Goal: Task Accomplishment & Management: Manage account settings

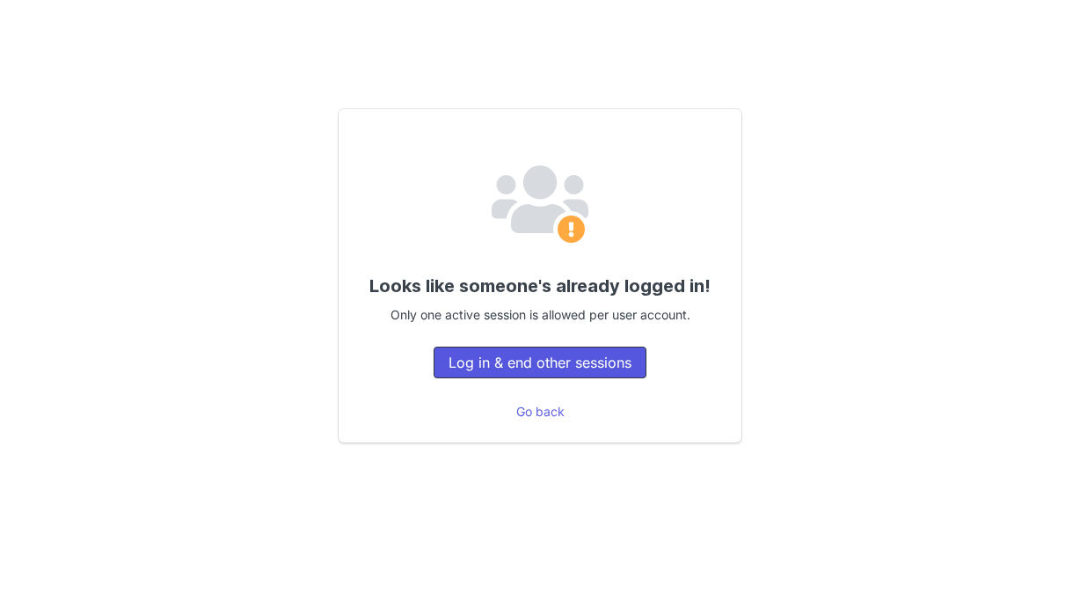
click at [562, 352] on button "Log in & end other sessions" at bounding box center [539, 362] width 213 height 32
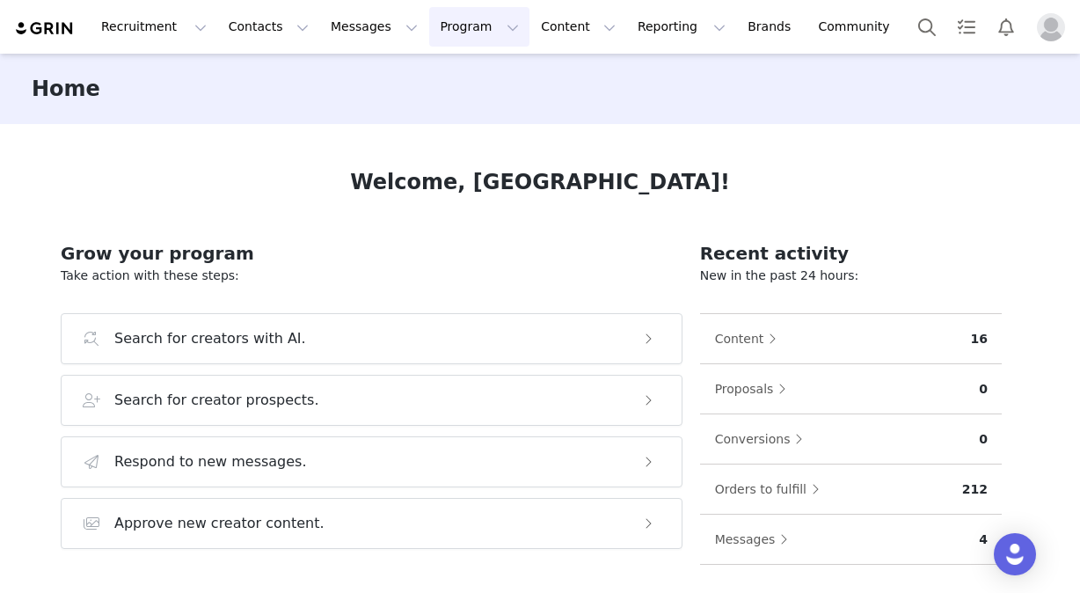
click at [457, 34] on button "Program Program" at bounding box center [479, 27] width 100 height 40
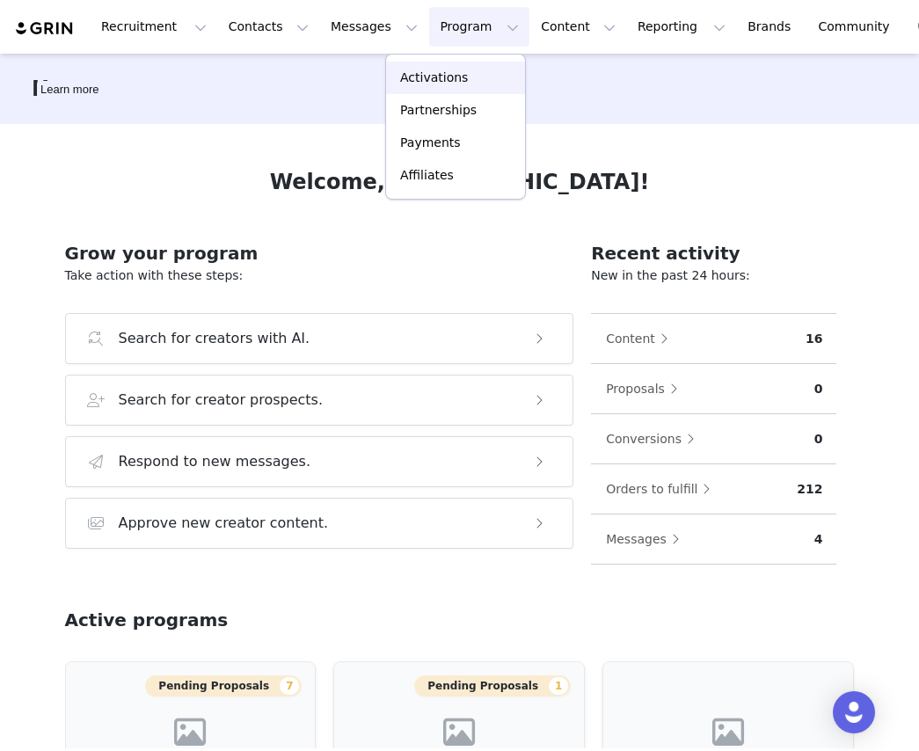
click at [434, 76] on p "Activations" at bounding box center [434, 78] width 68 height 18
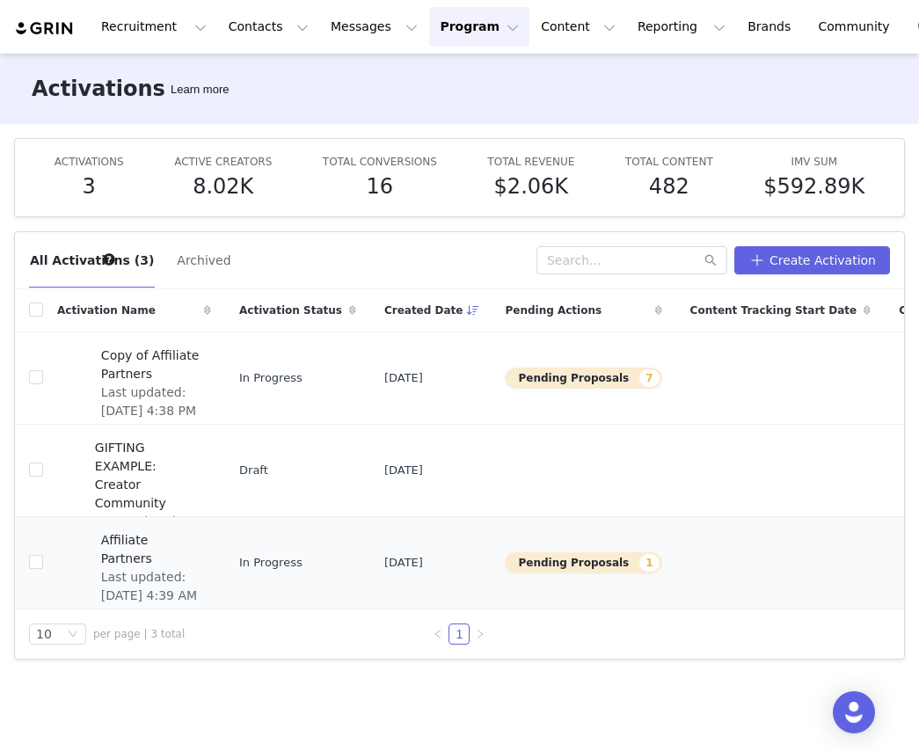
click at [151, 545] on span "Affiliate Partners" at bounding box center [150, 549] width 99 height 37
click at [462, 25] on button "Program Program" at bounding box center [479, 27] width 100 height 40
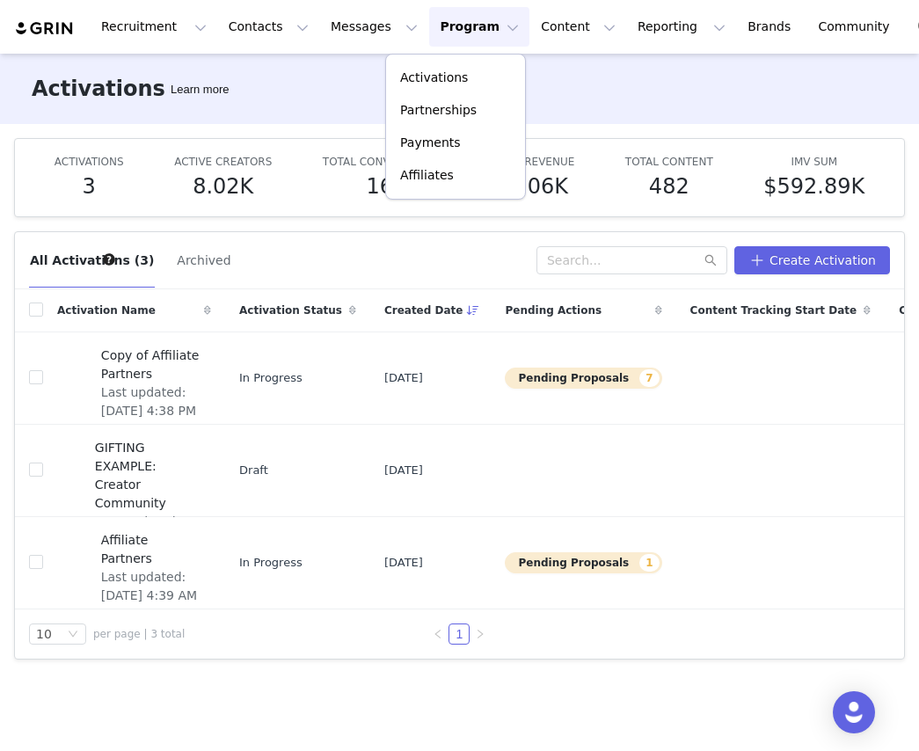
click at [288, 110] on div "Activations Learn more" at bounding box center [459, 89] width 919 height 70
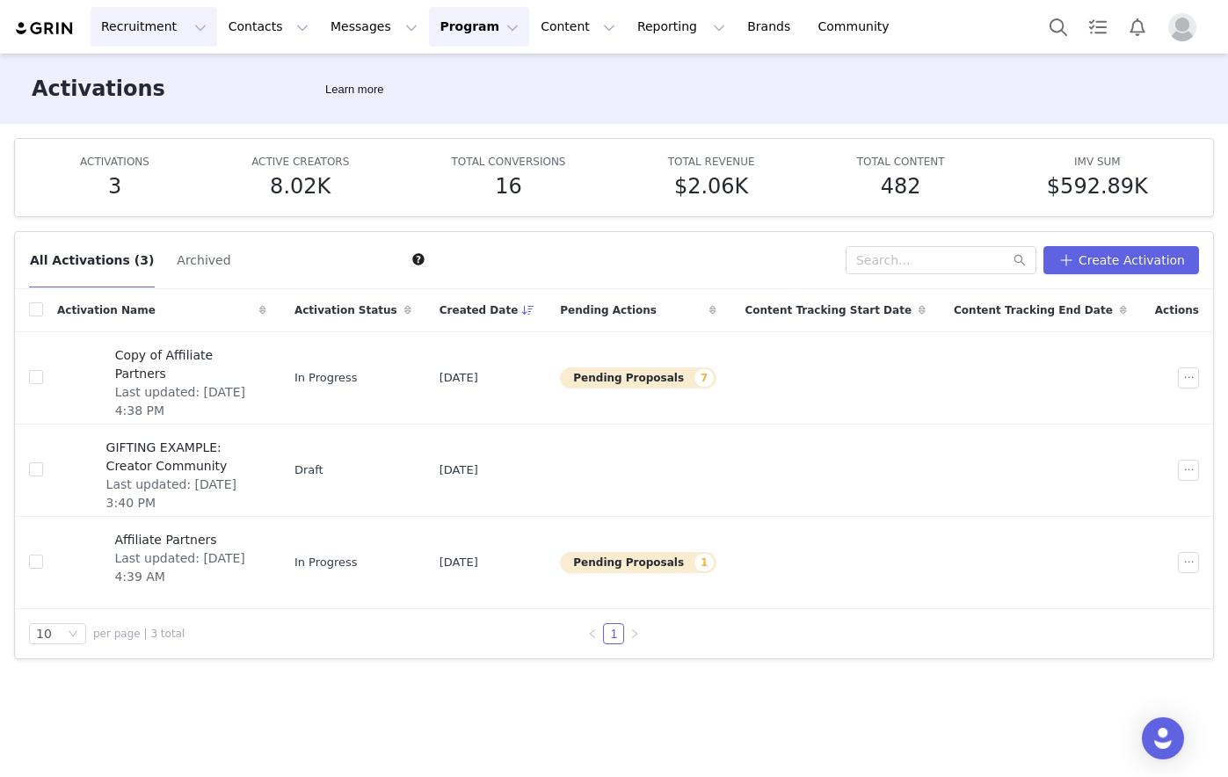
click at [176, 31] on button "Recruitment Recruitment" at bounding box center [154, 27] width 127 height 40
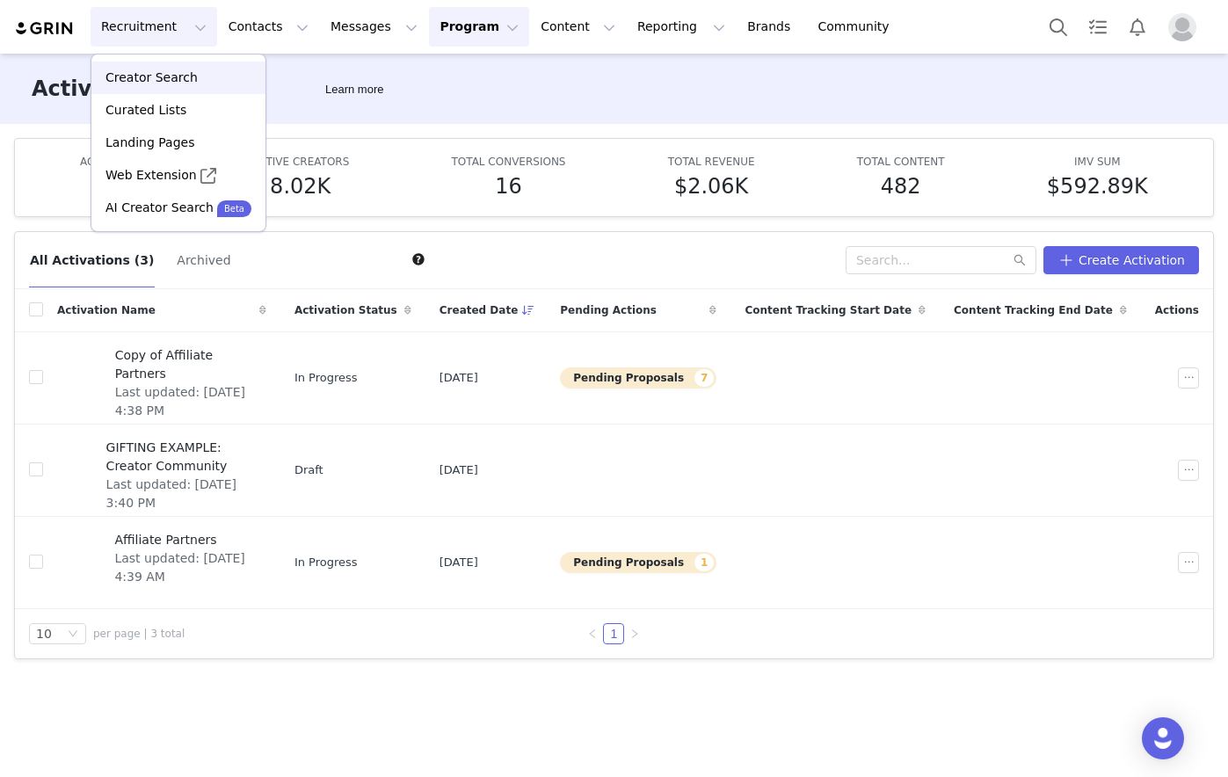
click at [169, 79] on p "Creator Search" at bounding box center [152, 78] width 92 height 18
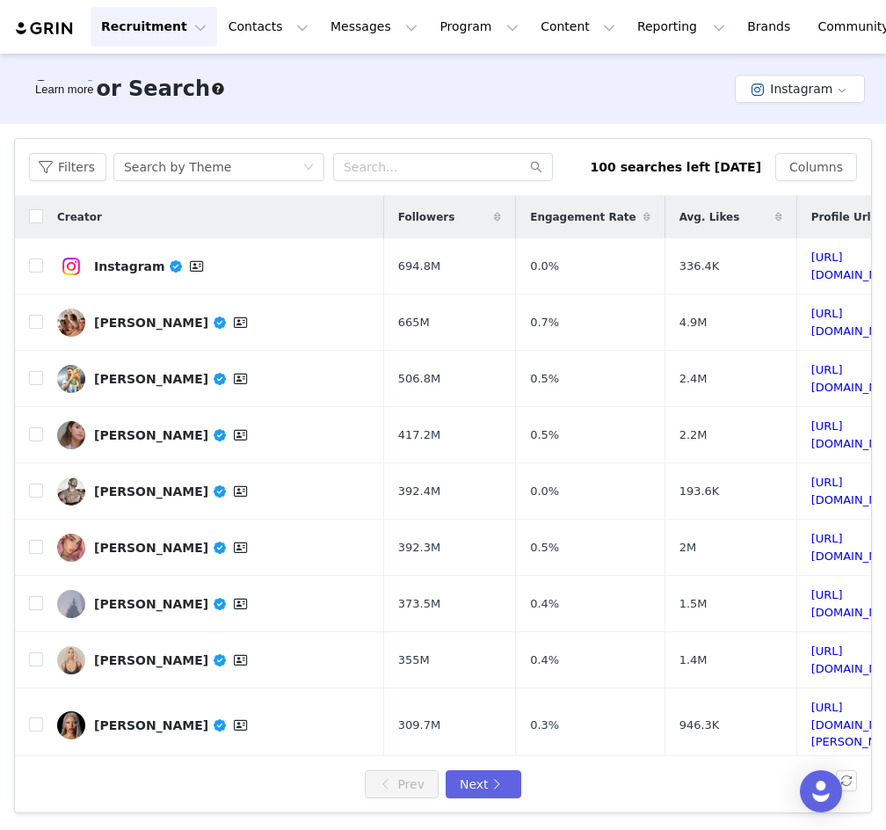
click at [171, 26] on button "Recruitment Recruitment" at bounding box center [154, 27] width 127 height 40
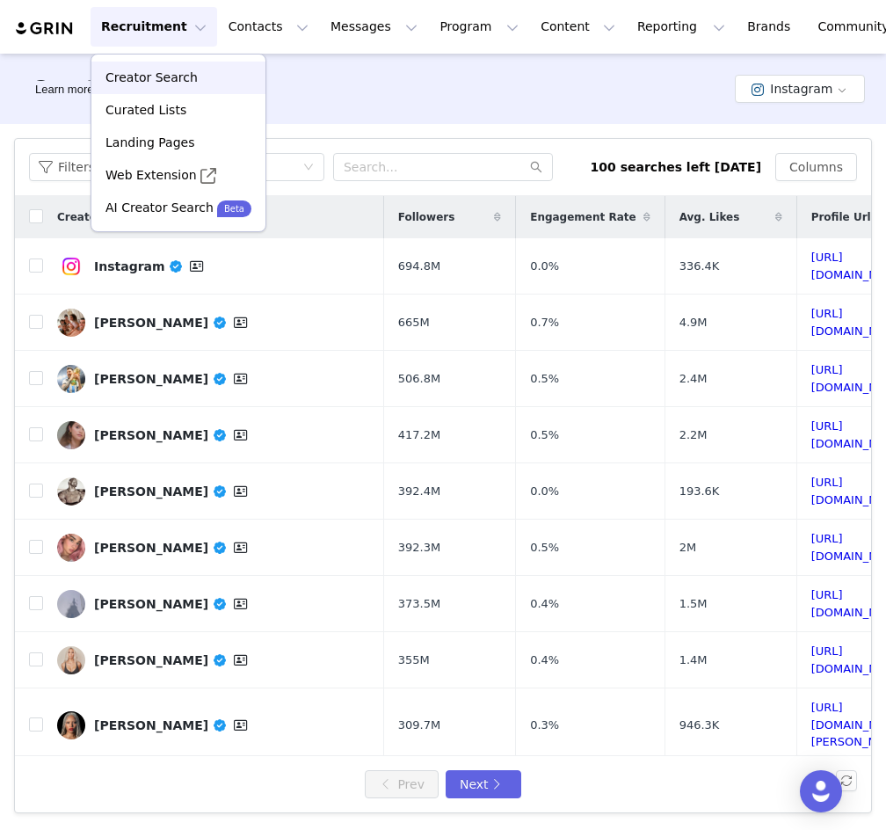
click at [148, 72] on p "Creator Search" at bounding box center [152, 78] width 92 height 18
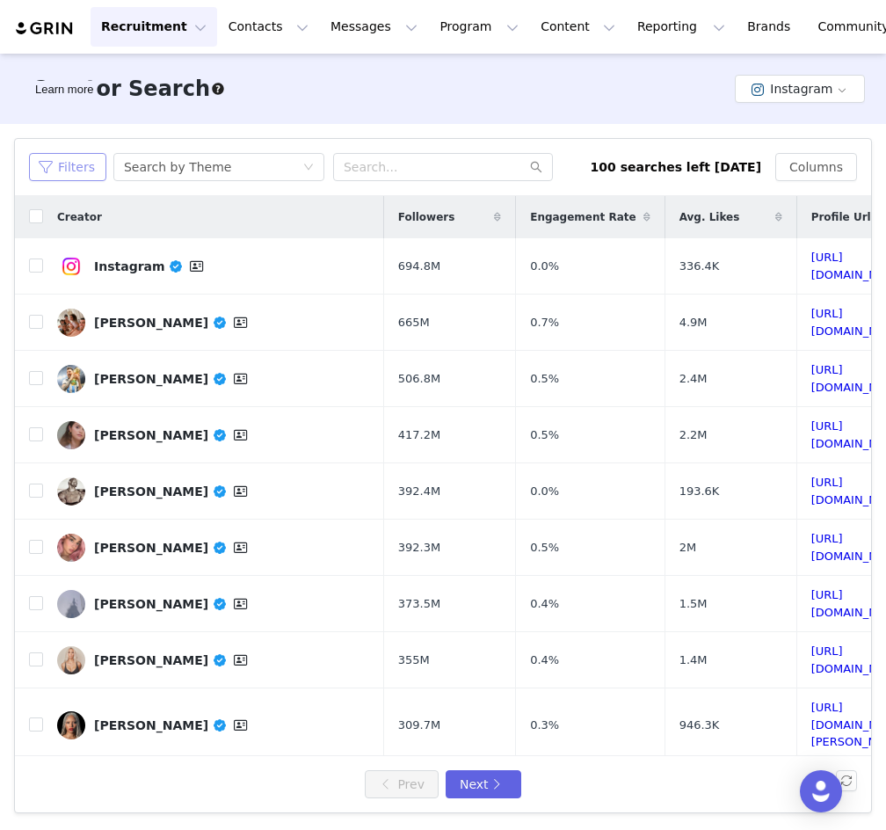
click at [77, 168] on button "Filters" at bounding box center [67, 167] width 77 height 28
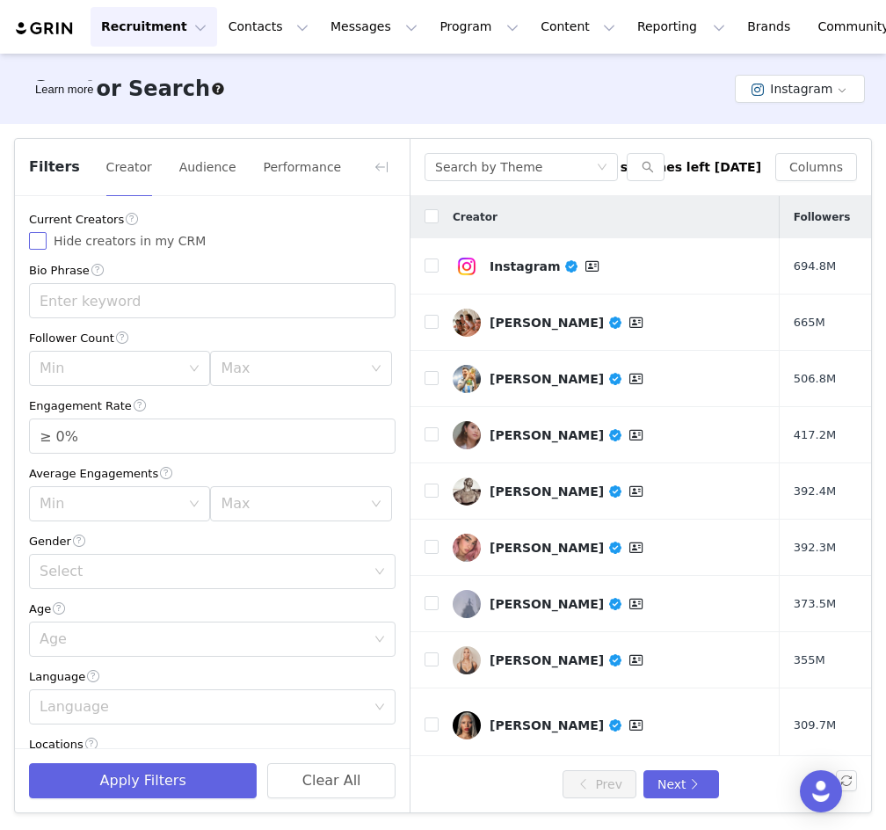
click at [34, 244] on input "Hide creators in my CRM" at bounding box center [38, 241] width 18 height 18
checkbox input "true"
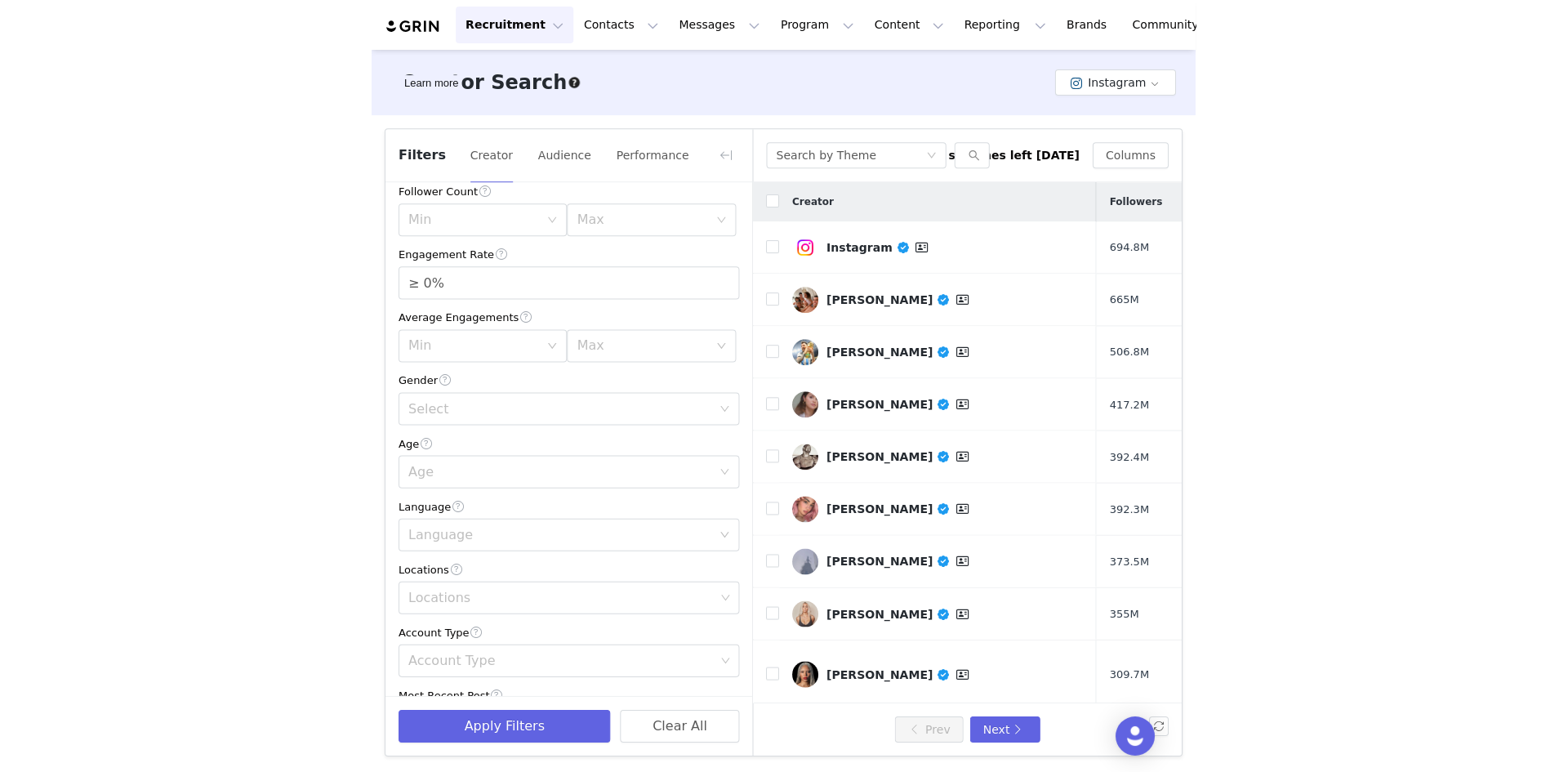
scroll to position [164, 0]
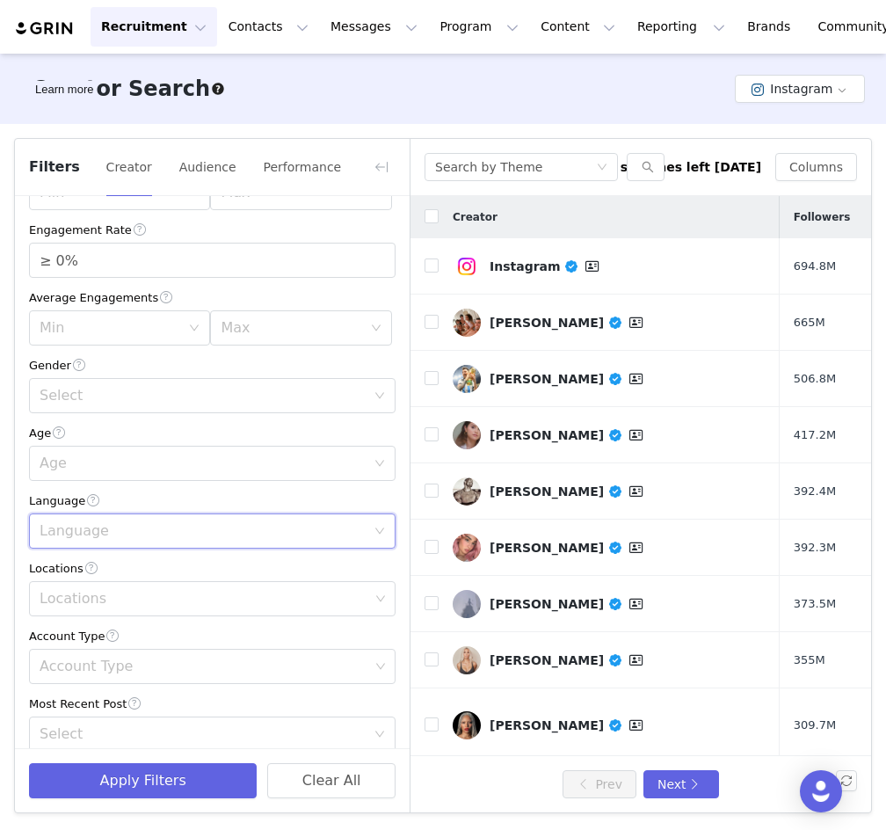
click at [151, 521] on div "Language" at bounding box center [207, 530] width 334 height 33
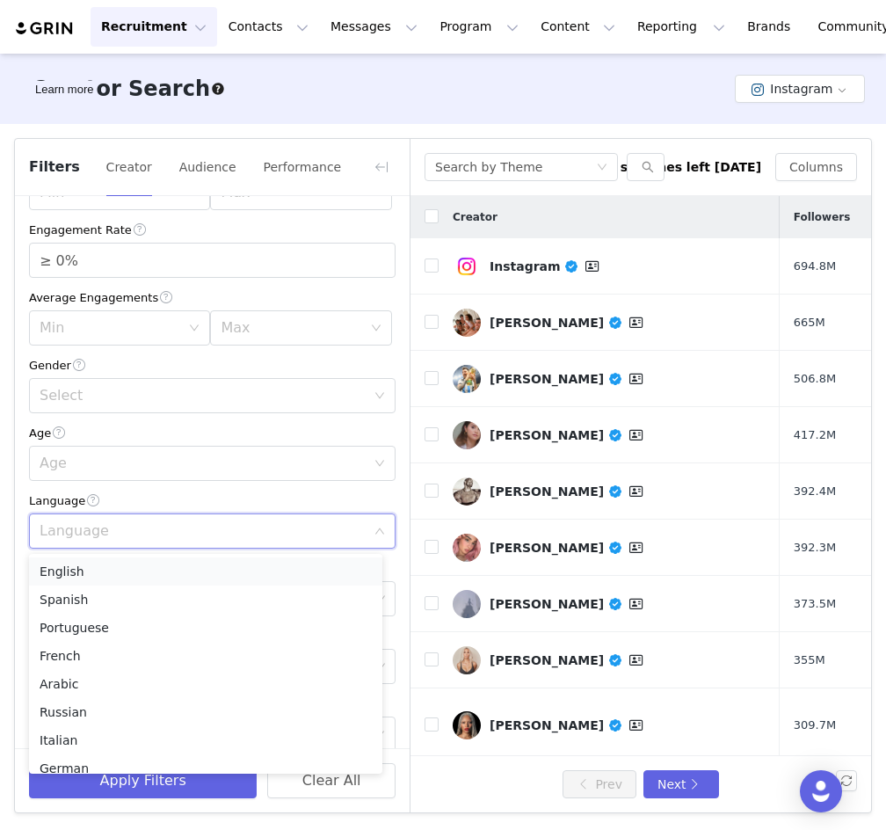
click at [120, 569] on li "English" at bounding box center [205, 571] width 353 height 28
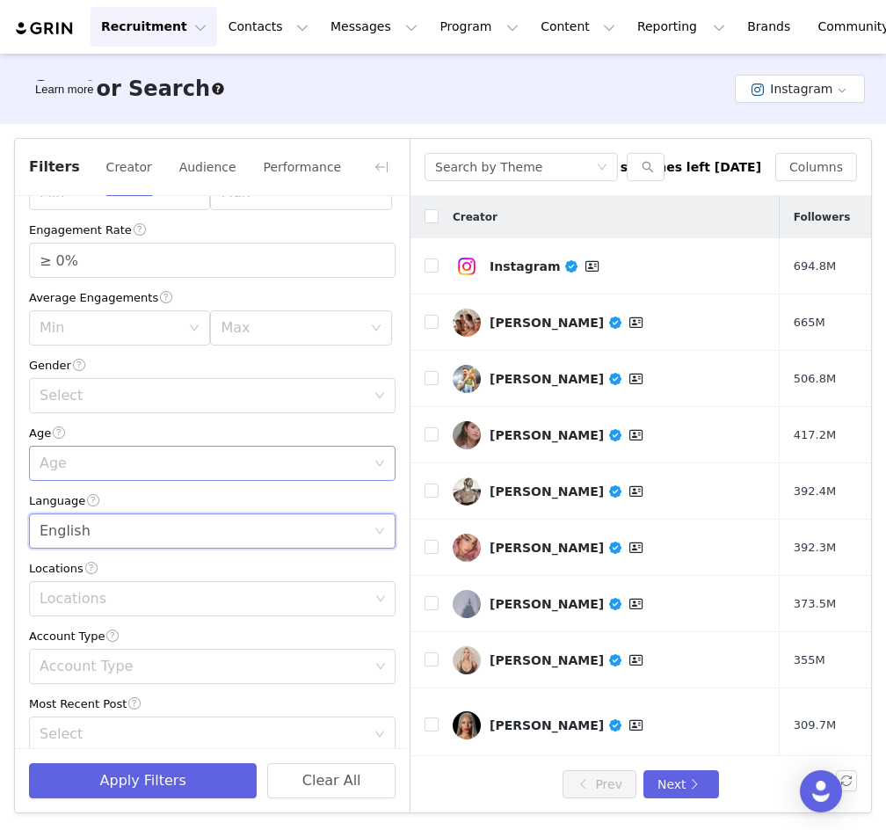
click at [243, 462] on div "Age" at bounding box center [203, 464] width 326 height 18
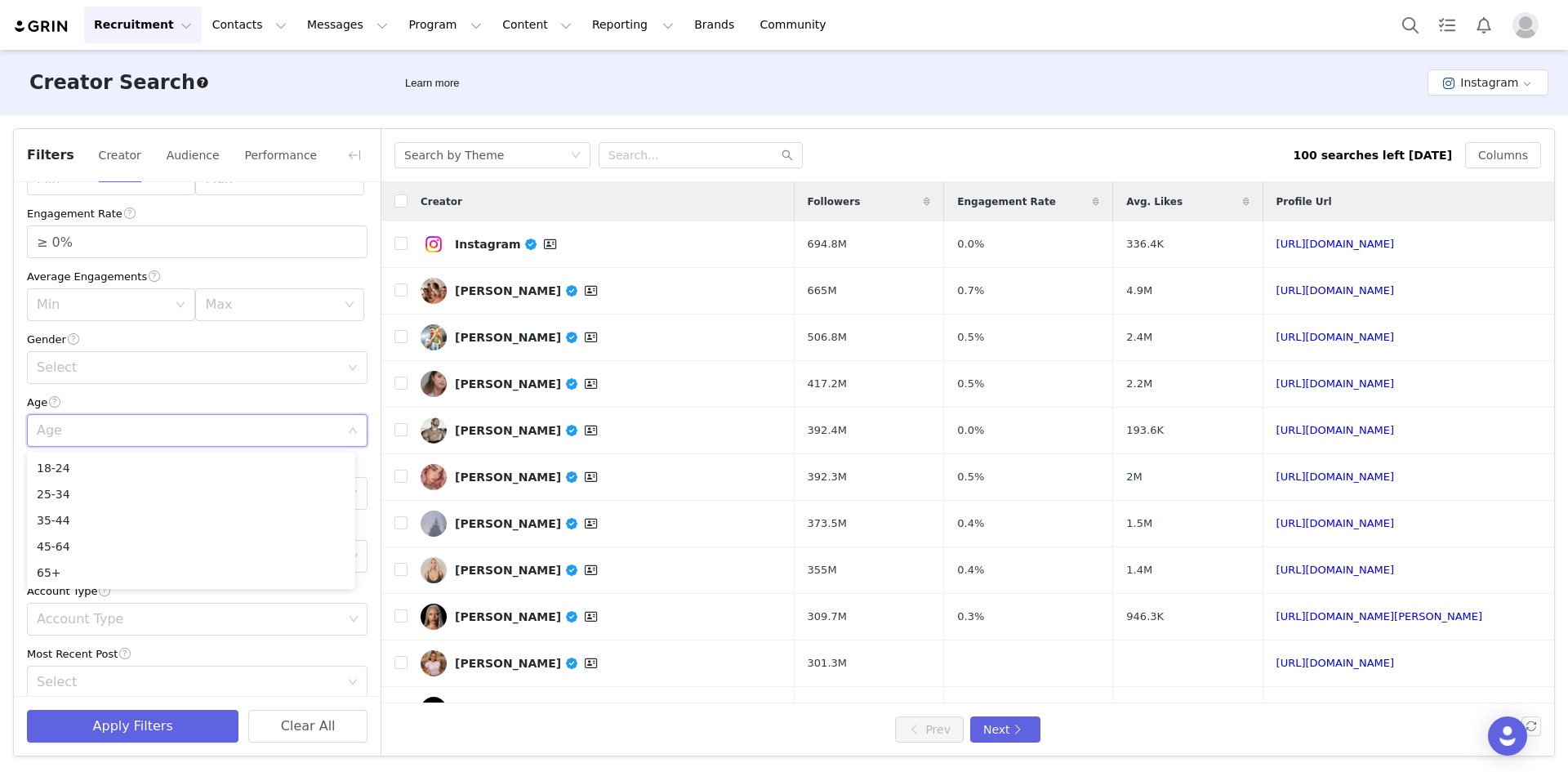
click at [119, 396] on div "Age" at bounding box center [197, 402] width 341 height 17
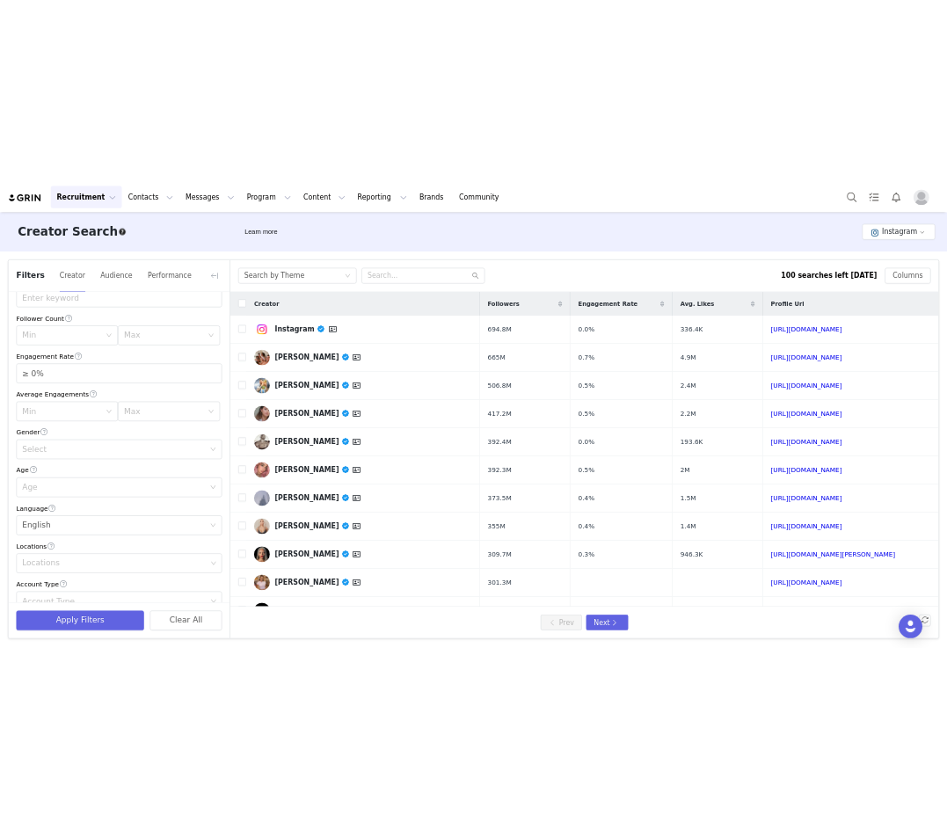
scroll to position [0, 0]
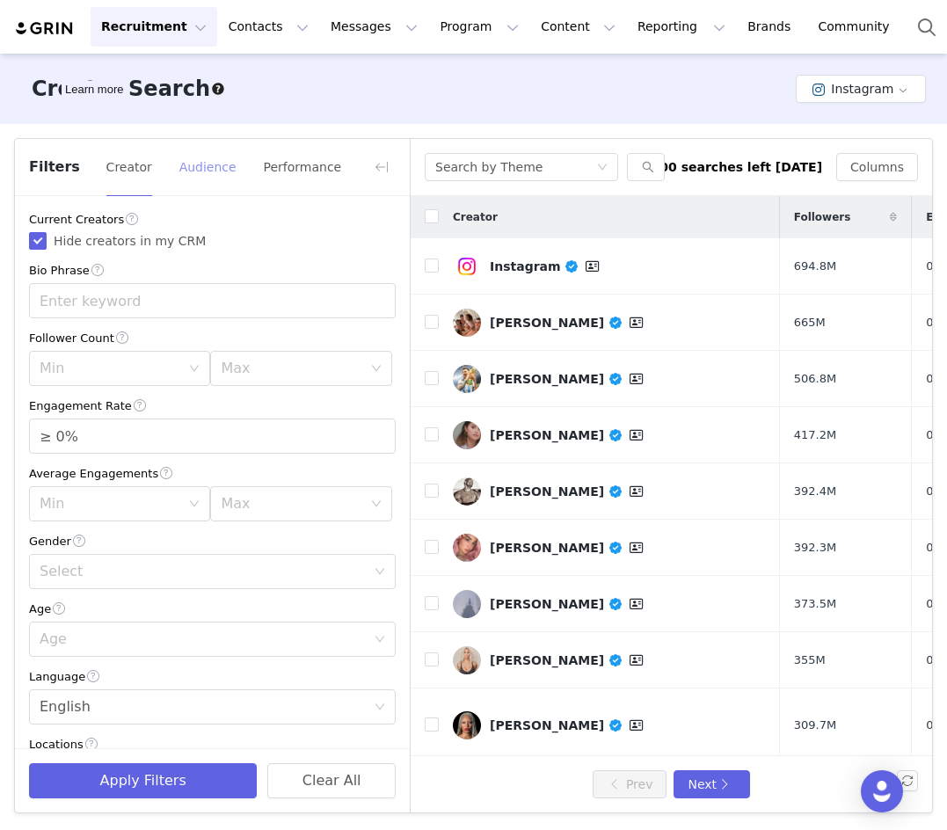
click at [210, 164] on button "Audience" at bounding box center [207, 167] width 59 height 28
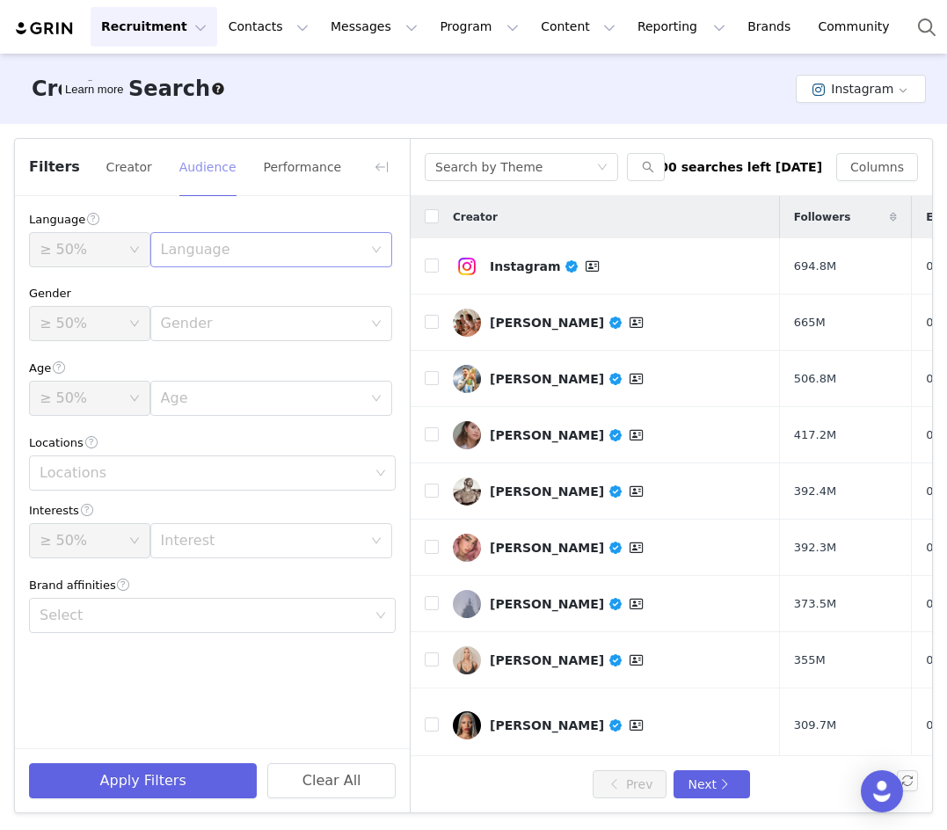
click at [240, 250] on div "Language" at bounding box center [261, 250] width 201 height 18
click at [226, 280] on li "English" at bounding box center [271, 288] width 242 height 28
click at [120, 176] on button "Creator" at bounding box center [129, 167] width 47 height 28
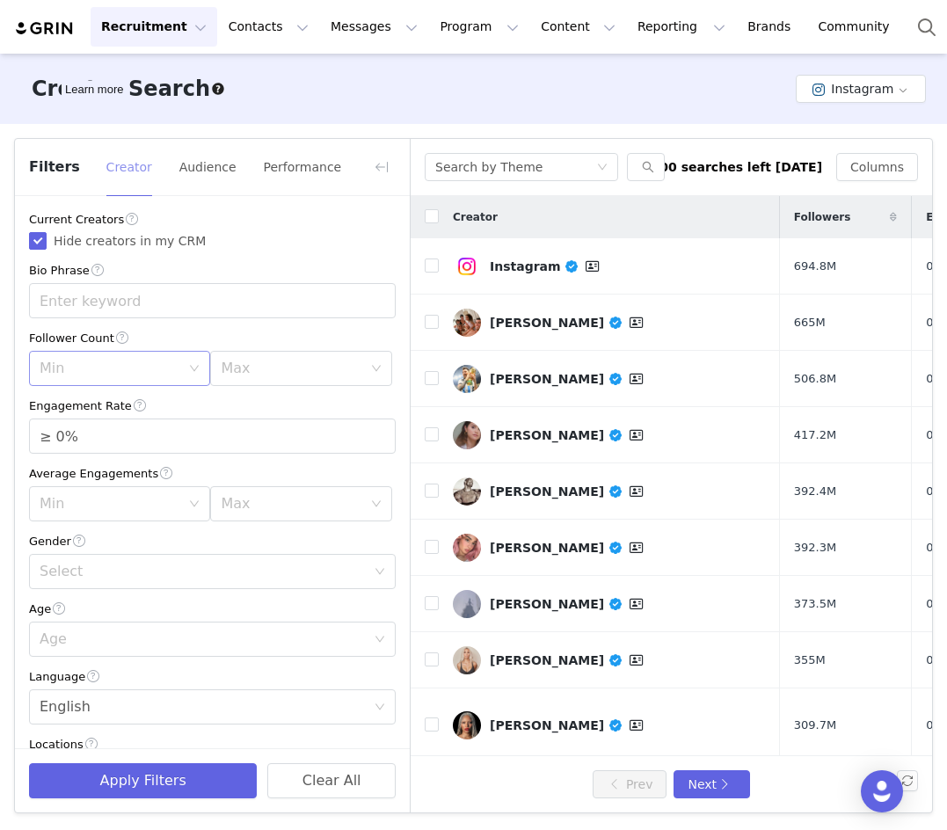
click at [159, 375] on div "Min" at bounding box center [110, 369] width 141 height 18
click at [76, 464] on li "10k" at bounding box center [116, 465] width 175 height 28
click at [305, 365] on div "Max" at bounding box center [291, 369] width 141 height 18
click at [231, 507] on li "100k" at bounding box center [291, 509] width 175 height 28
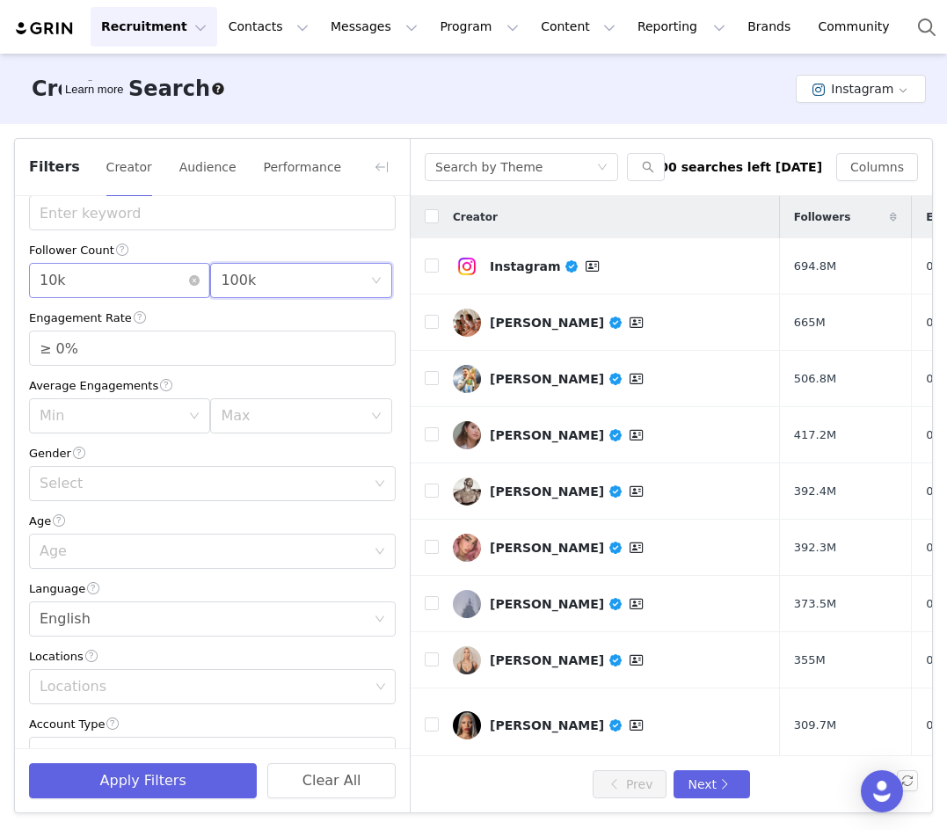
scroll to position [176, 0]
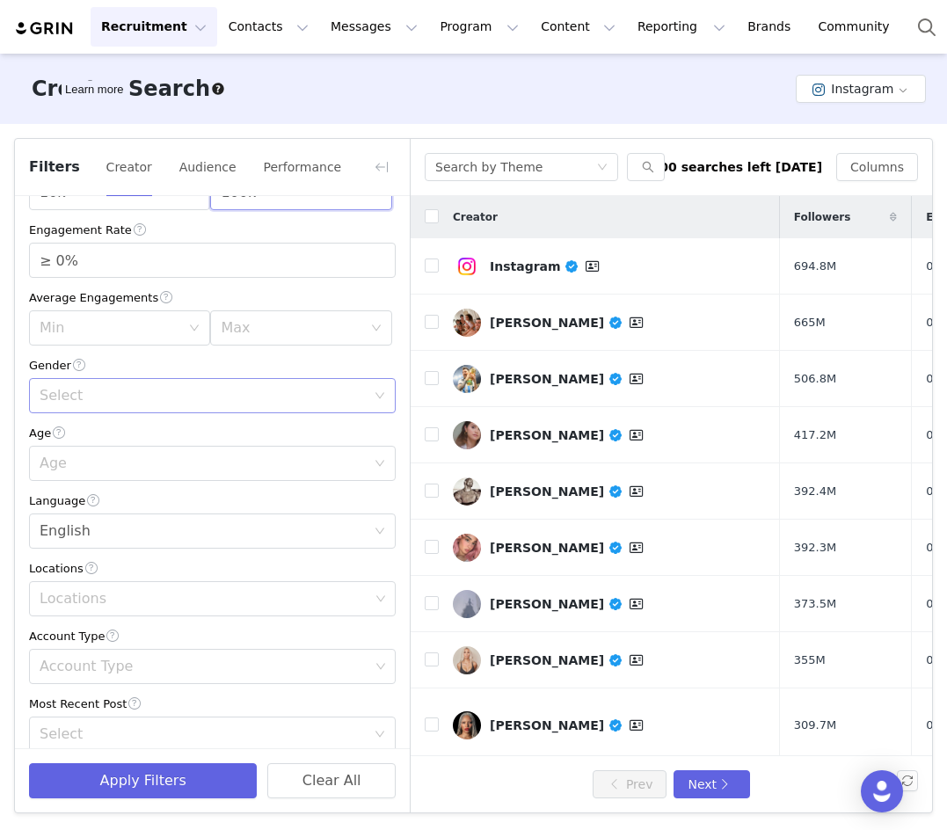
click at [106, 400] on div "Select" at bounding box center [203, 396] width 326 height 18
click at [89, 458] on li "Female" at bounding box center [205, 464] width 353 height 28
click at [113, 460] on div "Age" at bounding box center [203, 464] width 326 height 18
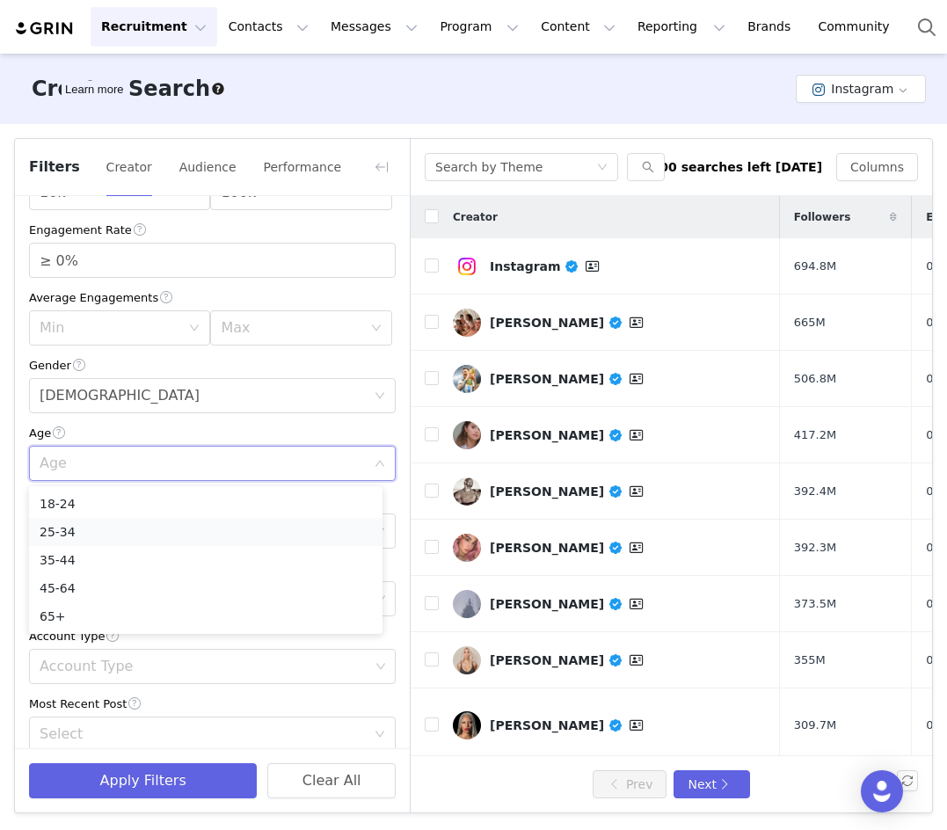
click at [95, 537] on li "25-34" at bounding box center [205, 532] width 353 height 28
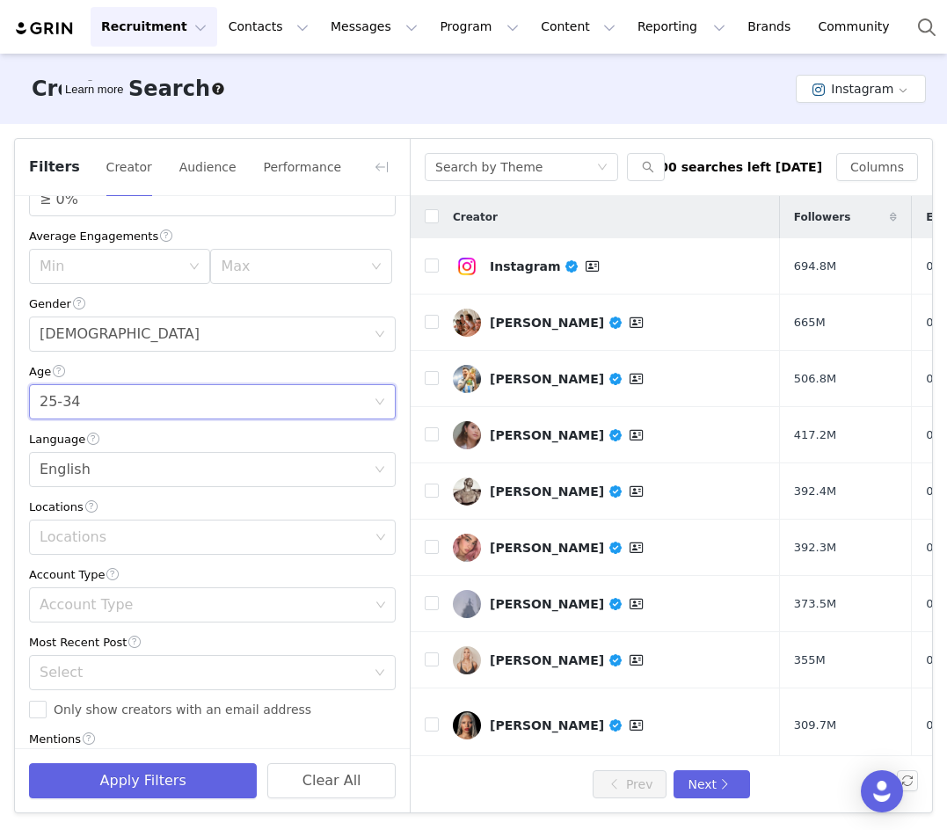
scroll to position [264, 0]
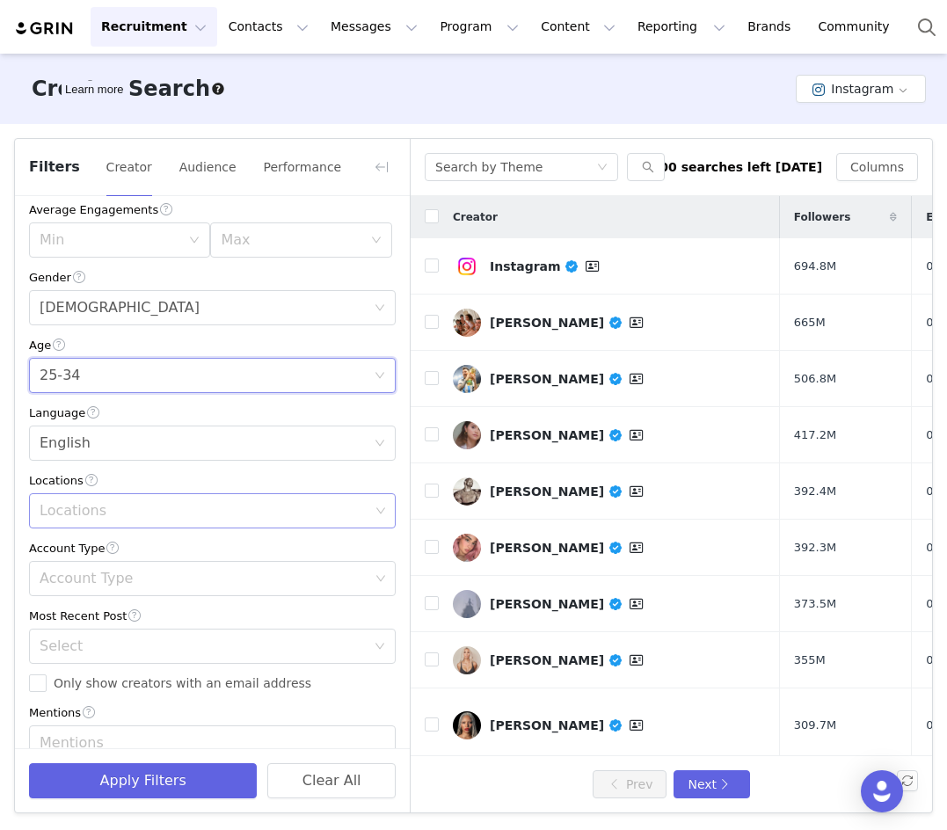
click at [127, 518] on div "Locations" at bounding box center [205, 511] width 330 height 18
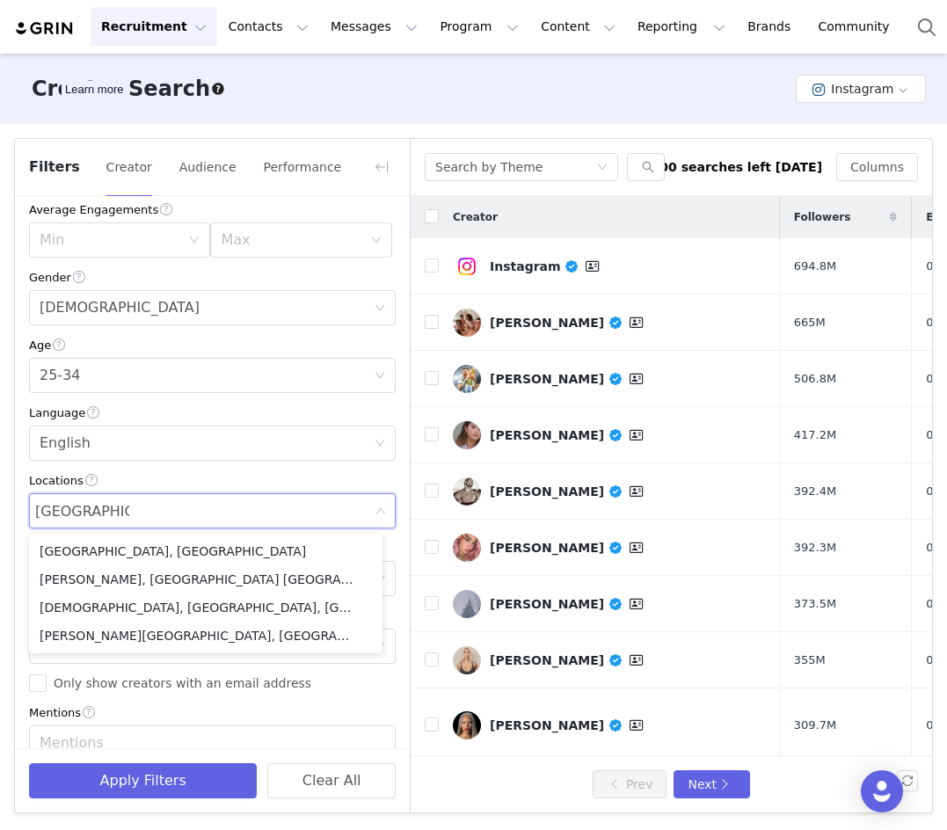
type input "united states"
click at [207, 484] on div "Locations" at bounding box center [212, 480] width 367 height 18
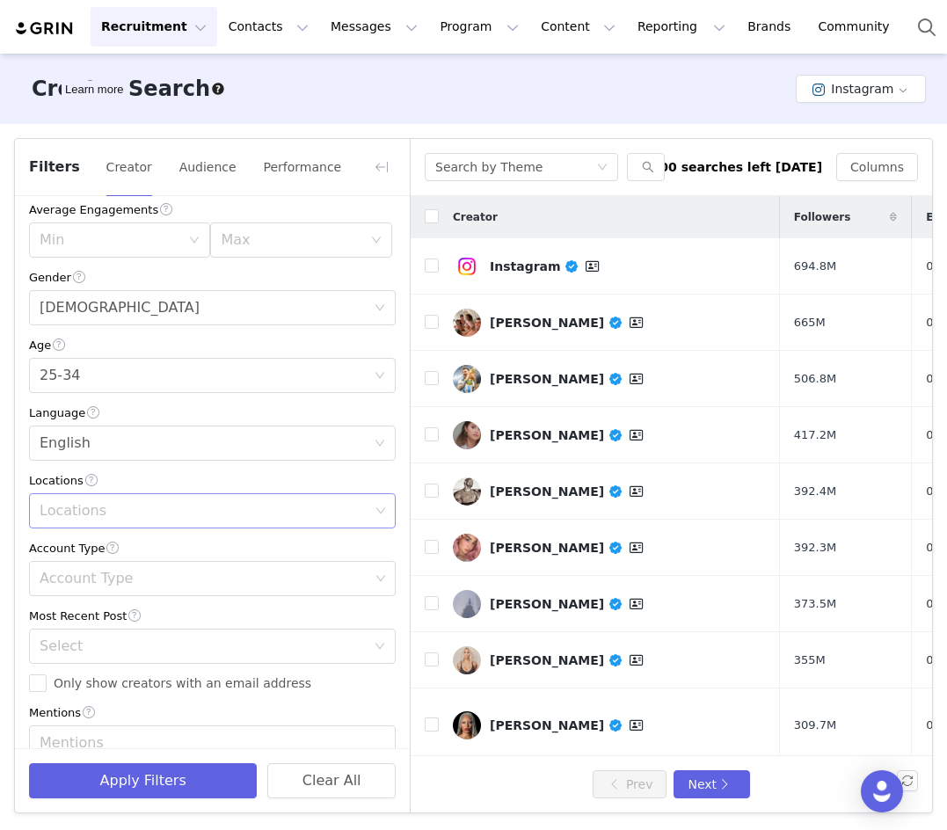
click at [179, 513] on div "Locations" at bounding box center [205, 511] width 330 height 18
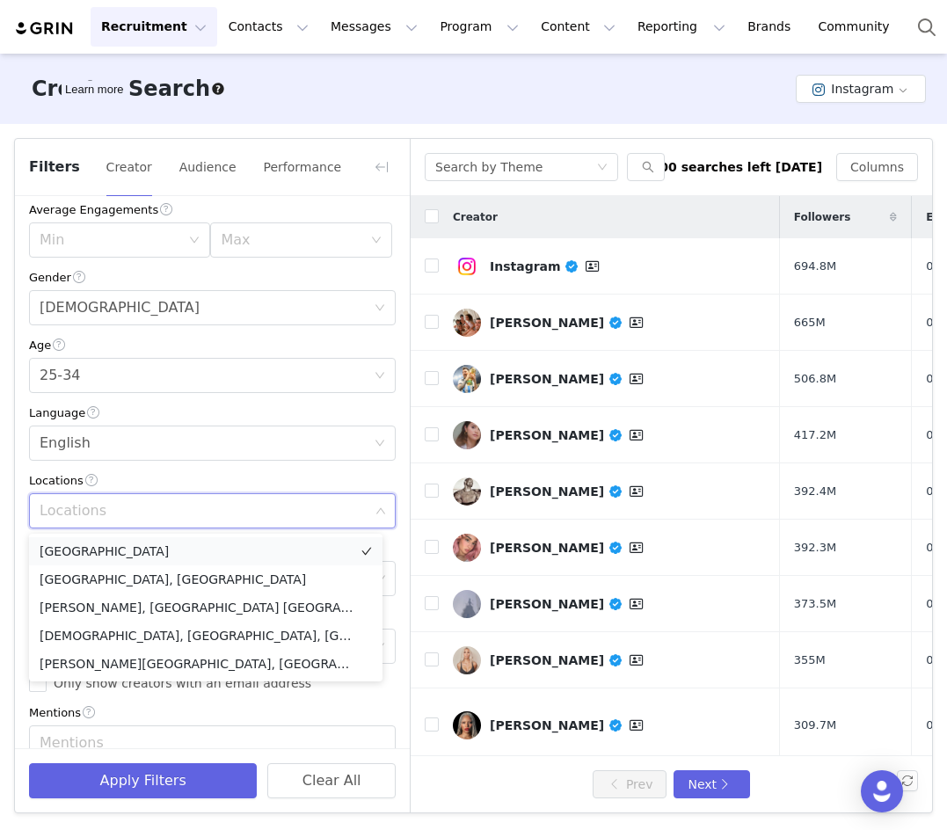
click at [151, 557] on li "United States" at bounding box center [205, 551] width 353 height 28
click at [229, 487] on div "Locations" at bounding box center [212, 480] width 367 height 18
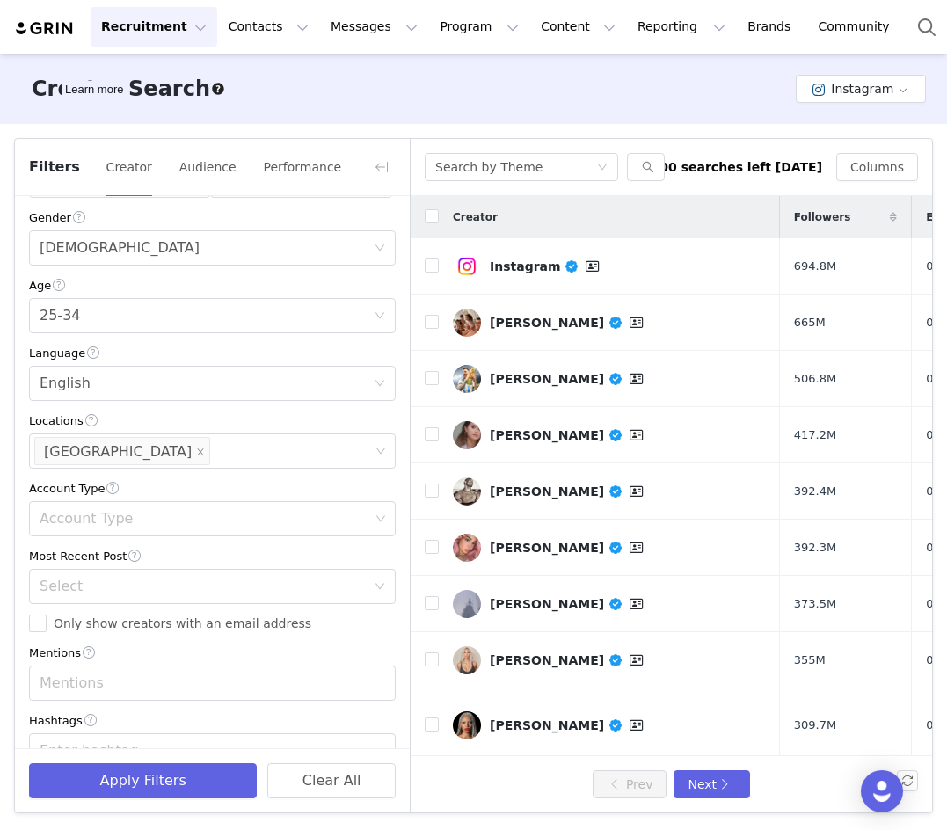
scroll to position [352, 0]
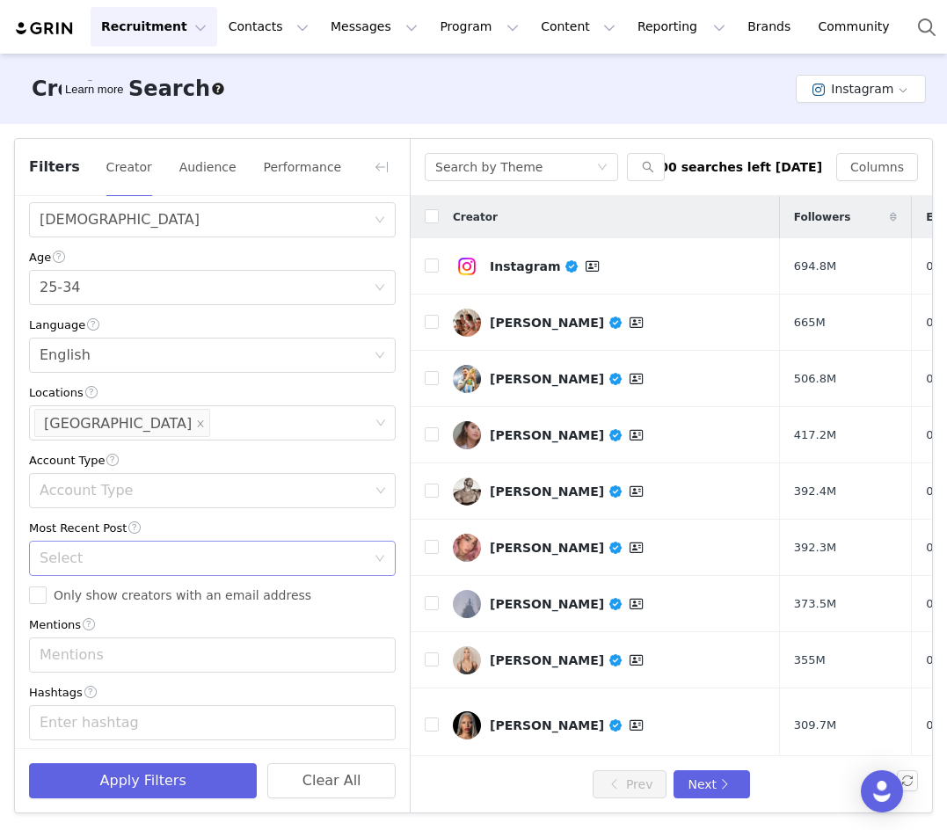
click at [112, 547] on div "Select" at bounding box center [207, 558] width 334 height 33
click at [92, 592] on li "<1 Month" at bounding box center [205, 599] width 353 height 28
click at [35, 592] on input "Only show creators with an email address" at bounding box center [38, 595] width 18 height 18
checkbox input "true"
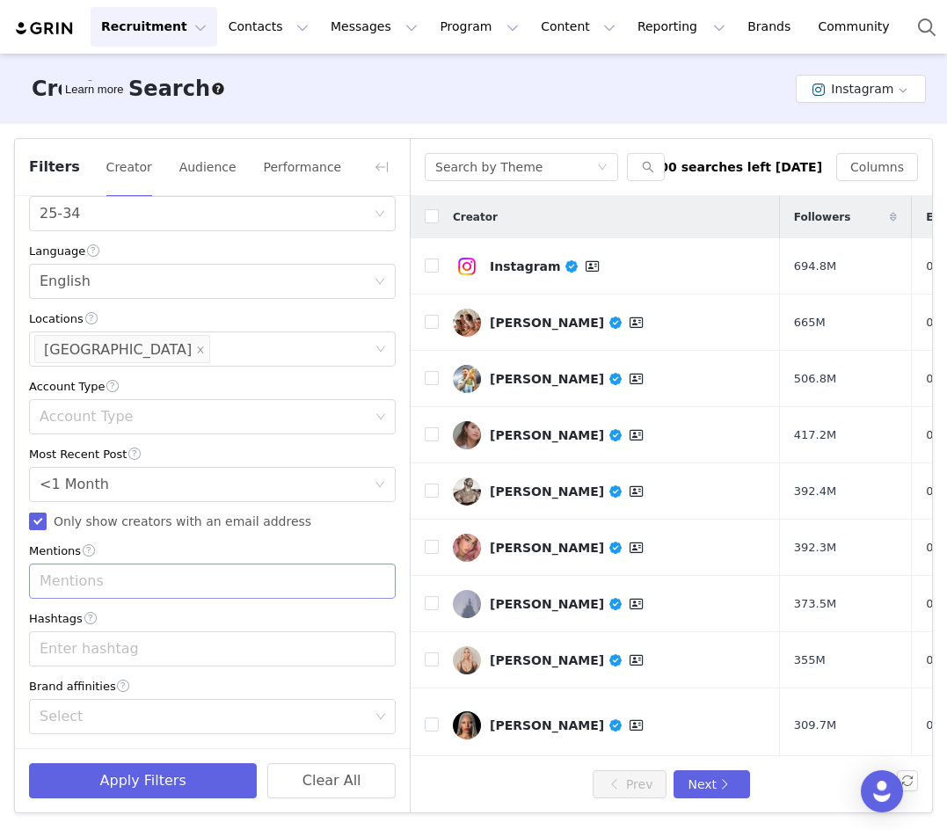
click at [138, 586] on div "Mentions" at bounding box center [205, 581] width 330 height 18
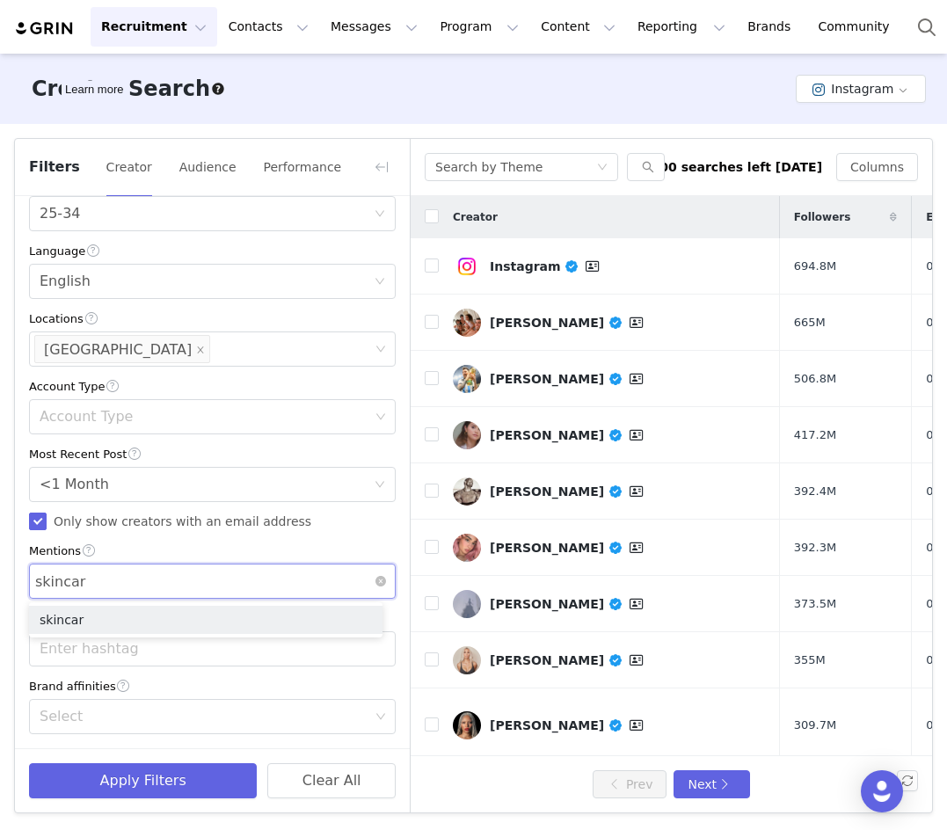
type input "skincare"
click at [73, 592] on li "skincare" at bounding box center [205, 620] width 353 height 28
type input "make up"
click at [158, 592] on li "make up" at bounding box center [205, 620] width 353 height 28
type input "beauty"
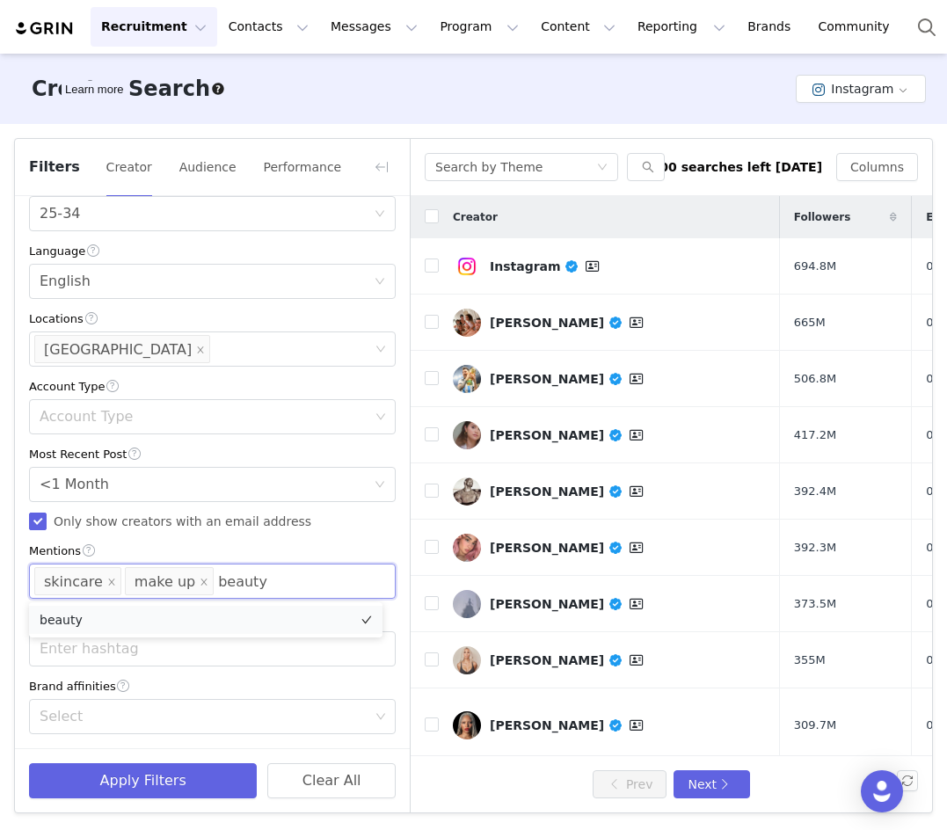
click at [209, 592] on li "beauty" at bounding box center [205, 620] width 353 height 28
type input "kbeauty"
click at [149, 592] on li "kbeauty" at bounding box center [205, 620] width 353 height 28
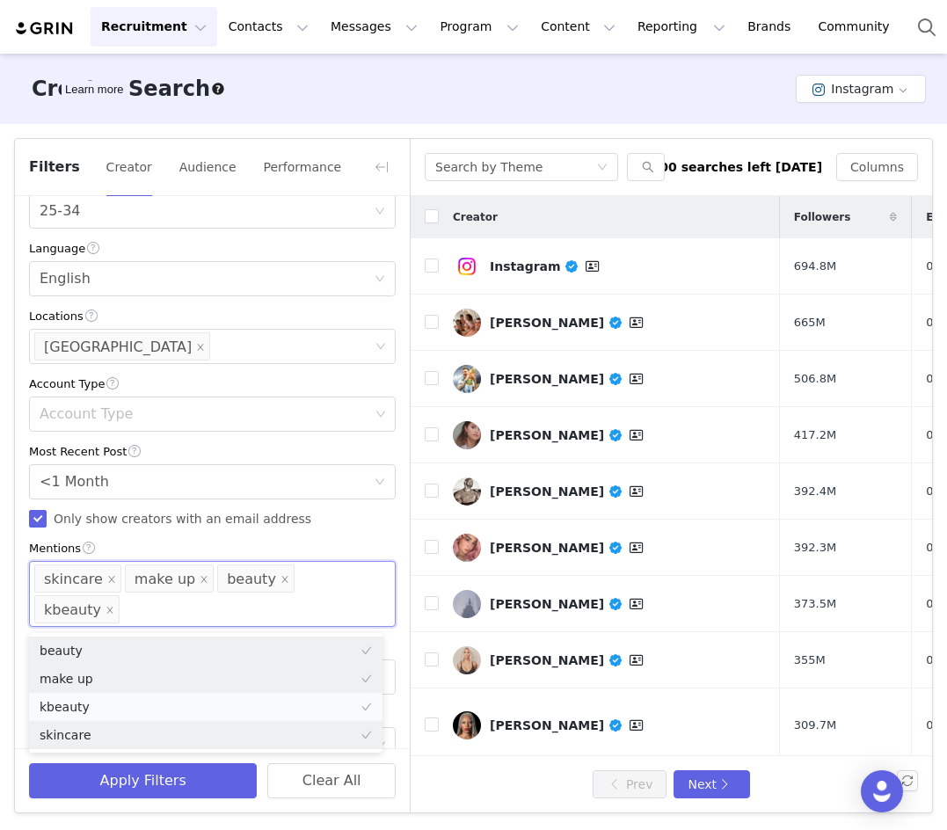
click at [62, 592] on li "kbeauty" at bounding box center [205, 707] width 353 height 28
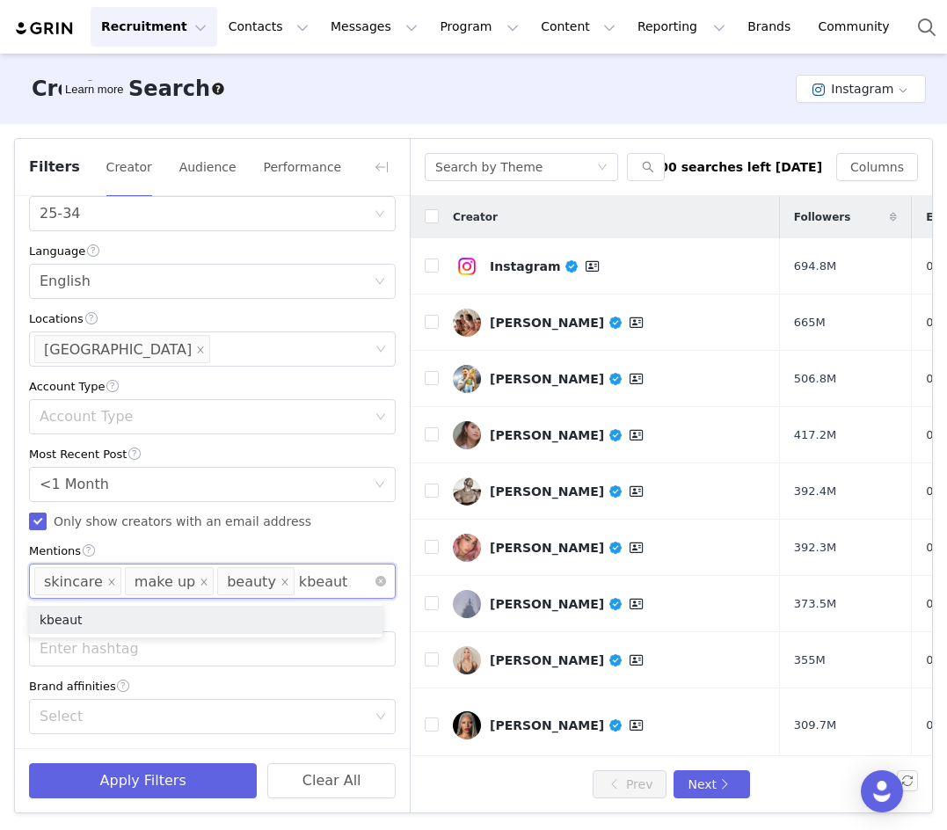
type input "kbeauty"
click at [132, 592] on li "kbeauty" at bounding box center [205, 620] width 353 height 28
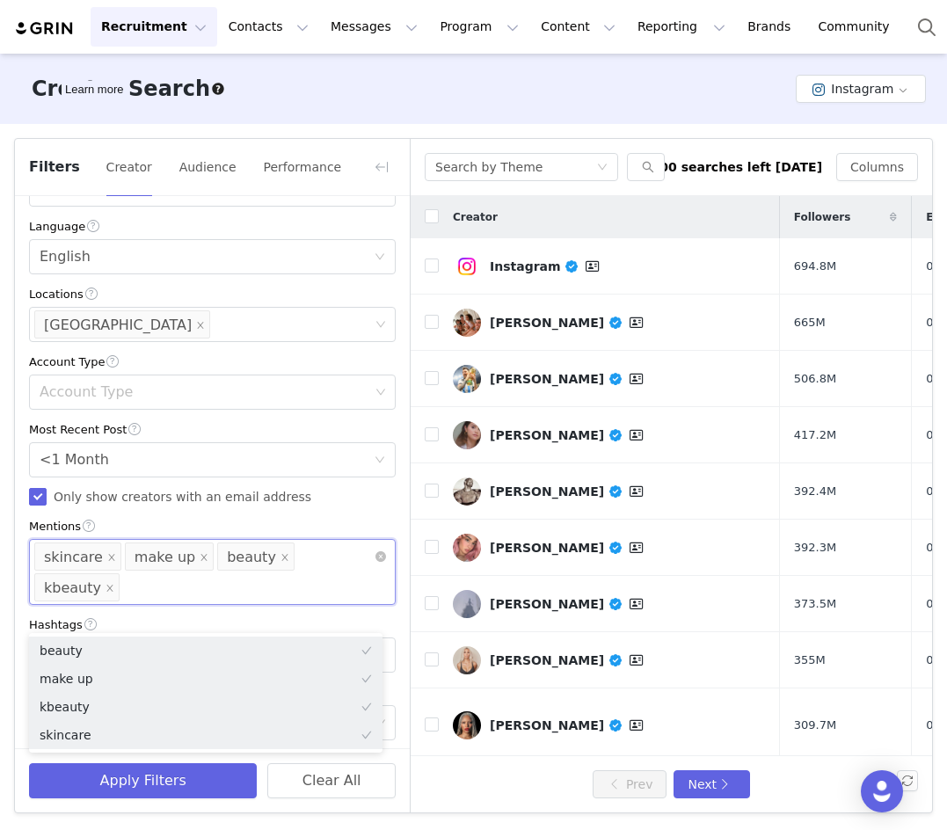
scroll to position [459, 0]
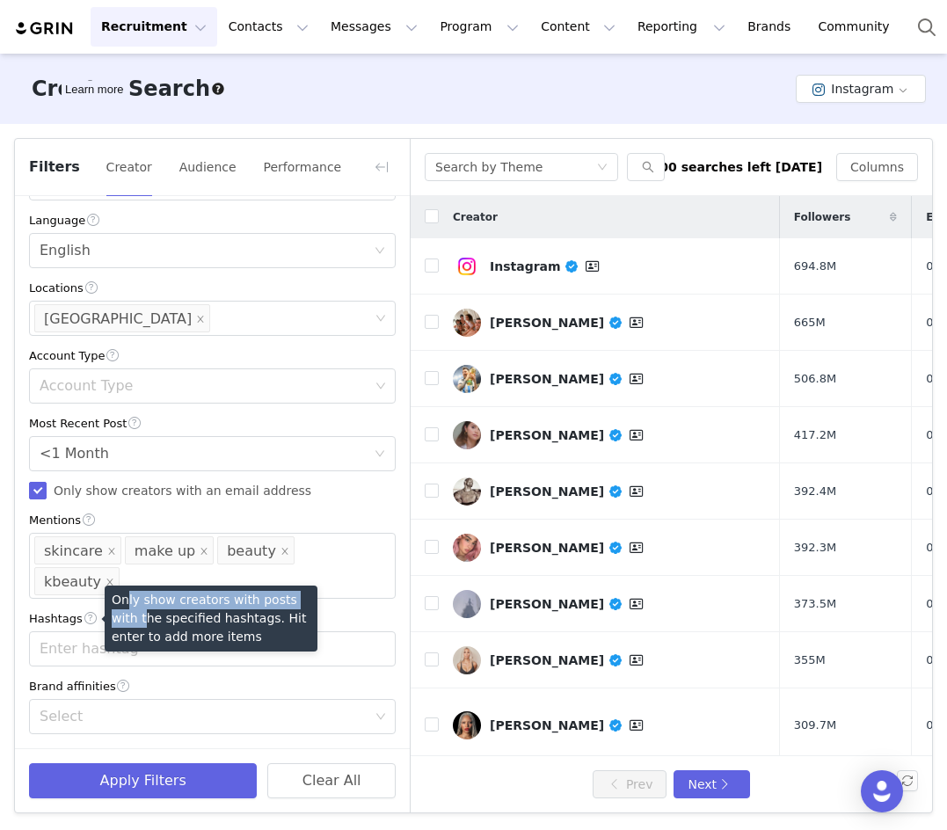
drag, startPoint x: 116, startPoint y: 615, endPoint x: 126, endPoint y: 587, distance: 29.8
click at [126, 587] on div "Only show creators with posts with the specified hashtags. Hit enter to add mor…" at bounding box center [211, 619] width 213 height 66
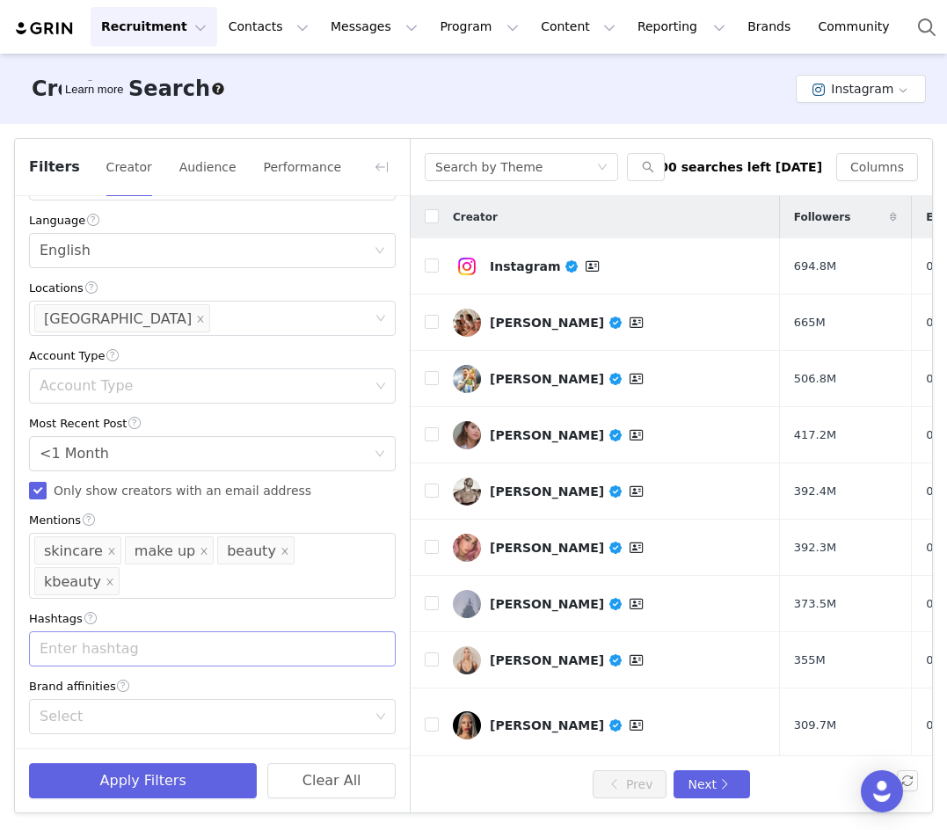
click at [38, 592] on input at bounding box center [39, 649] width 11 height 28
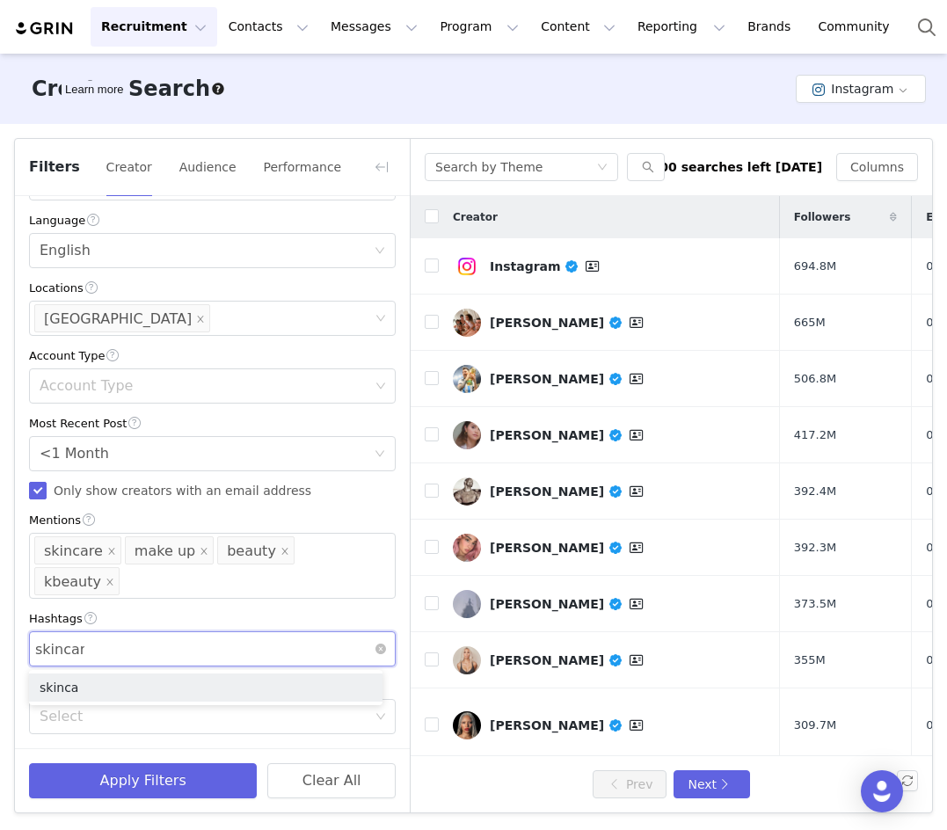
type input "skincare"
click at [69, 592] on li "skincare" at bounding box center [205, 688] width 353 height 28
type input "make up"
click at [135, 592] on li "make up" at bounding box center [205, 688] width 353 height 28
type input "beauty"
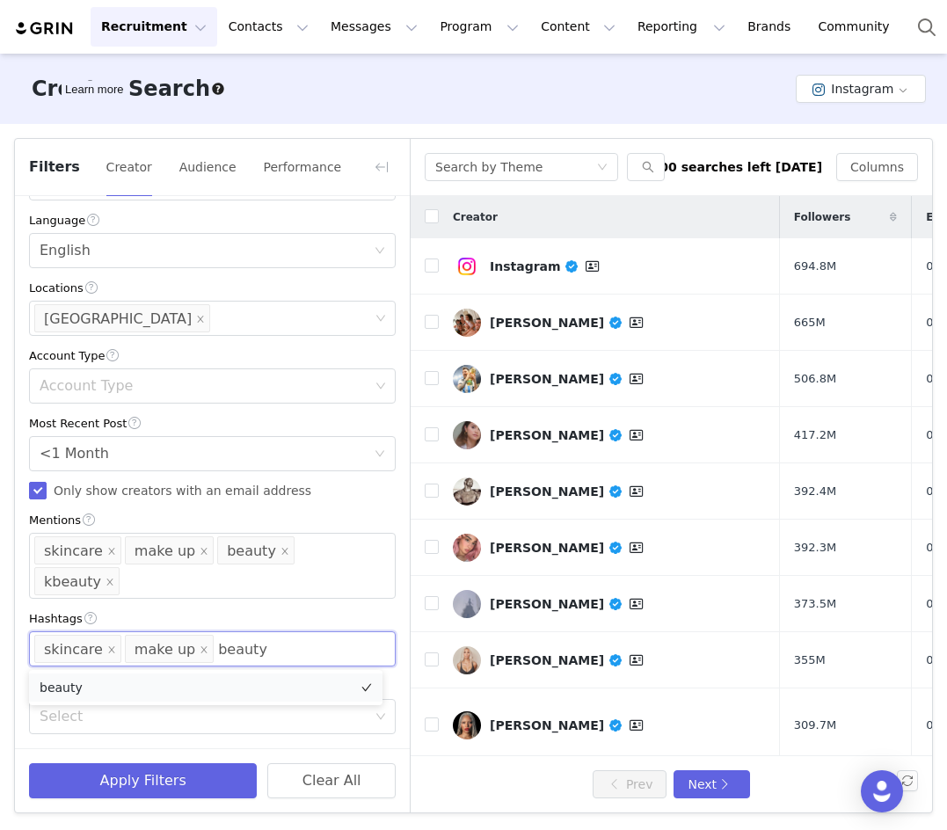
click at [208, 592] on li "beauty" at bounding box center [205, 688] width 353 height 28
type input "kbeauty"
click at [152, 592] on li "kbeauty" at bounding box center [205, 688] width 353 height 28
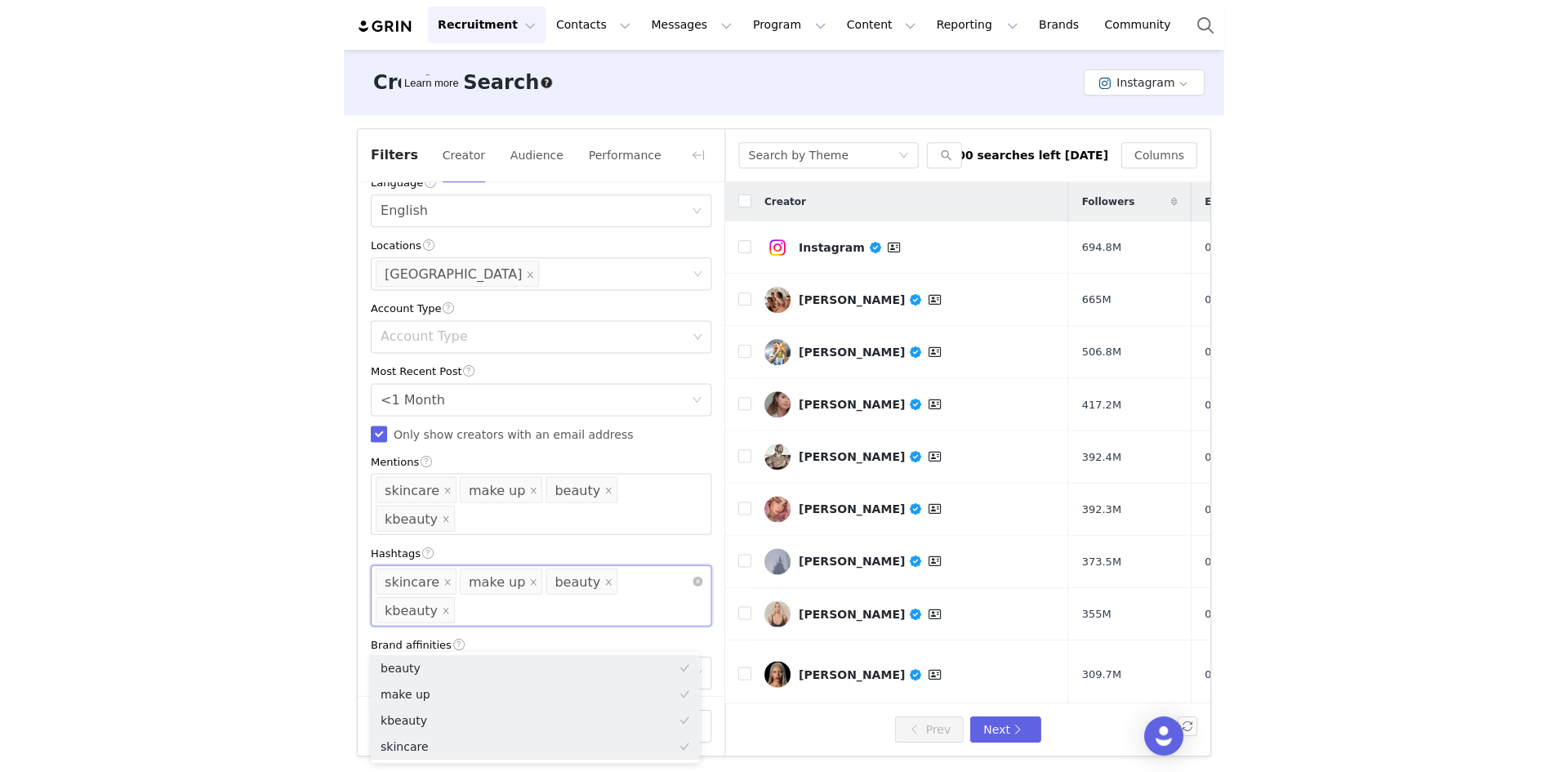
scroll to position [455, 0]
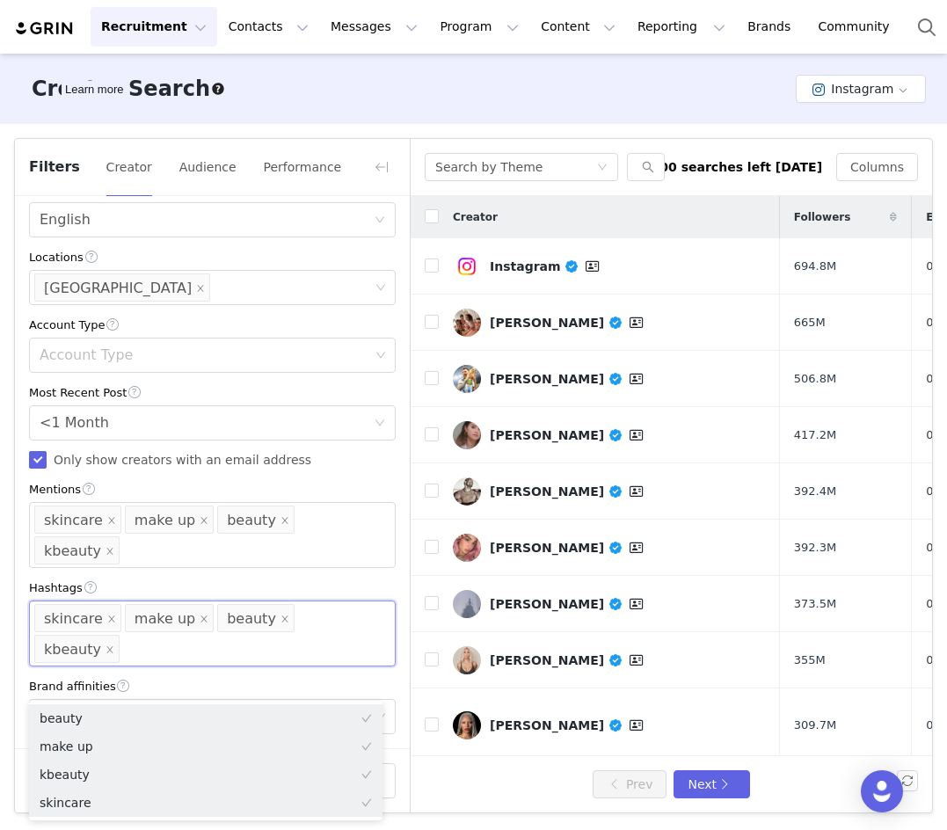
click at [142, 592] on div "Brand affinities" at bounding box center [212, 686] width 367 height 18
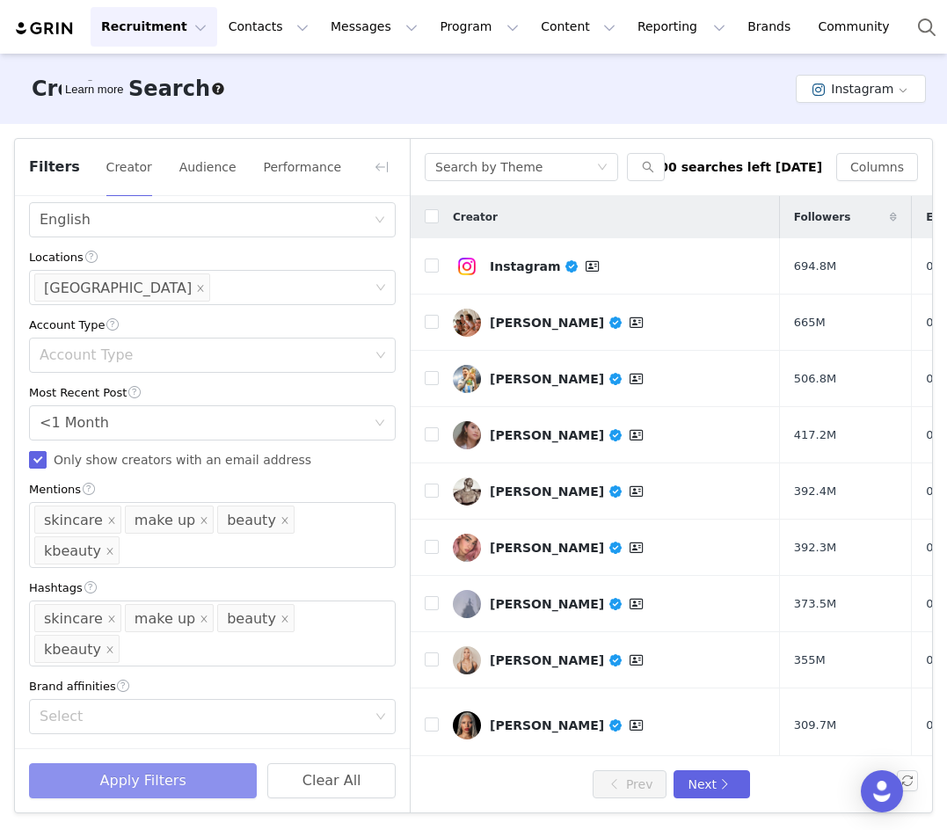
click at [171, 592] on button "Apply Filters" at bounding box center [143, 780] width 228 height 35
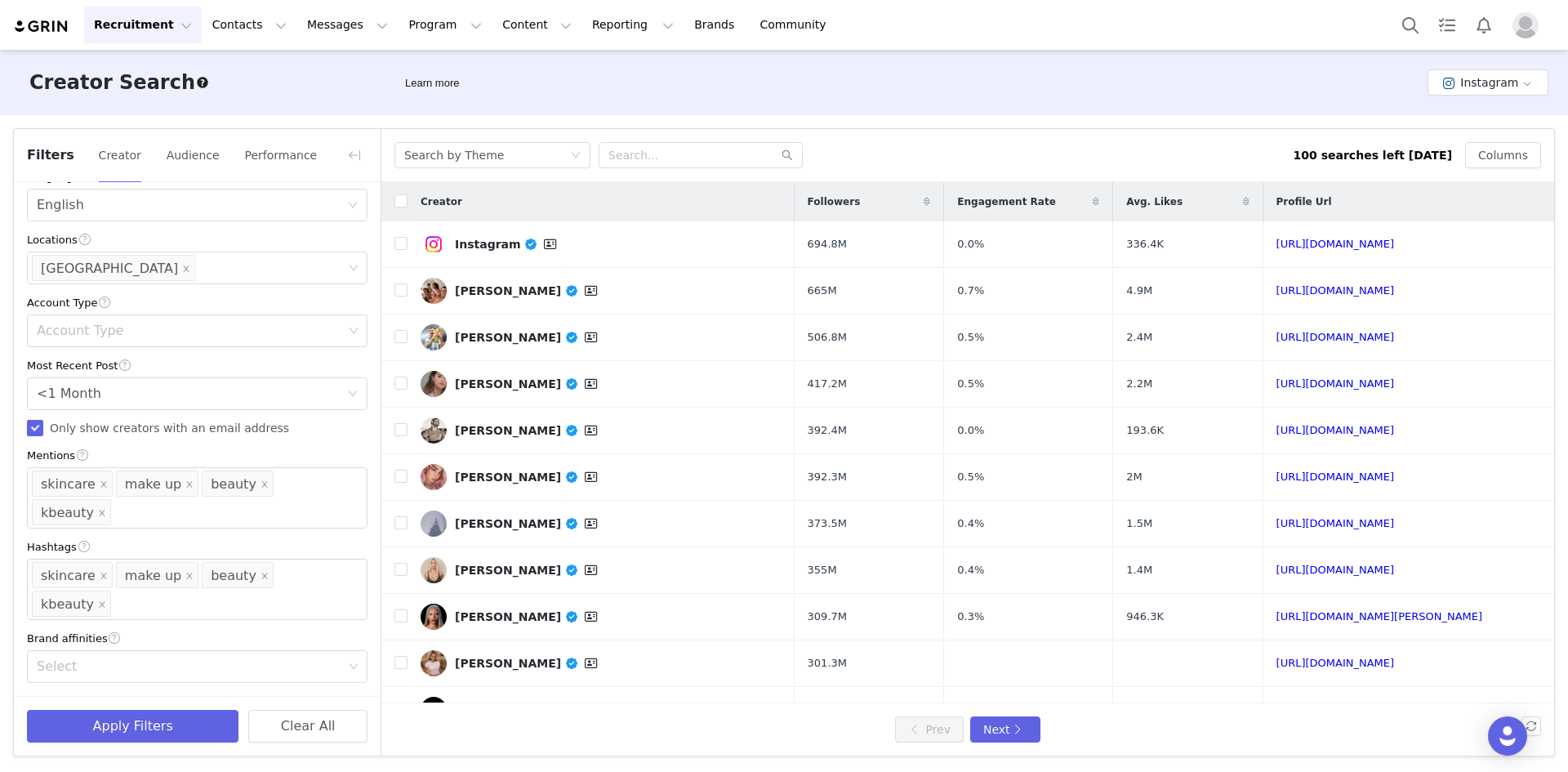
scroll to position [454, 0]
click at [402, 247] on input "checkbox" at bounding box center [401, 243] width 13 height 13
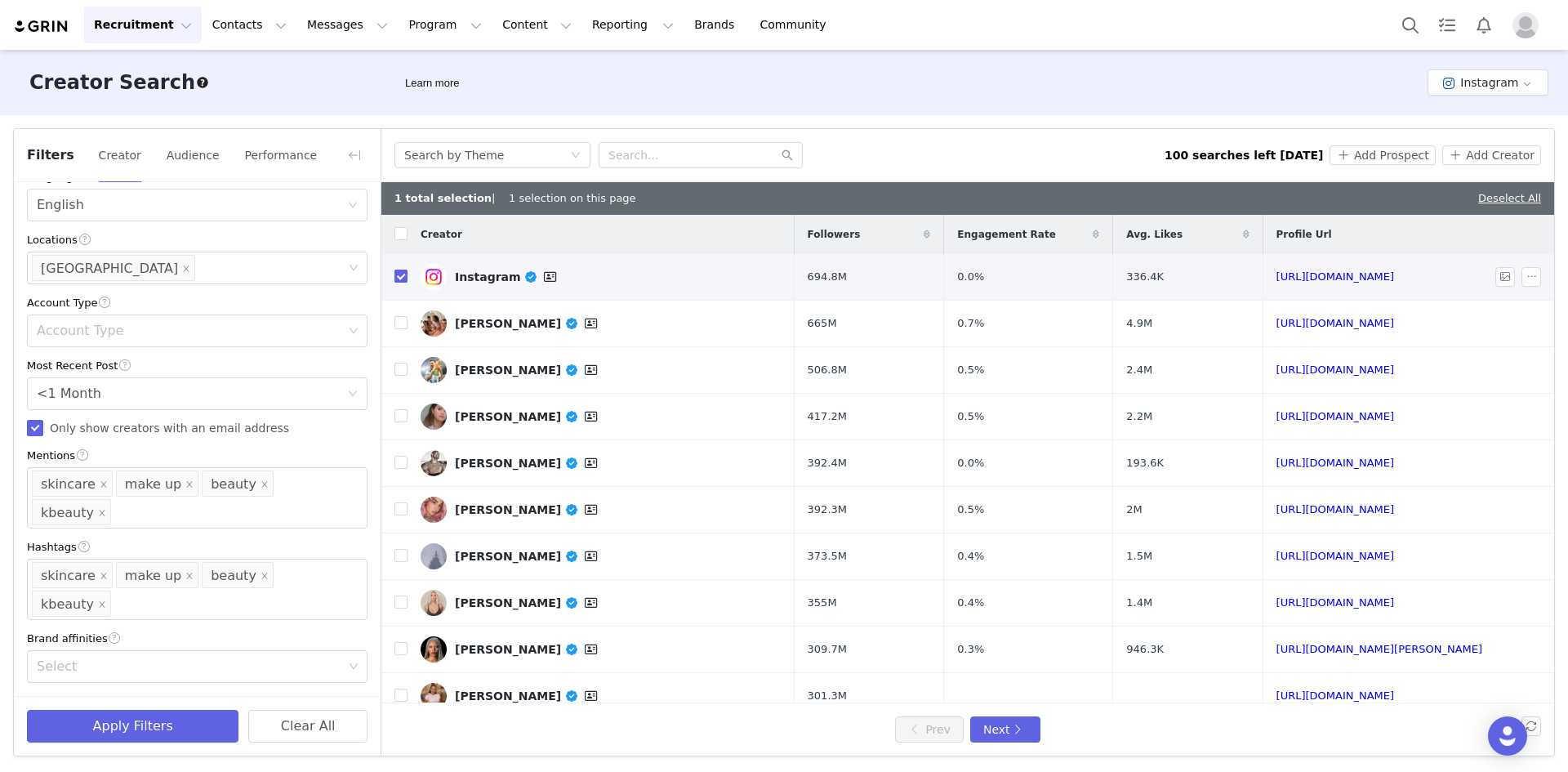
click at [399, 277] on input "checkbox" at bounding box center [401, 276] width 13 height 13
checkbox input "false"
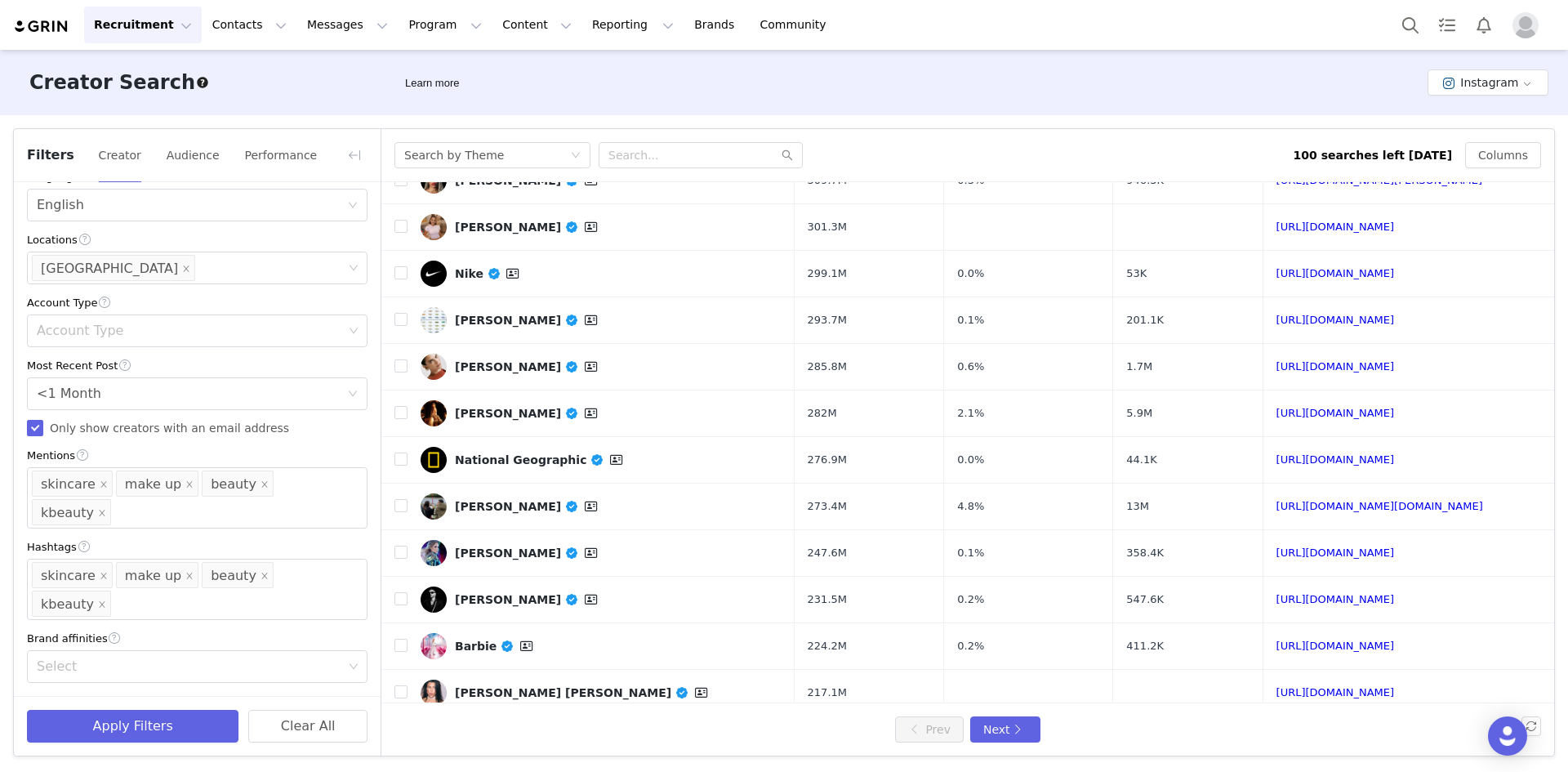
scroll to position [450, 0]
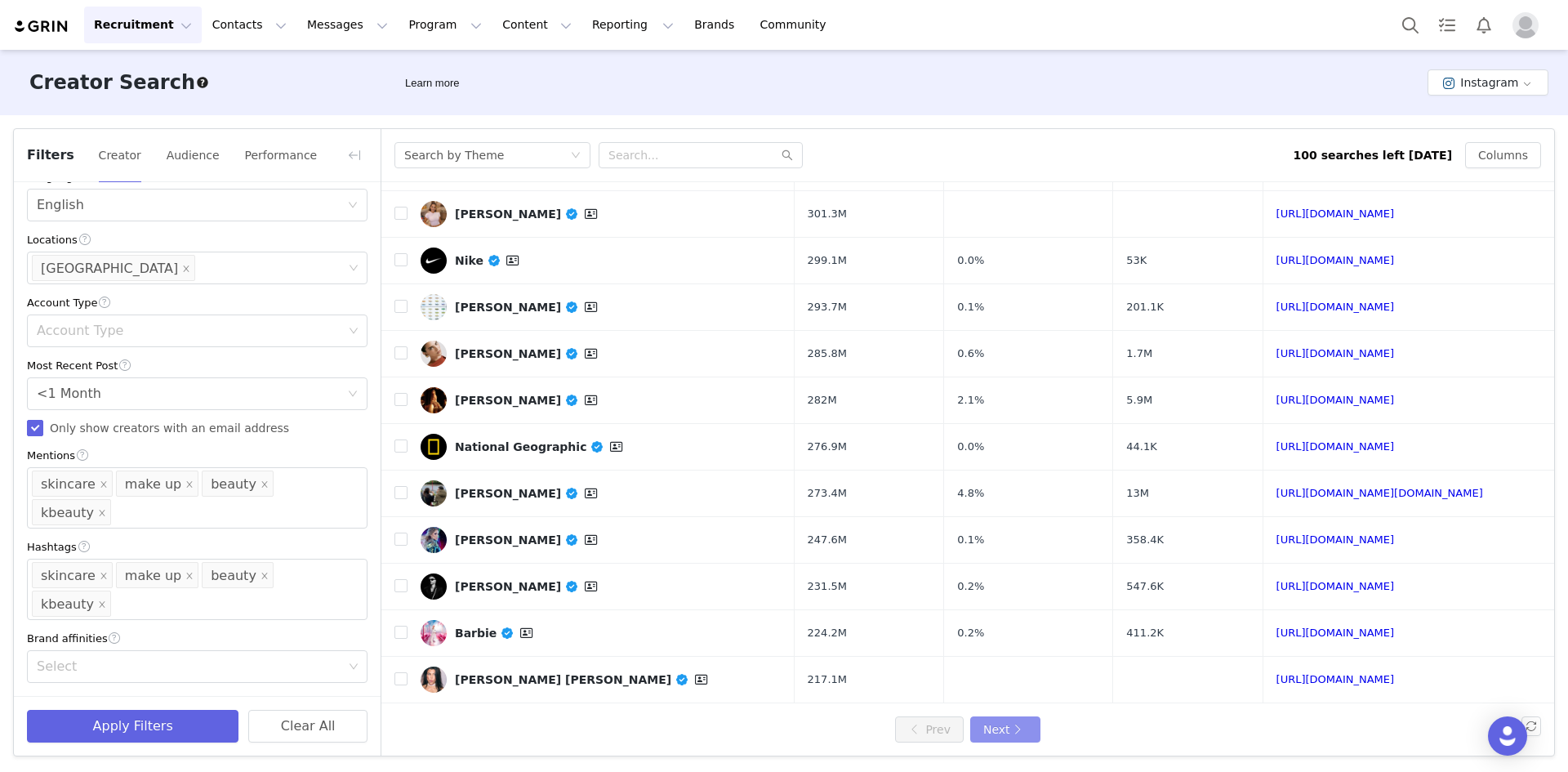
click at [1002, 550] on button "Next" at bounding box center [1006, 729] width 71 height 26
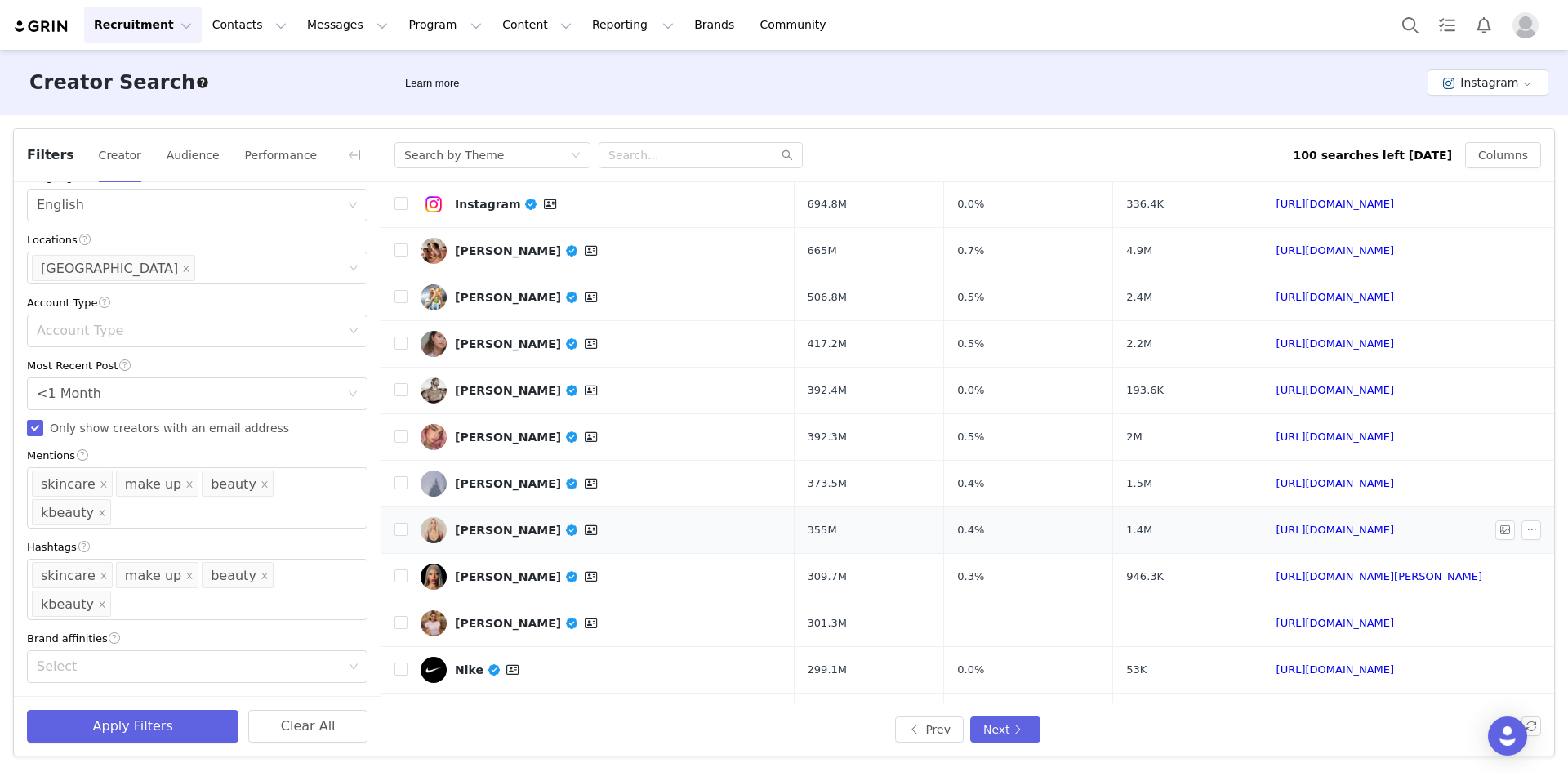
scroll to position [0, 0]
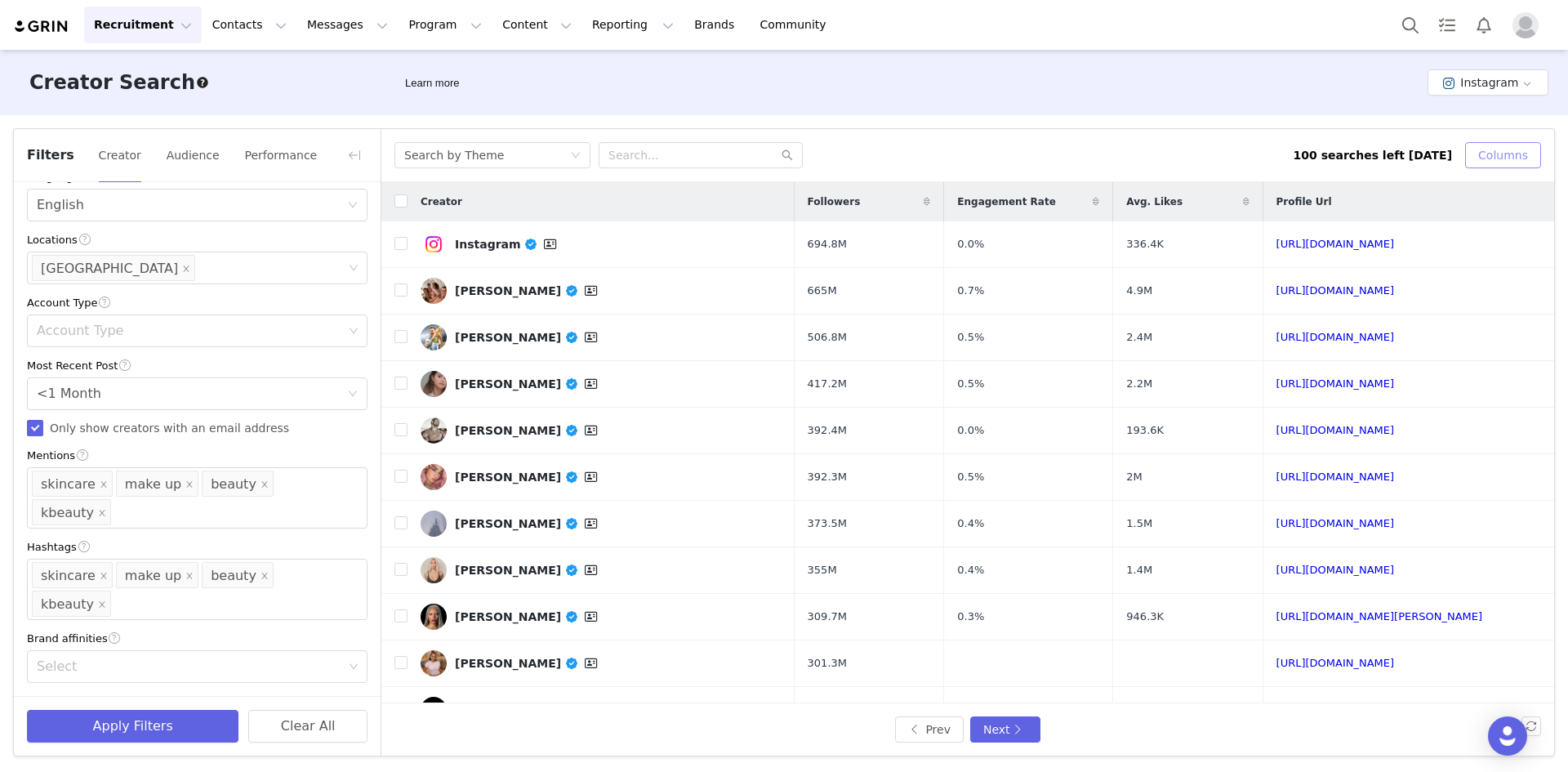
click at [1002, 159] on button "Columns" at bounding box center [1503, 155] width 76 height 26
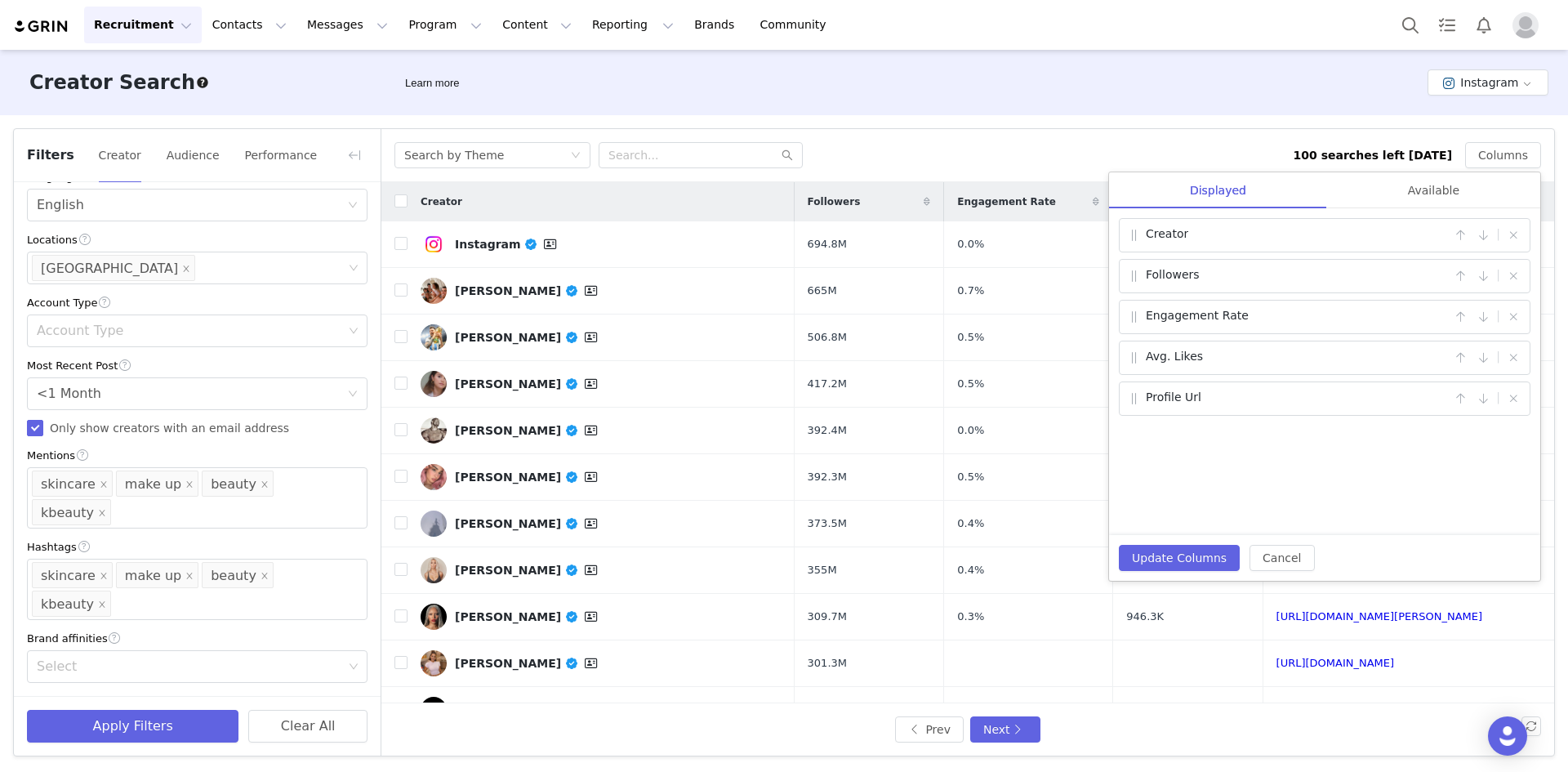
click at [1002, 106] on div "Creator Search Learn more Instagram" at bounding box center [784, 83] width 1568 height 65
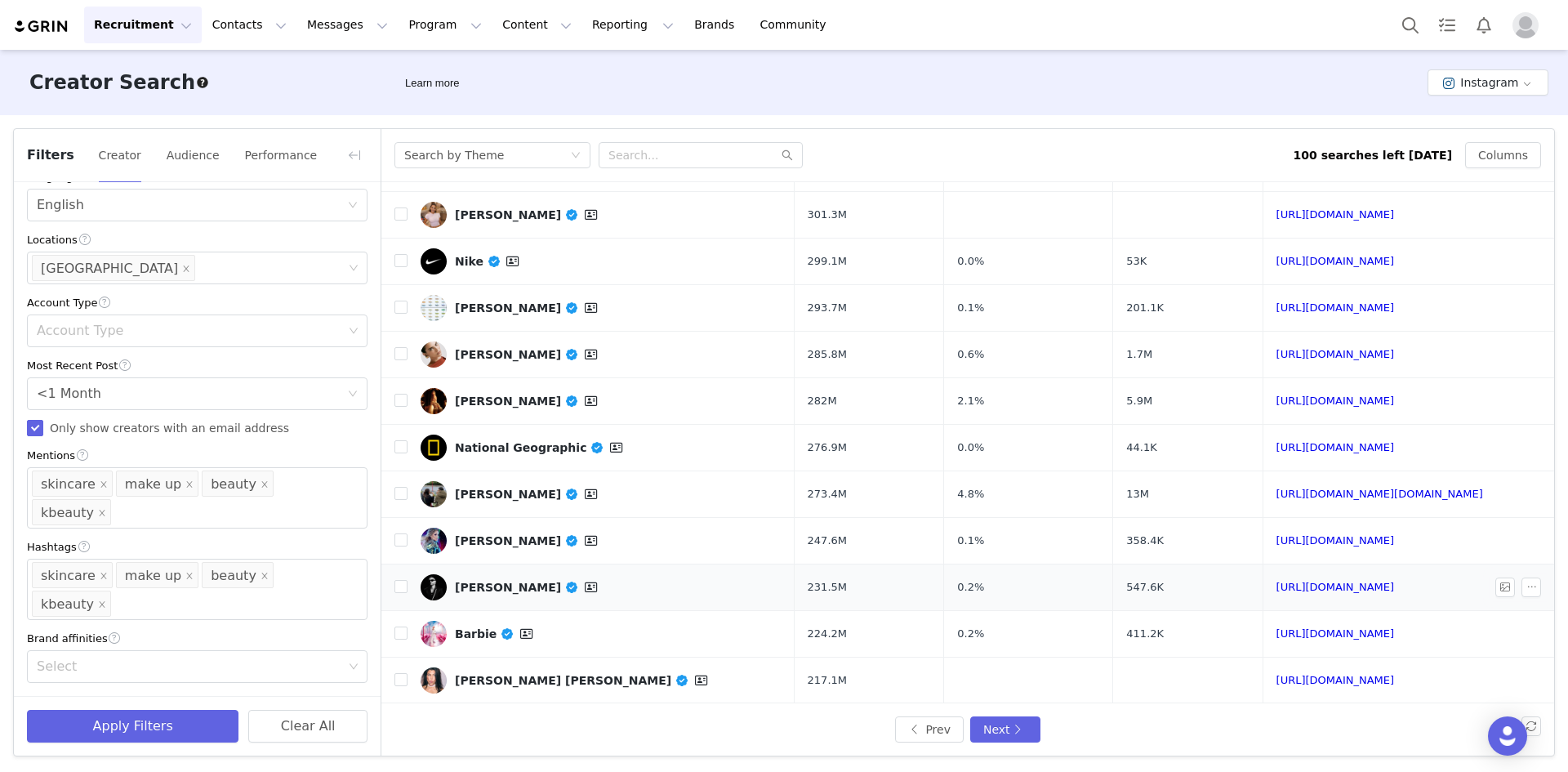
scroll to position [450, 0]
click at [1002, 550] on button "Next" at bounding box center [1006, 729] width 71 height 26
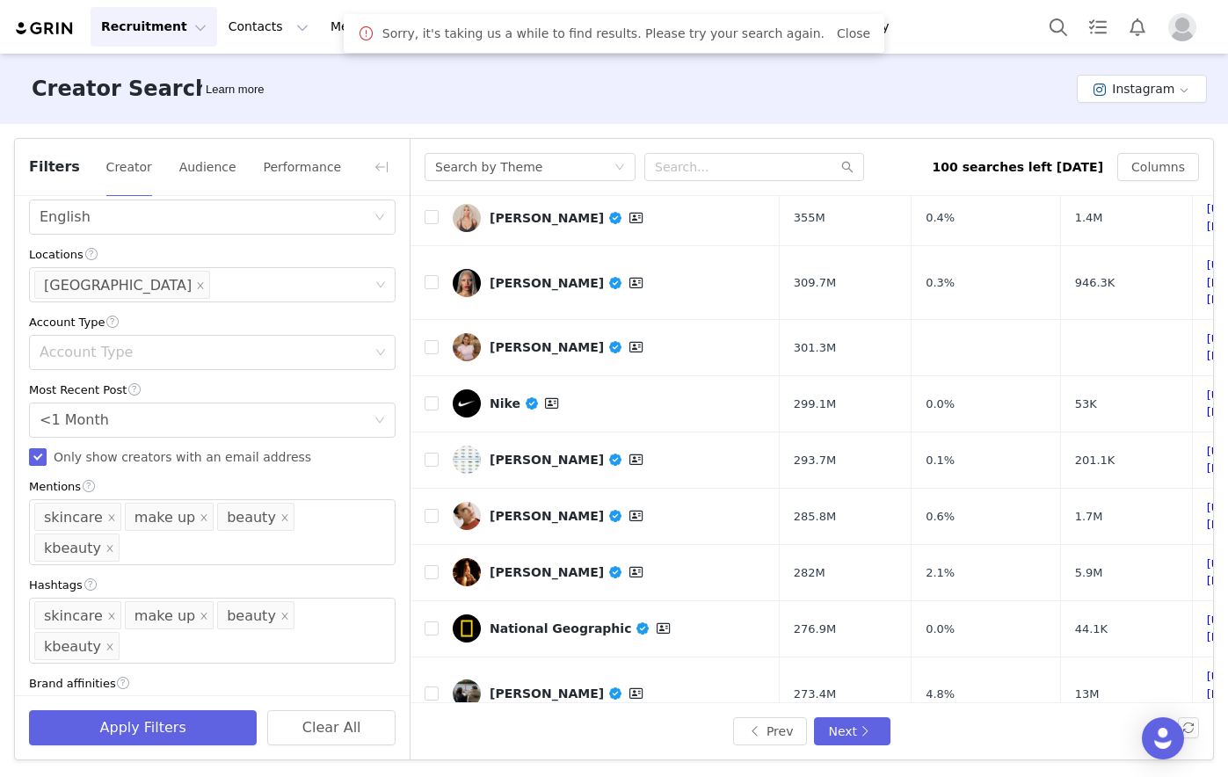
scroll to position [550, 0]
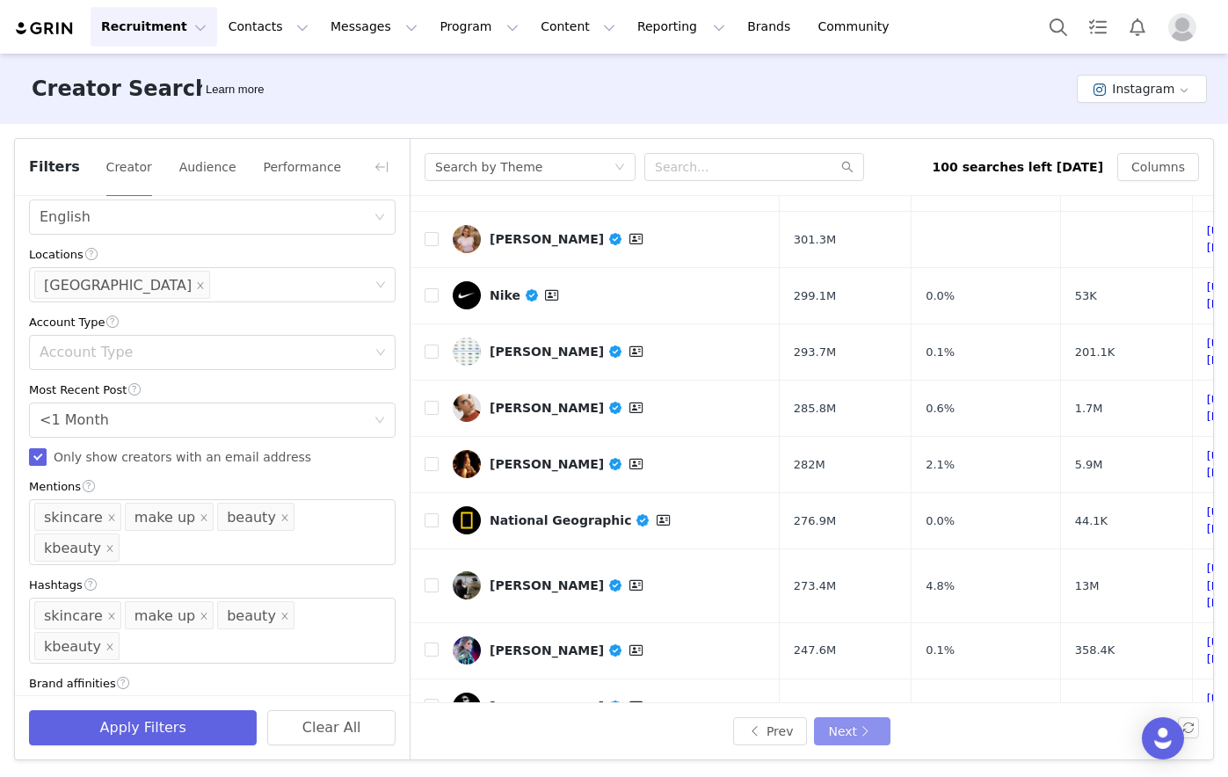
click at [866, 592] on button "Next" at bounding box center [852, 731] width 76 height 28
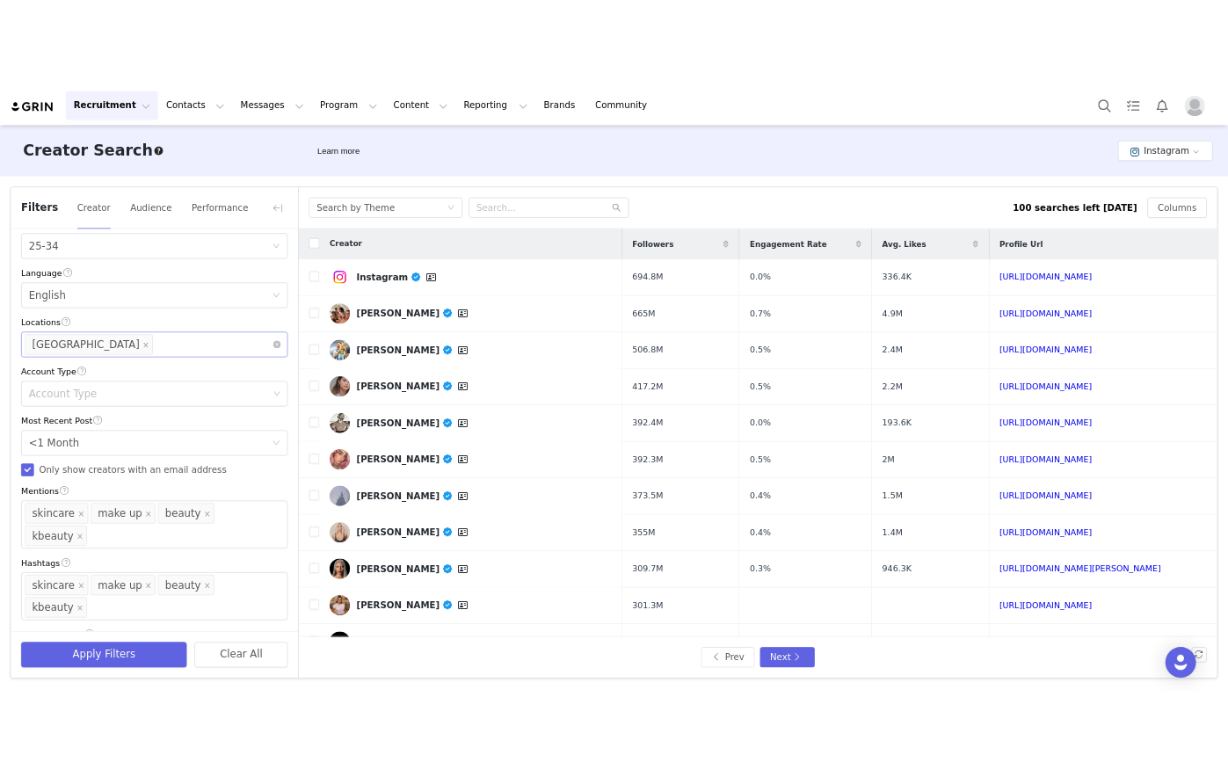
scroll to position [489, 0]
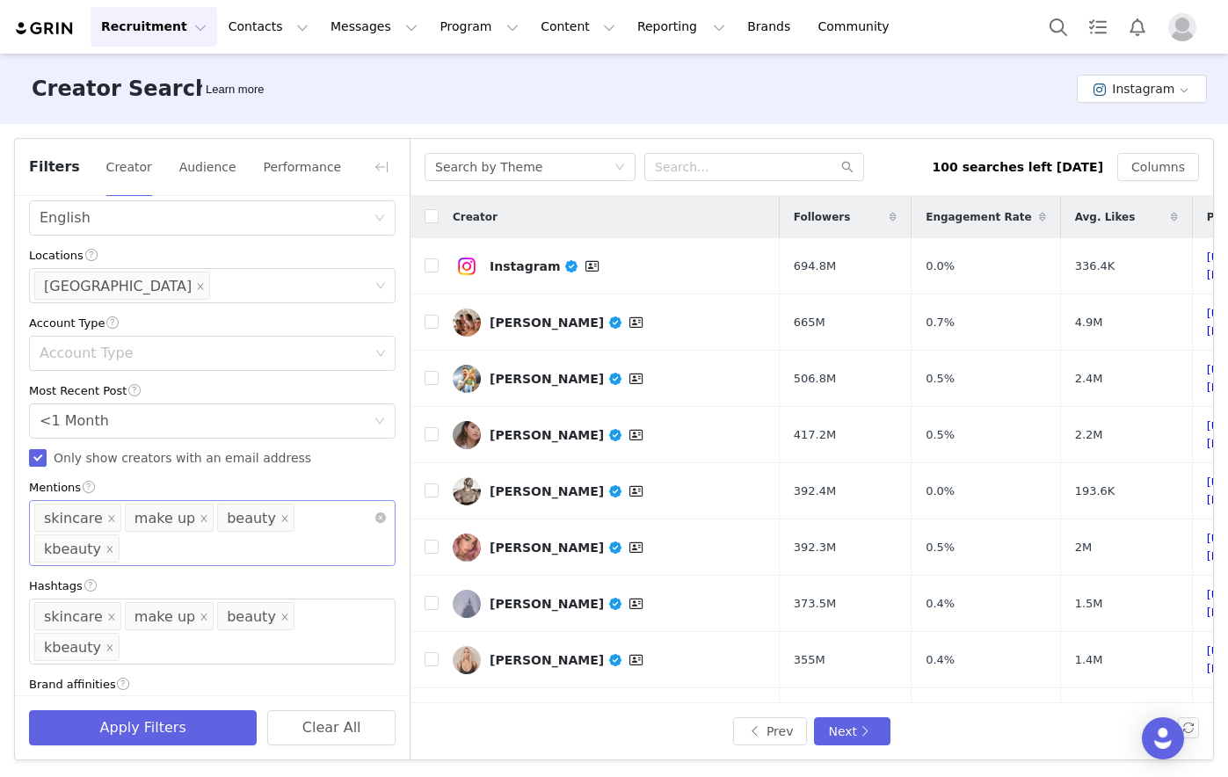
drag, startPoint x: 186, startPoint y: 519, endPoint x: 184, endPoint y: 531, distance: 12.6
click at [200, 519] on icon "icon: close" at bounding box center [204, 518] width 9 height 9
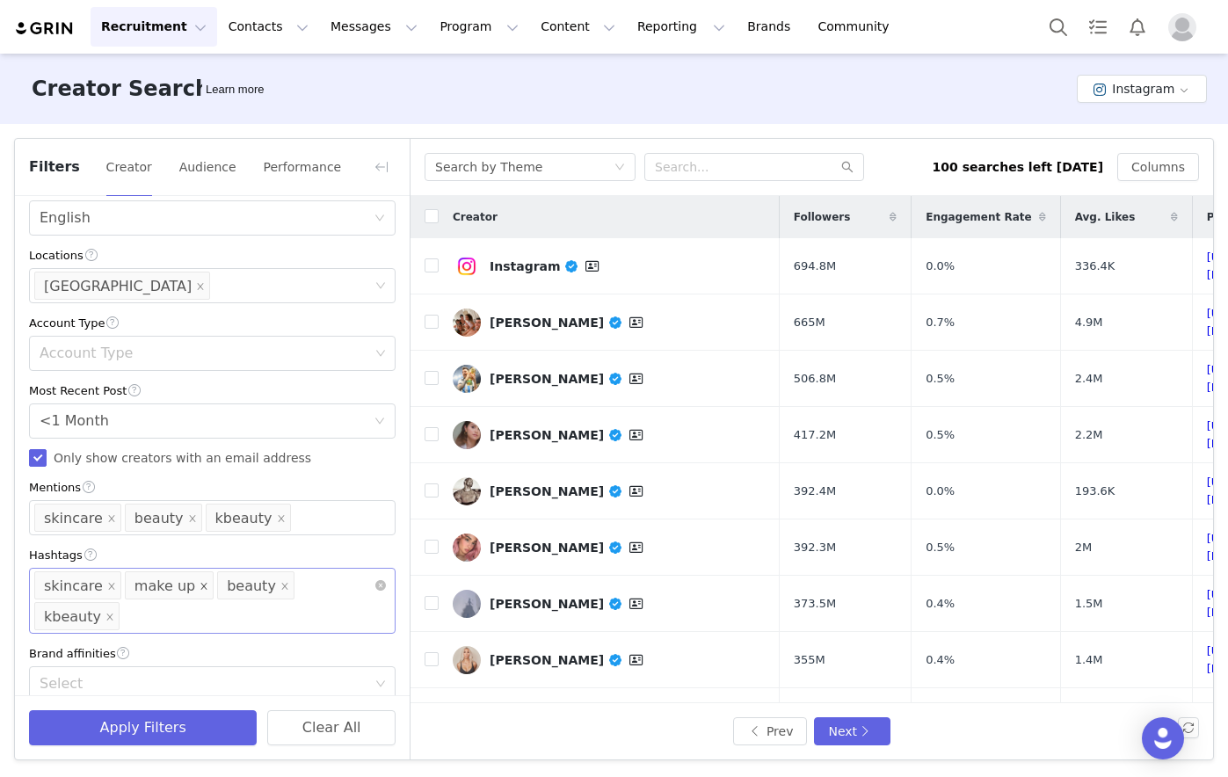
click at [200, 589] on icon "icon: close" at bounding box center [204, 586] width 9 height 9
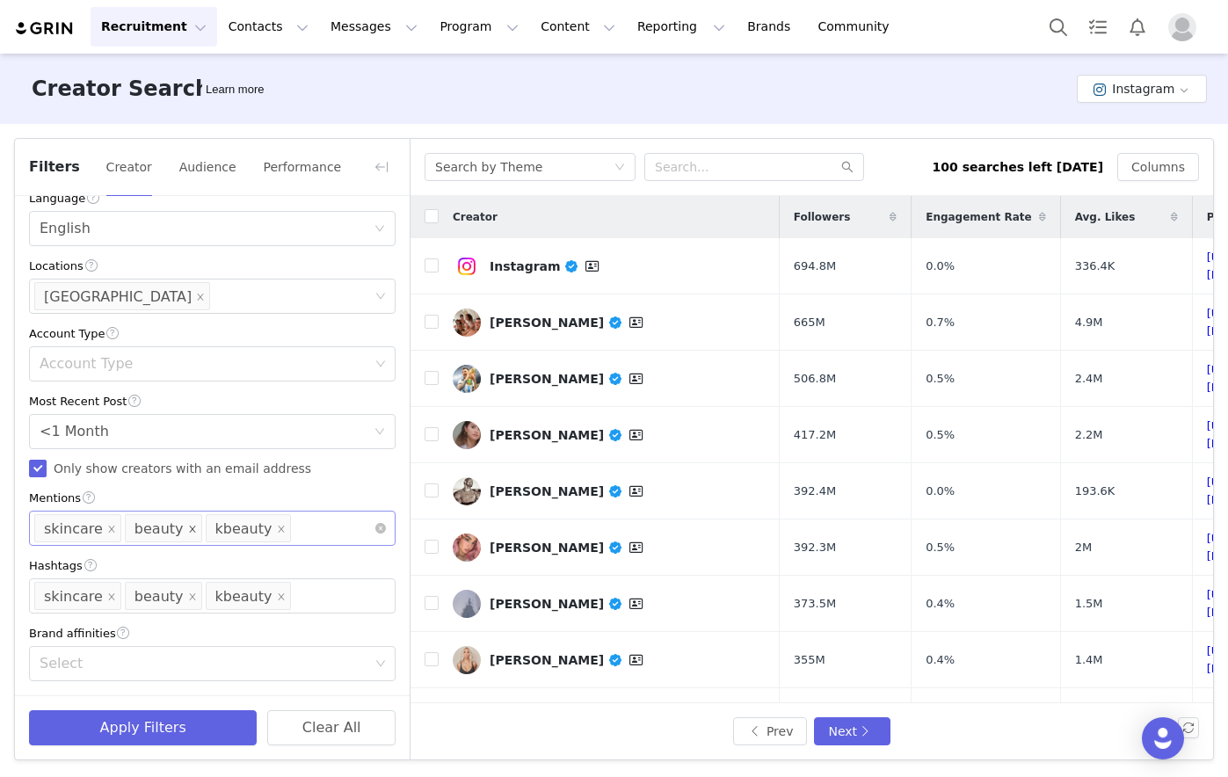
click at [188, 531] on icon "icon: close" at bounding box center [192, 529] width 9 height 9
click at [189, 592] on icon "icon: close" at bounding box center [192, 596] width 6 height 6
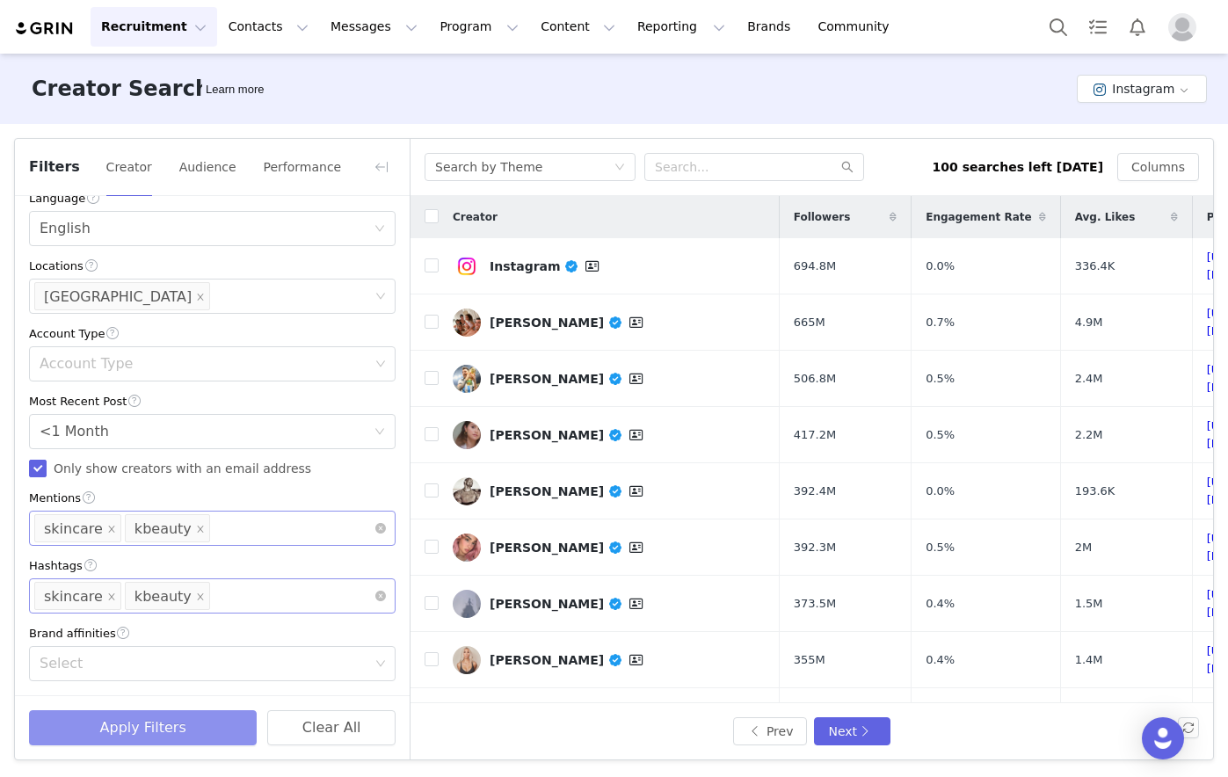
click at [139, 592] on button "Apply Filters" at bounding box center [143, 727] width 228 height 35
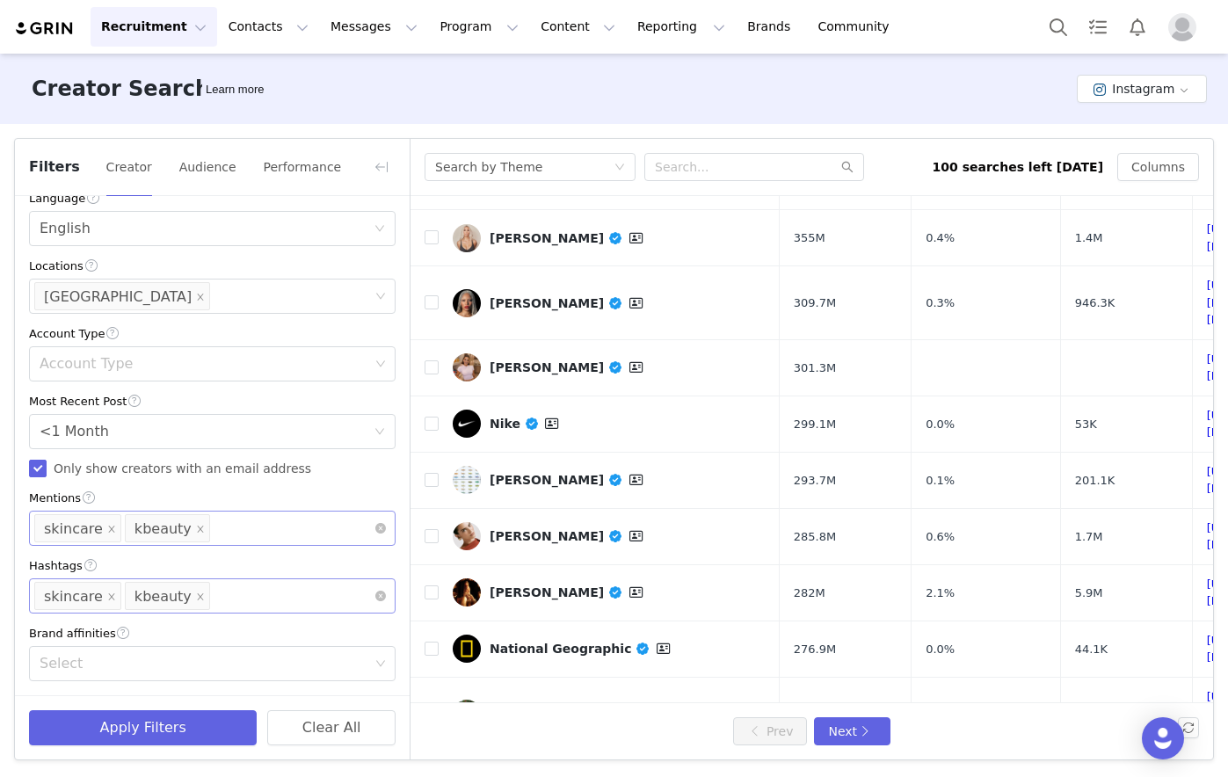
scroll to position [550, 0]
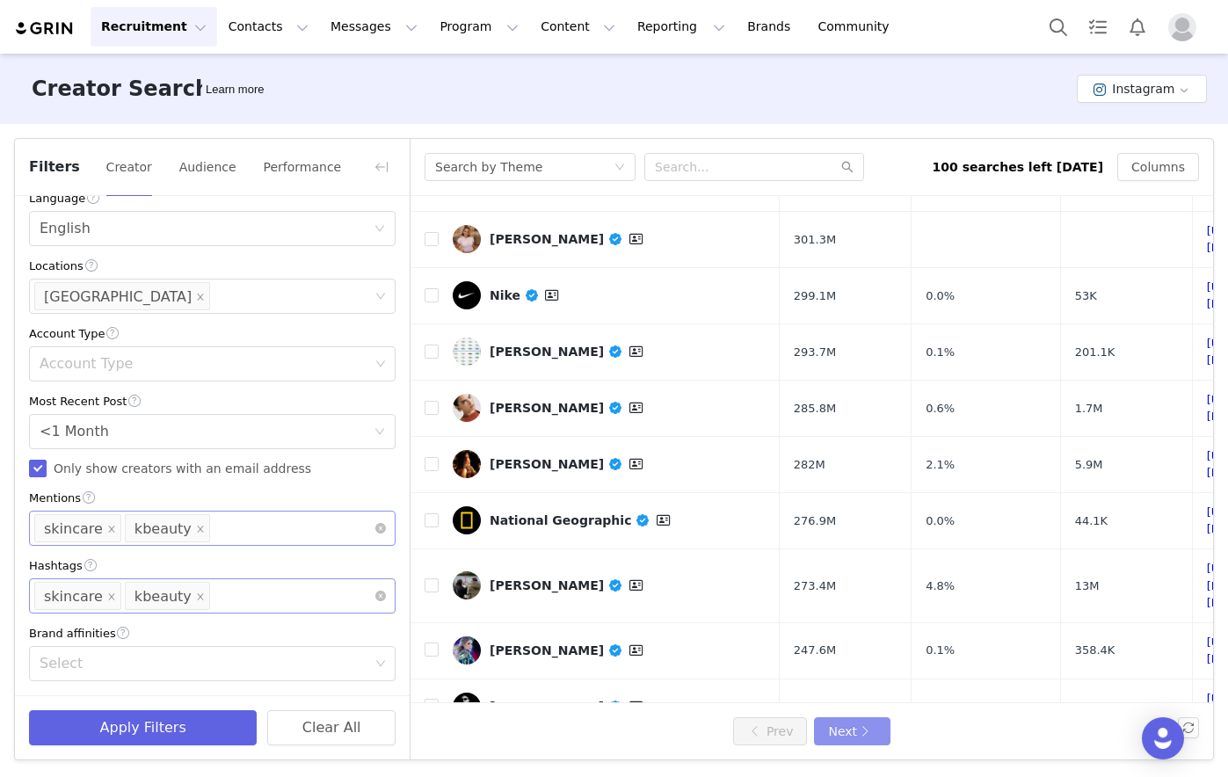
click at [846, 592] on button "Next" at bounding box center [852, 731] width 76 height 28
click at [856, 592] on button "Next" at bounding box center [852, 731] width 76 height 28
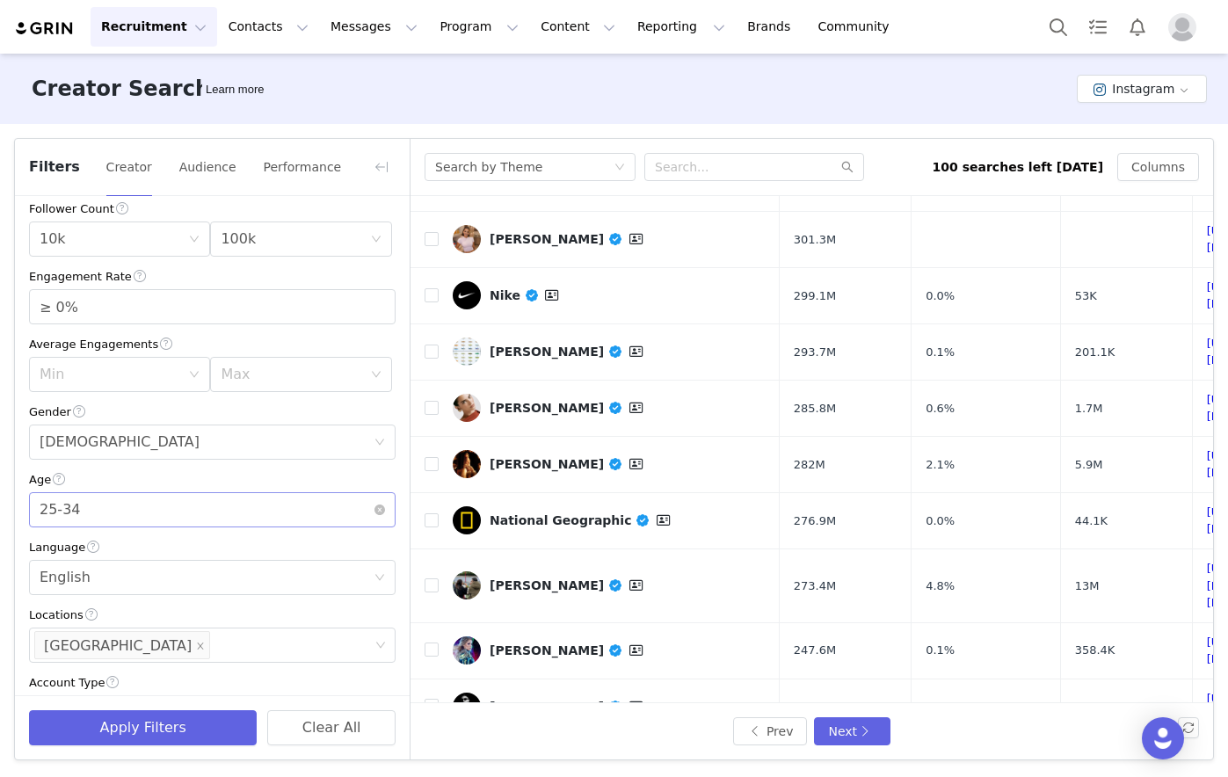
scroll to position [0, 0]
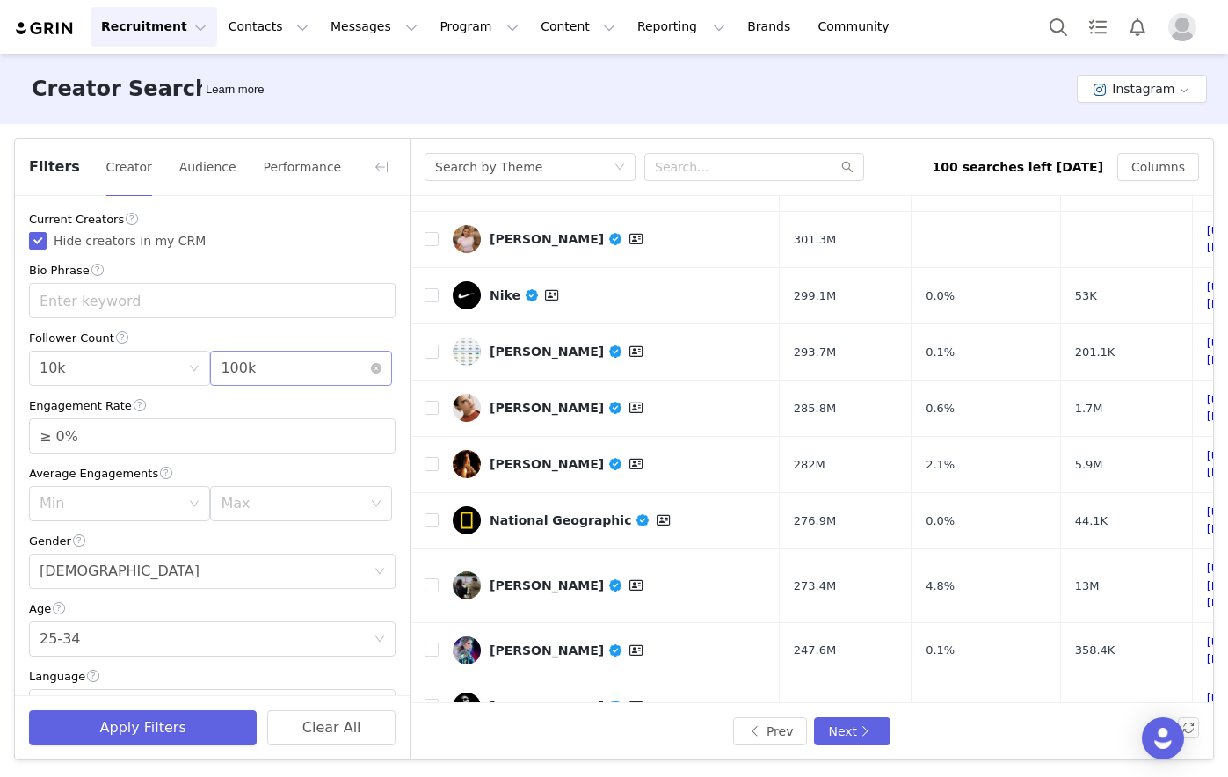
click at [279, 363] on div "Max 100k" at bounding box center [295, 368] width 149 height 33
click at [261, 455] on li "50k" at bounding box center [291, 462] width 175 height 28
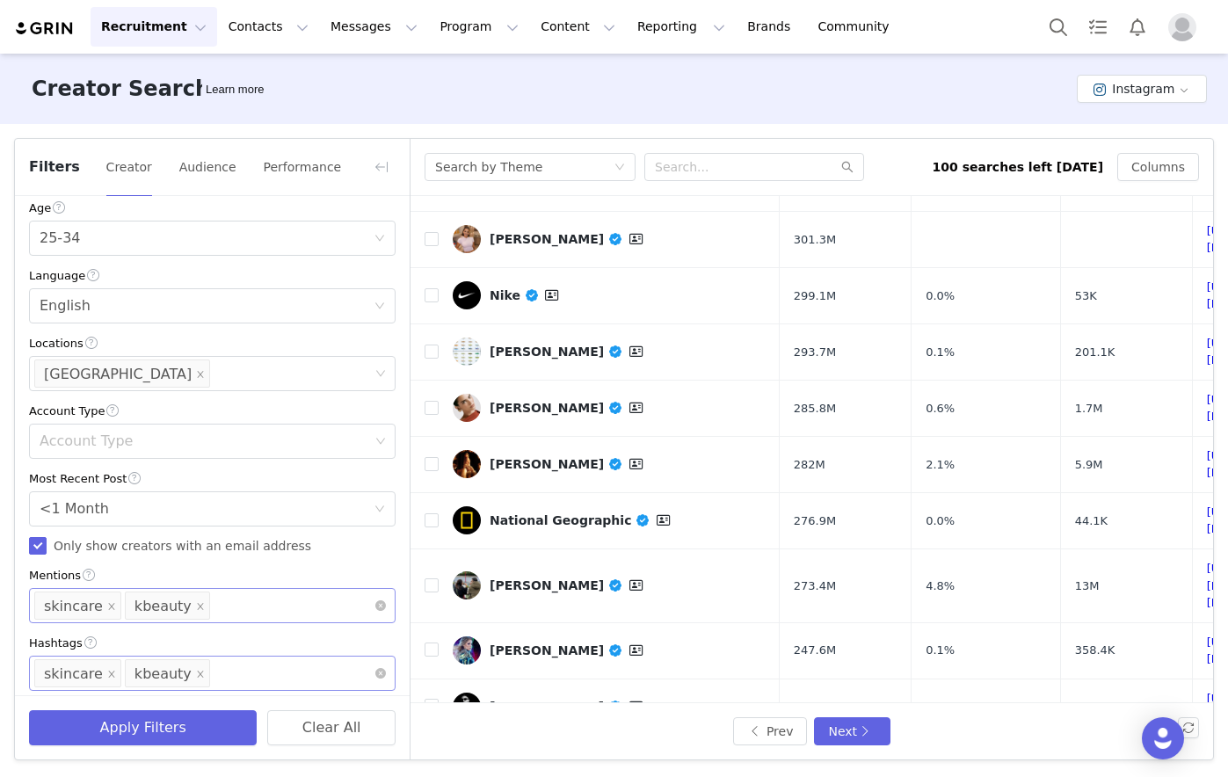
scroll to position [481, 0]
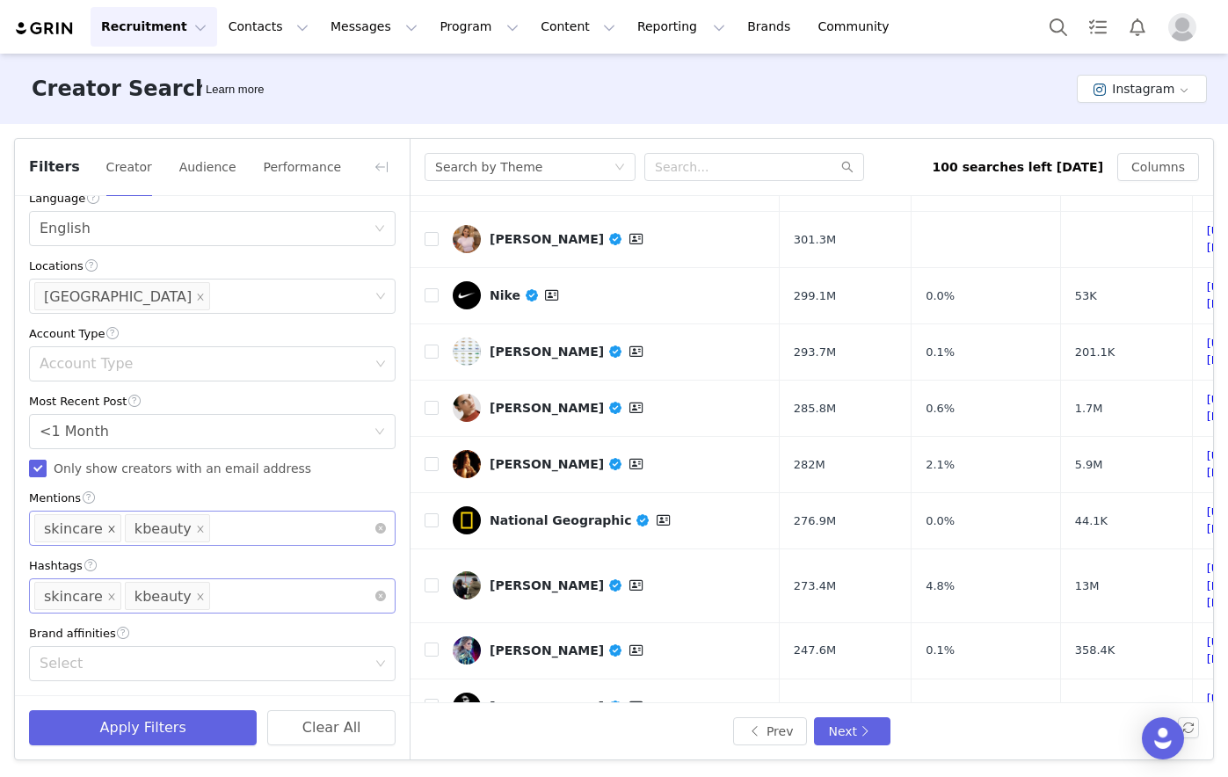
click at [107, 531] on icon "icon: close" at bounding box center [111, 529] width 9 height 9
click at [108, 592] on icon "icon: close" at bounding box center [111, 596] width 6 height 6
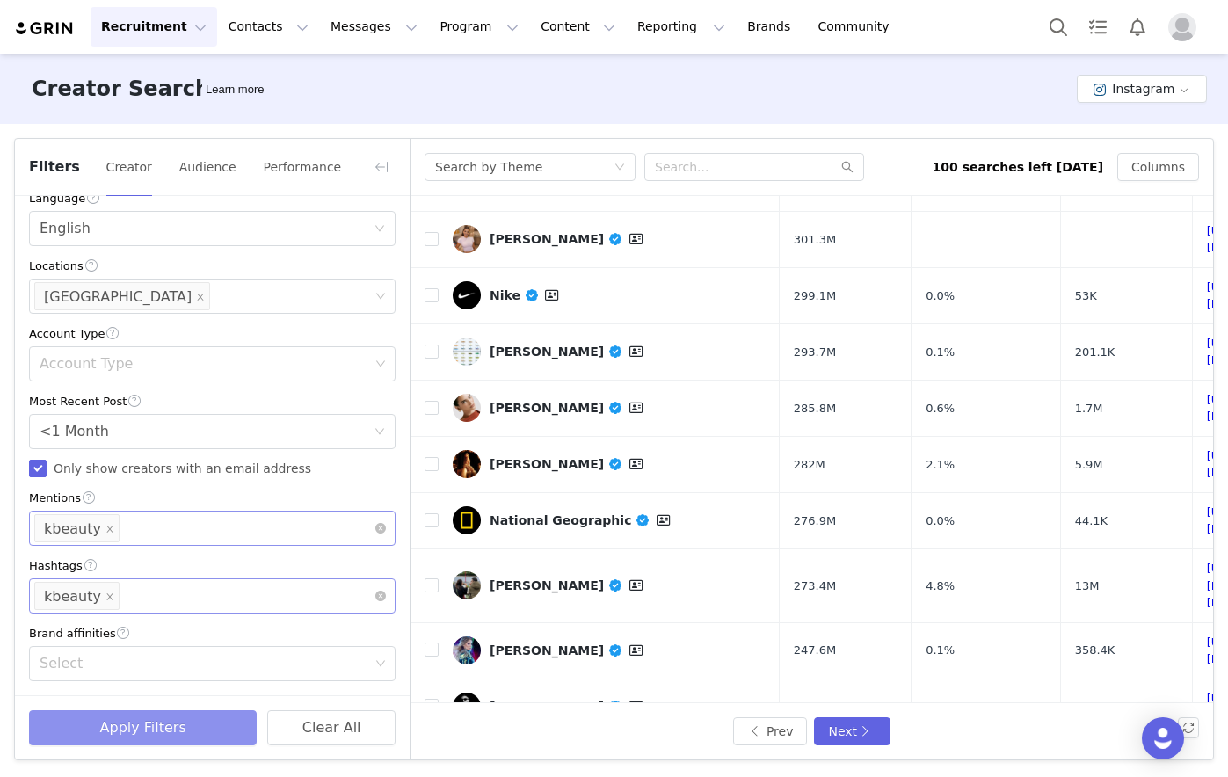
click at [193, 592] on button "Apply Filters" at bounding box center [143, 727] width 228 height 35
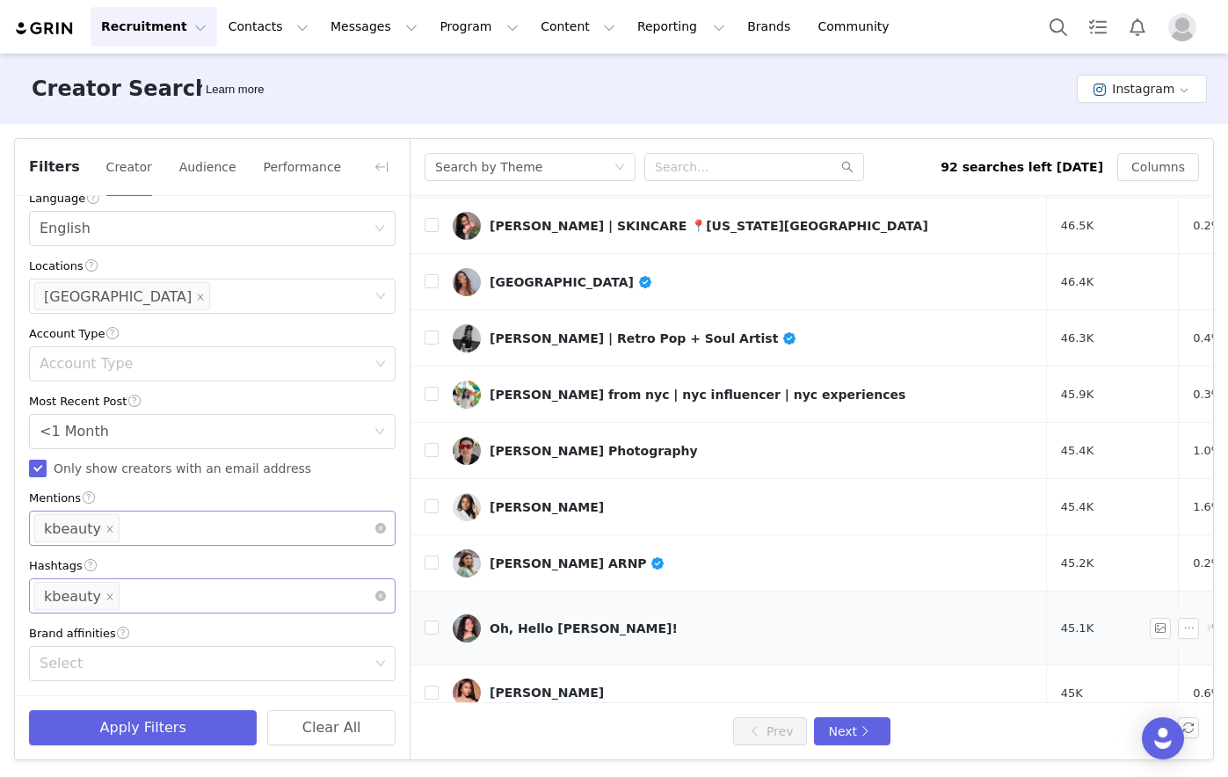
scroll to position [0, 0]
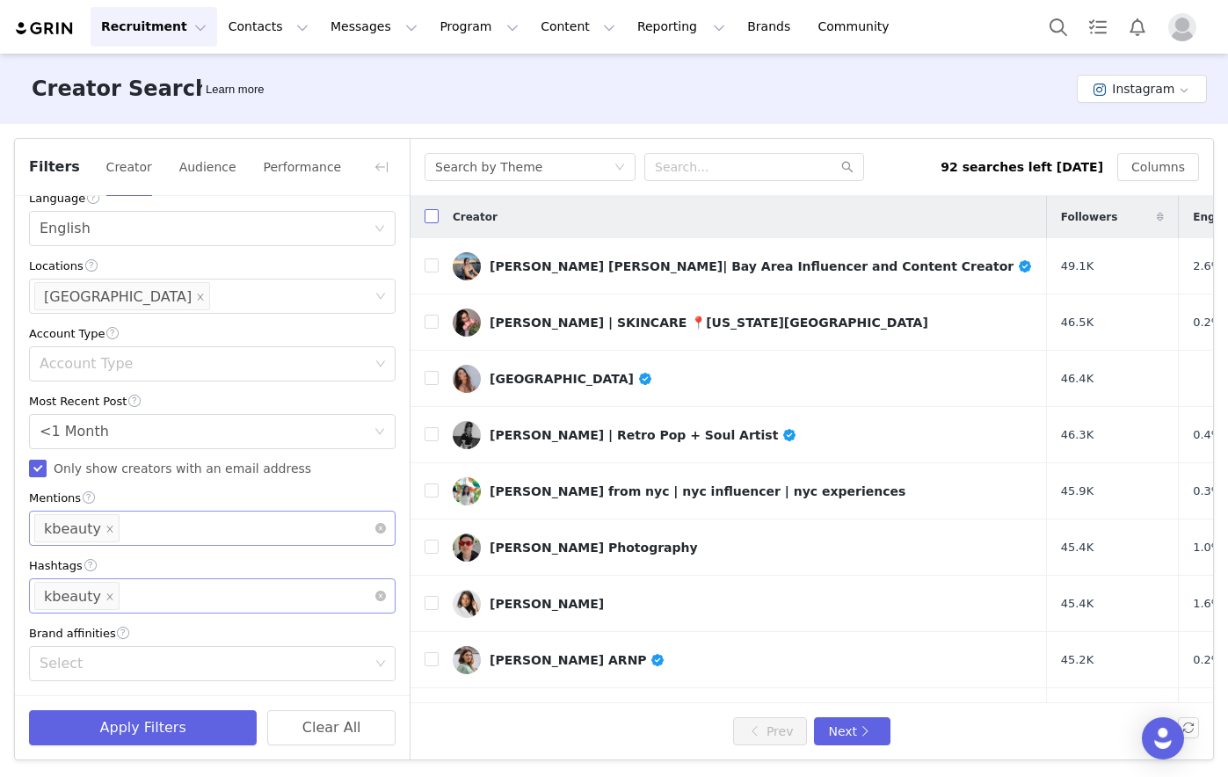
click at [431, 214] on input "checkbox" at bounding box center [432, 216] width 14 height 14
checkbox input "true"
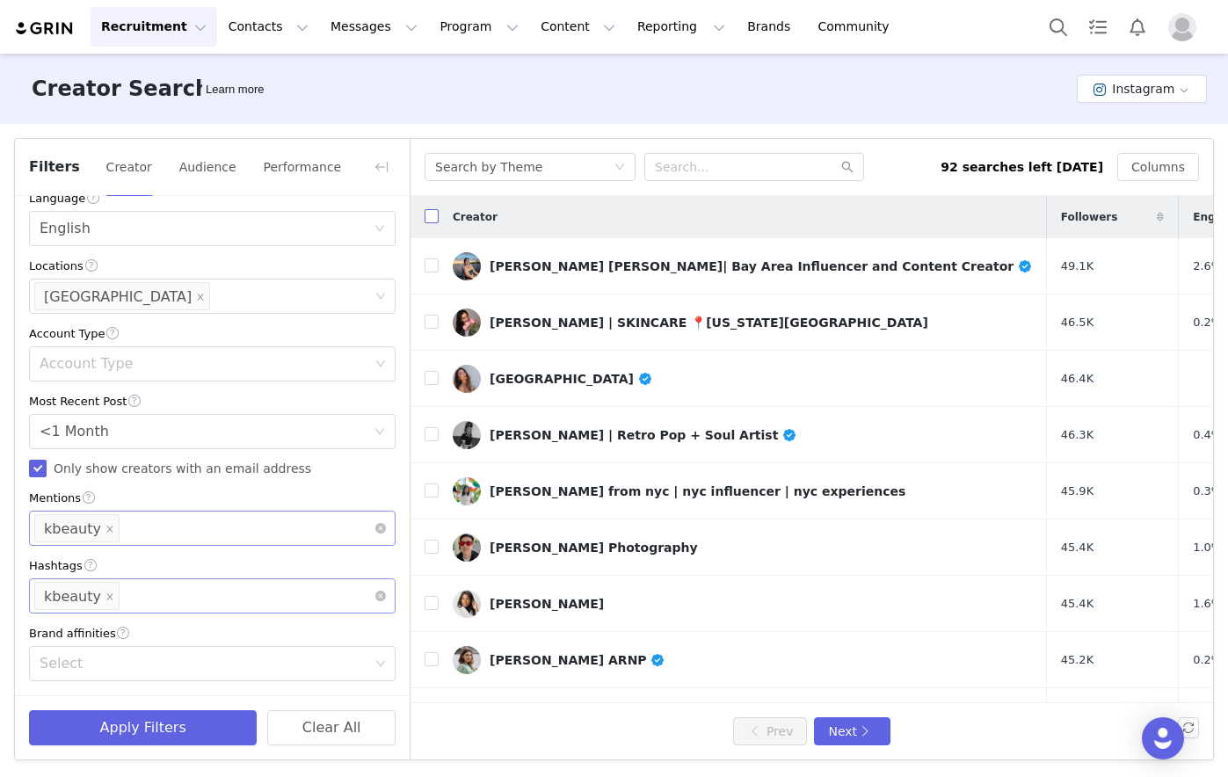
checkbox input "true"
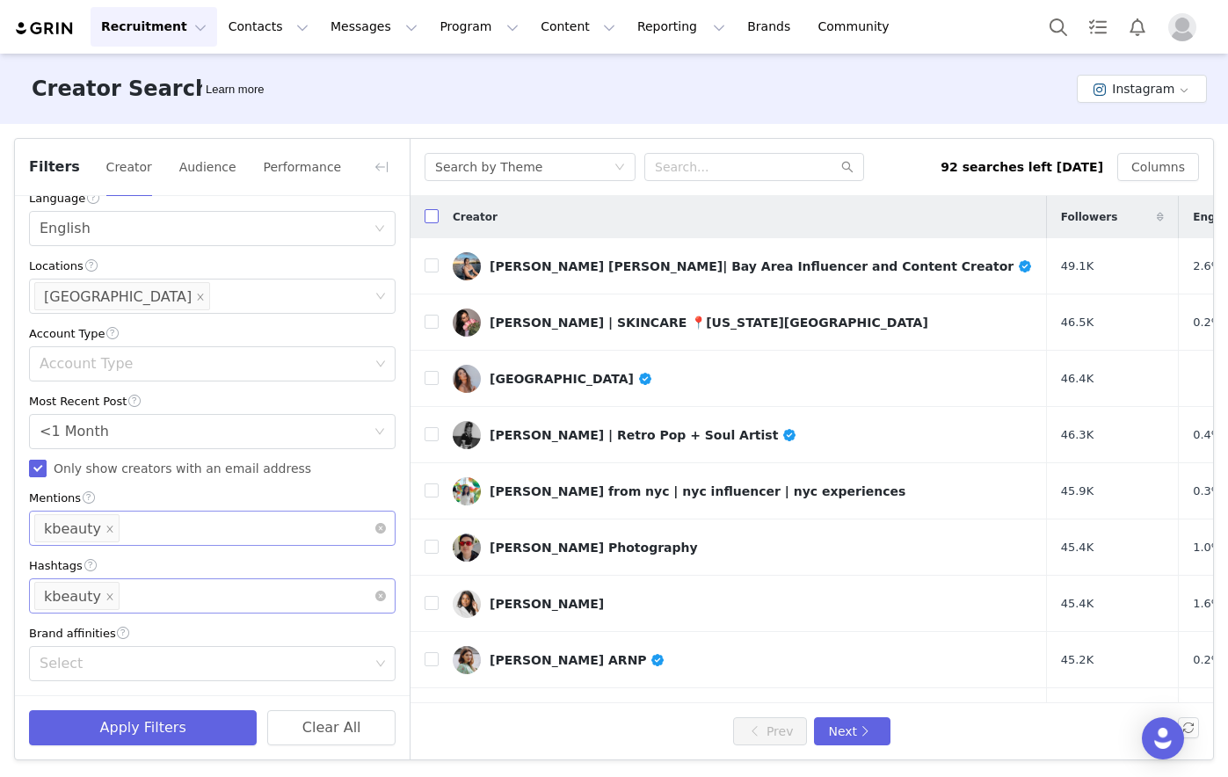
checkbox input "true"
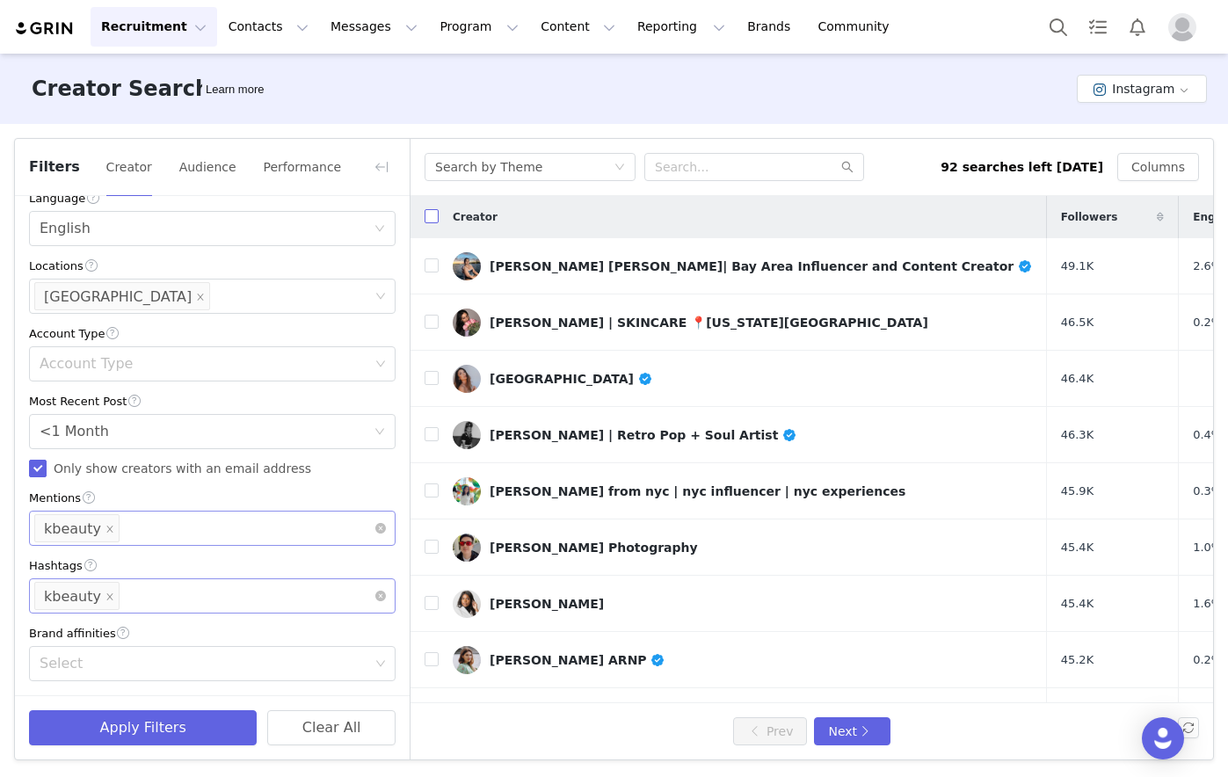
checkbox input "true"
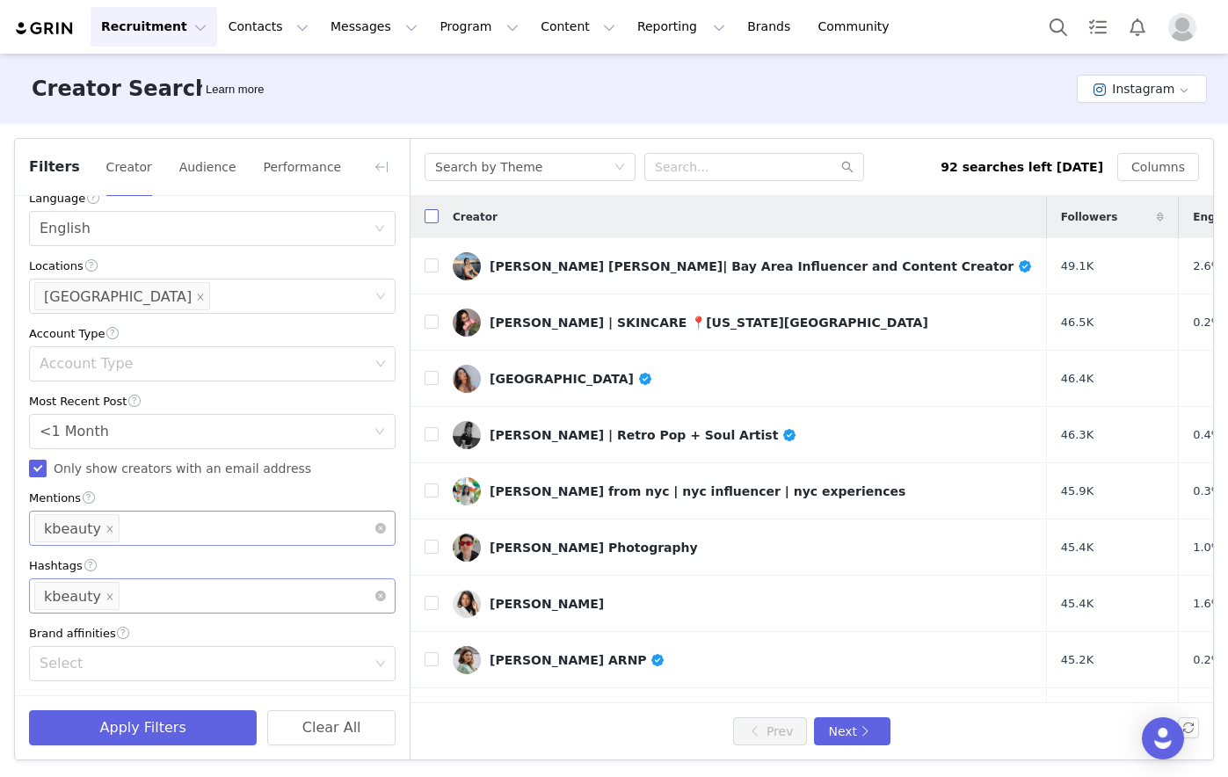
checkbox input "true"
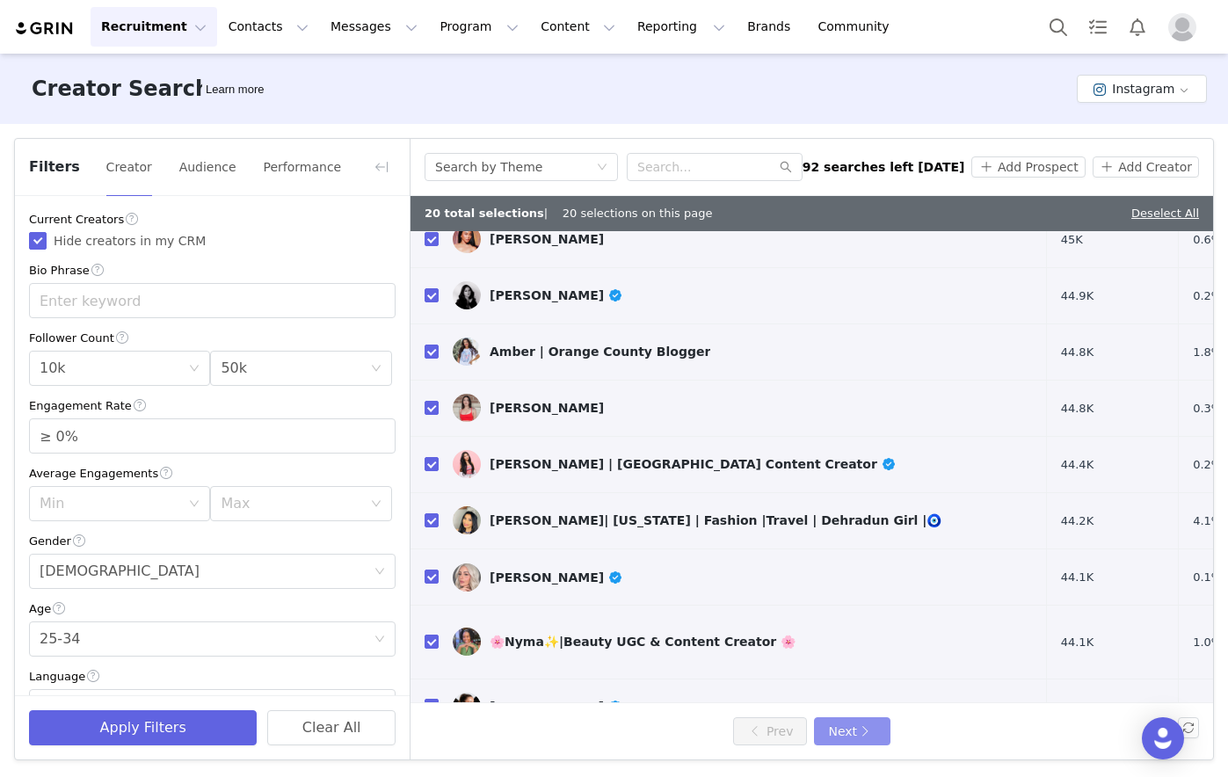
click at [869, 592] on button "Next" at bounding box center [852, 731] width 76 height 28
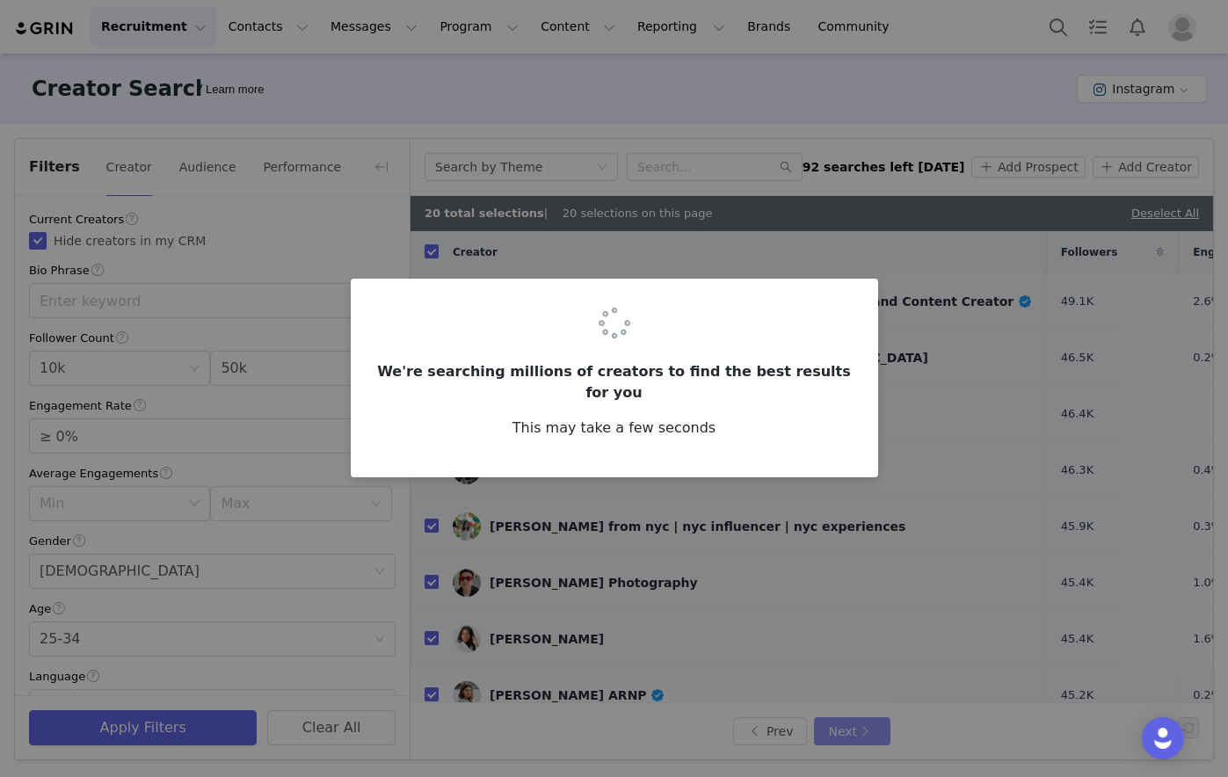
checkbox input "false"
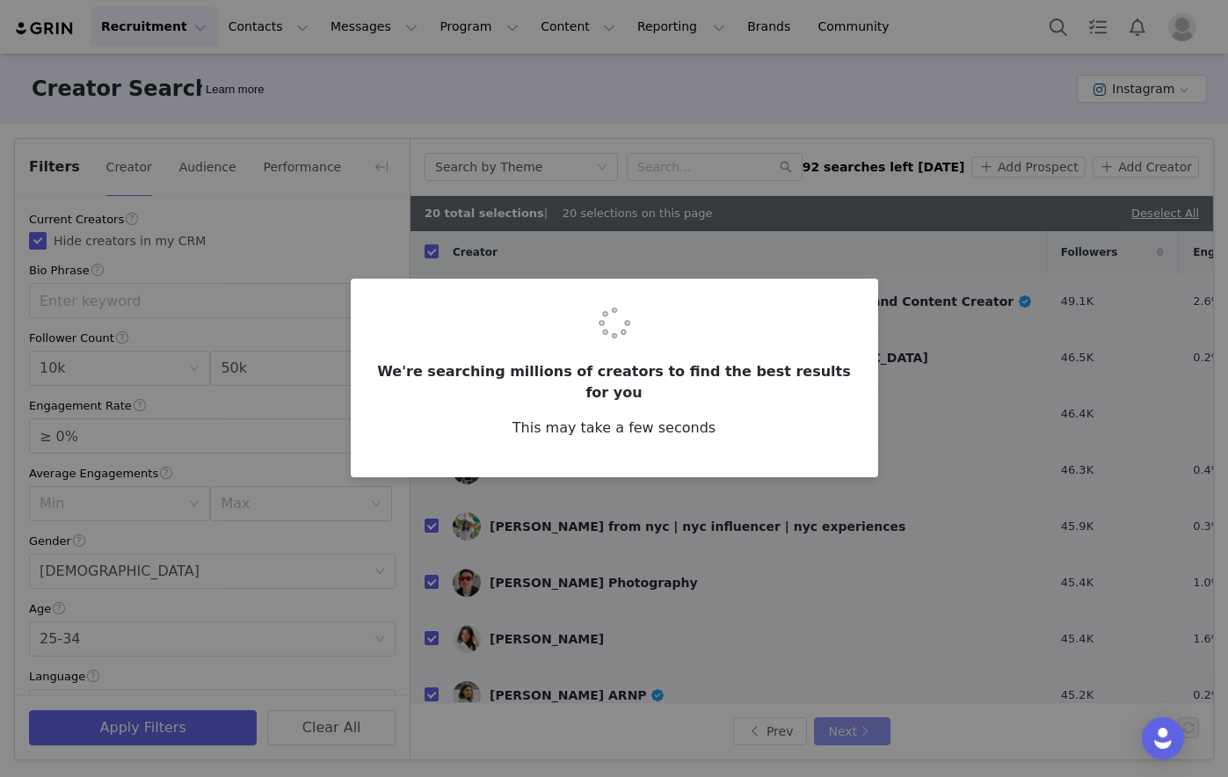
checkbox input "false"
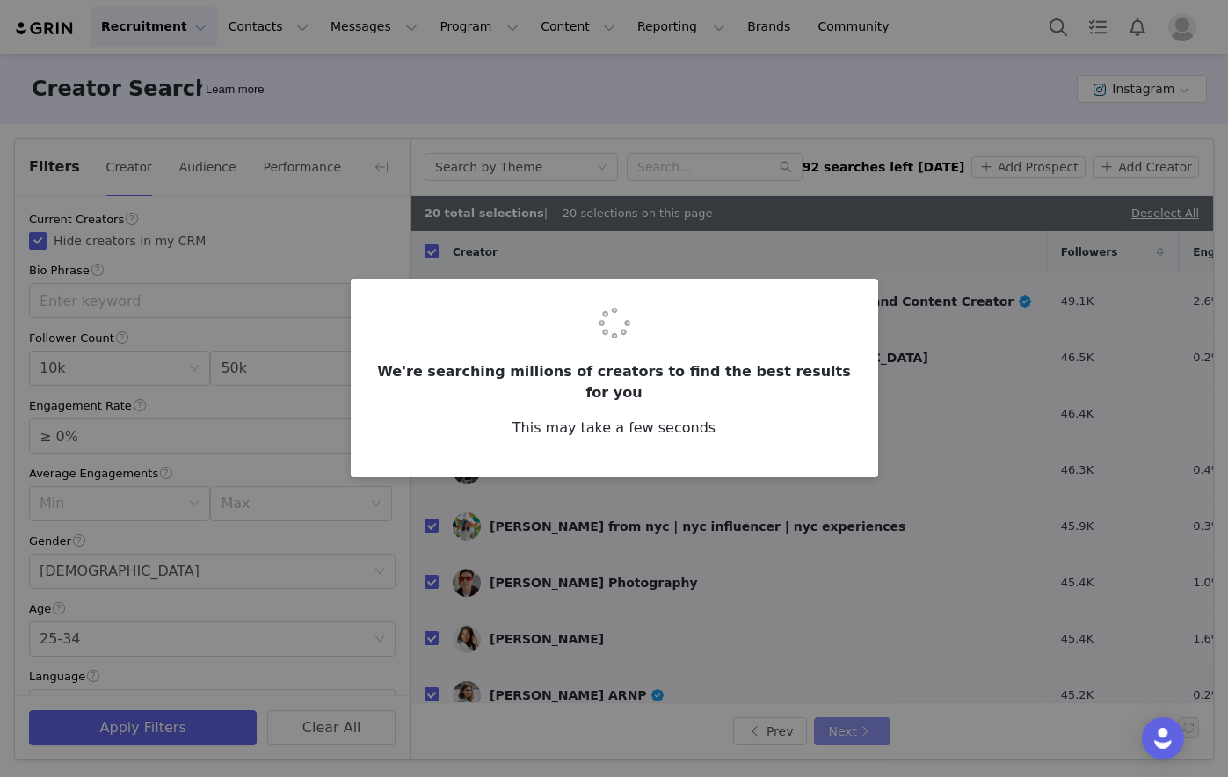
checkbox input "false"
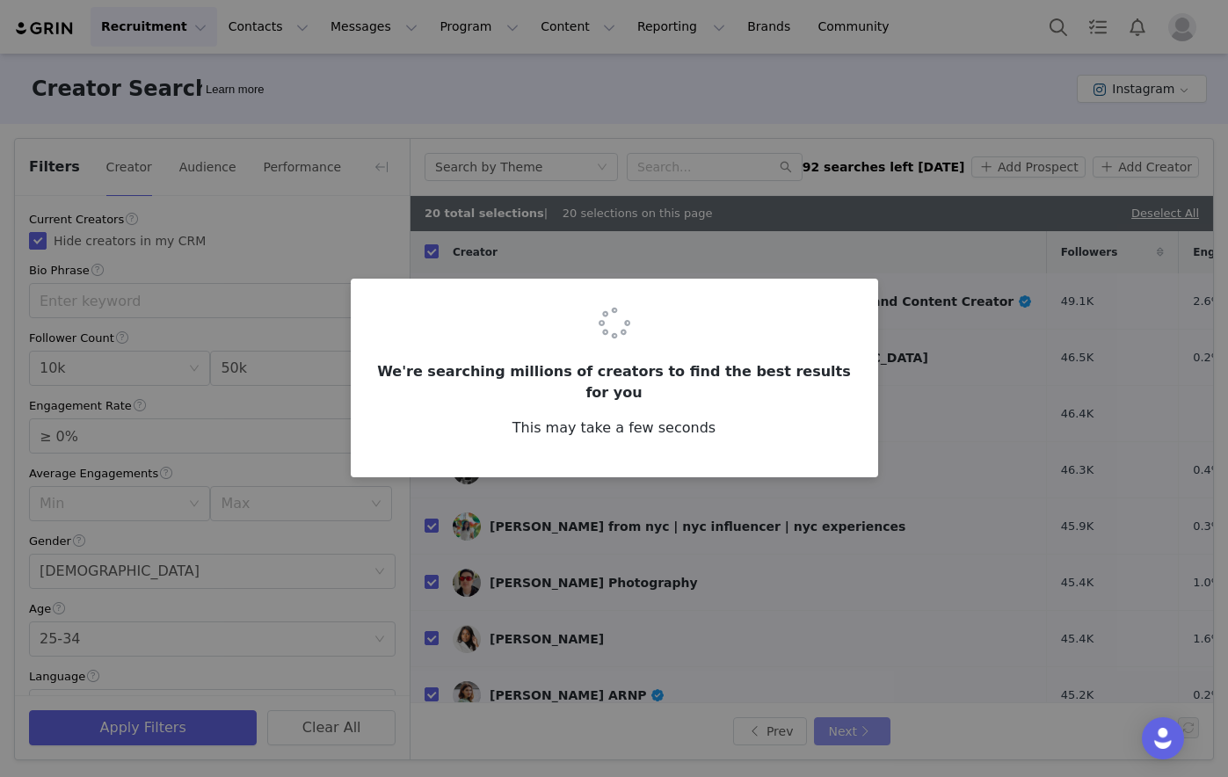
checkbox input "false"
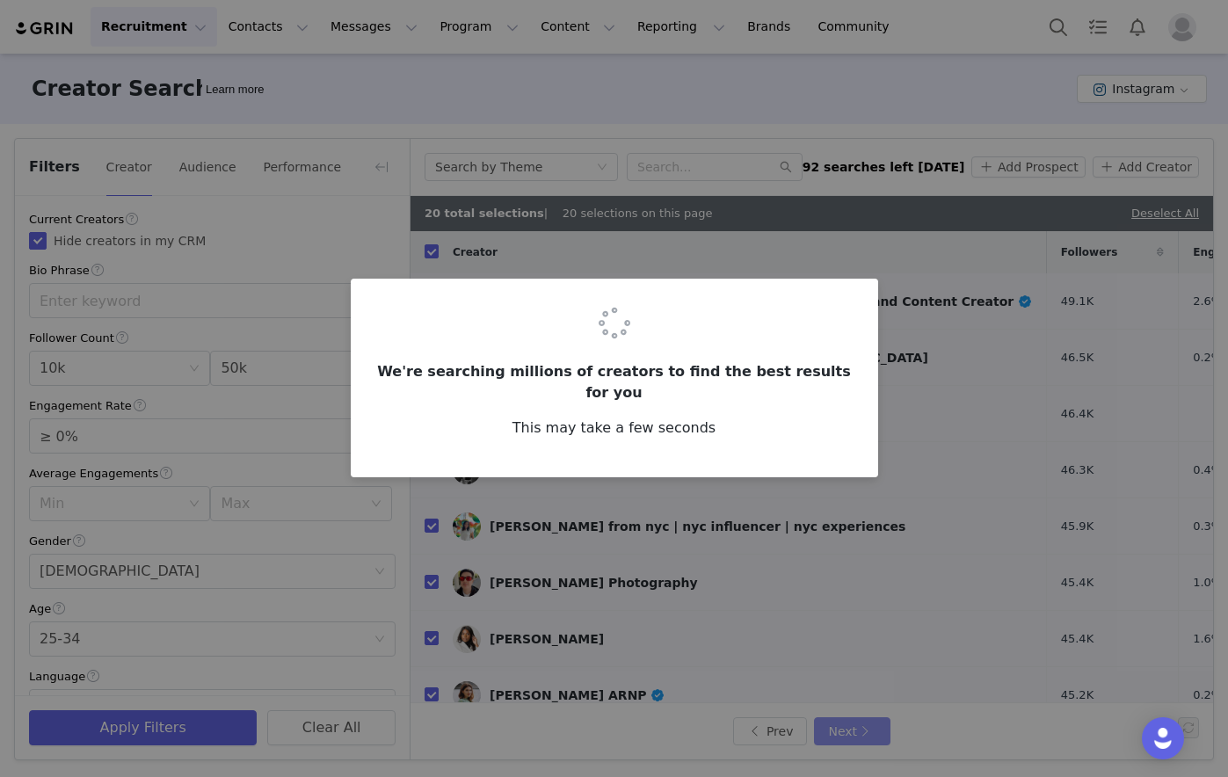
checkbox input "false"
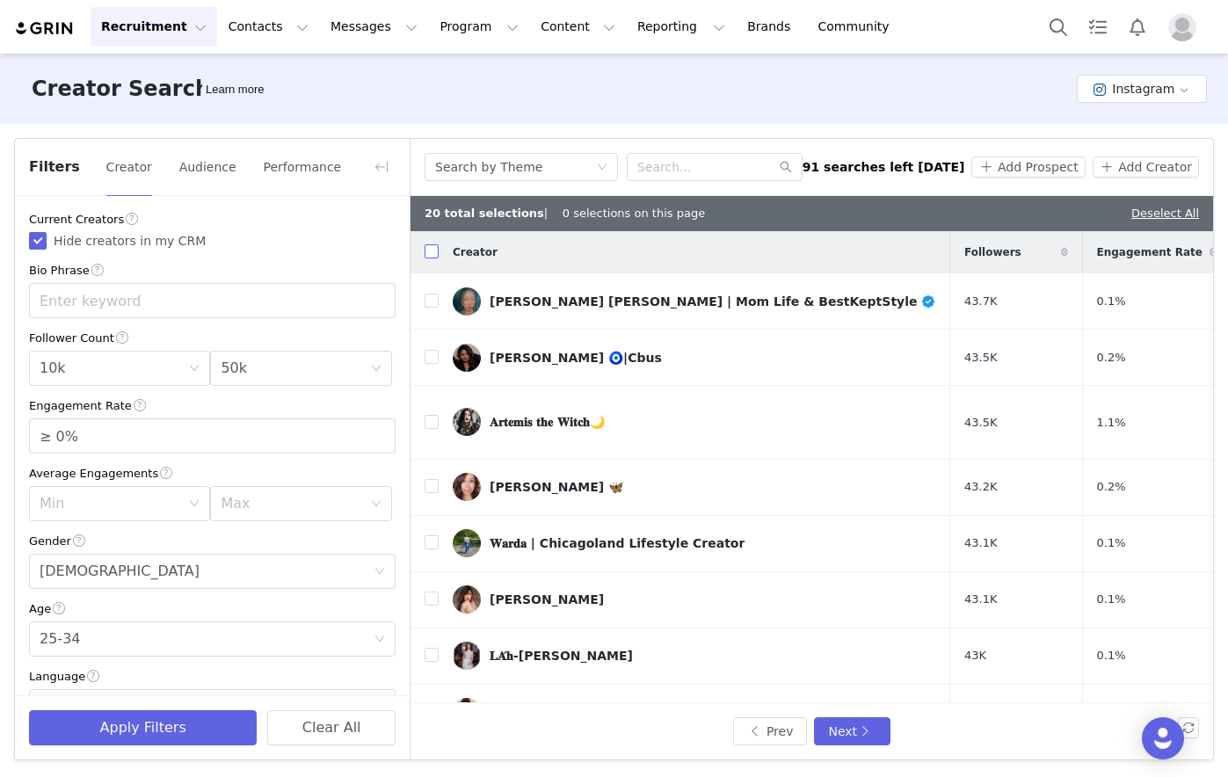
click at [432, 247] on input "checkbox" at bounding box center [432, 251] width 14 height 14
checkbox input "true"
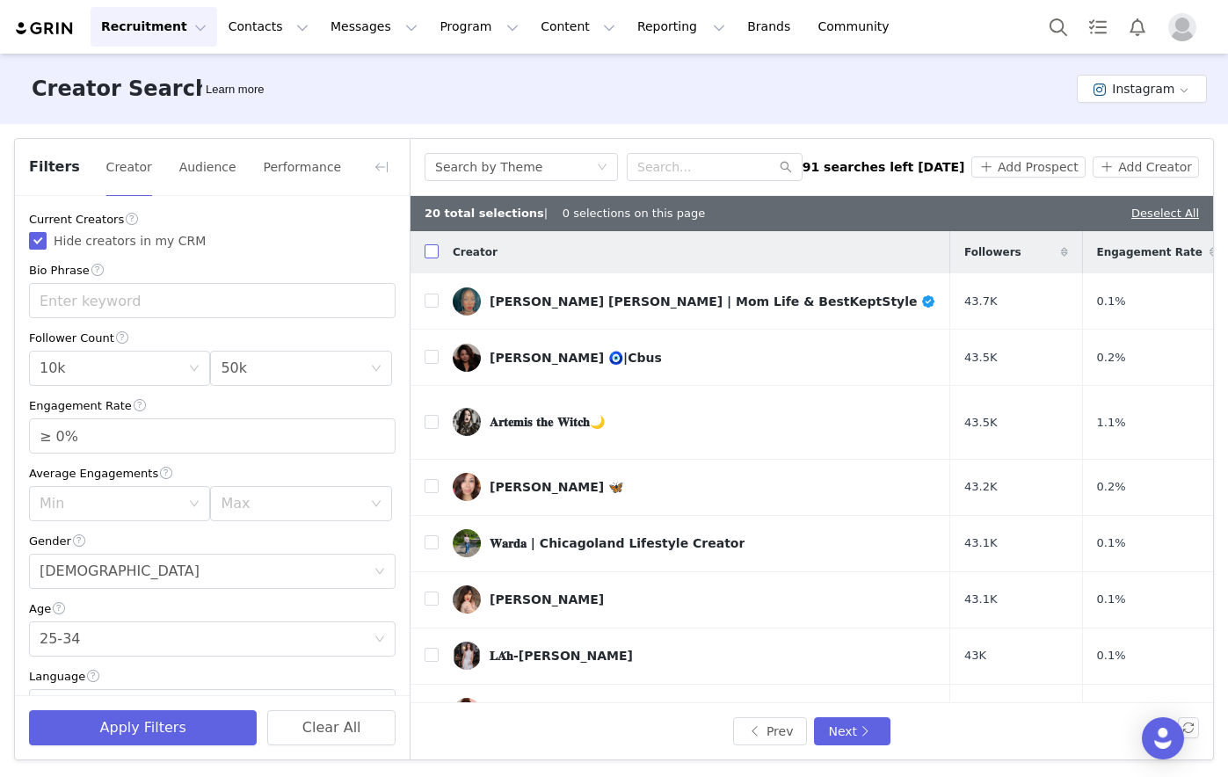
checkbox input "true"
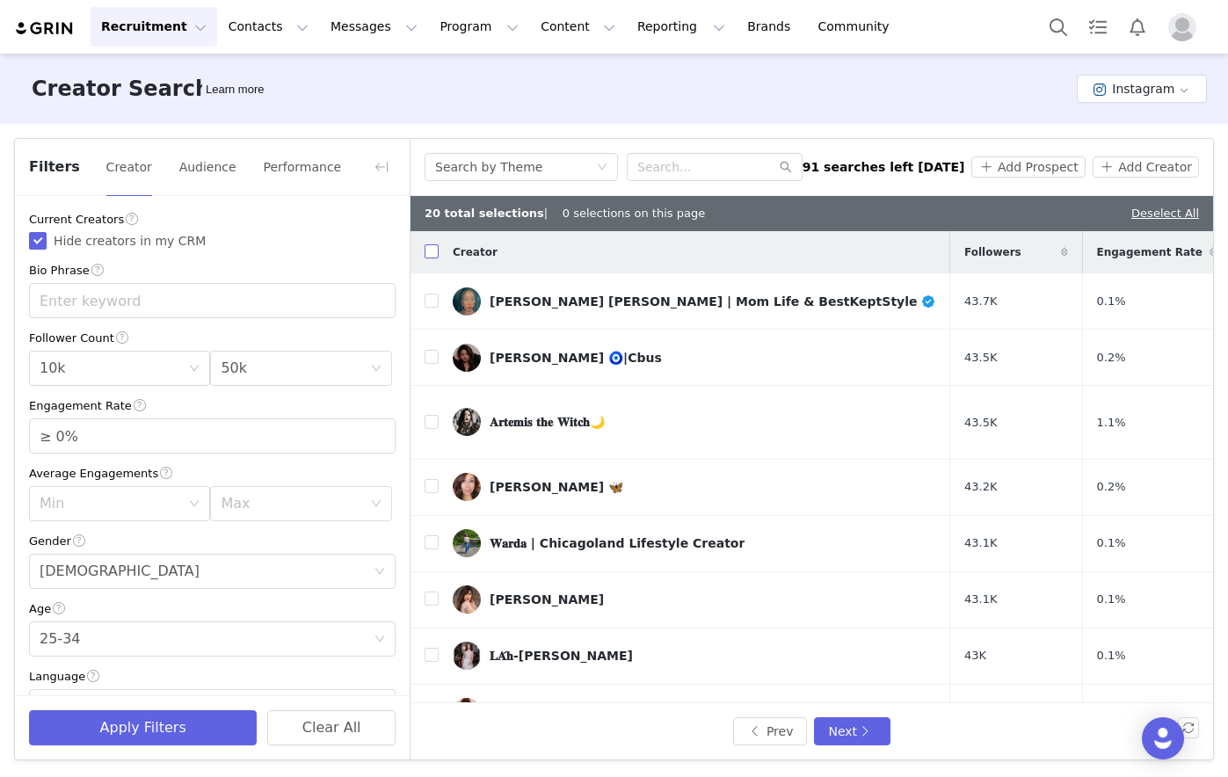
checkbox input "true"
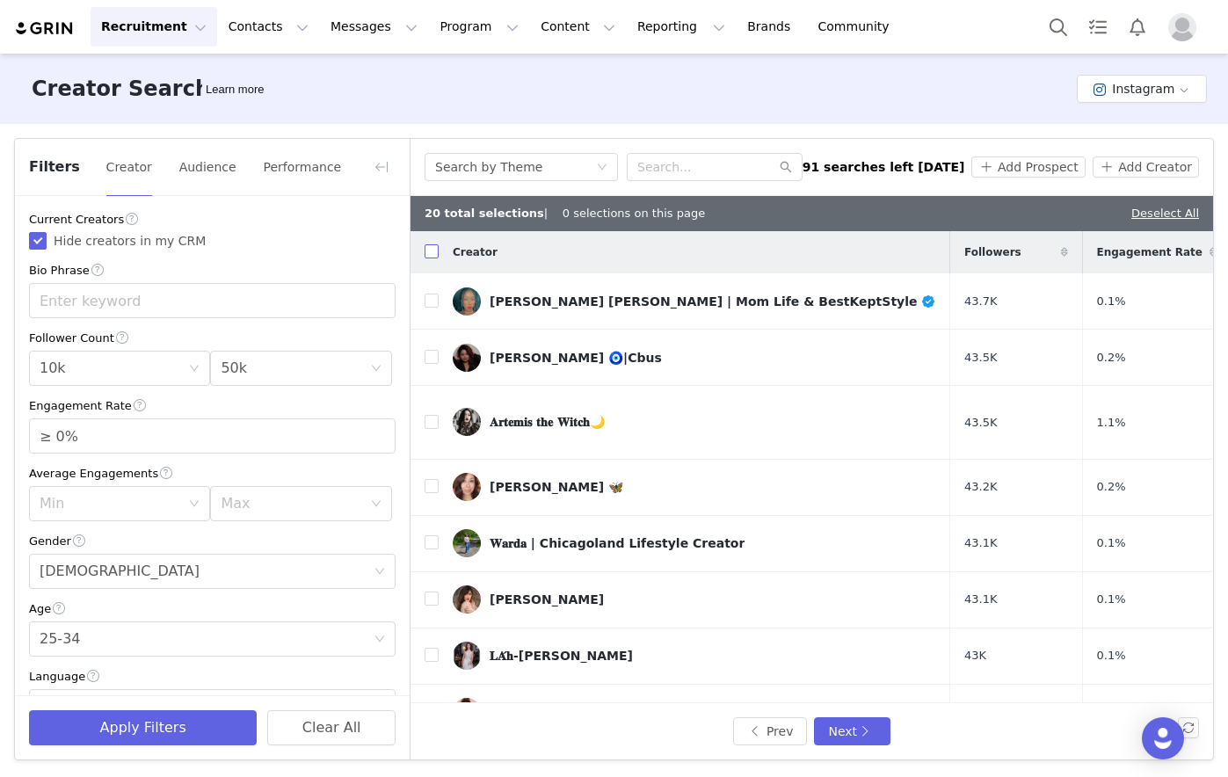
checkbox input "true"
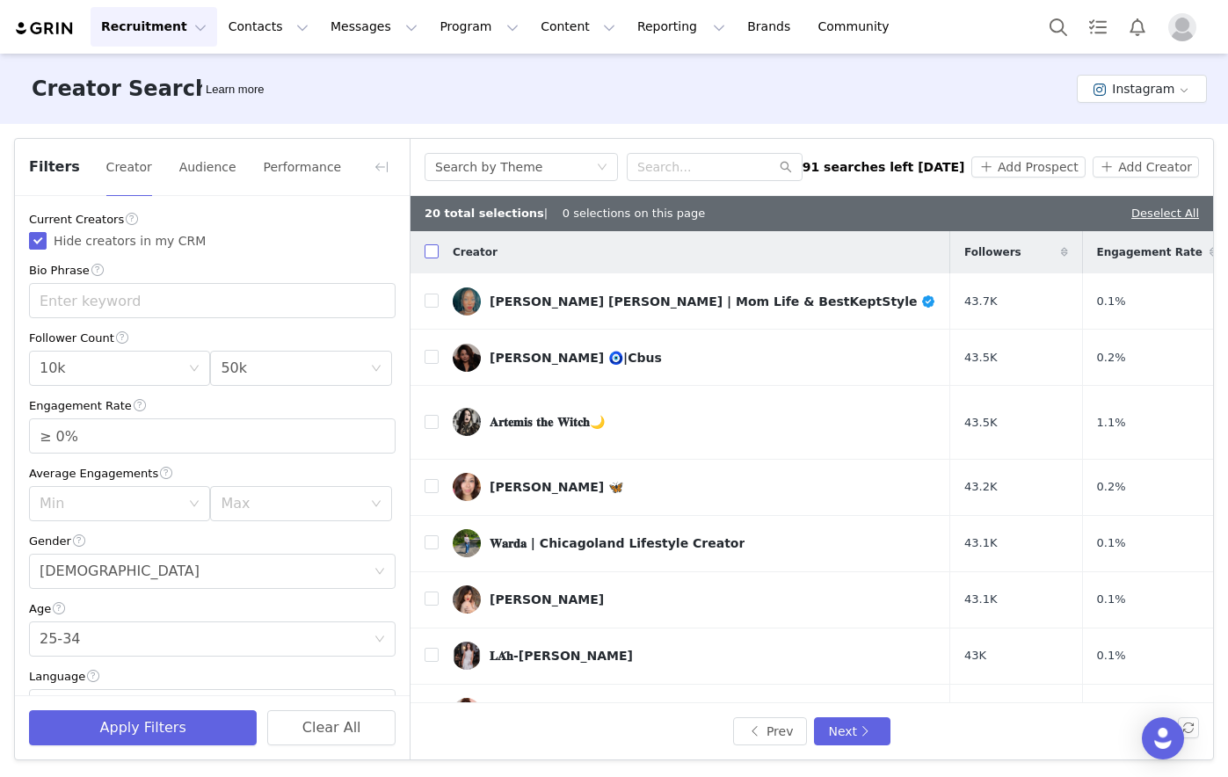
checkbox input "true"
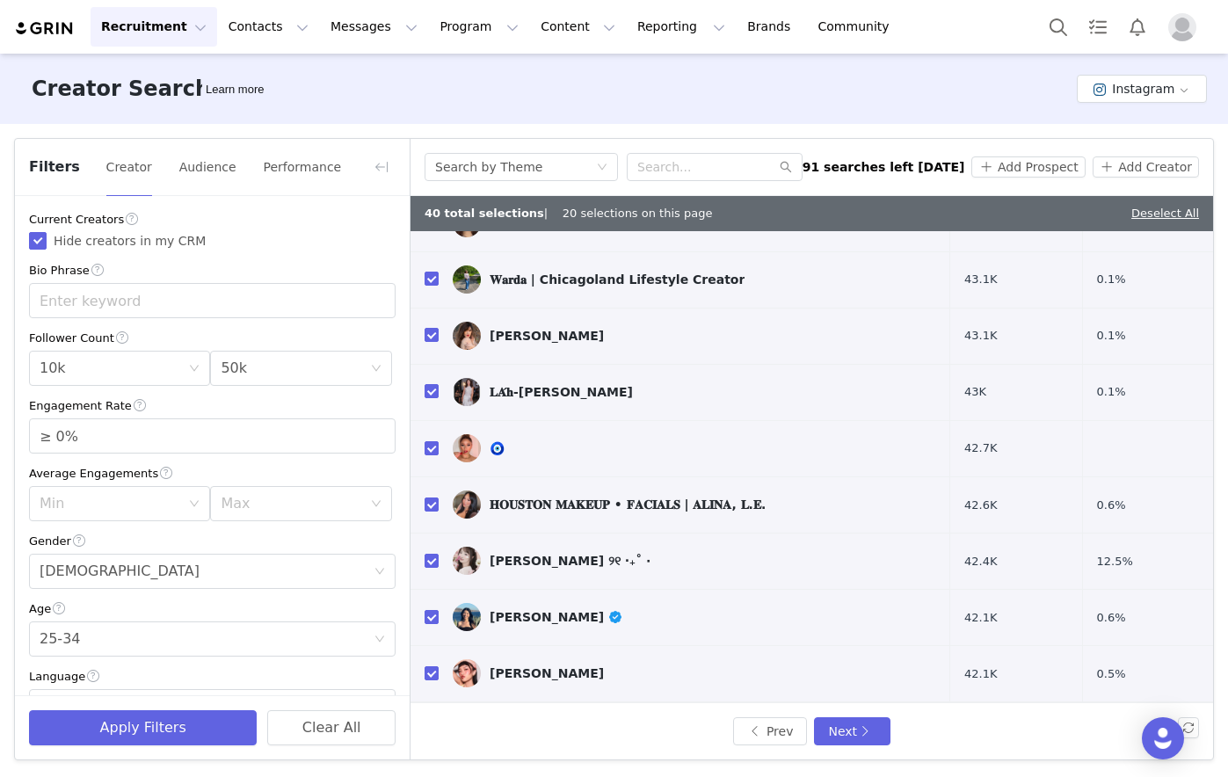
scroll to position [586, 0]
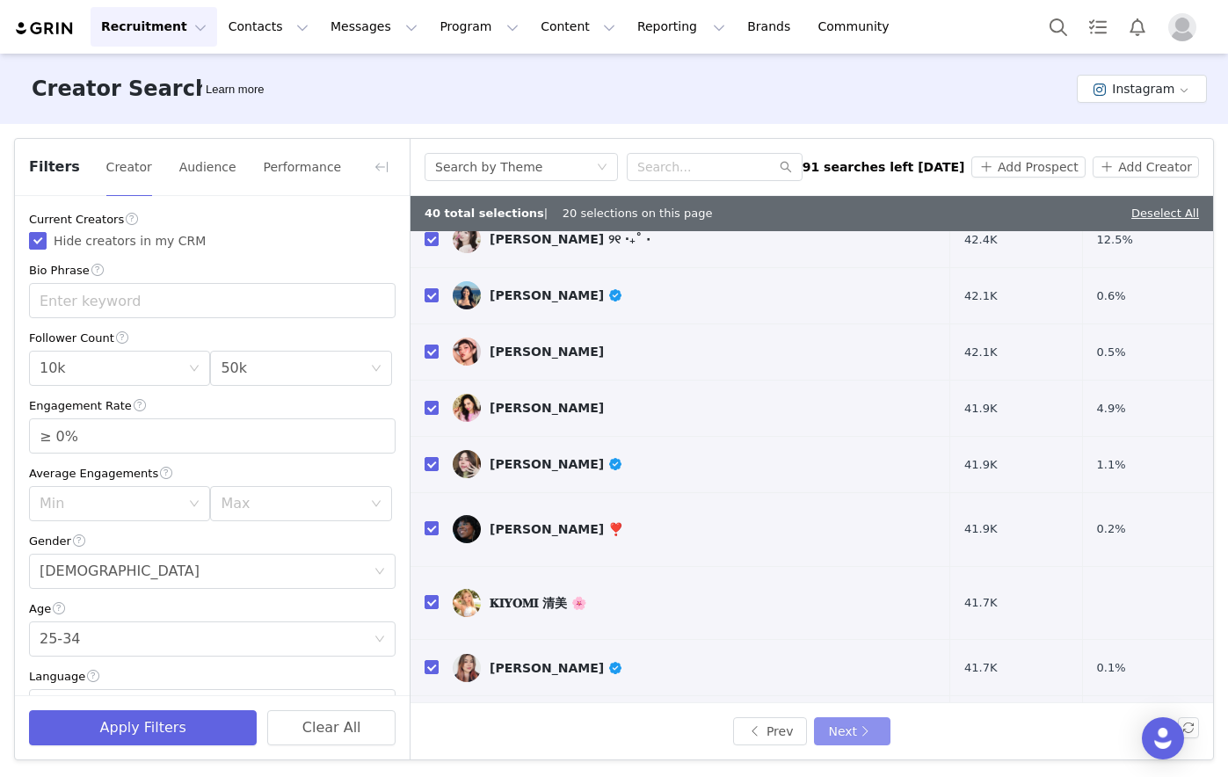
click at [857, 592] on button "Next" at bounding box center [852, 731] width 76 height 28
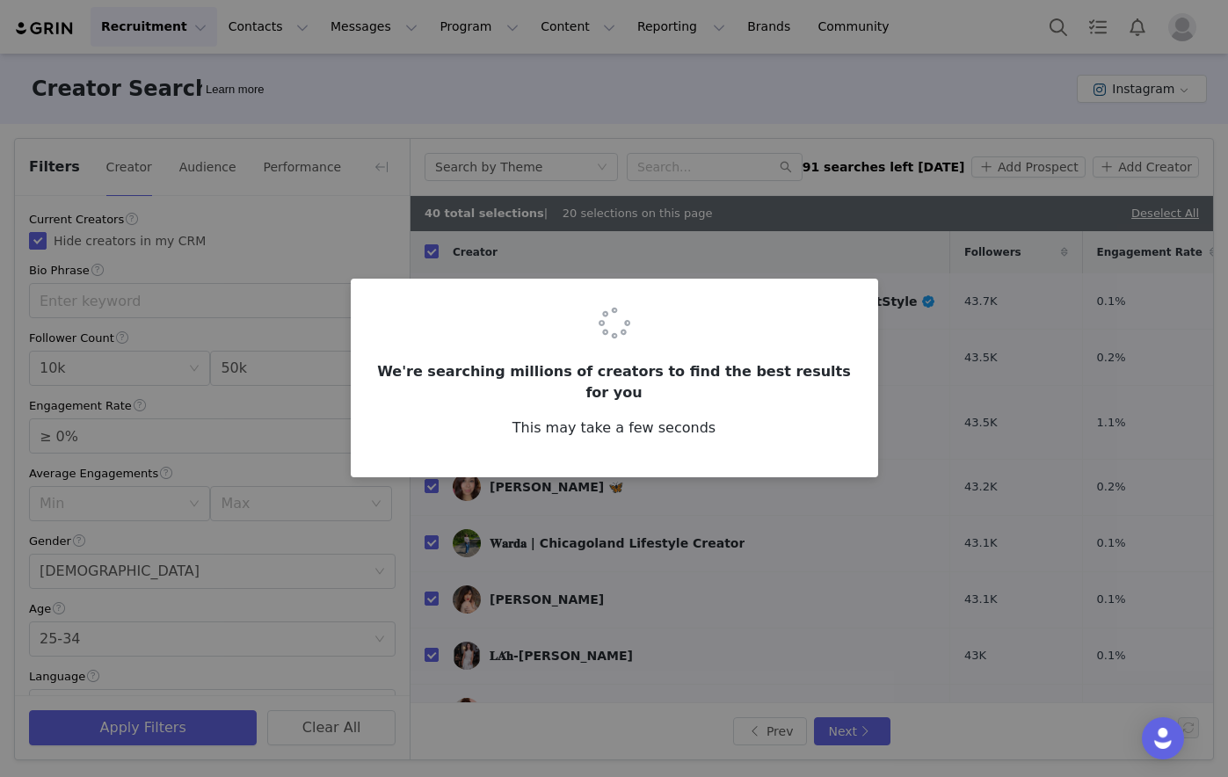
checkbox input "false"
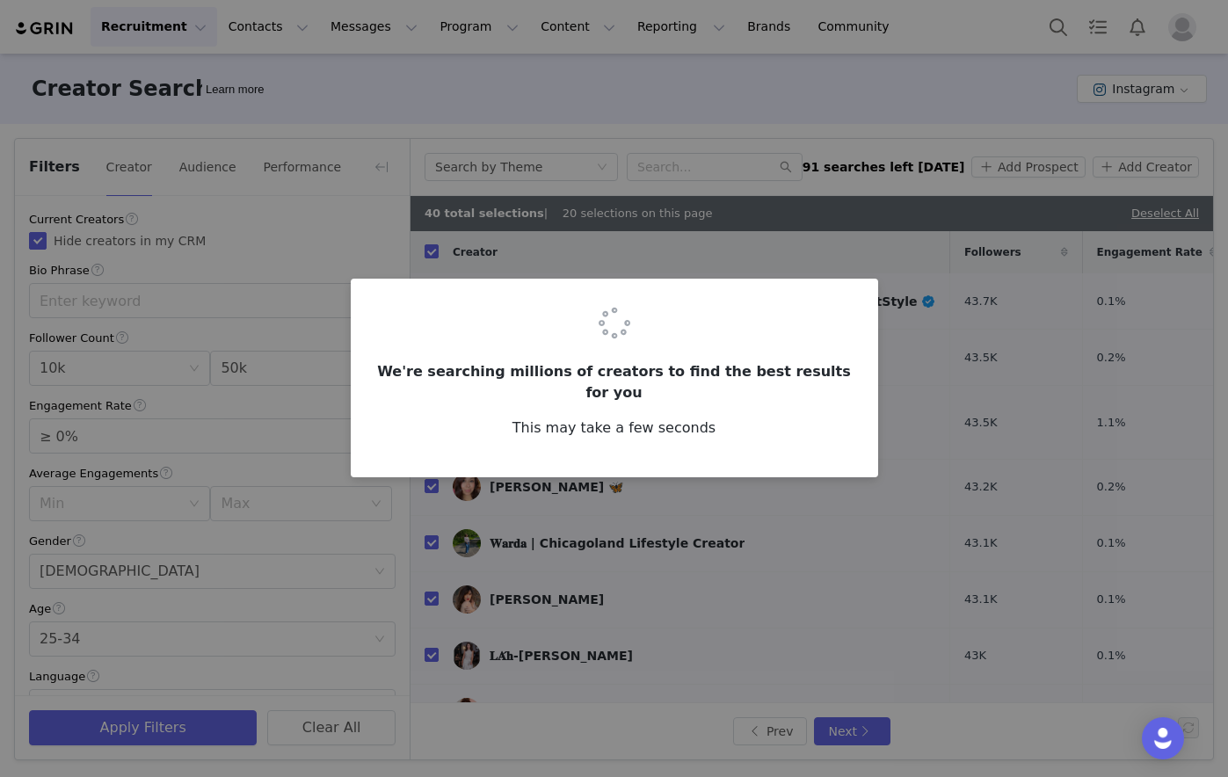
checkbox input "false"
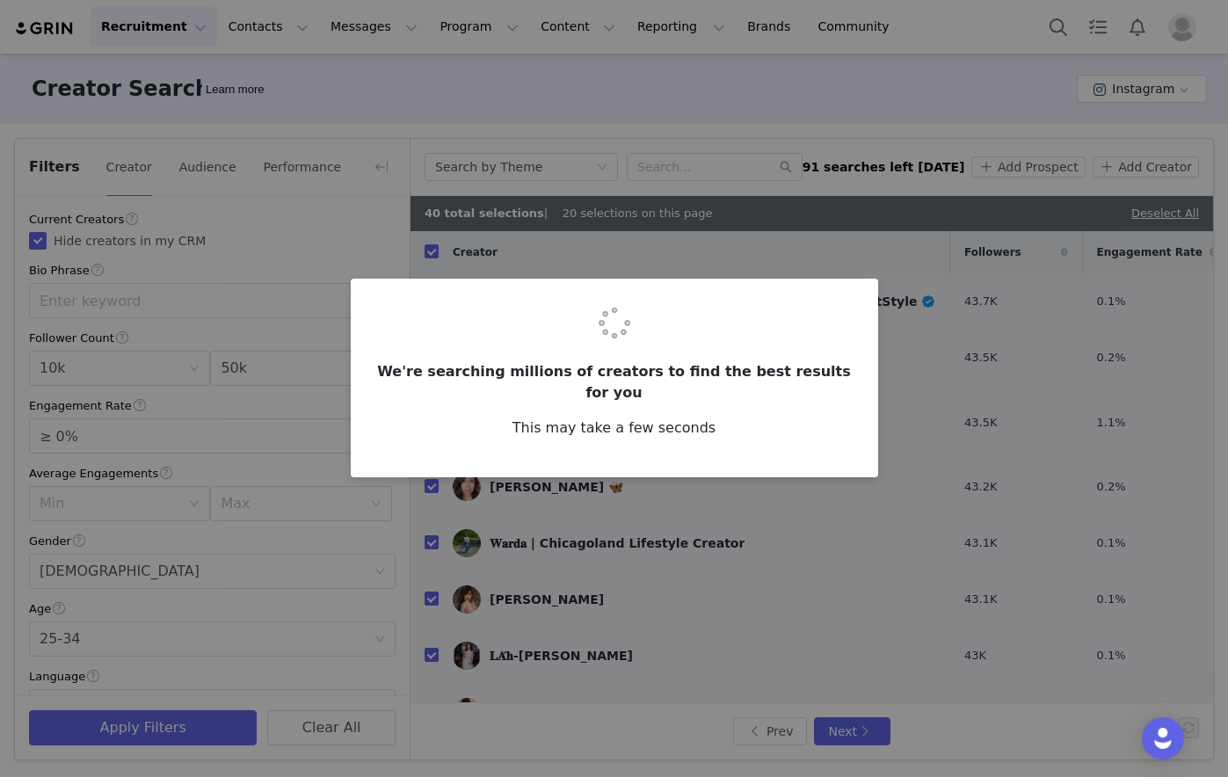
checkbox input "false"
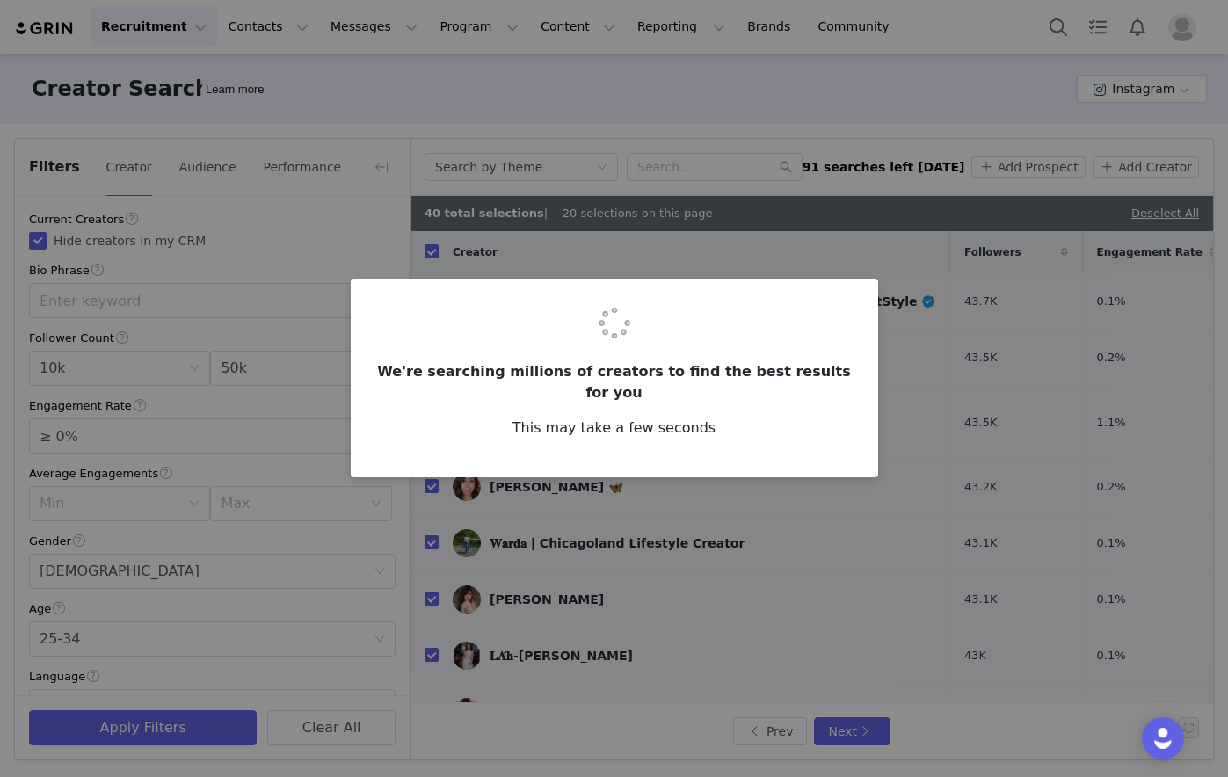
checkbox input "false"
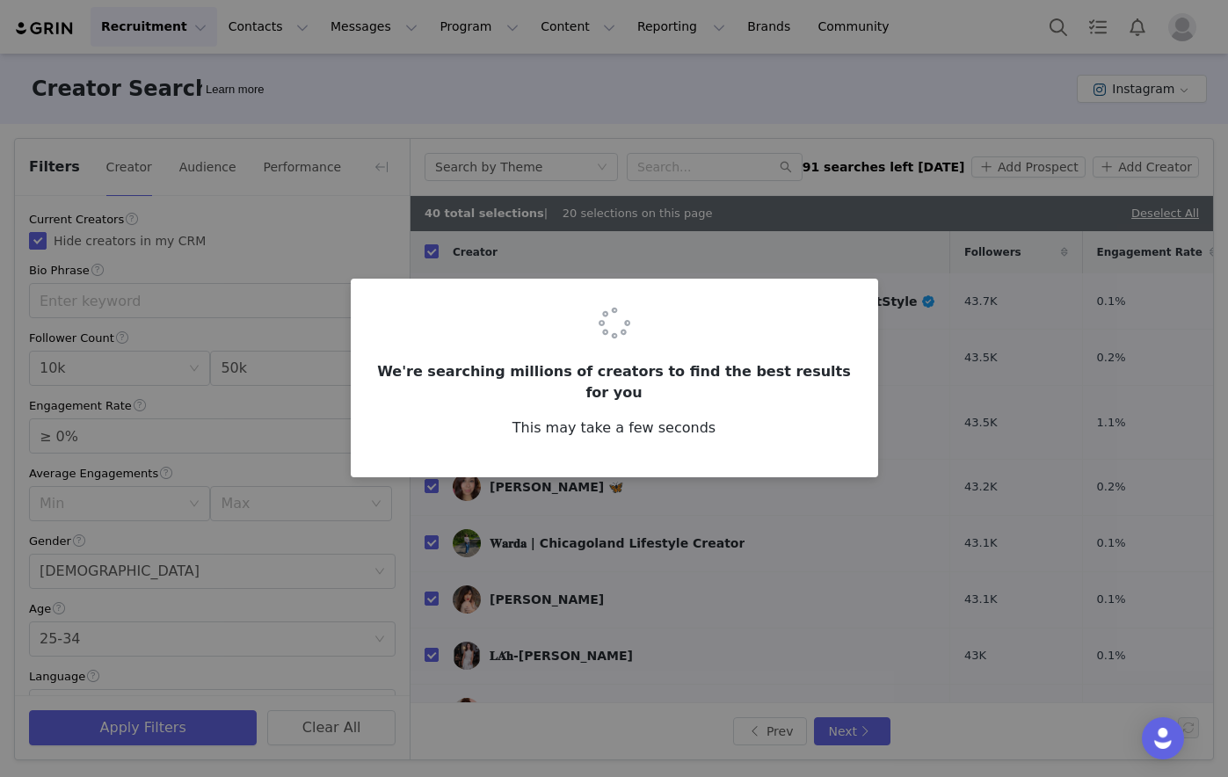
checkbox input "false"
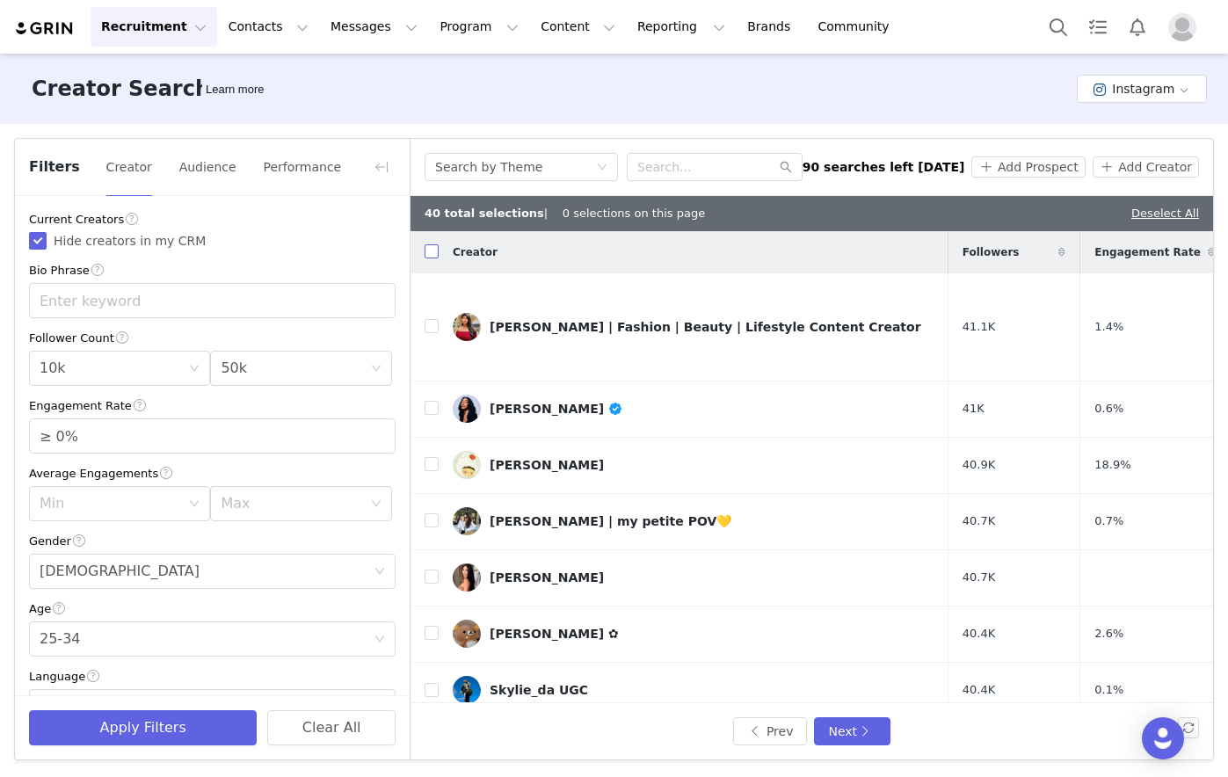
click at [432, 252] on input "checkbox" at bounding box center [432, 251] width 14 height 14
checkbox input "true"
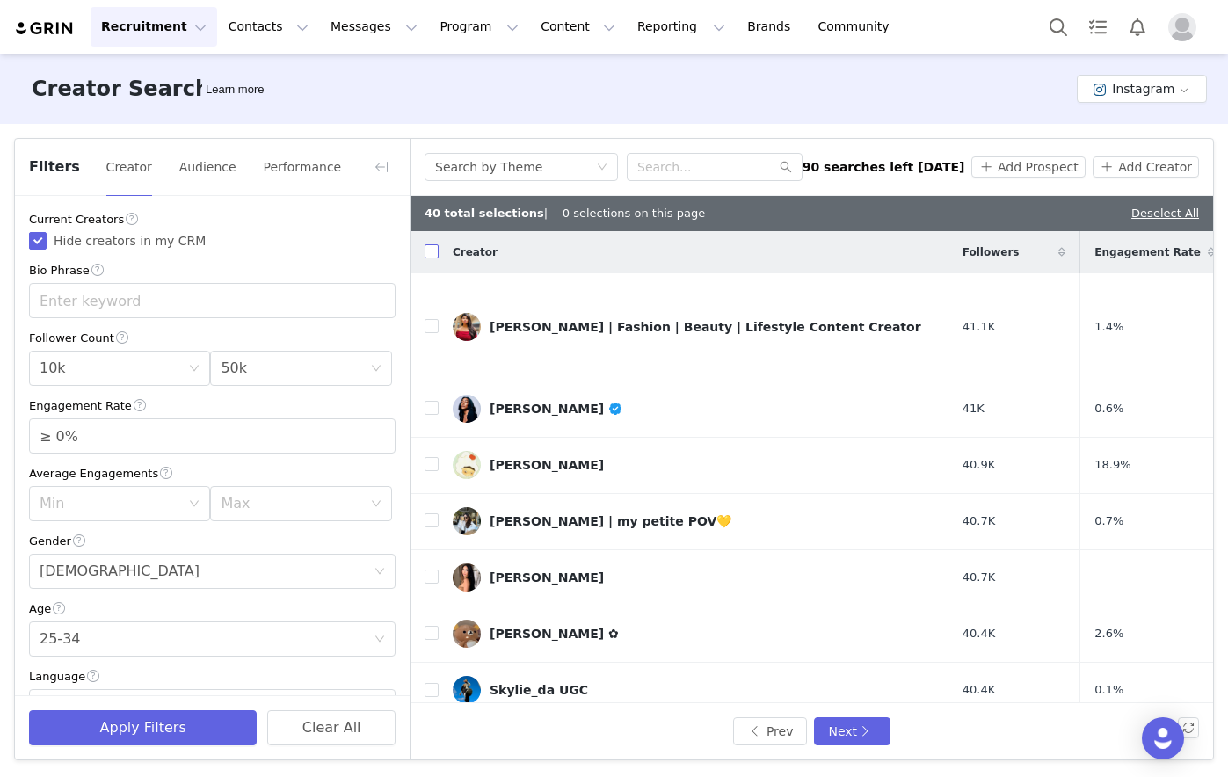
checkbox input "true"
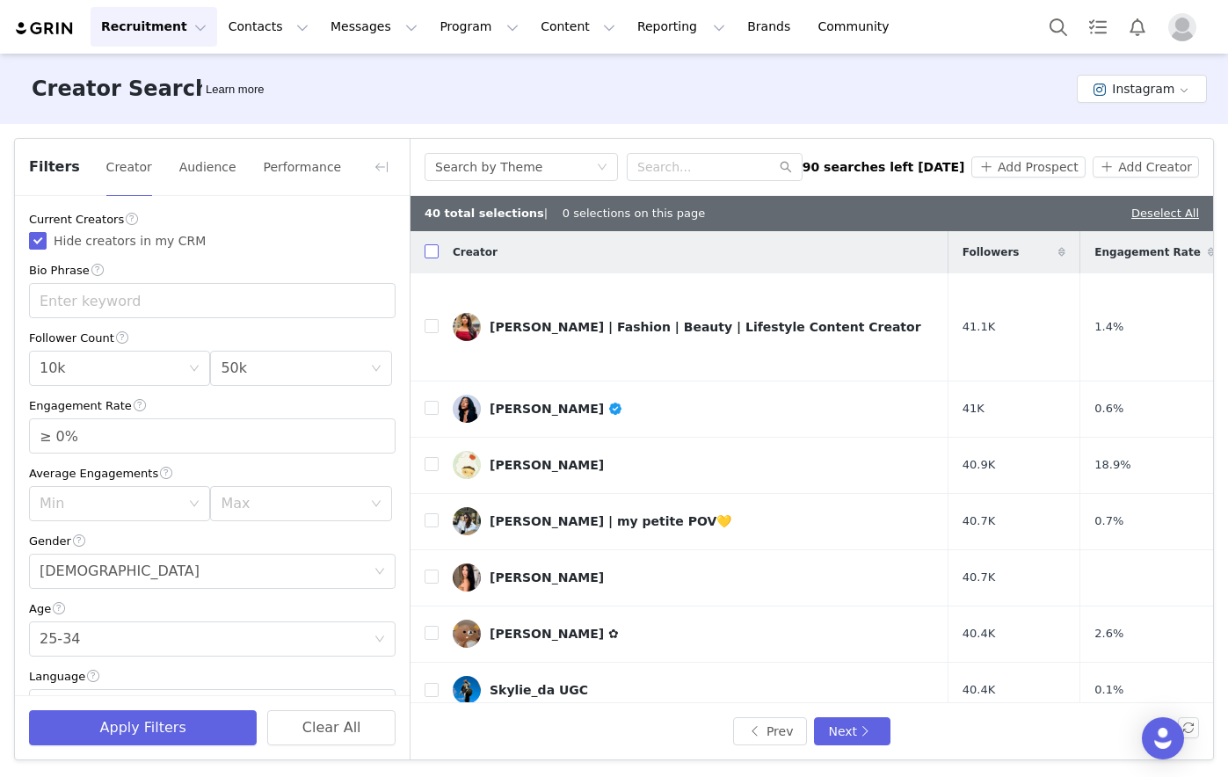
checkbox input "true"
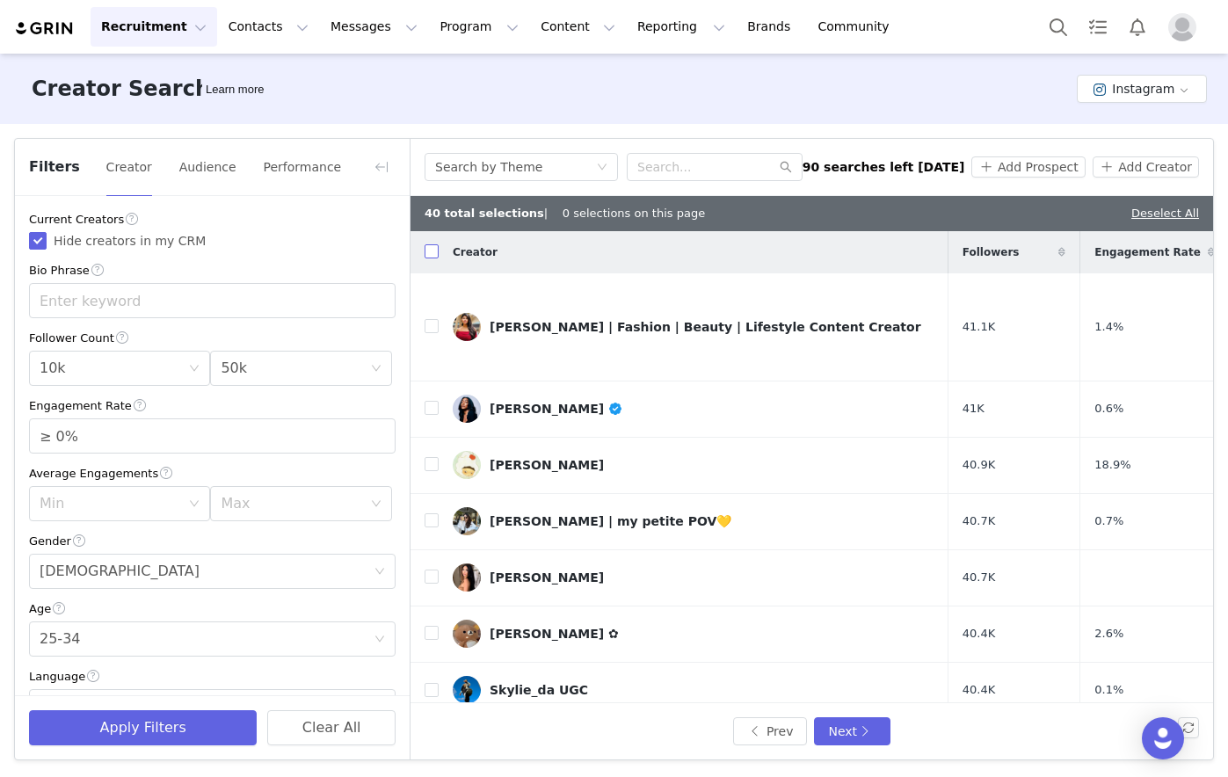
checkbox input "true"
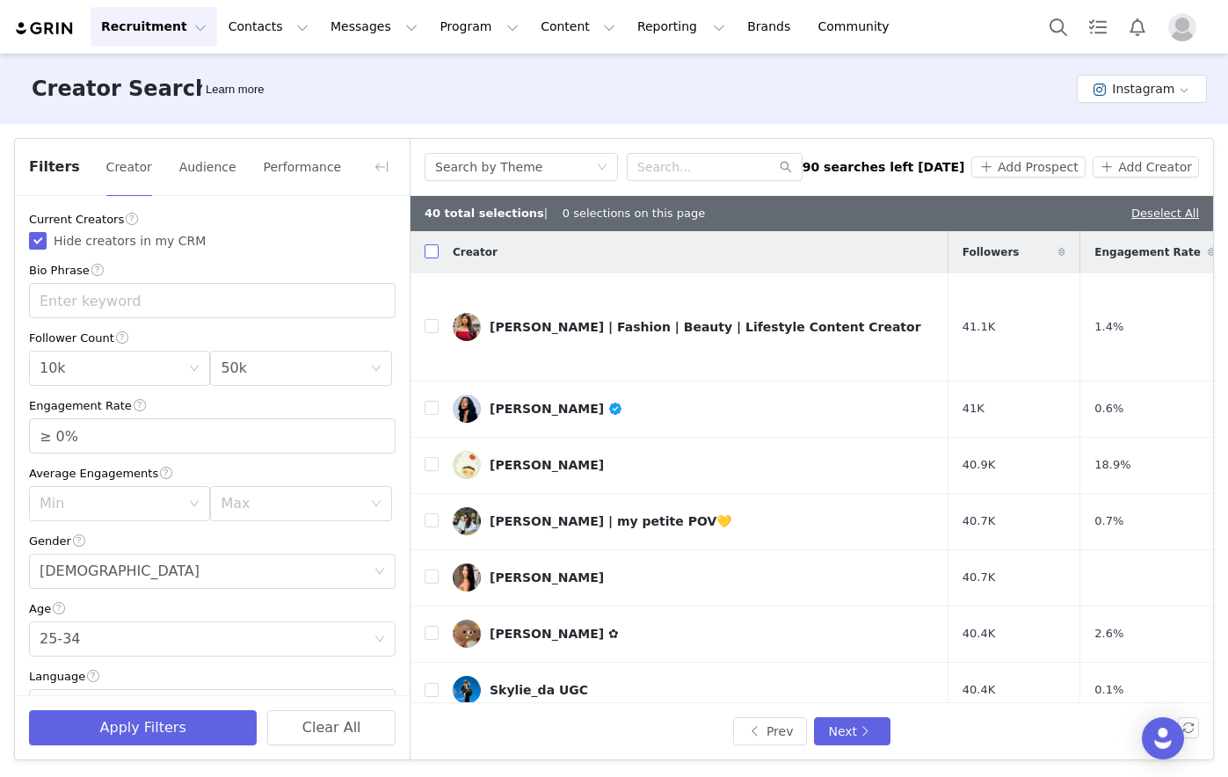
checkbox input "true"
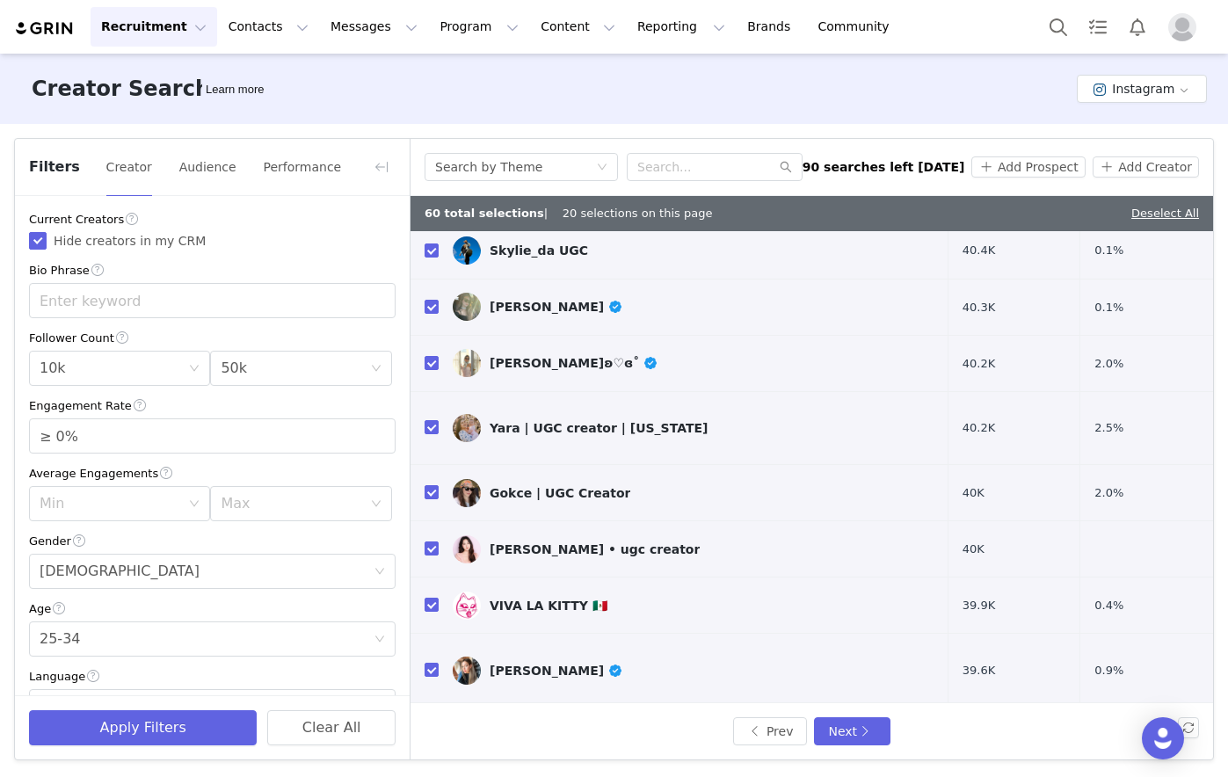
scroll to position [586, 0]
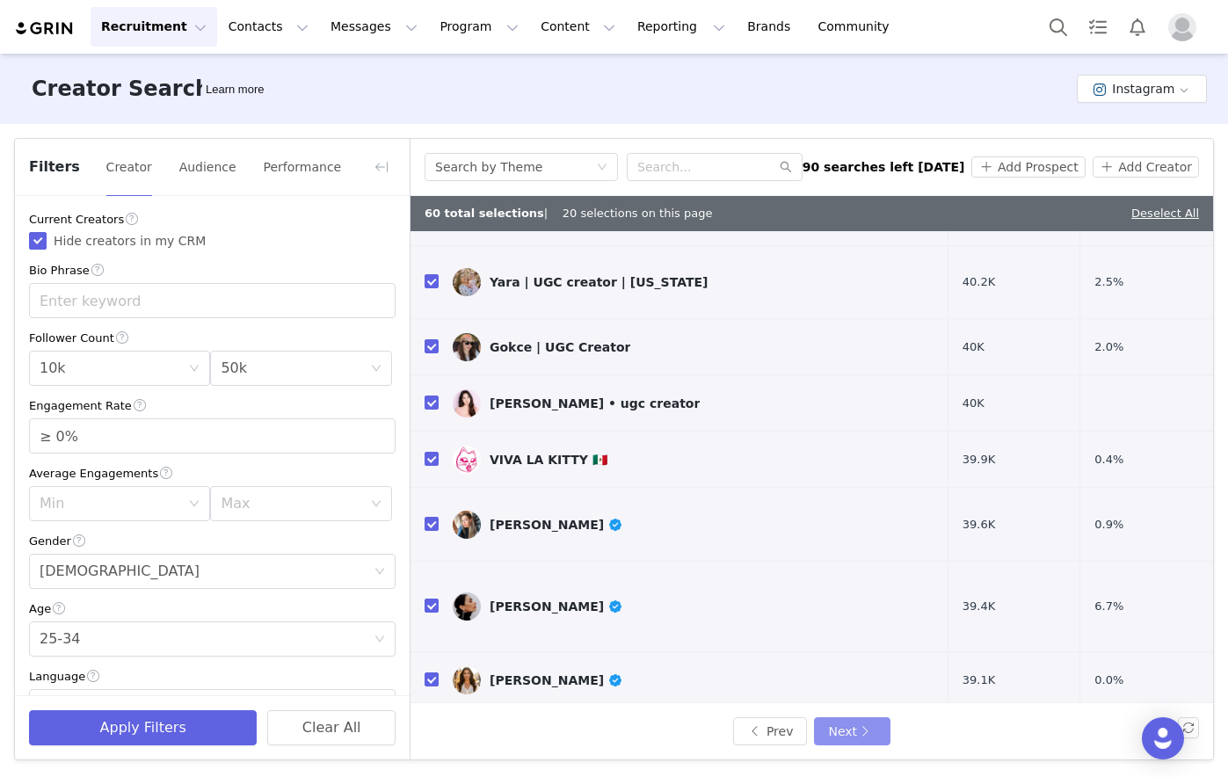
click at [860, 592] on button "Next" at bounding box center [852, 731] width 76 height 28
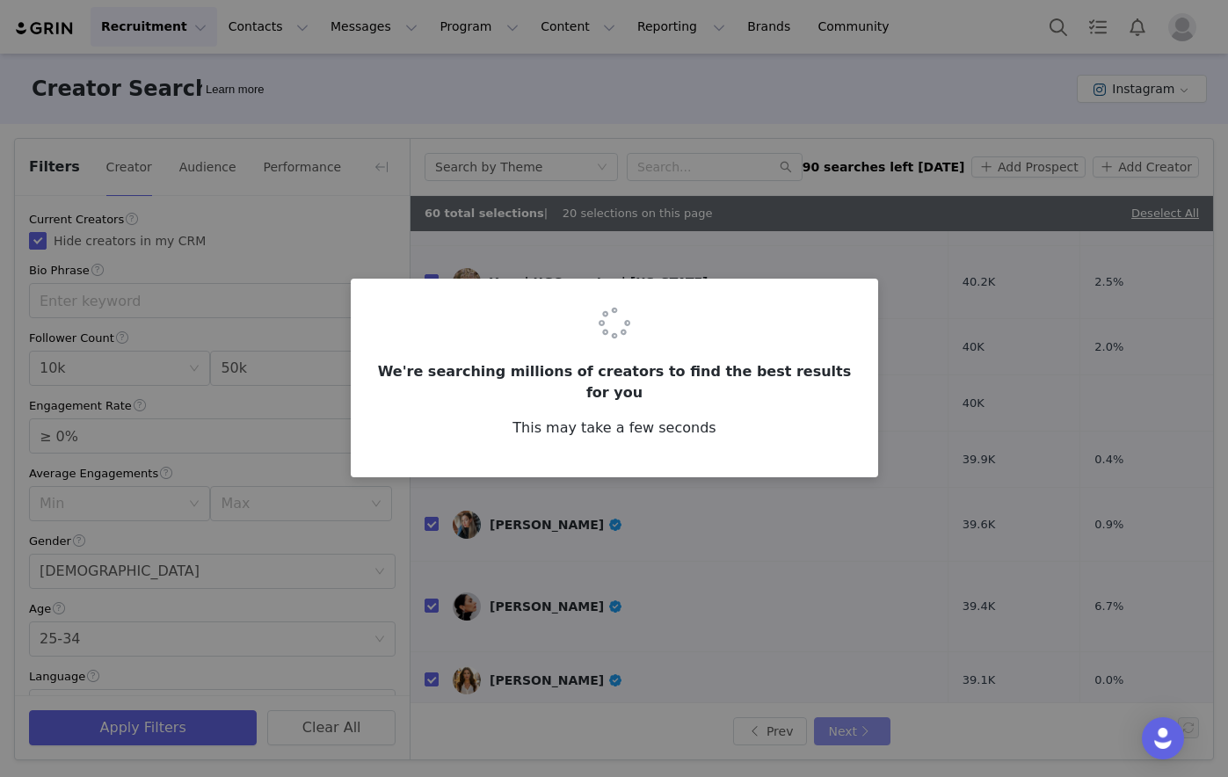
scroll to position [0, 0]
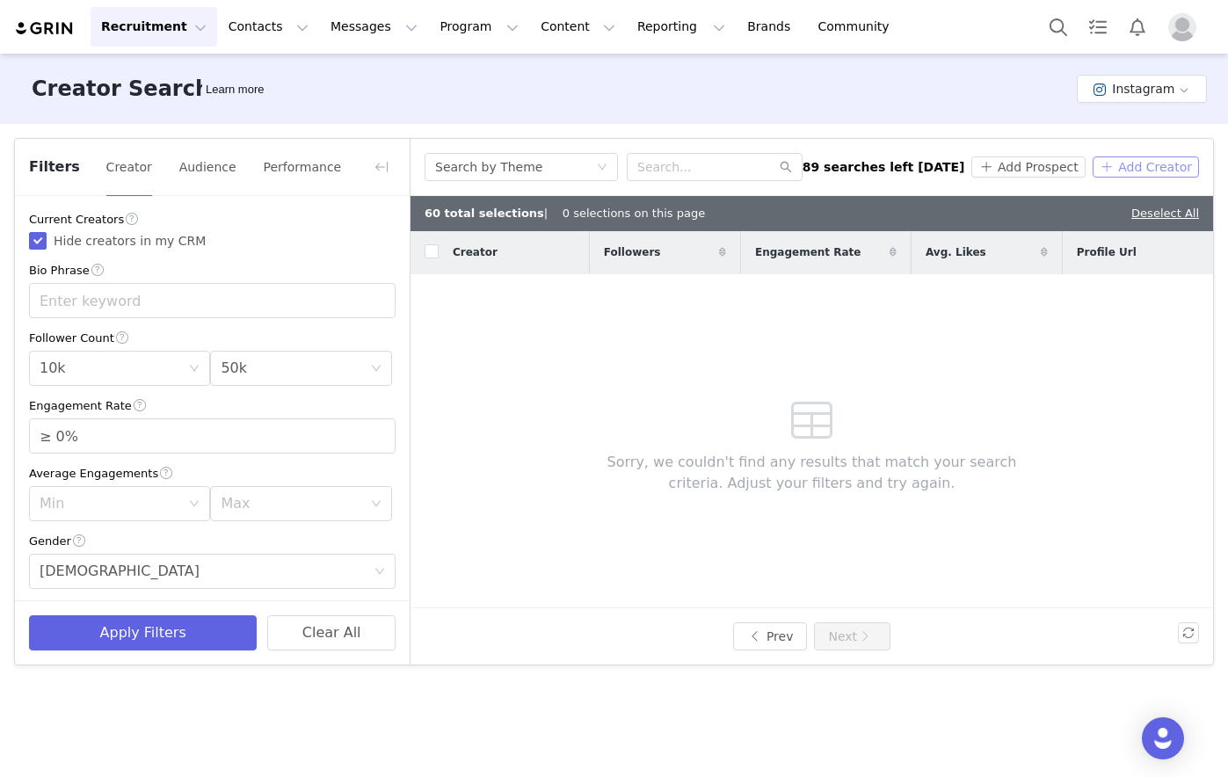
click at [1079, 171] on button "Add Creator" at bounding box center [1146, 167] width 106 height 21
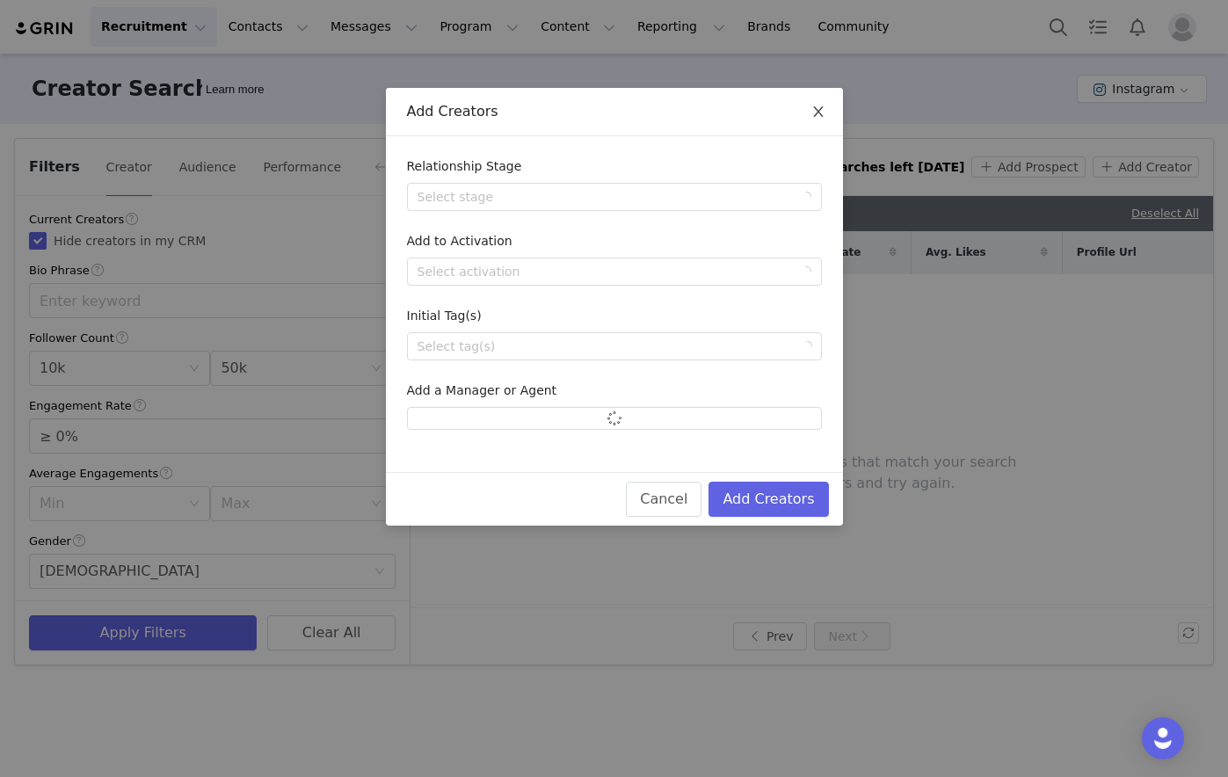
click at [820, 106] on icon "icon: close" at bounding box center [819, 112] width 14 height 14
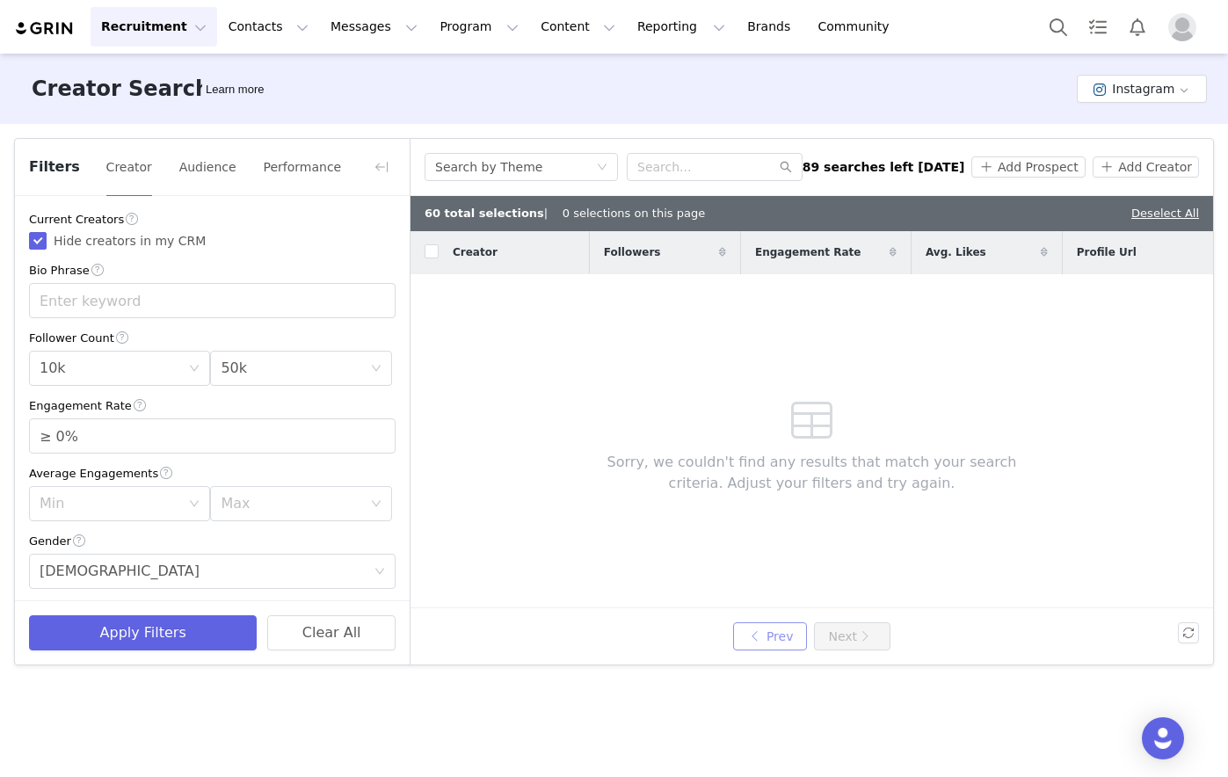
click at [788, 592] on button "Prev" at bounding box center [770, 637] width 74 height 28
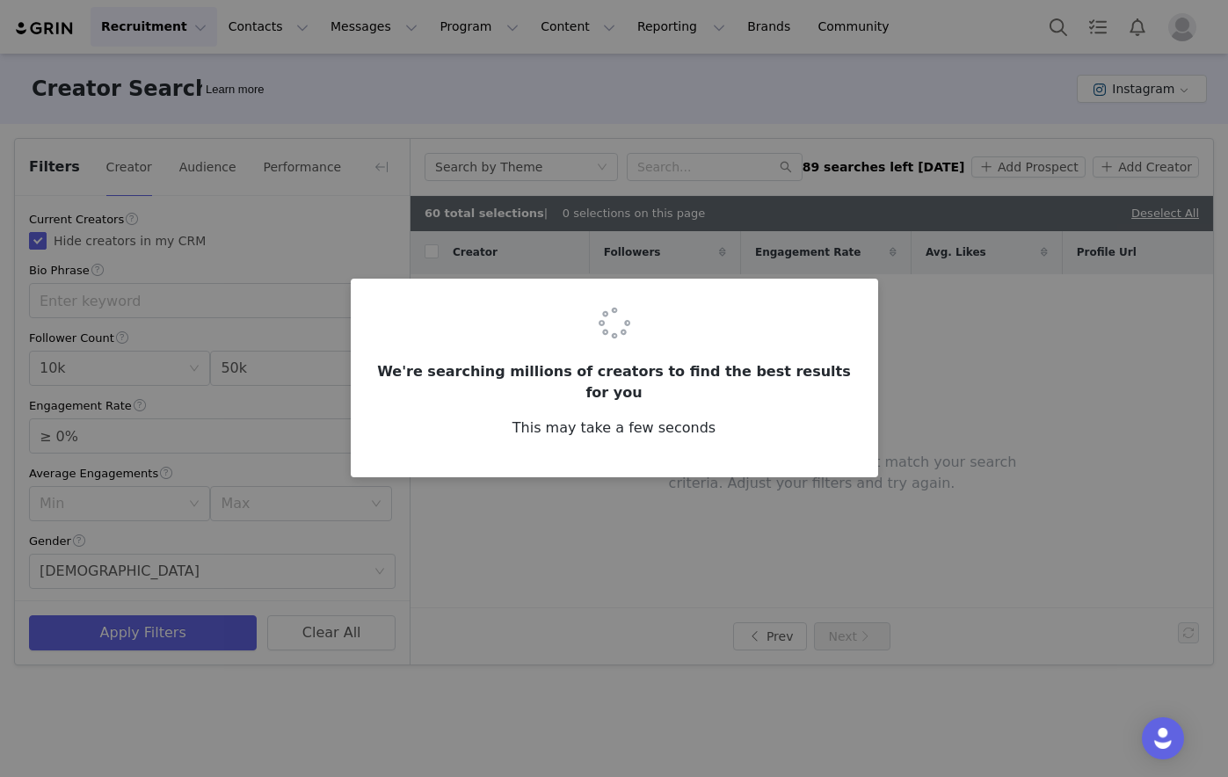
checkbox input "true"
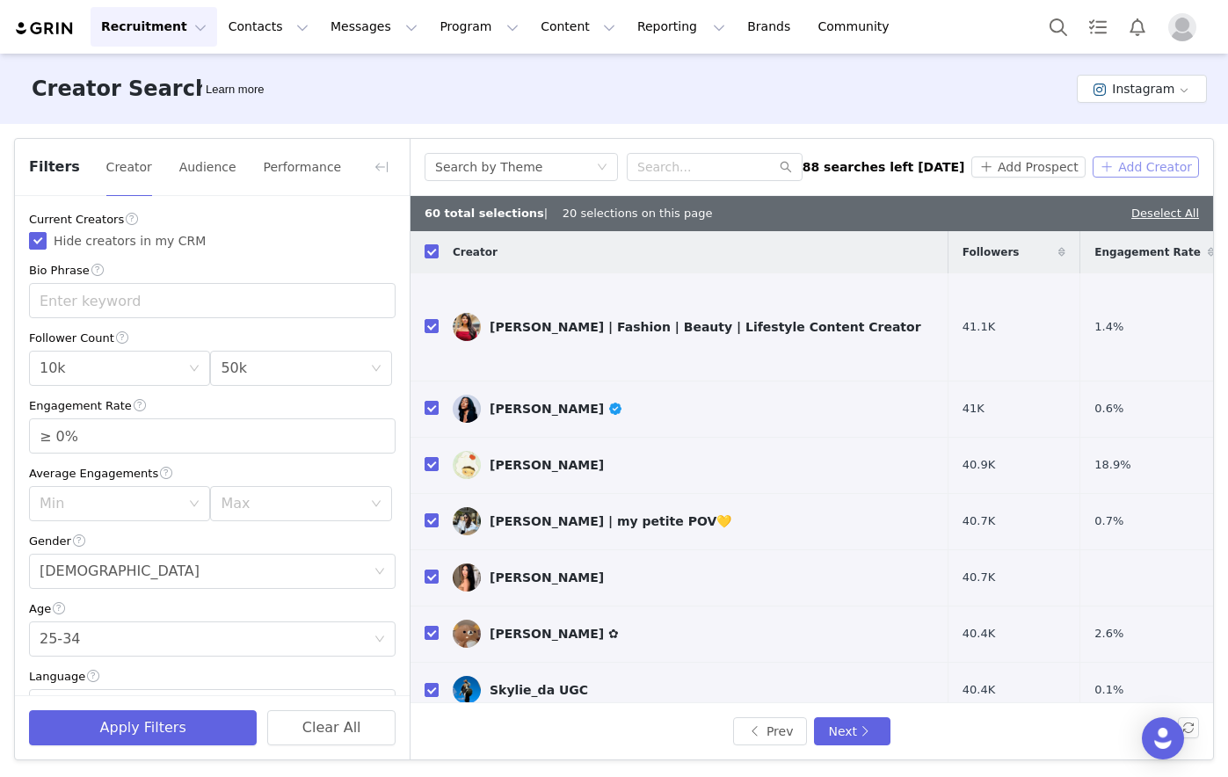
click at [1079, 168] on button "Add Creator" at bounding box center [1146, 167] width 106 height 21
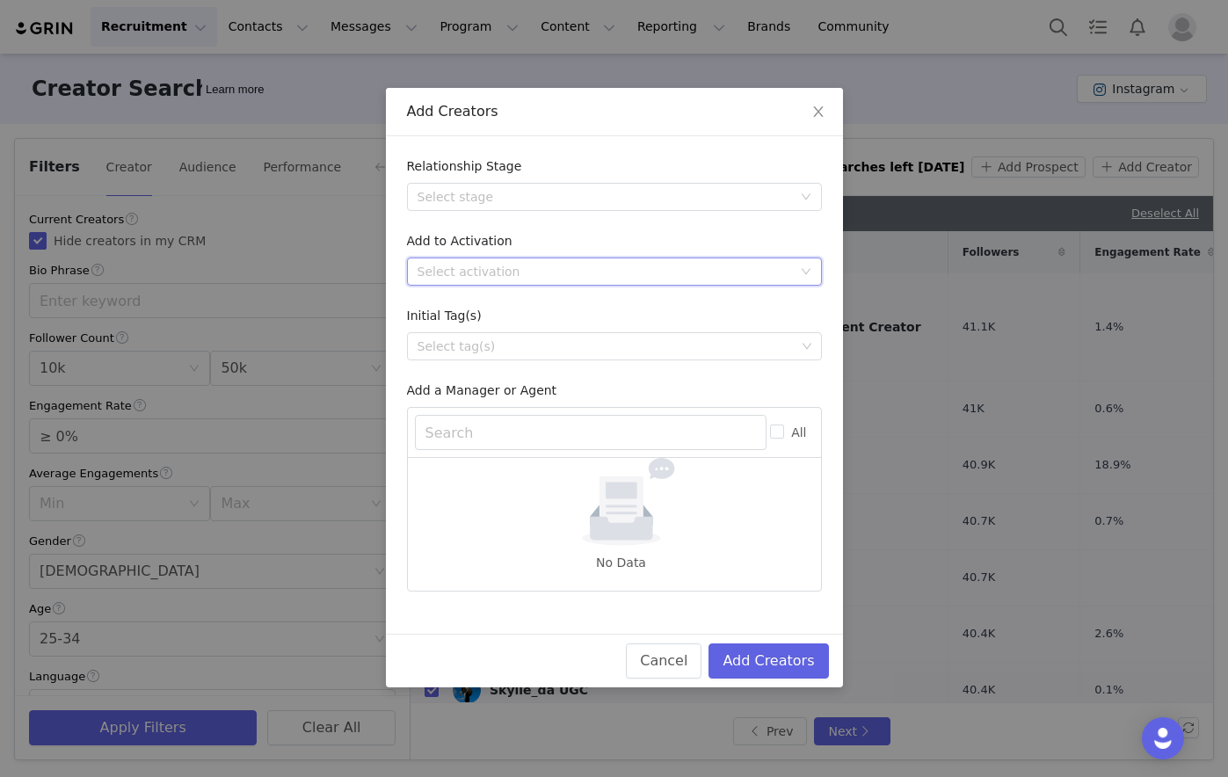
click at [763, 281] on div "Select activation" at bounding box center [609, 272] width 382 height 26
click at [471, 366] on li "Affiliate Partners" at bounding box center [614, 363] width 415 height 28
click at [775, 592] on button "Add Creators" at bounding box center [769, 661] width 120 height 35
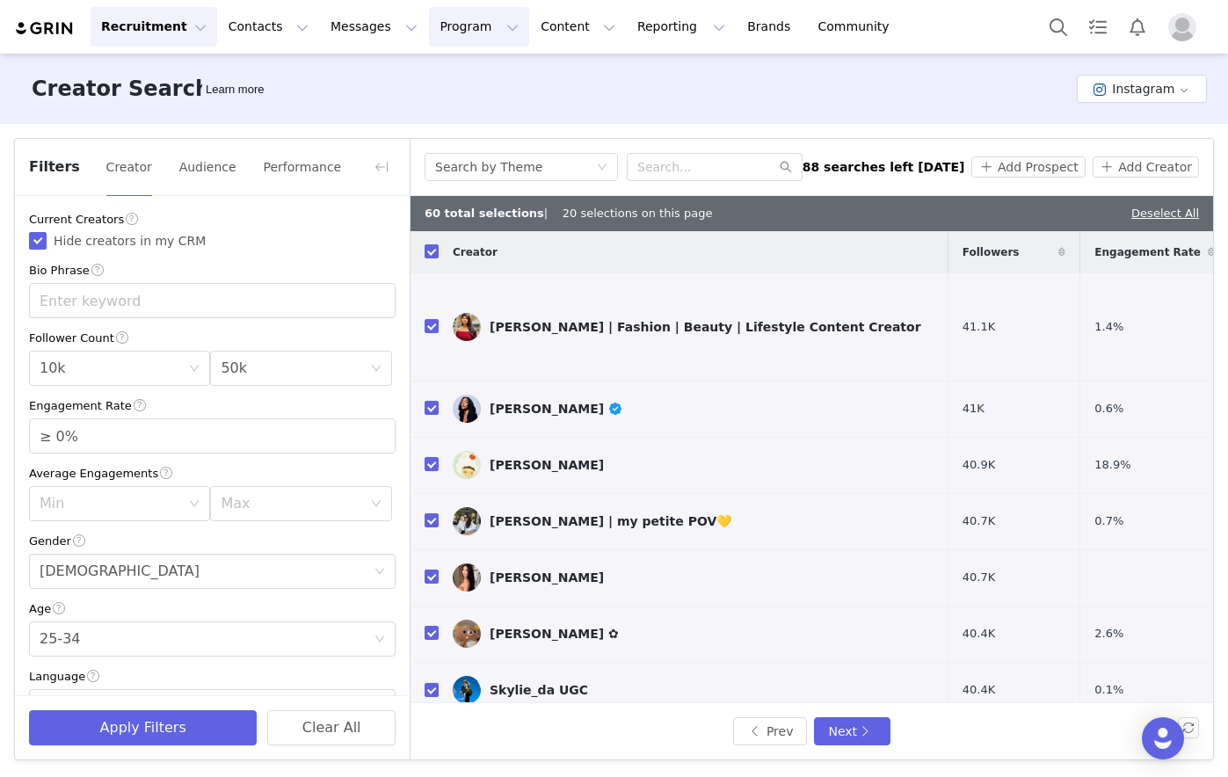
click at [455, 37] on button "Program Program" at bounding box center [479, 27] width 100 height 40
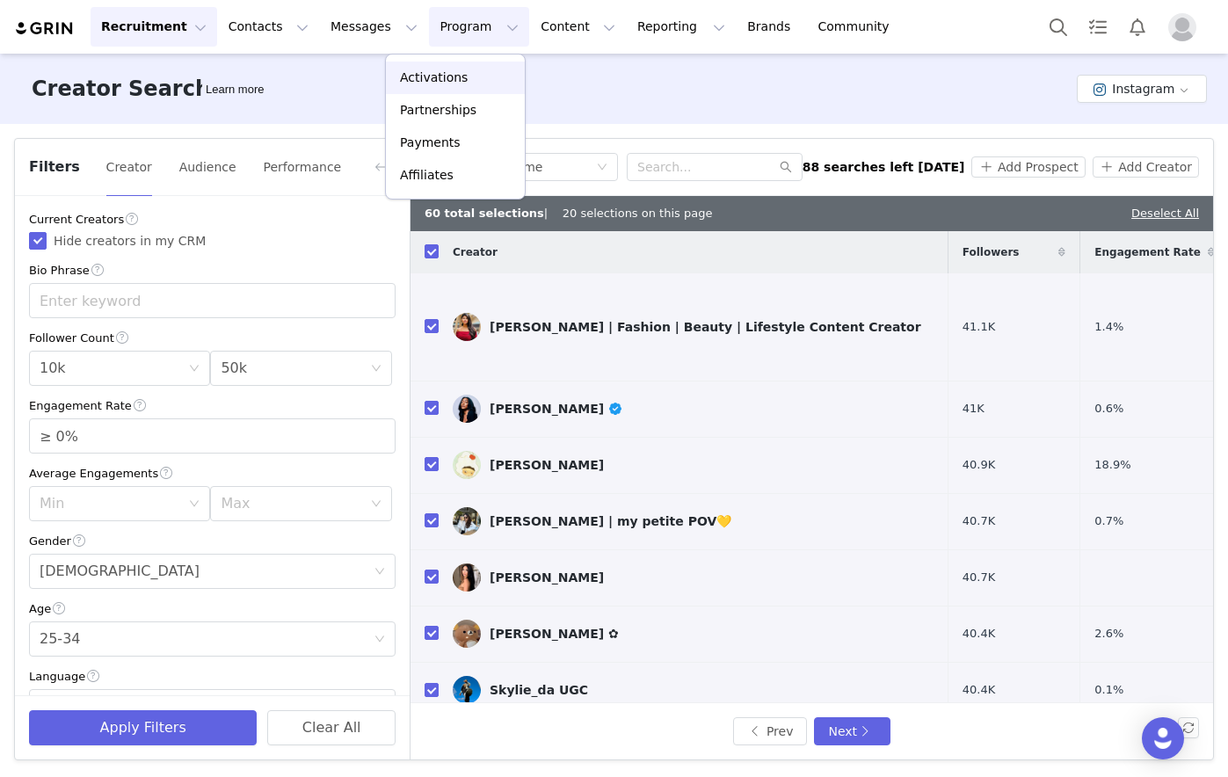
click at [436, 76] on p "Activations" at bounding box center [434, 78] width 68 height 18
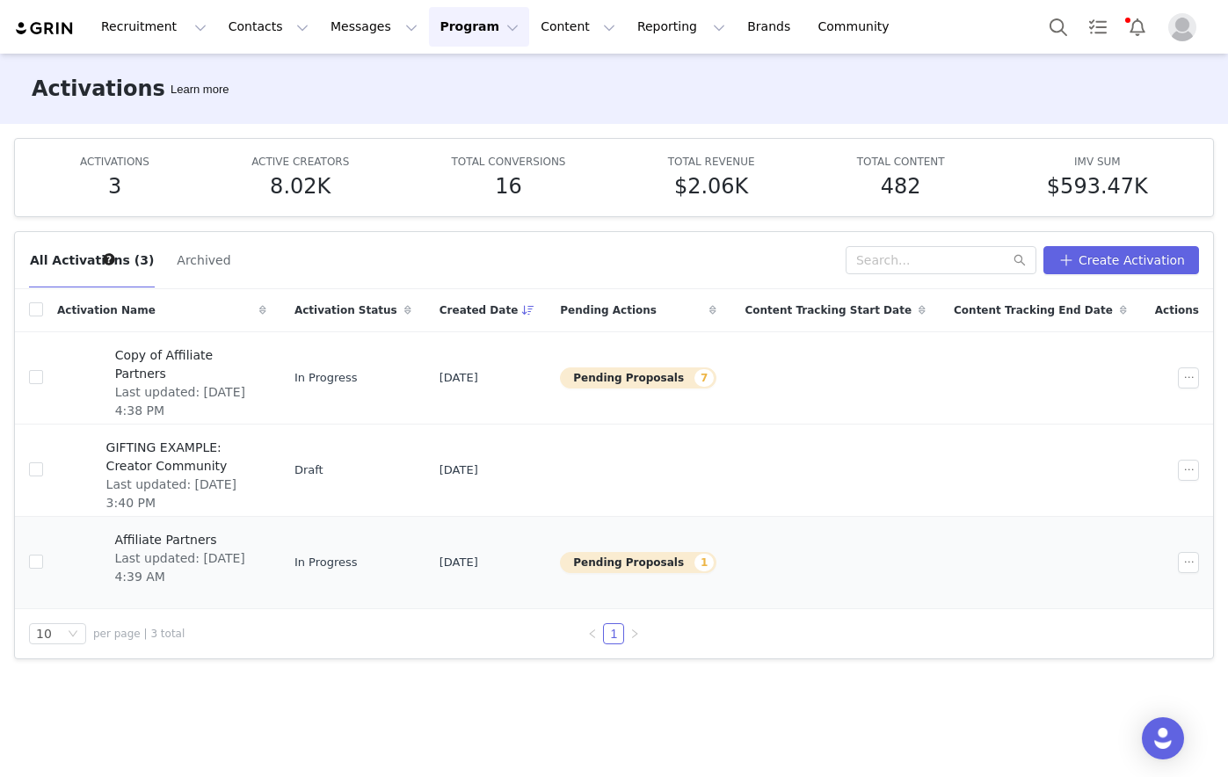
click at [154, 541] on span "Affiliate Partners" at bounding box center [184, 540] width 141 height 18
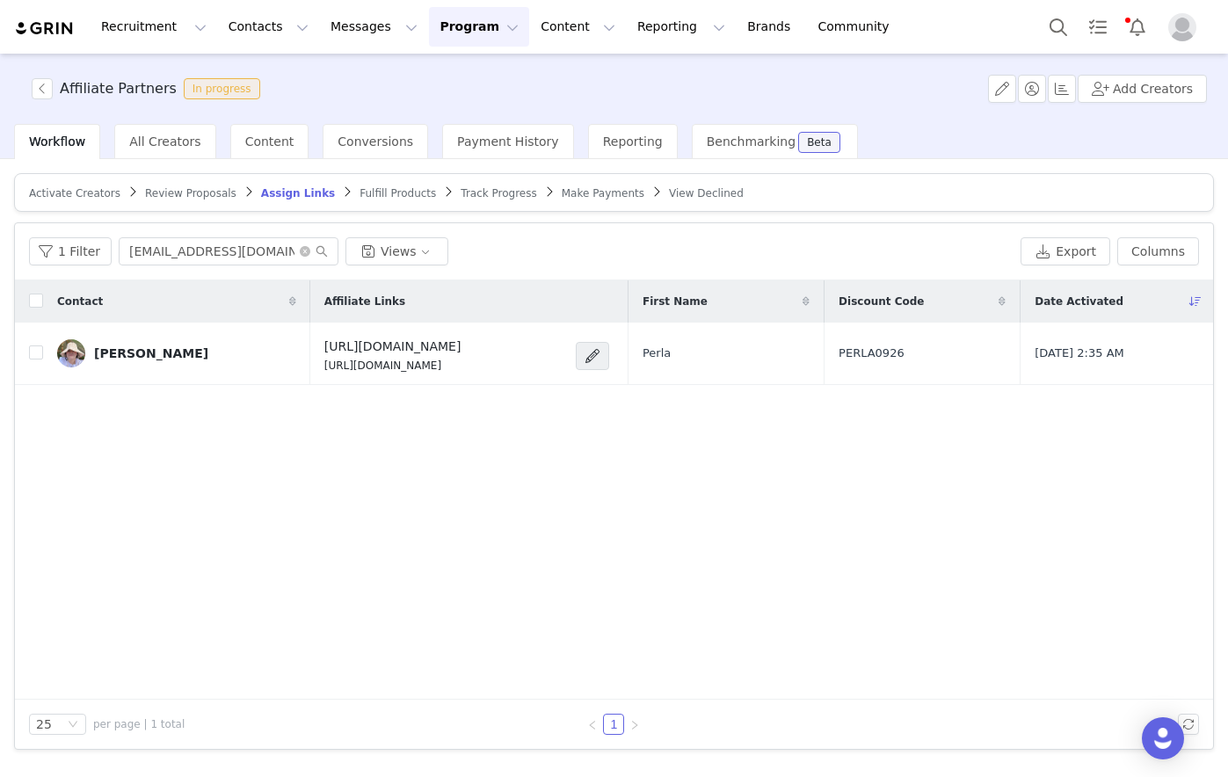
click at [455, 25] on button "Program Program" at bounding box center [479, 27] width 100 height 40
click at [440, 75] on p "Activations" at bounding box center [434, 78] width 68 height 18
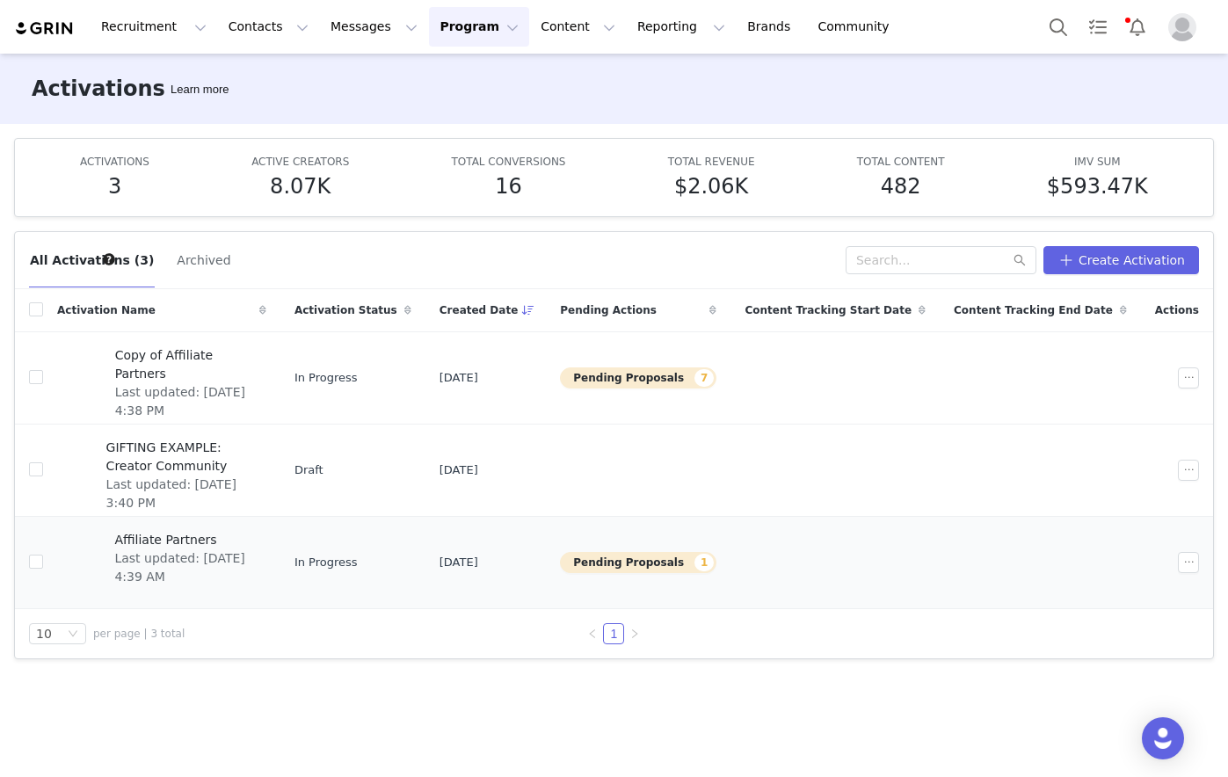
click at [178, 538] on span "Affiliate Partners" at bounding box center [184, 540] width 141 height 18
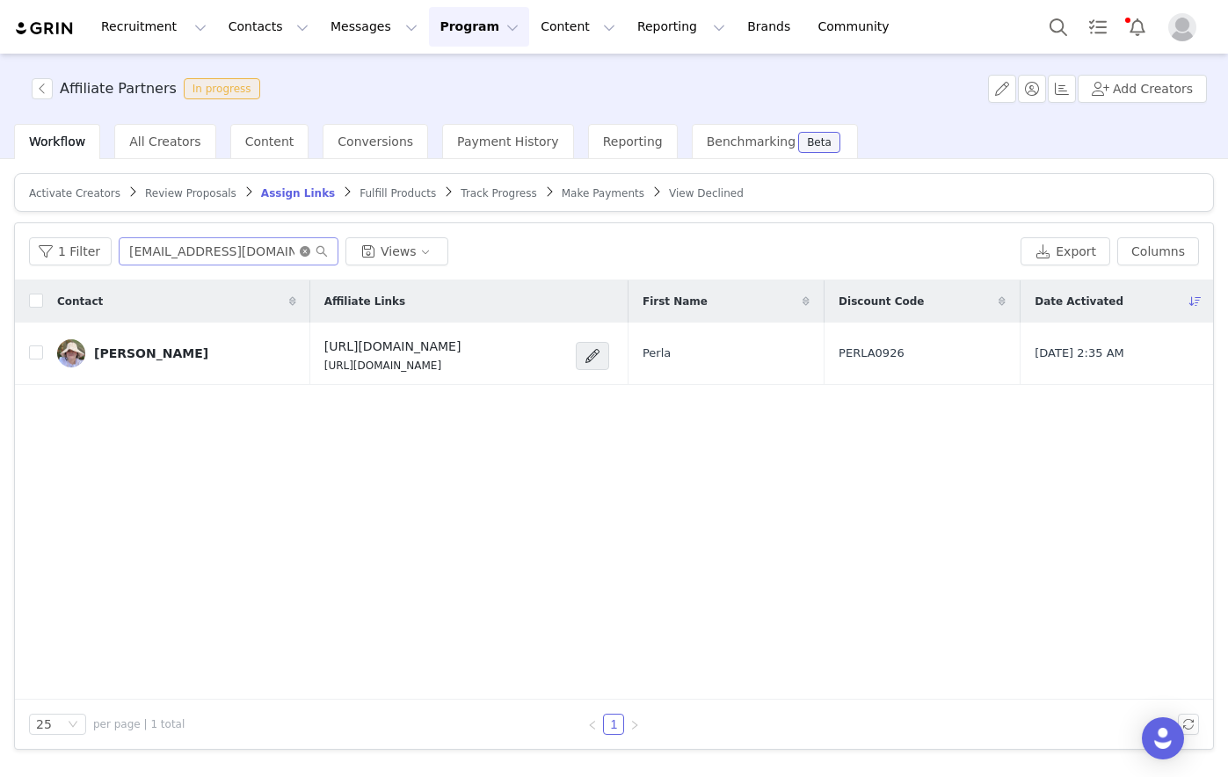
click at [301, 246] on icon "icon: close-circle" at bounding box center [305, 251] width 11 height 11
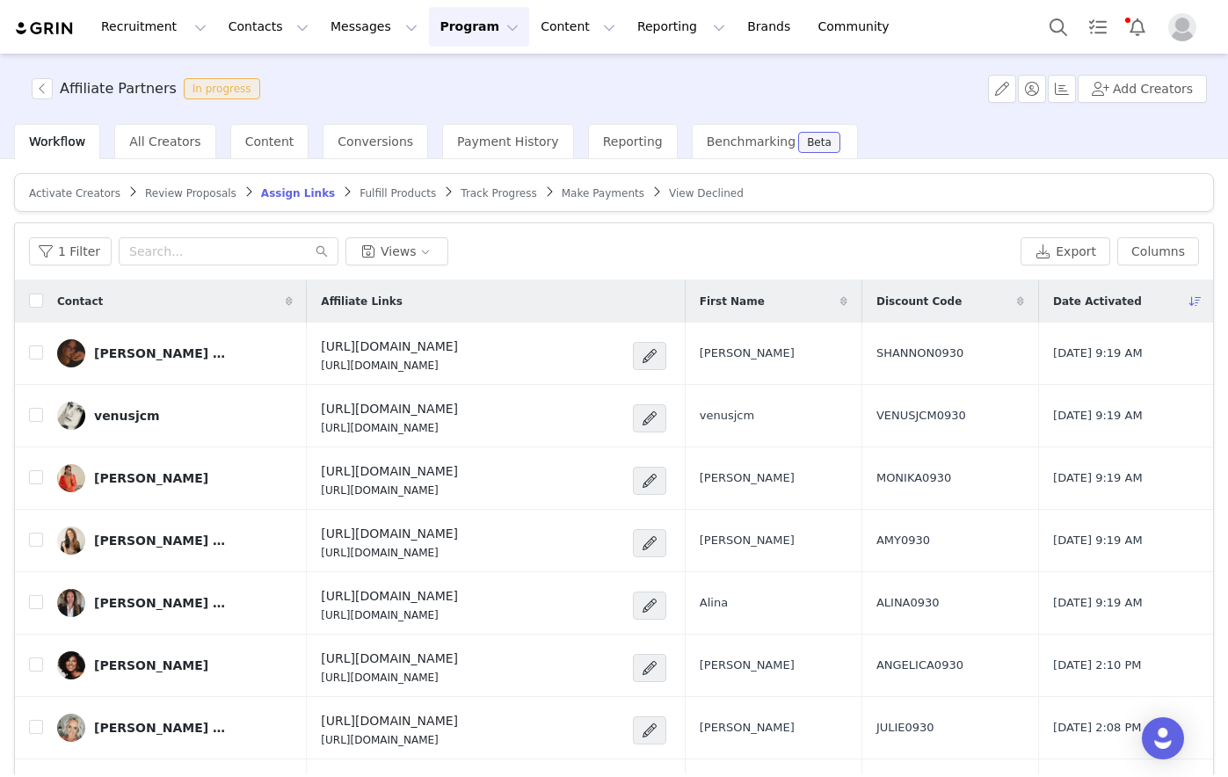
click at [67, 188] on span "Activate Creators" at bounding box center [74, 193] width 91 height 12
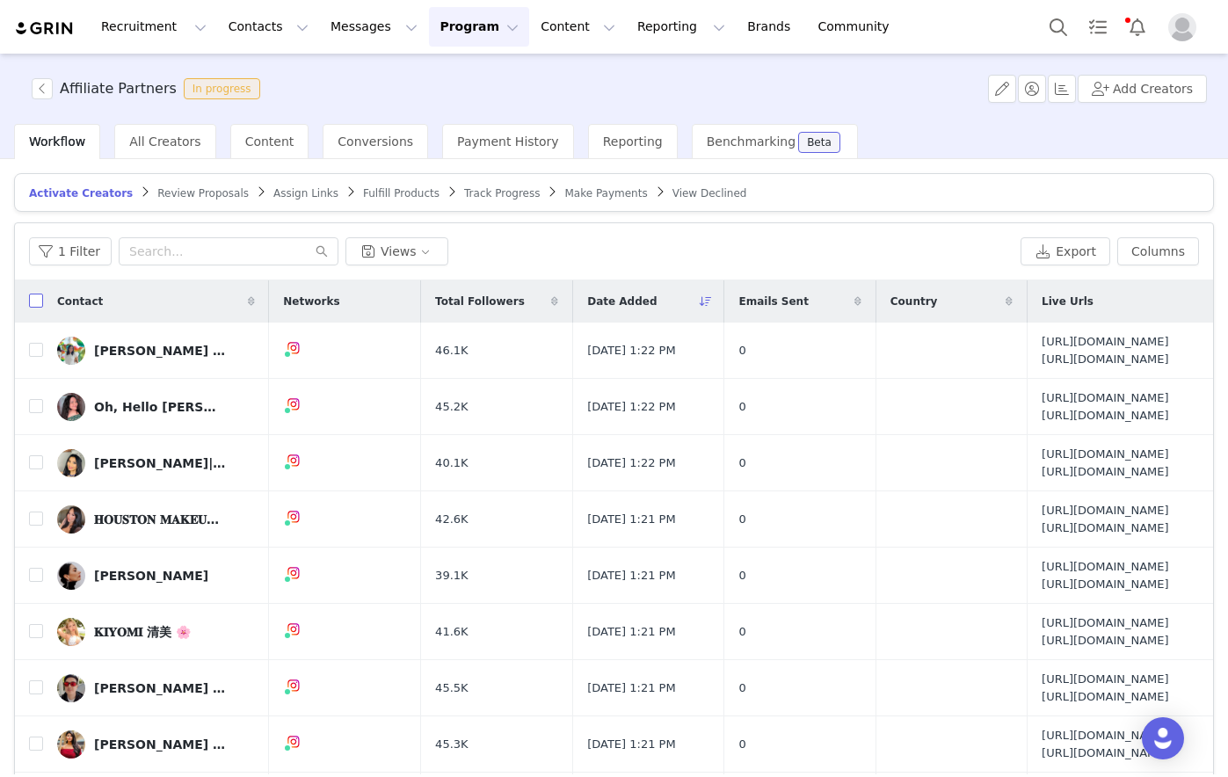
click at [36, 306] on input "checkbox" at bounding box center [36, 301] width 14 height 14
checkbox input "true"
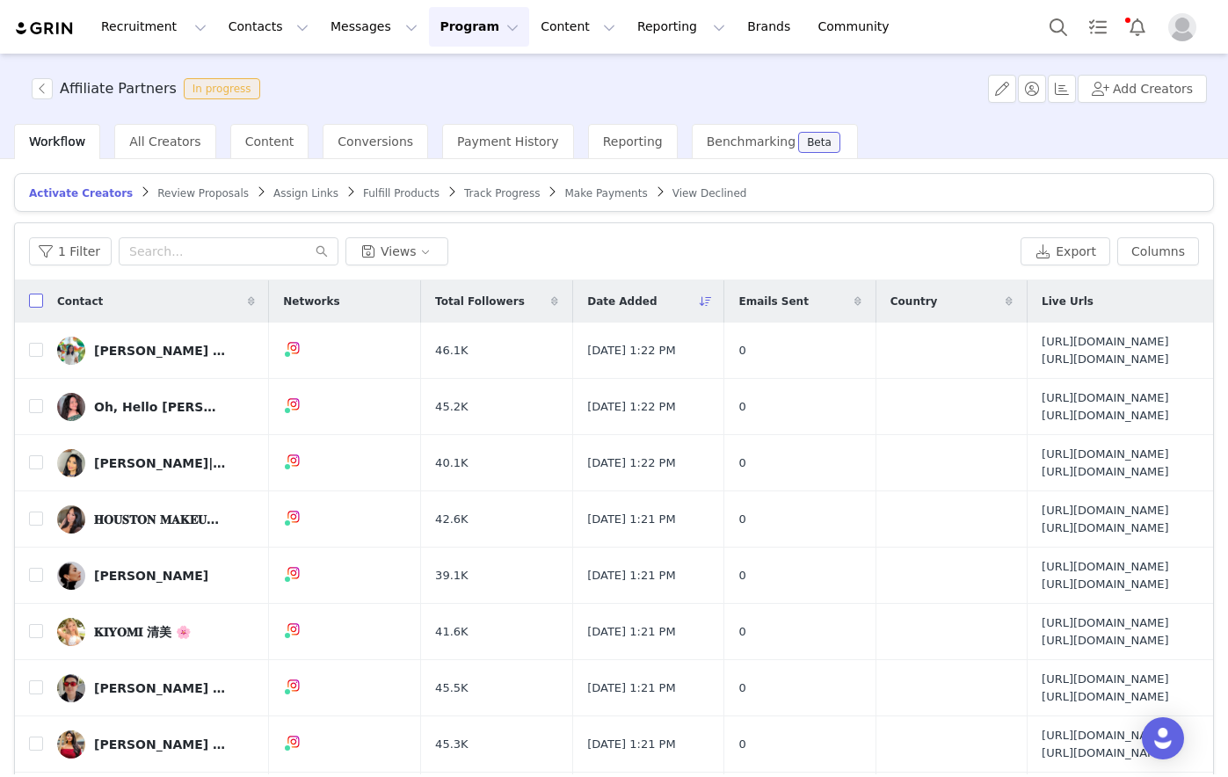
checkbox input "true"
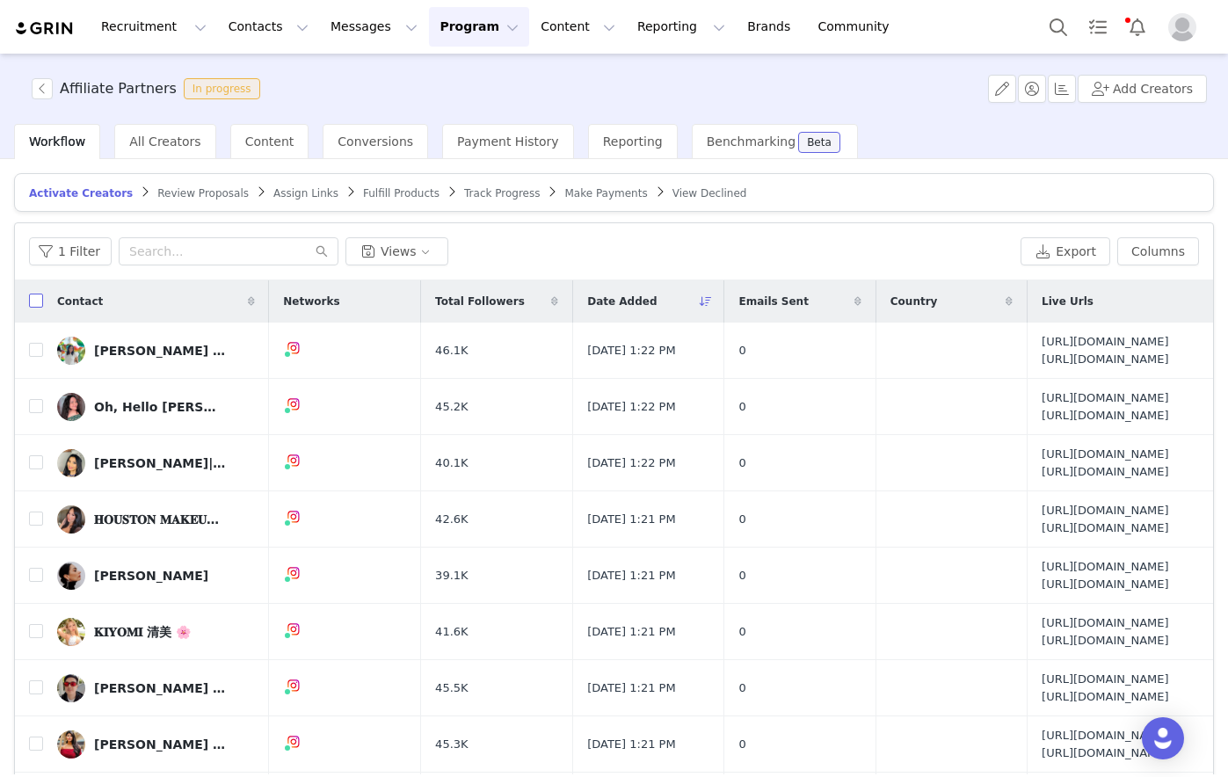
checkbox input "true"
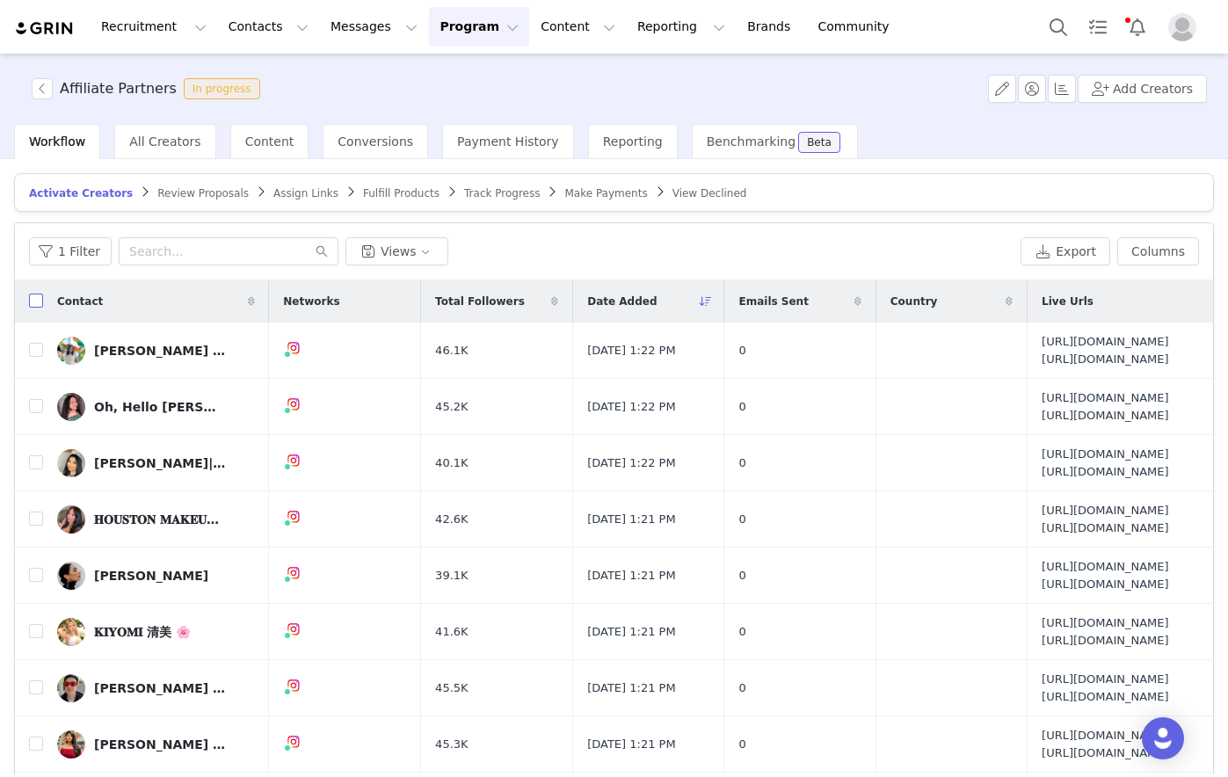
checkbox input "true"
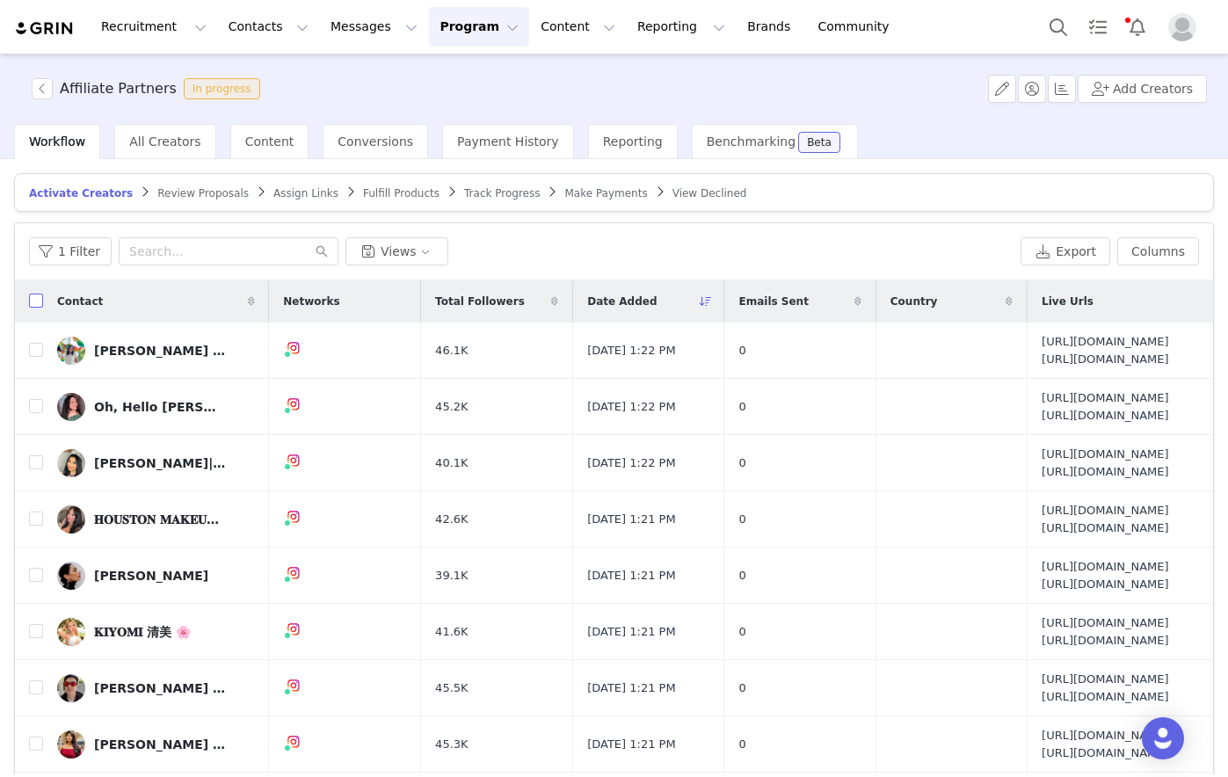
checkbox input "true"
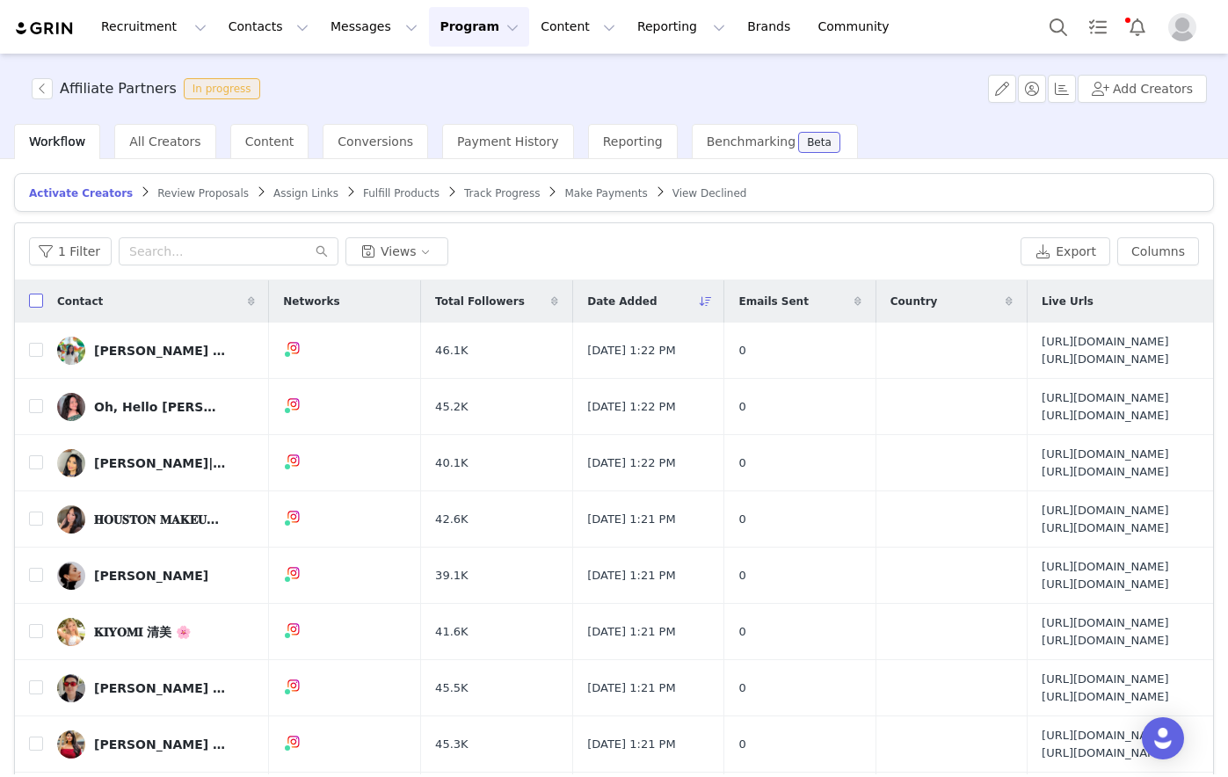
checkbox input "true"
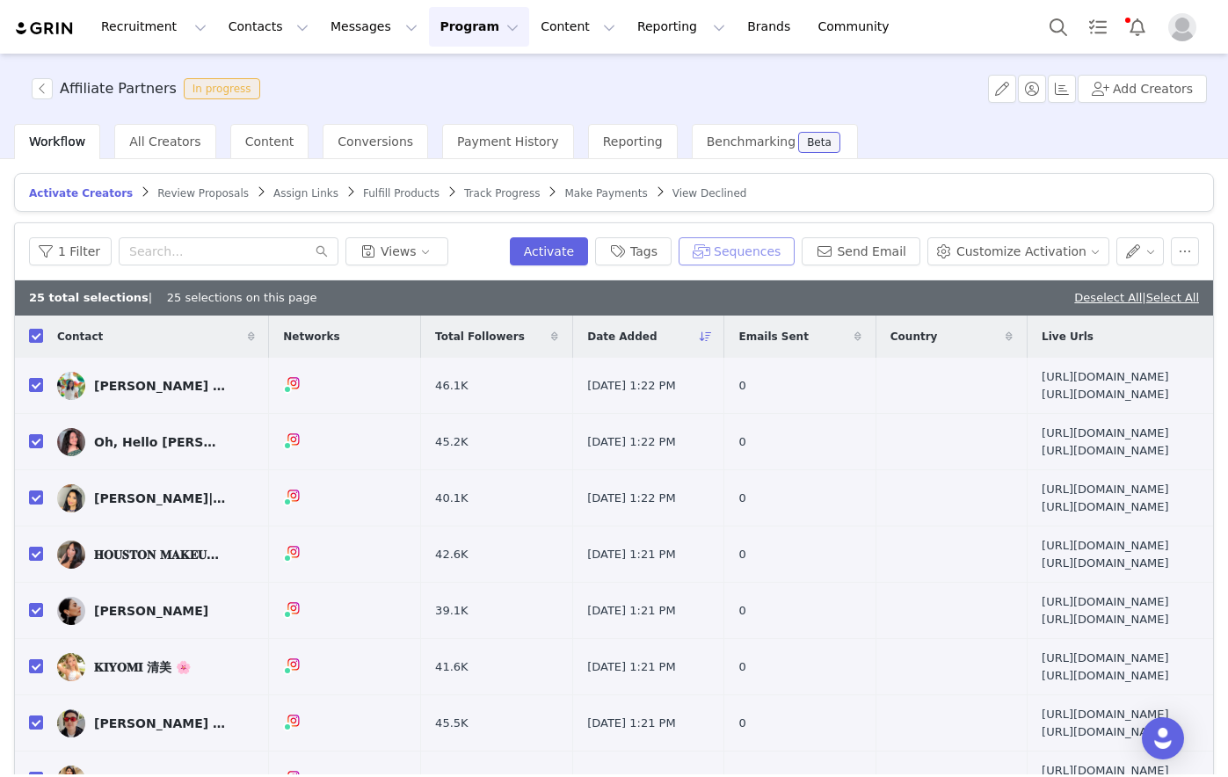
click at [768, 245] on button "Sequences" at bounding box center [737, 251] width 116 height 28
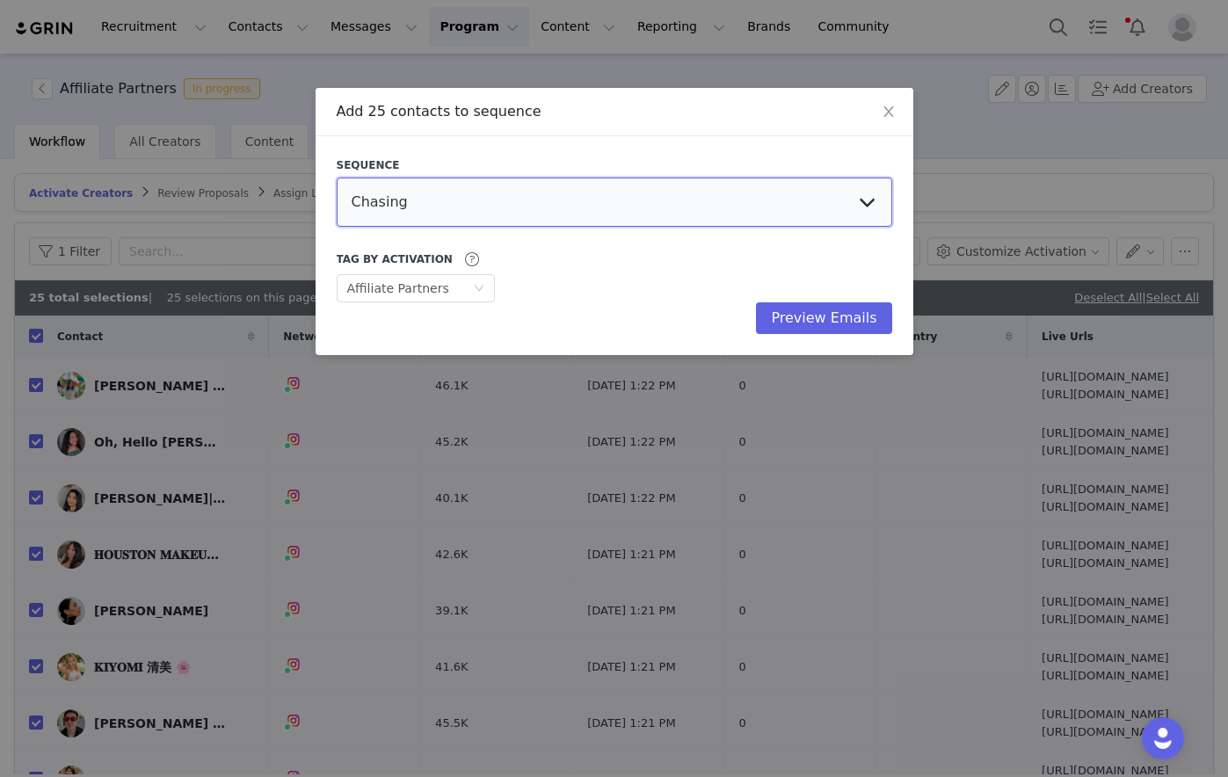
click at [534, 200] on select "Chasing Affiliate Outreach" at bounding box center [615, 202] width 556 height 49
select select "27f33191-c2f4-4469-ad35-51341cef76bd"
click at [337, 178] on select "Chasing Affiliate Outreach" at bounding box center [615, 202] width 556 height 49
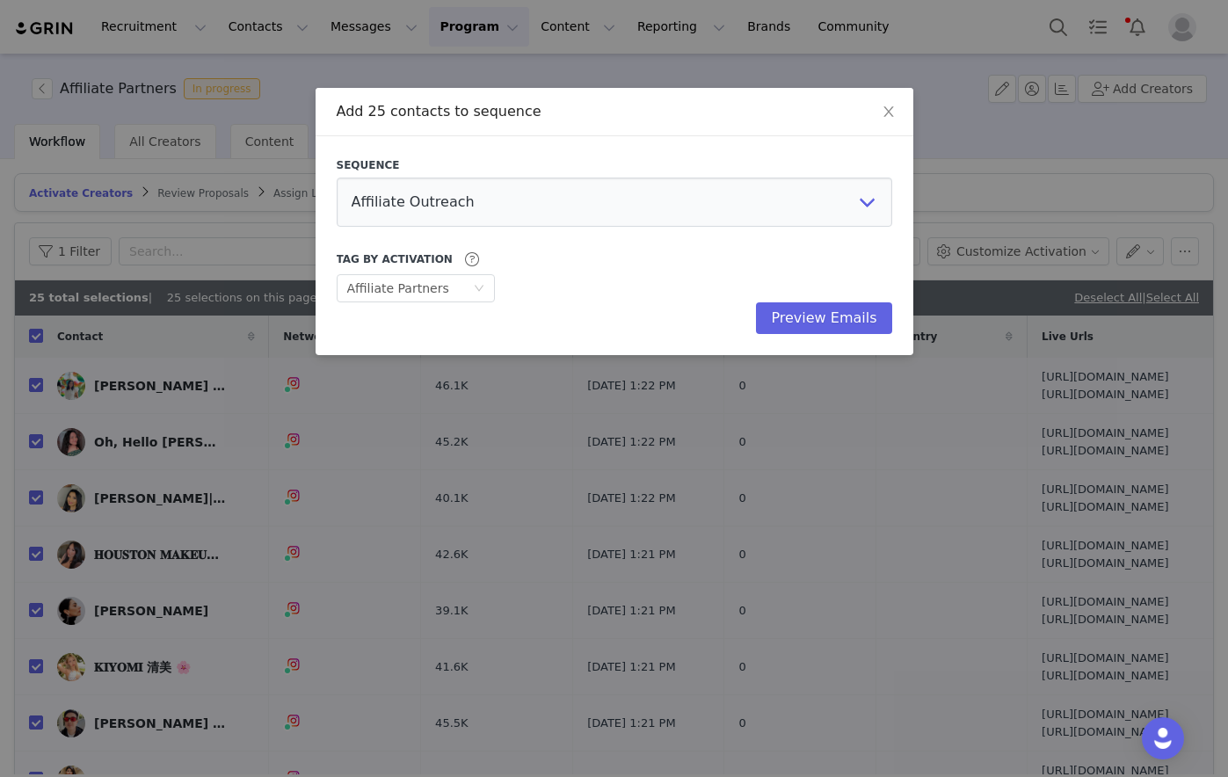
click at [783, 107] on div "Add 25 contacts to sequence" at bounding box center [615, 111] width 556 height 19
click at [455, 282] on div "Optional Affiliate Partners" at bounding box center [410, 288] width 126 height 26
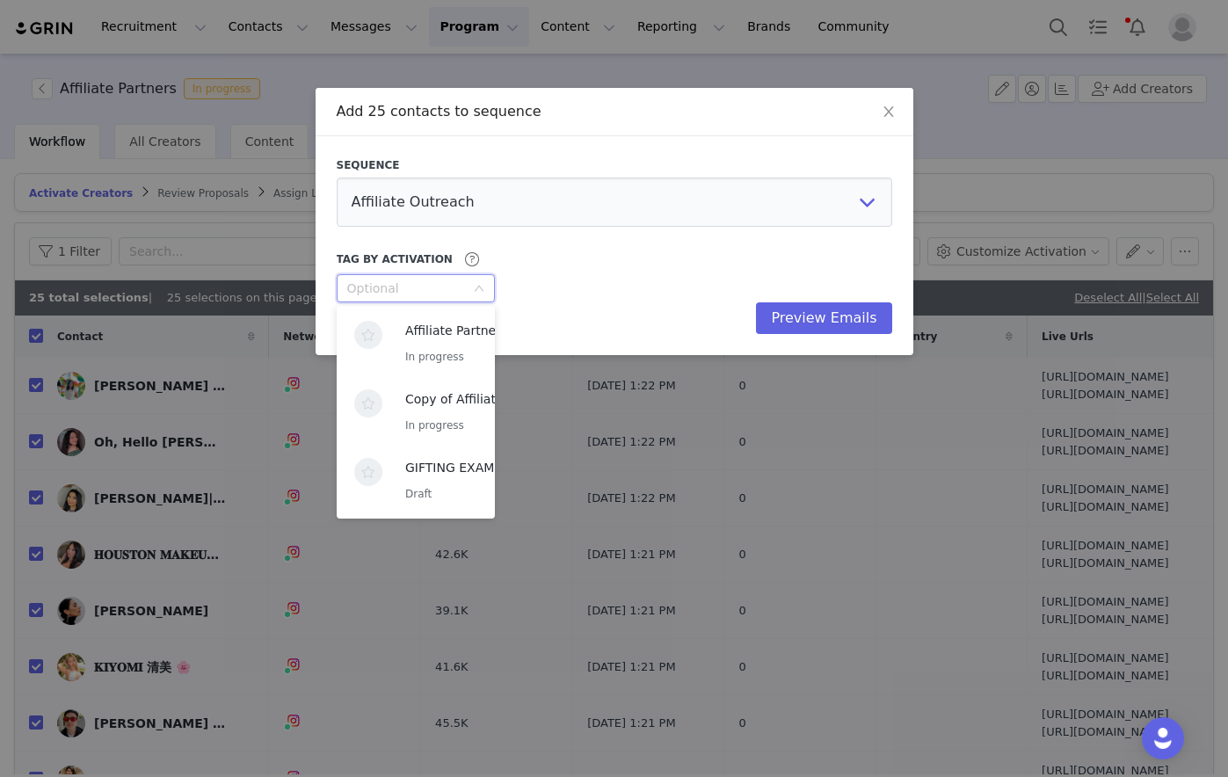
click at [613, 266] on div "Tag by Activation" at bounding box center [615, 259] width 556 height 21
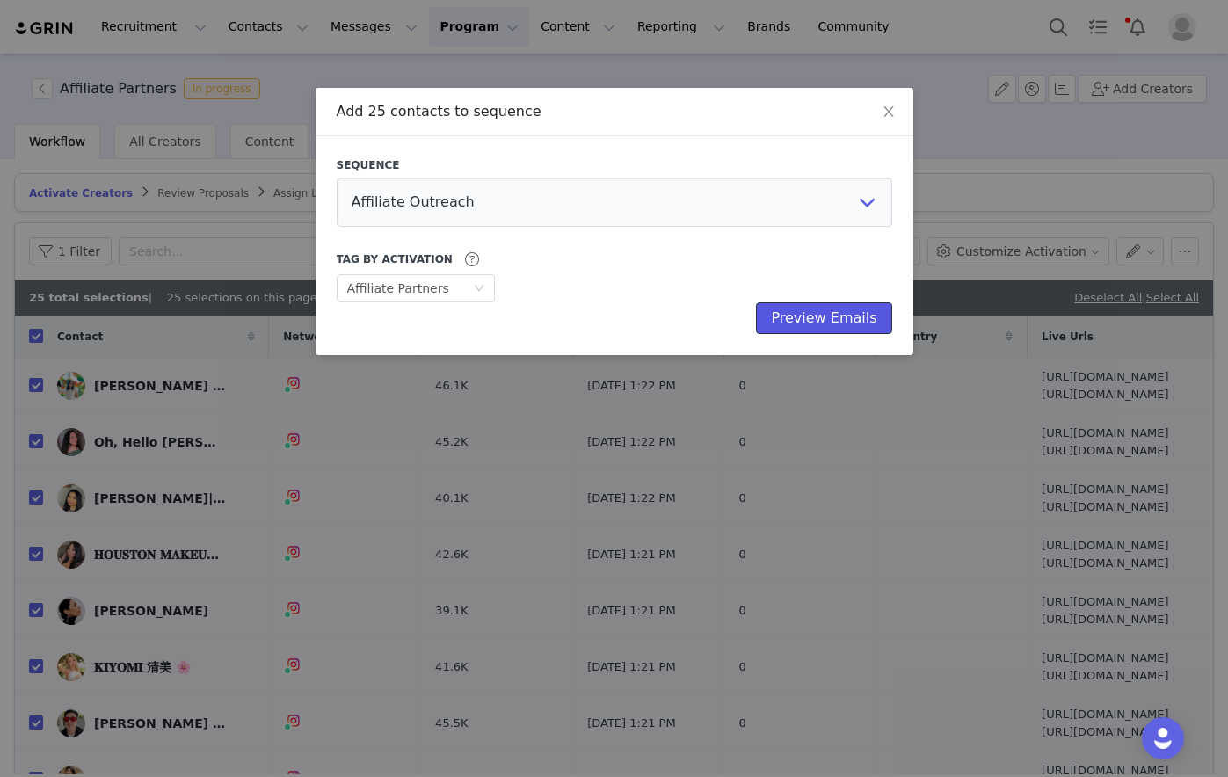
click at [856, 325] on button "Preview Emails" at bounding box center [823, 318] width 135 height 32
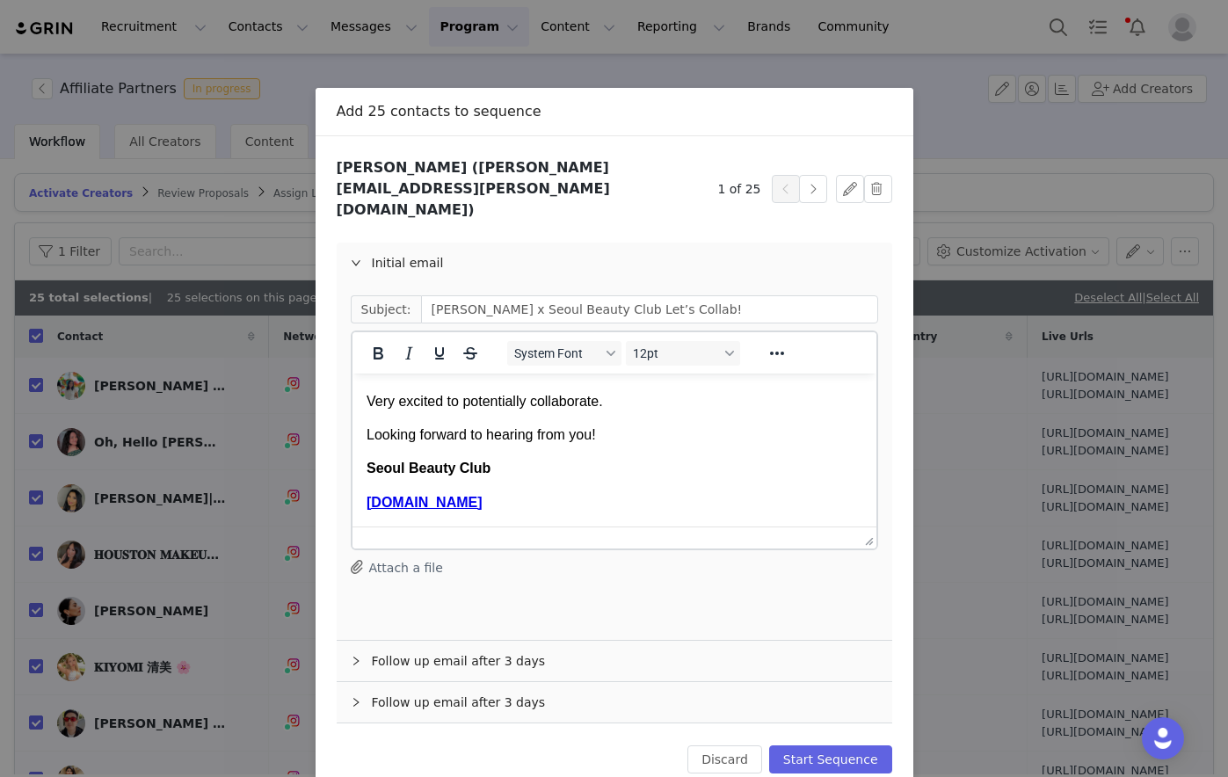
scroll to position [4, 0]
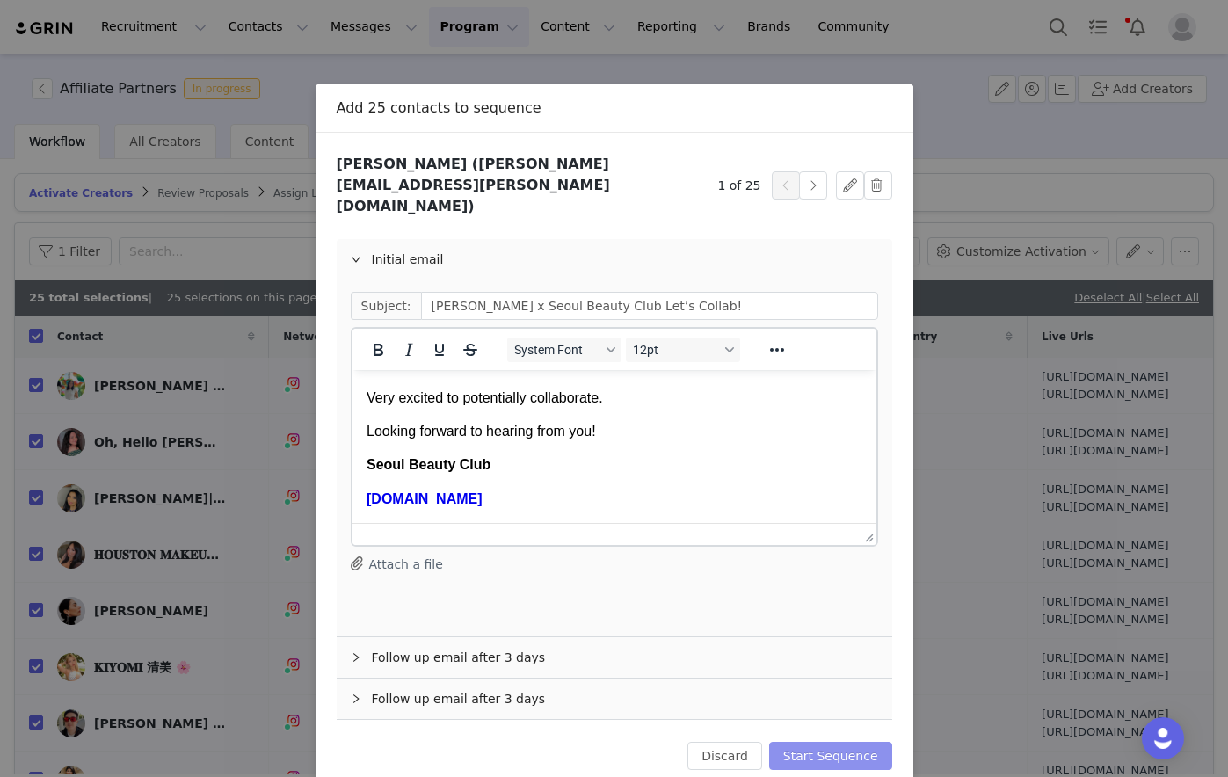
click at [836, 592] on button "Start Sequence" at bounding box center [830, 756] width 123 height 28
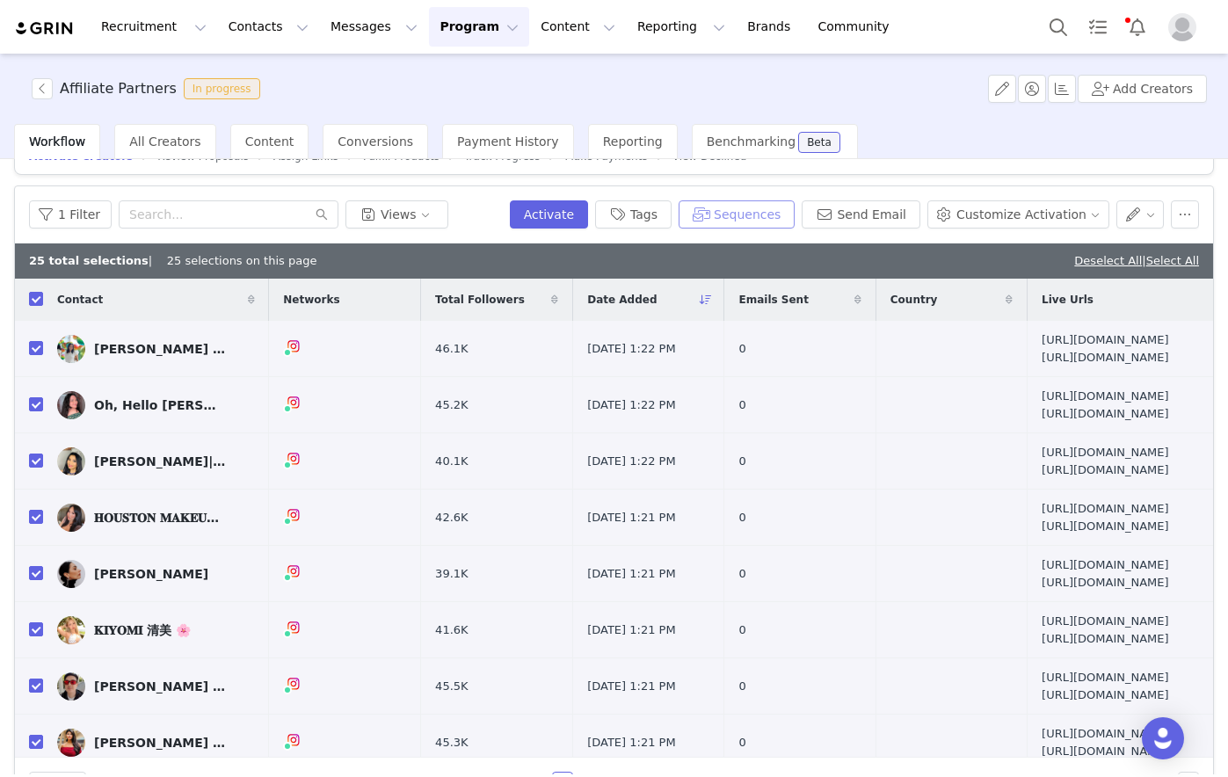
scroll to position [0, 0]
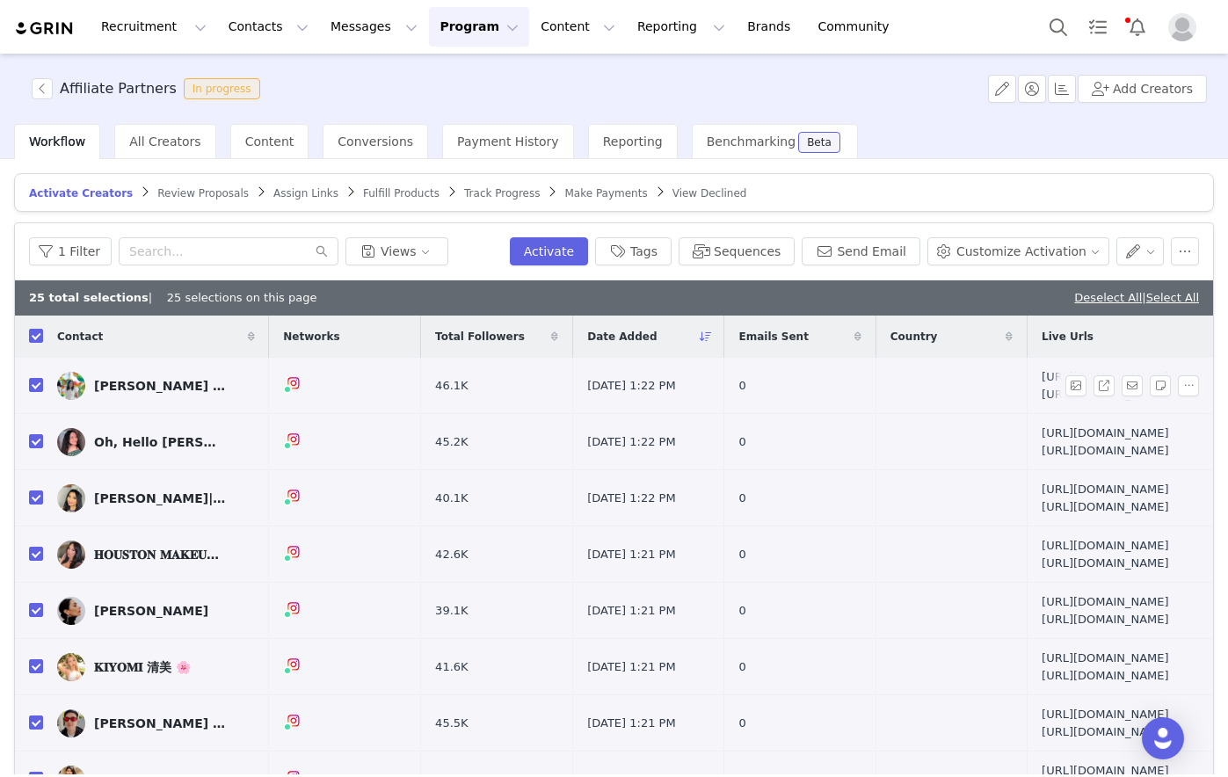
drag, startPoint x: 39, startPoint y: 332, endPoint x: 107, endPoint y: 380, distance: 83.4
click at [39, 332] on input "checkbox" at bounding box center [36, 336] width 14 height 14
checkbox input "false"
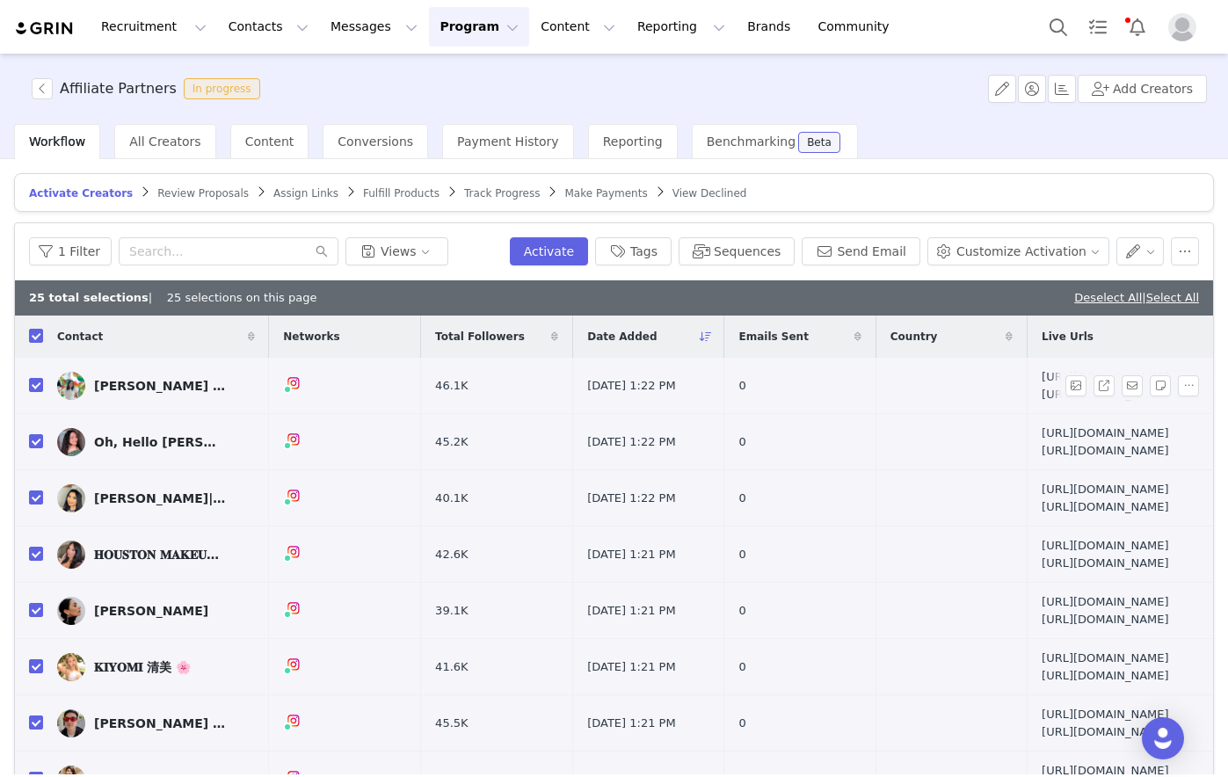
checkbox input "false"
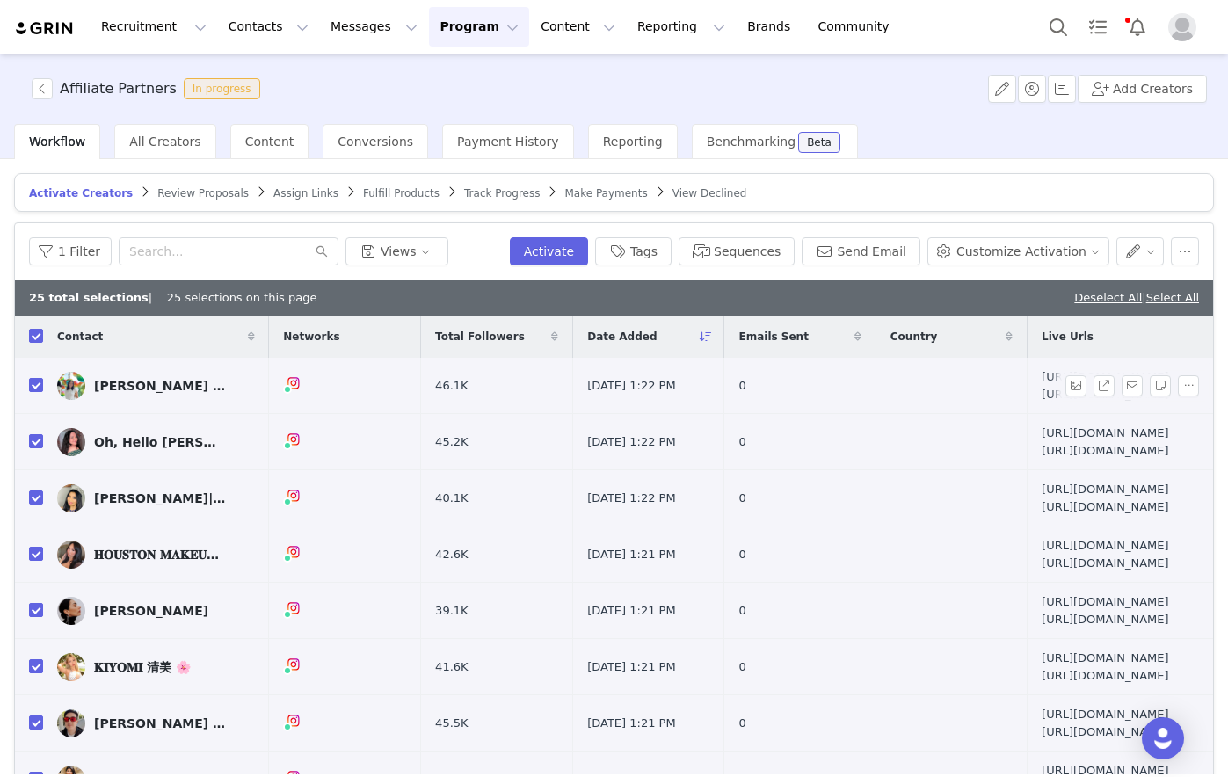
checkbox input "false"
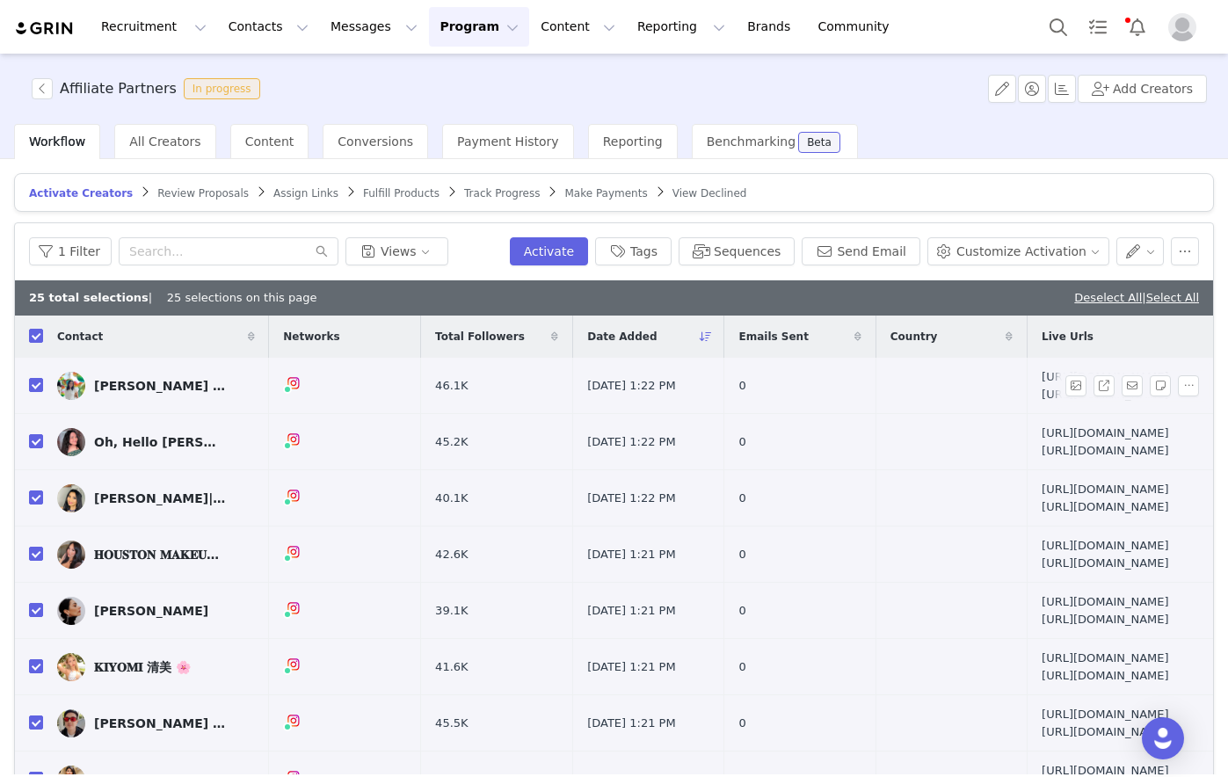
checkbox input "false"
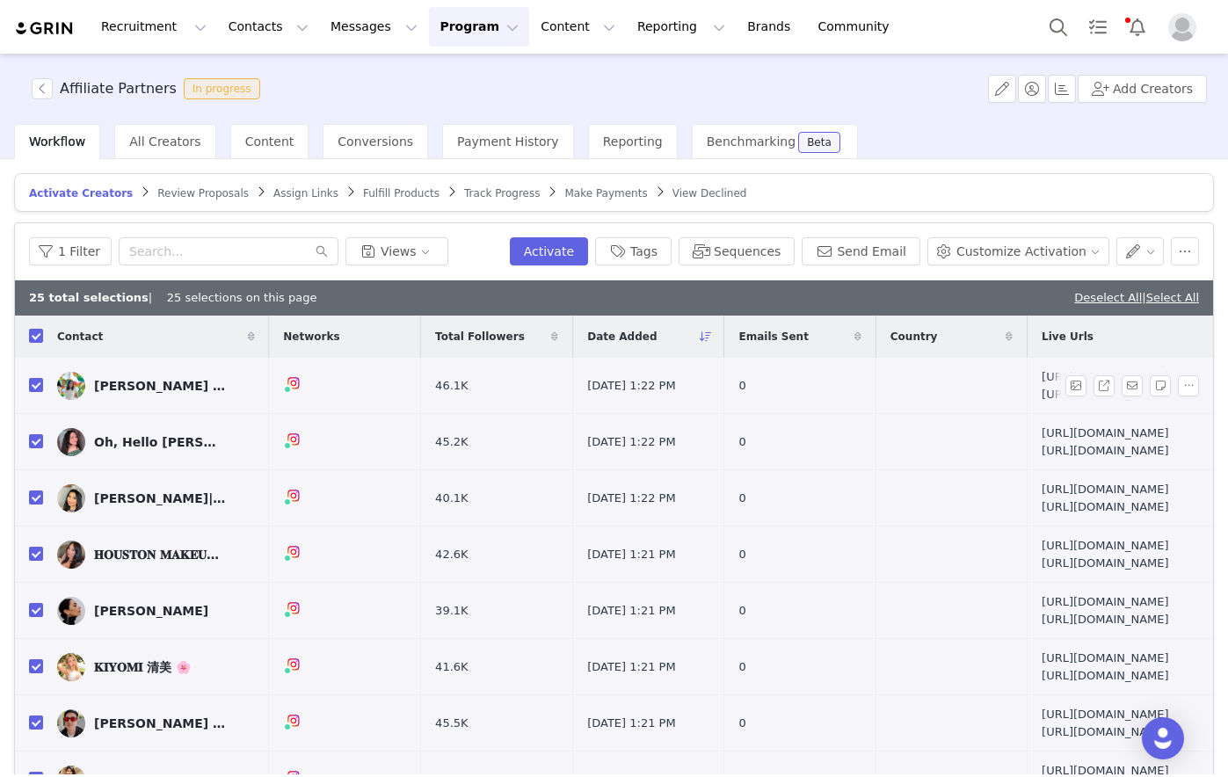
checkbox input "false"
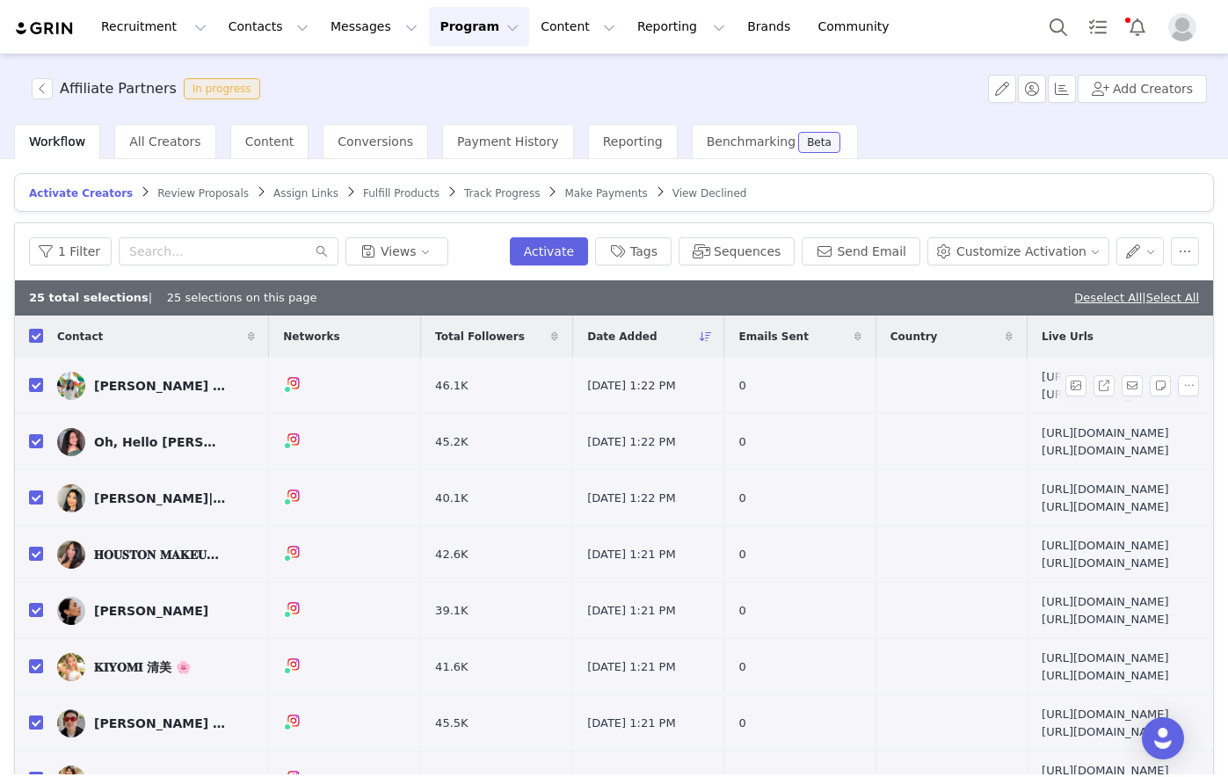
checkbox input "false"
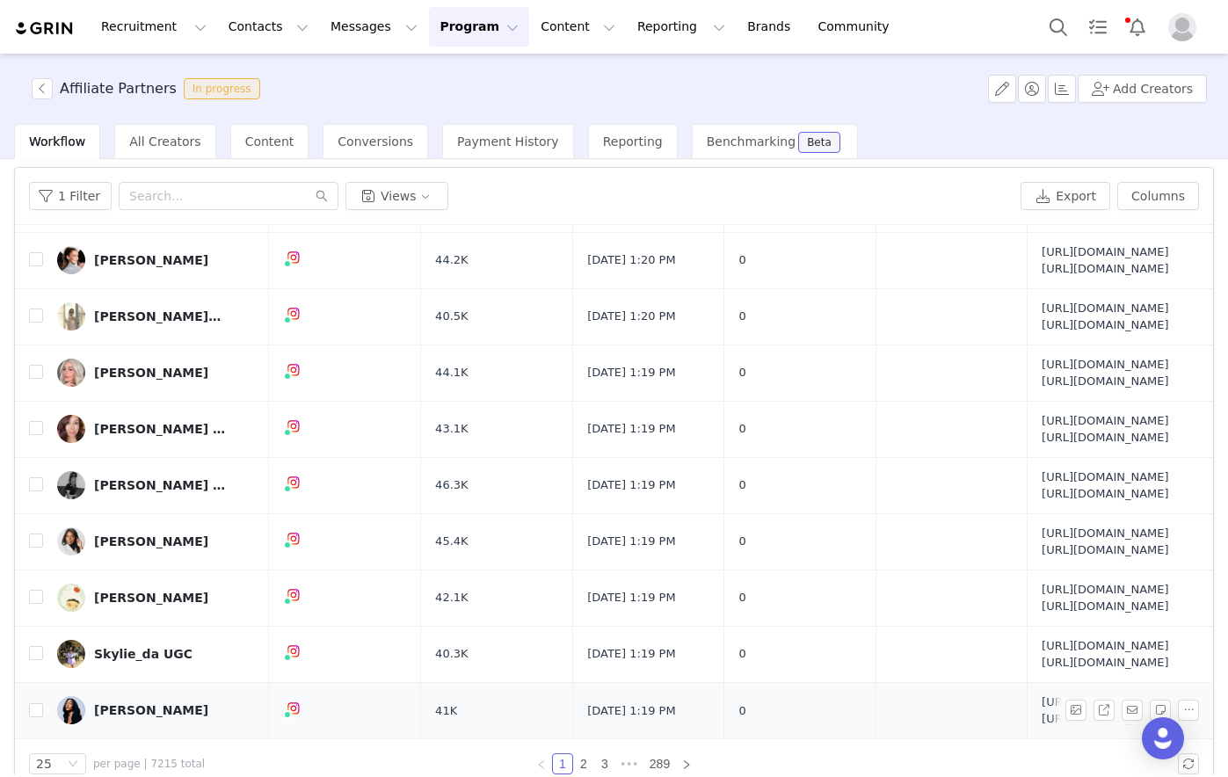
scroll to position [84, 0]
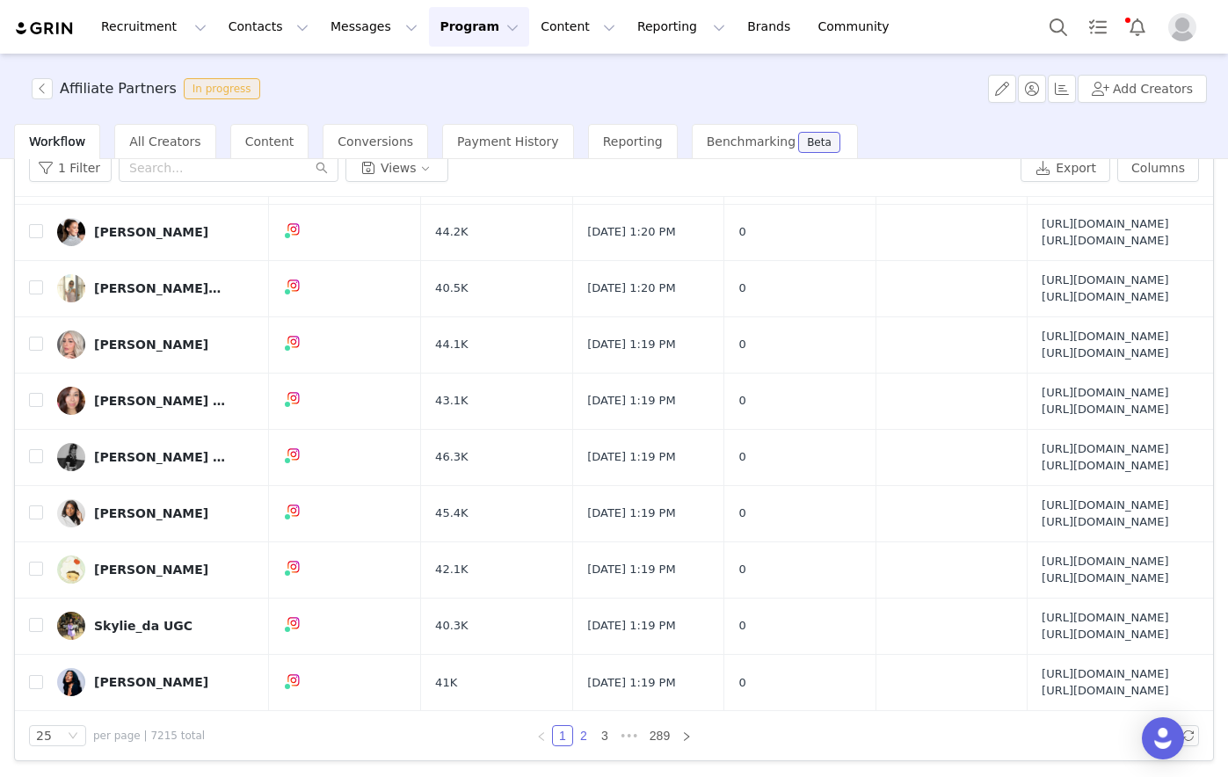
click at [578, 592] on link "2" at bounding box center [583, 735] width 19 height 19
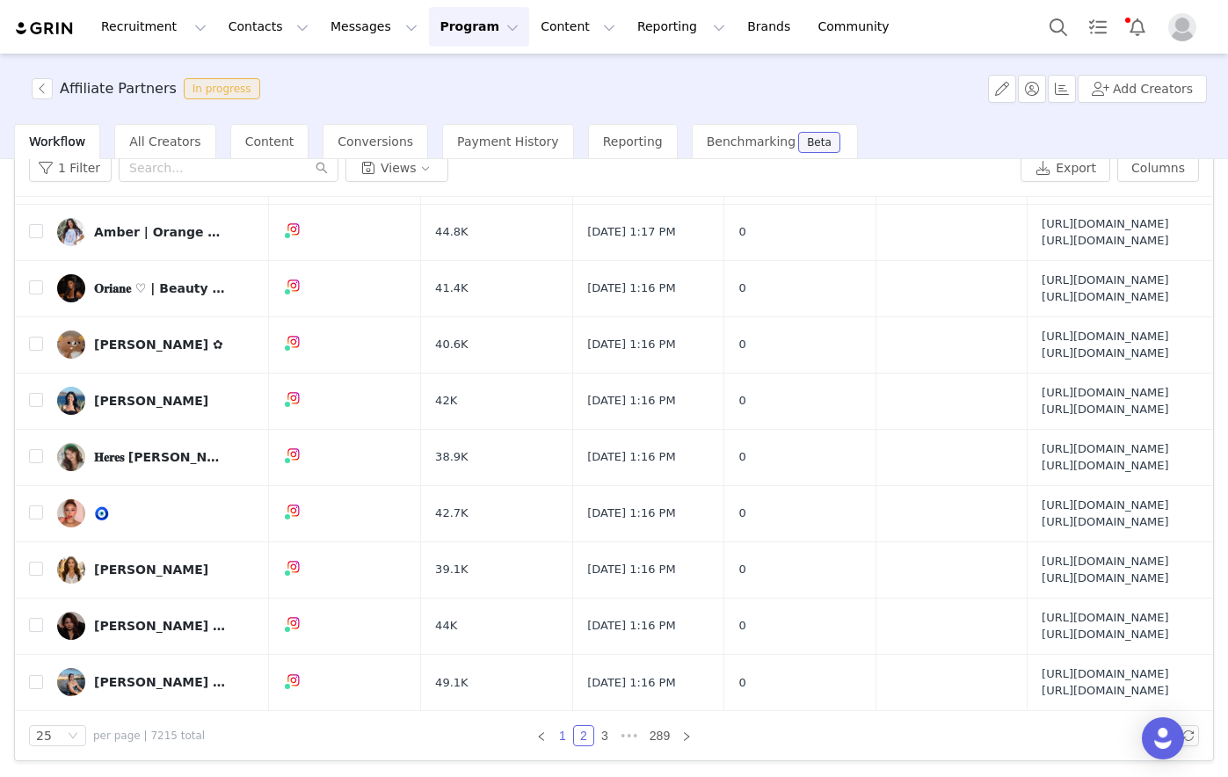
click at [561, 592] on link "1" at bounding box center [562, 735] width 19 height 19
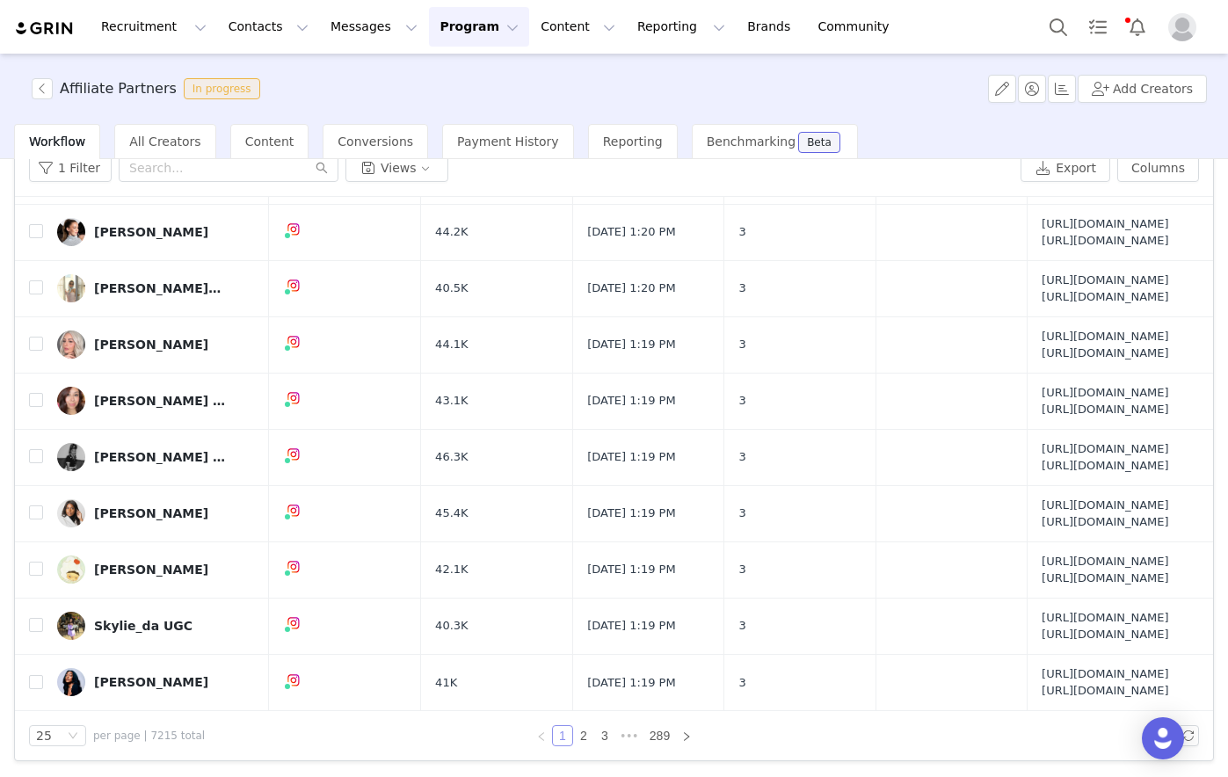
scroll to position [1807, 0]
click at [574, 592] on link "2" at bounding box center [583, 735] width 19 height 19
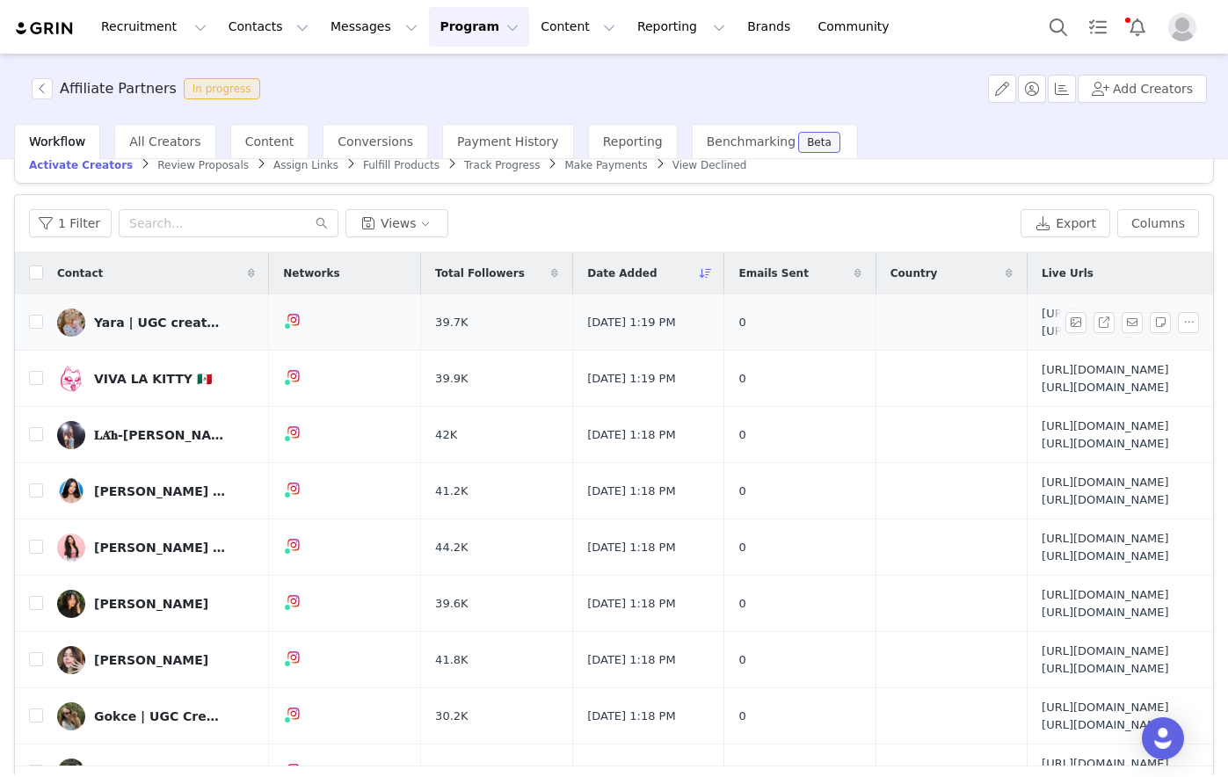
scroll to position [0, 0]
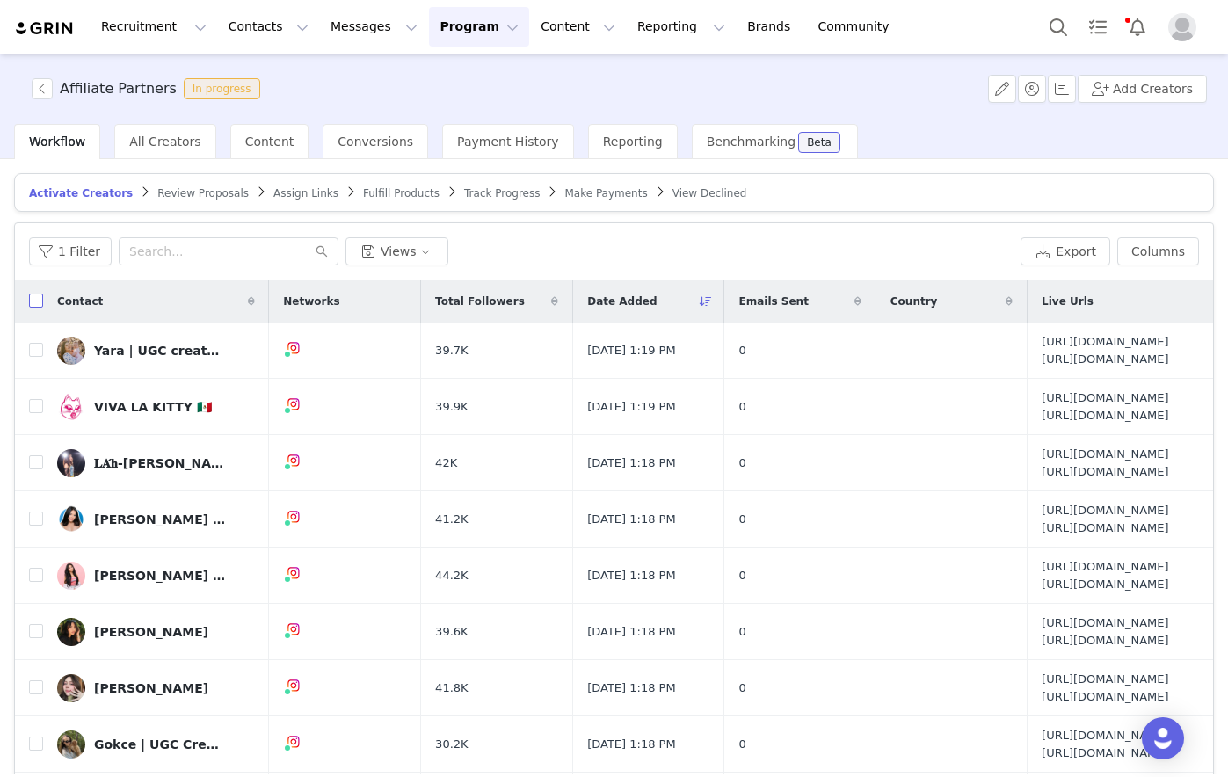
click at [36, 297] on input "checkbox" at bounding box center [36, 301] width 14 height 14
checkbox input "true"
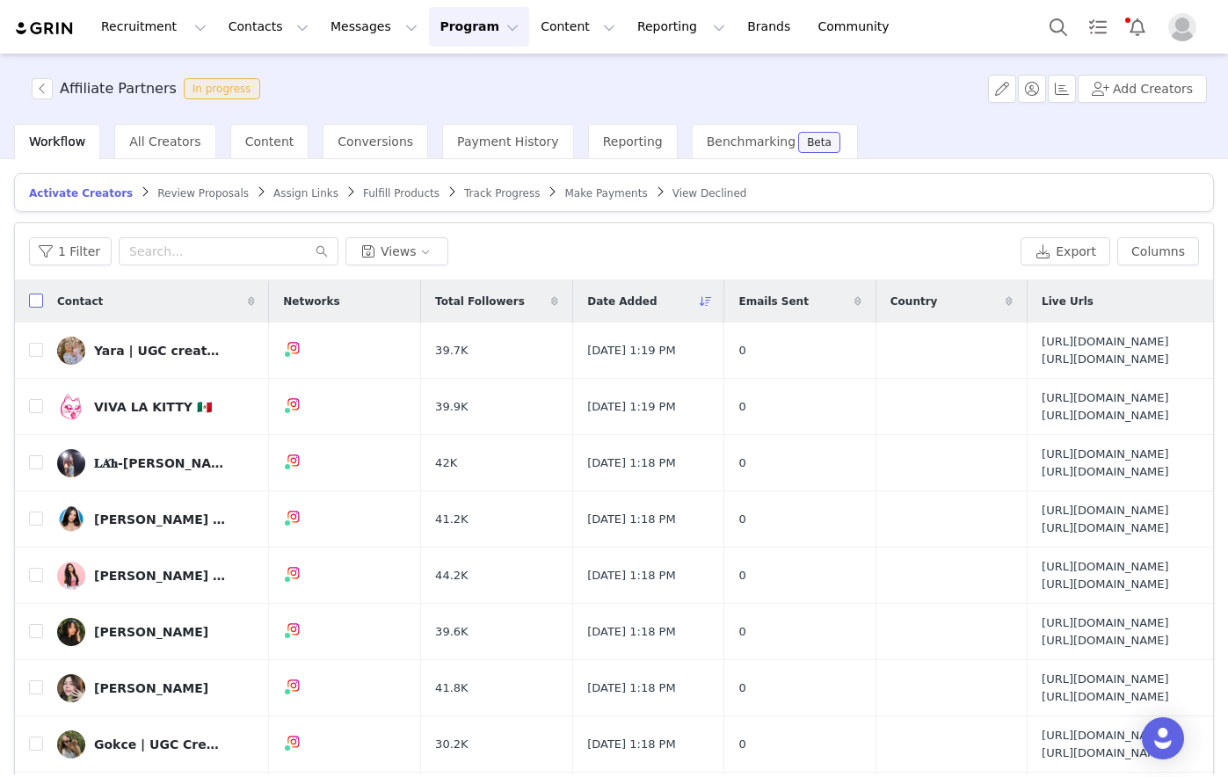
checkbox input "true"
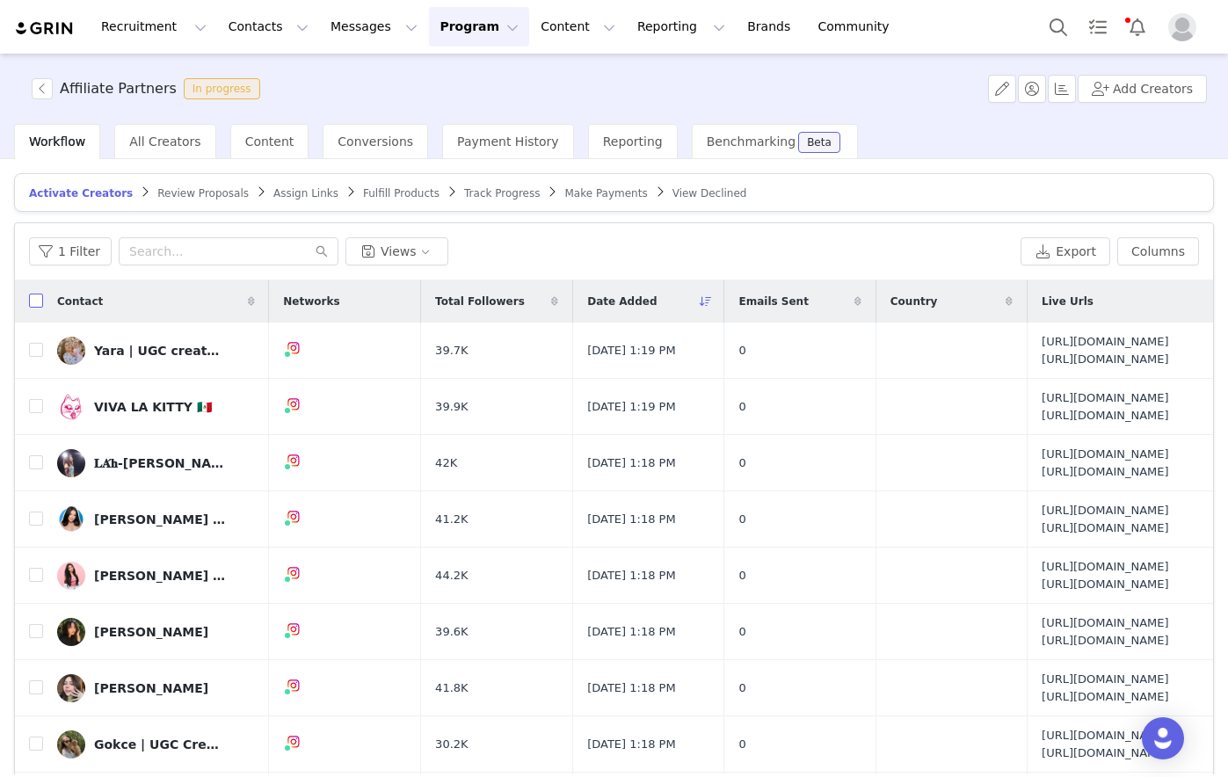
checkbox input "true"
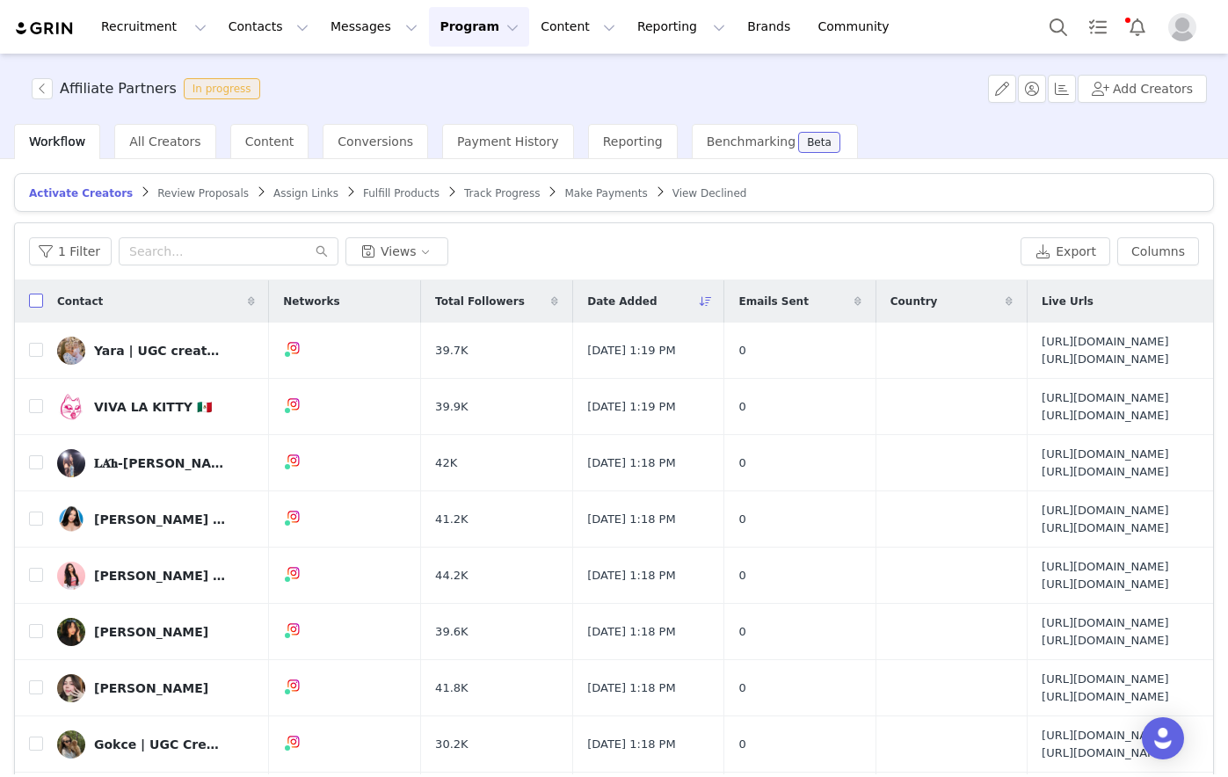
checkbox input "true"
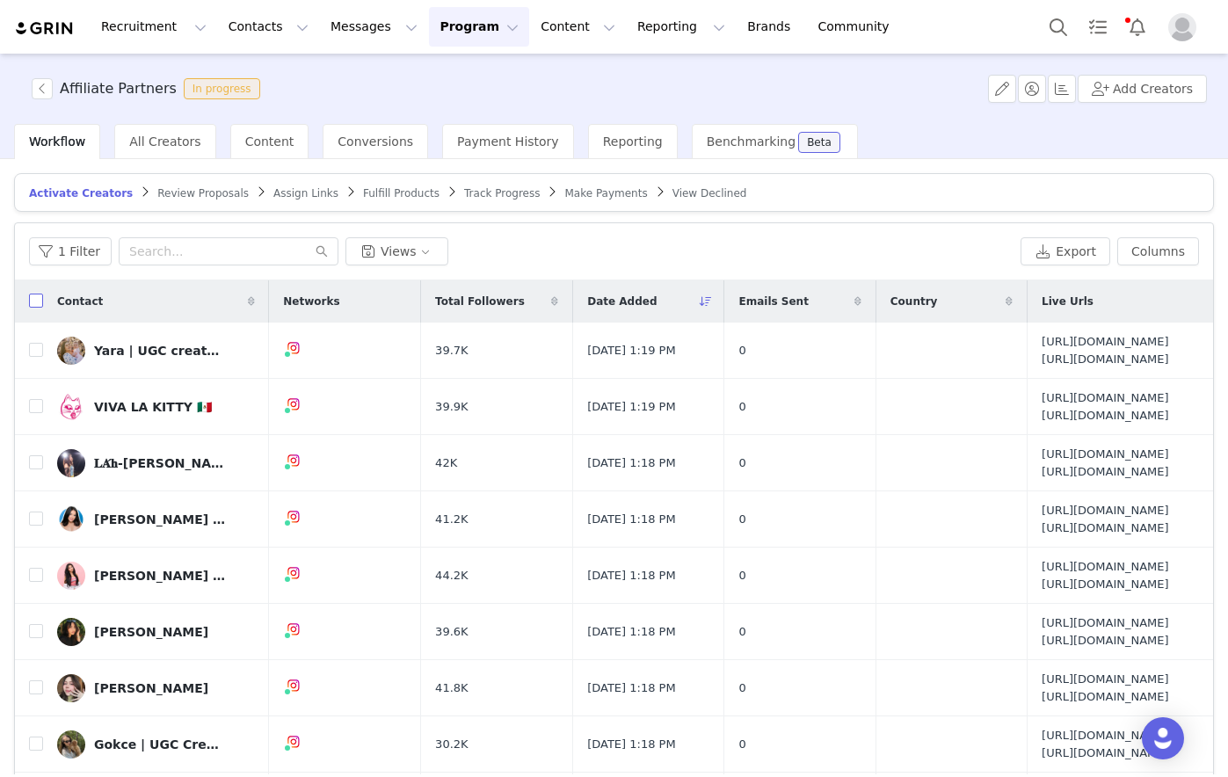
checkbox input "true"
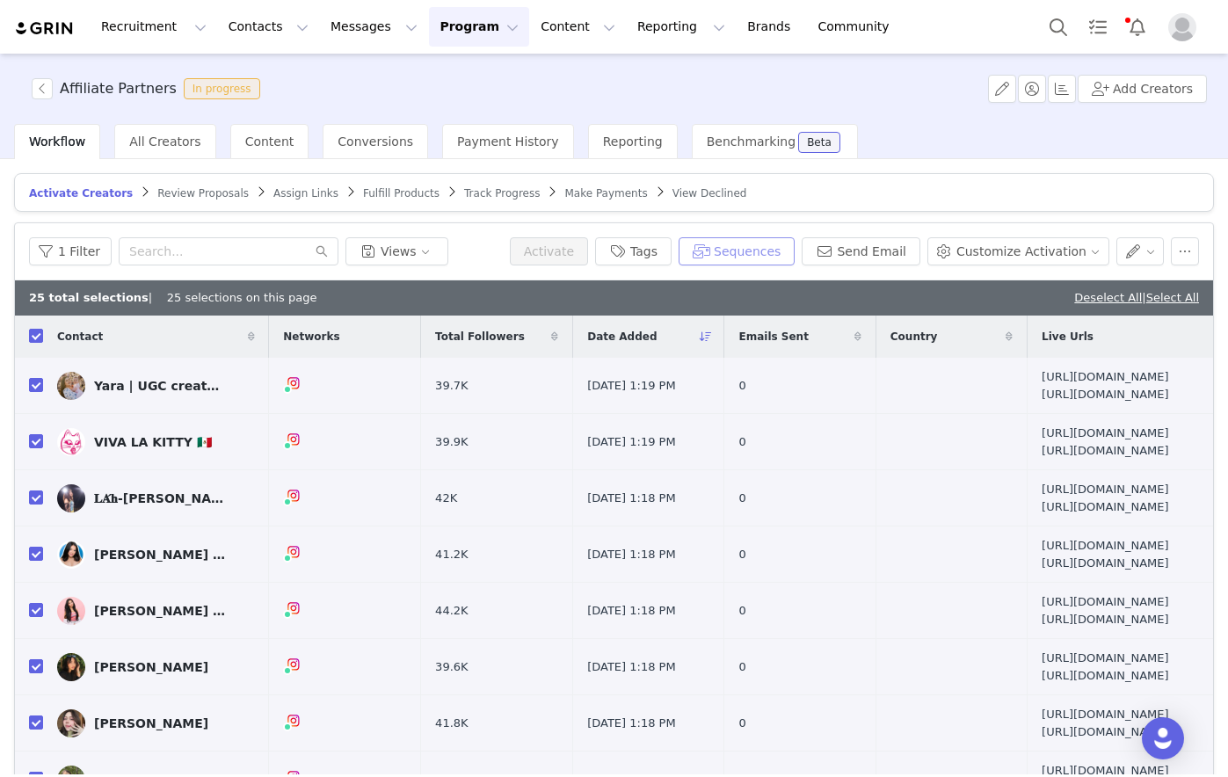
click at [764, 255] on button "Sequences" at bounding box center [737, 251] width 116 height 28
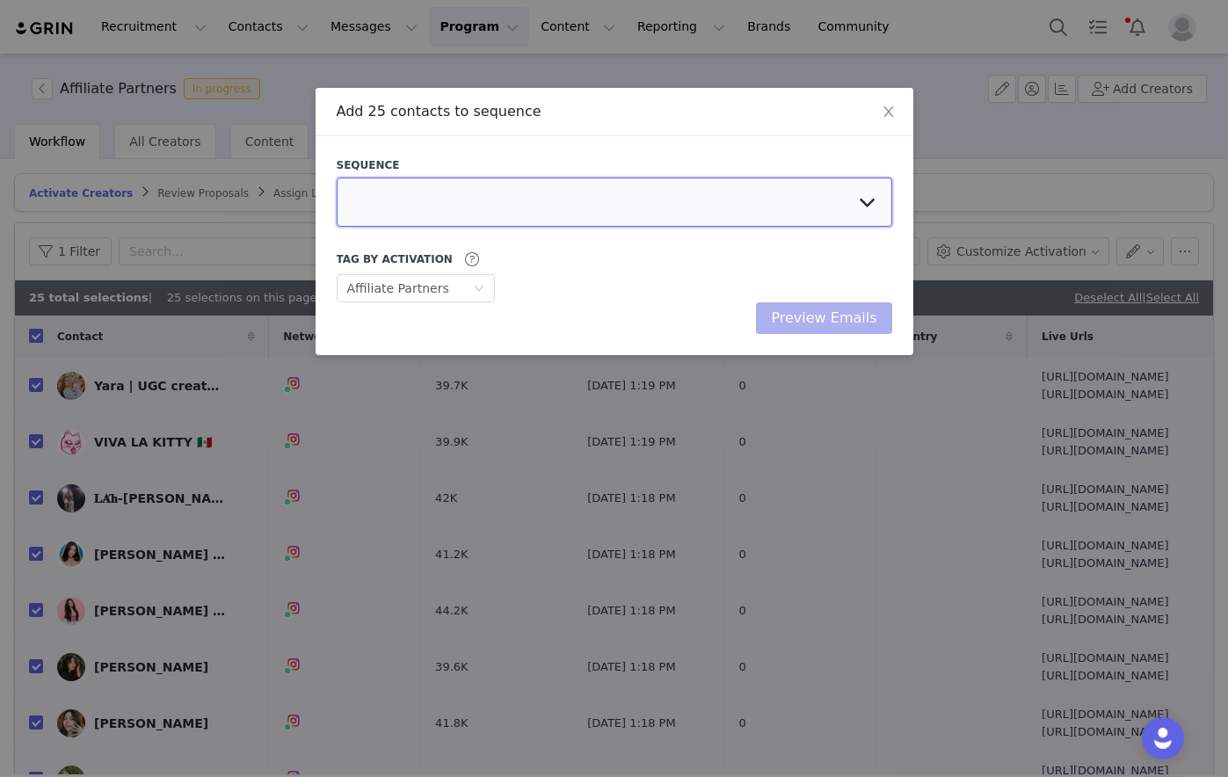
click at [504, 192] on select at bounding box center [615, 202] width 556 height 49
click at [337, 178] on select "Chasing Affiliate Outreach" at bounding box center [615, 202] width 556 height 49
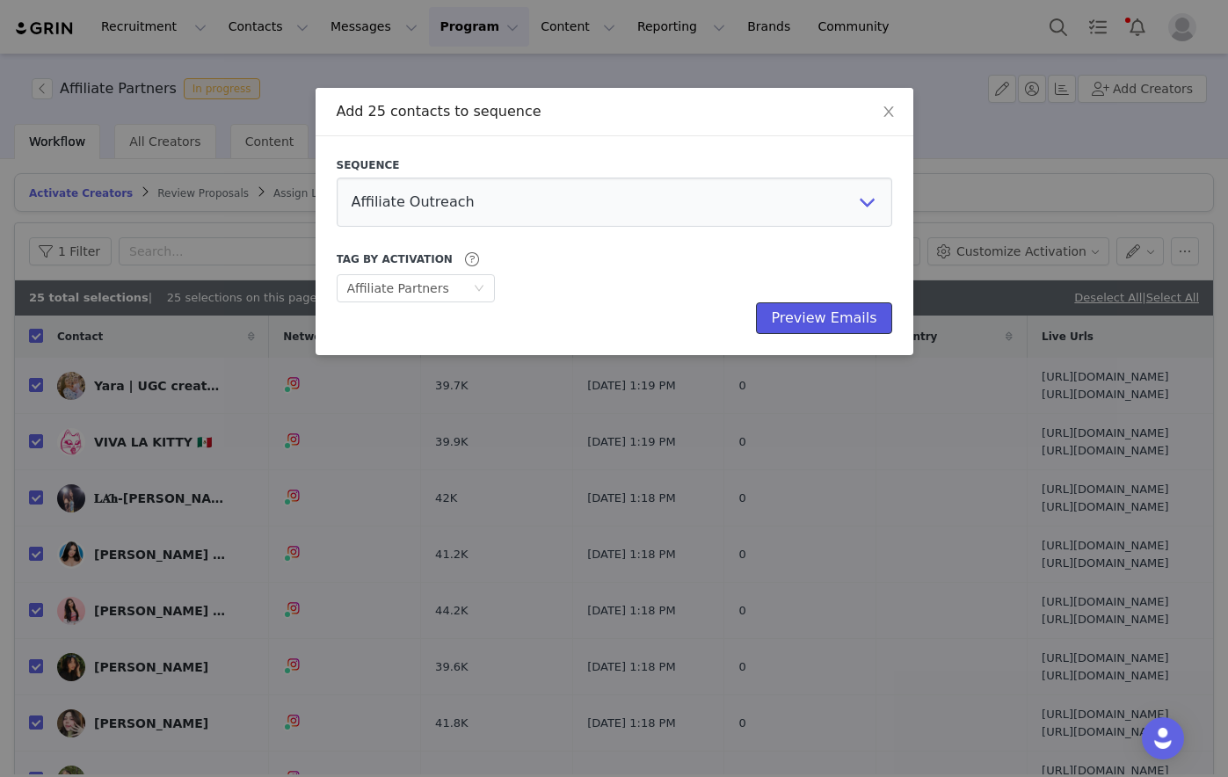
click at [844, 321] on button "Preview Emails" at bounding box center [823, 318] width 135 height 32
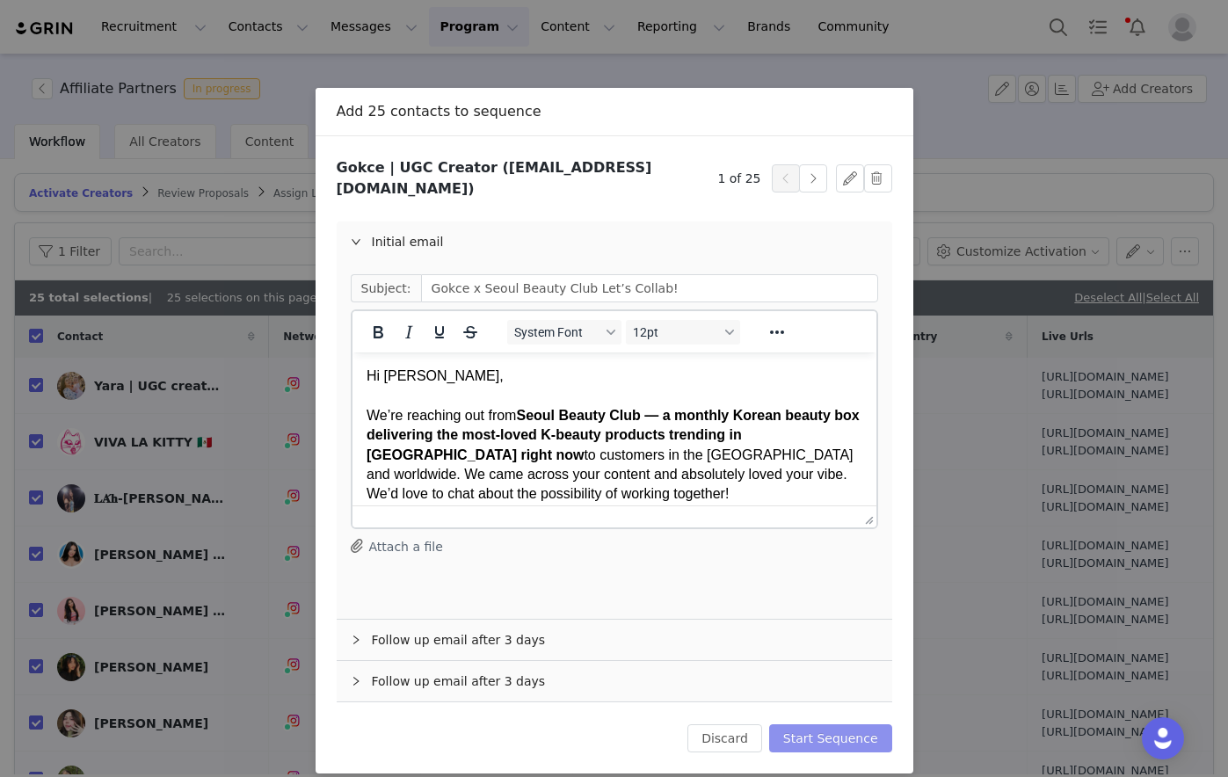
click at [816, 592] on button "Start Sequence" at bounding box center [830, 739] width 123 height 28
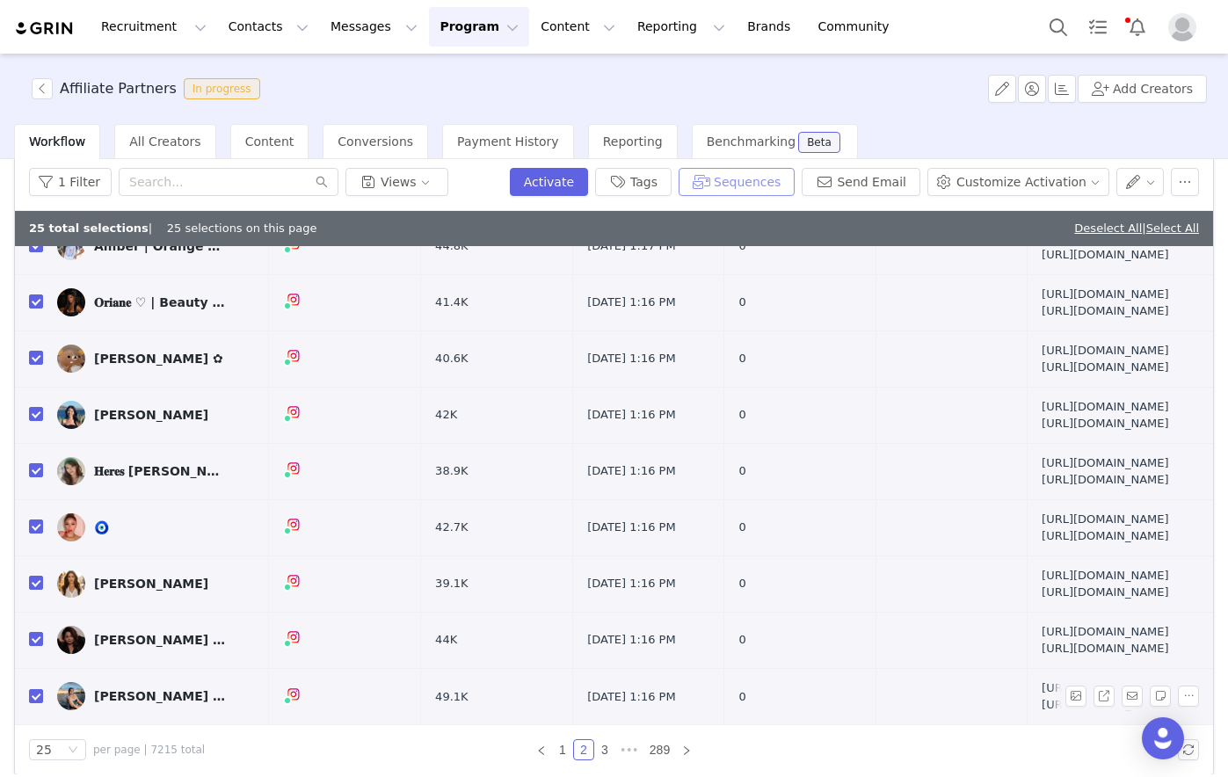
scroll to position [84, 0]
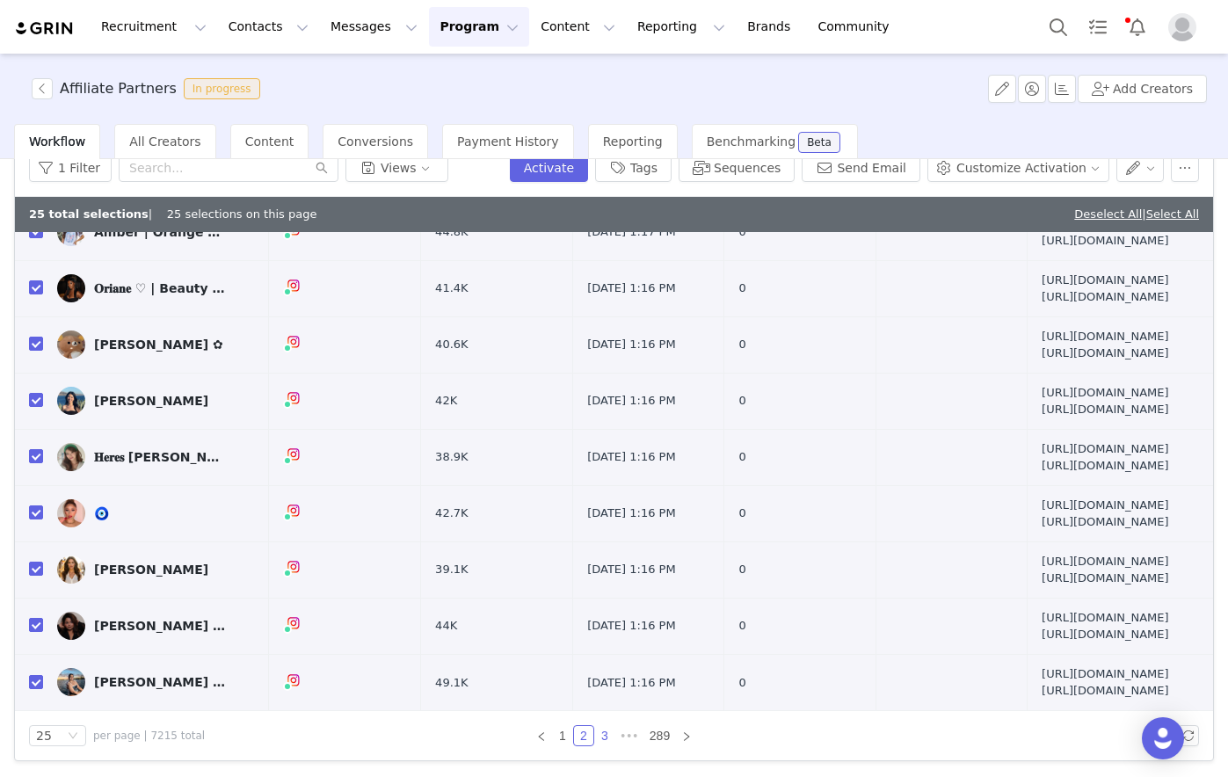
click at [597, 592] on link "3" at bounding box center [604, 735] width 19 height 19
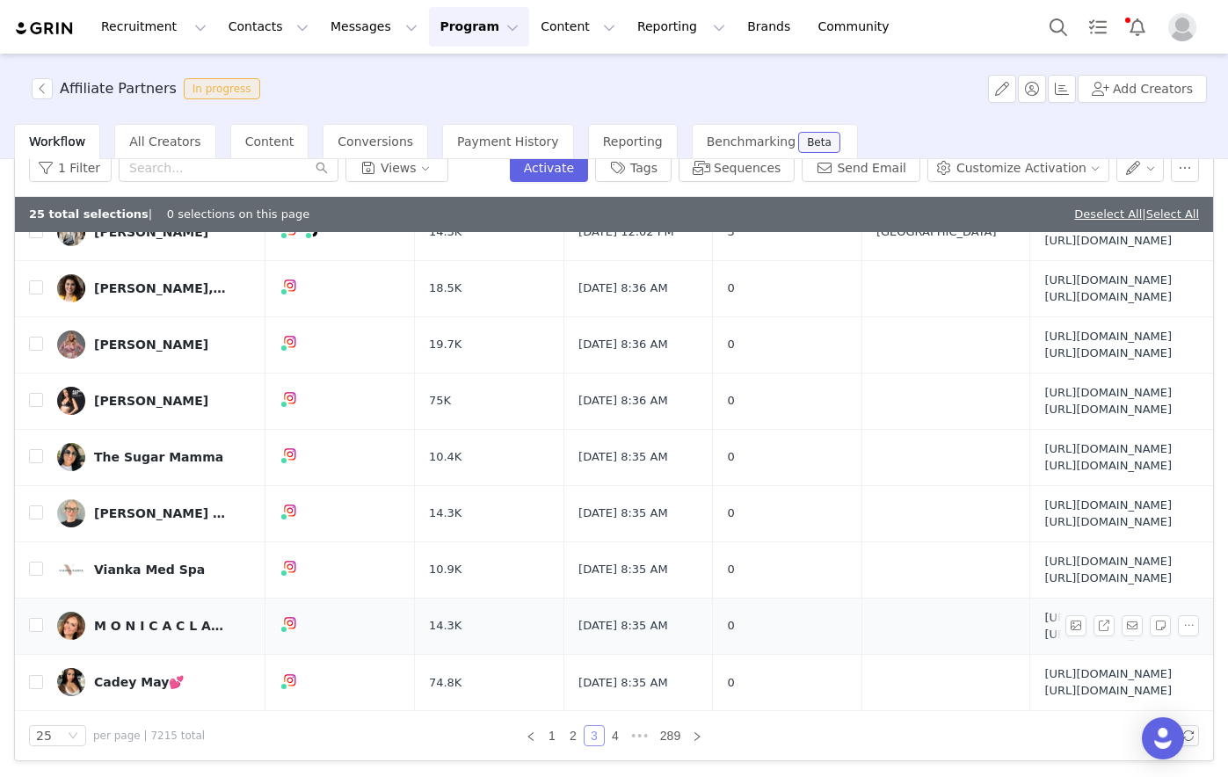
scroll to position [1842, 0]
click at [572, 592] on link "2" at bounding box center [573, 735] width 19 height 19
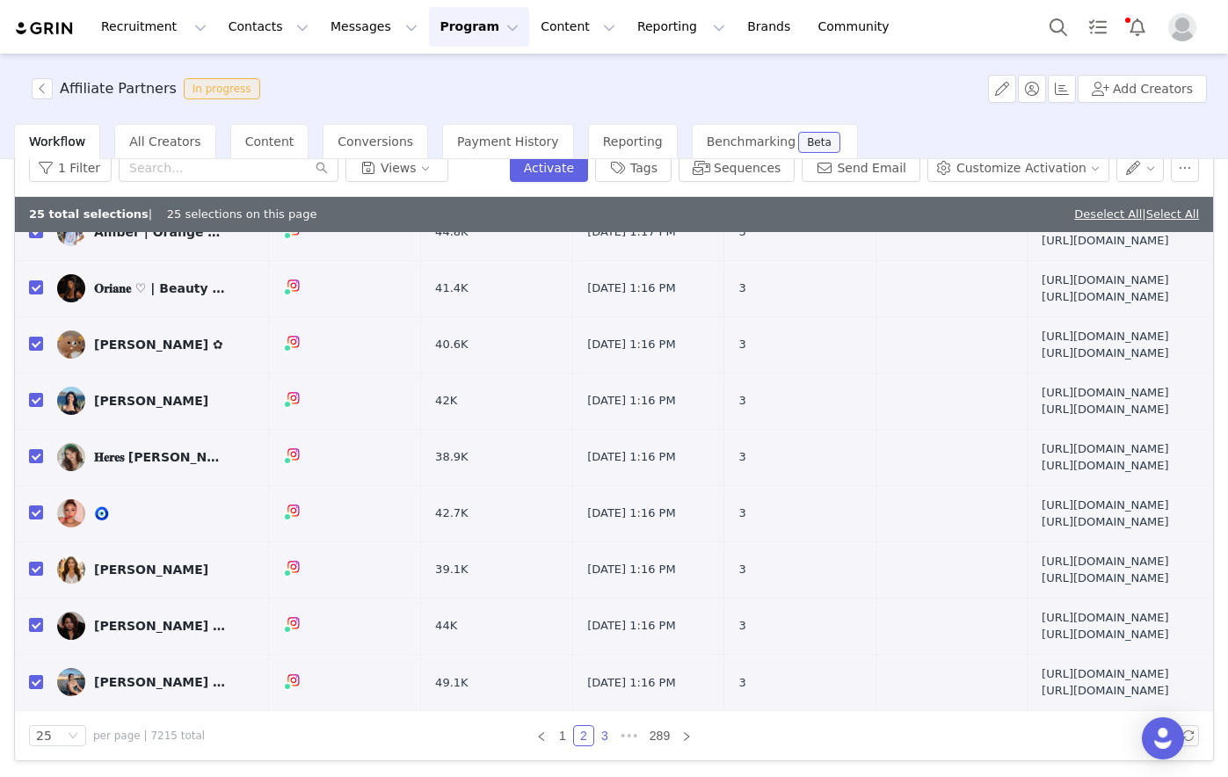
click at [596, 592] on link "3" at bounding box center [604, 735] width 19 height 19
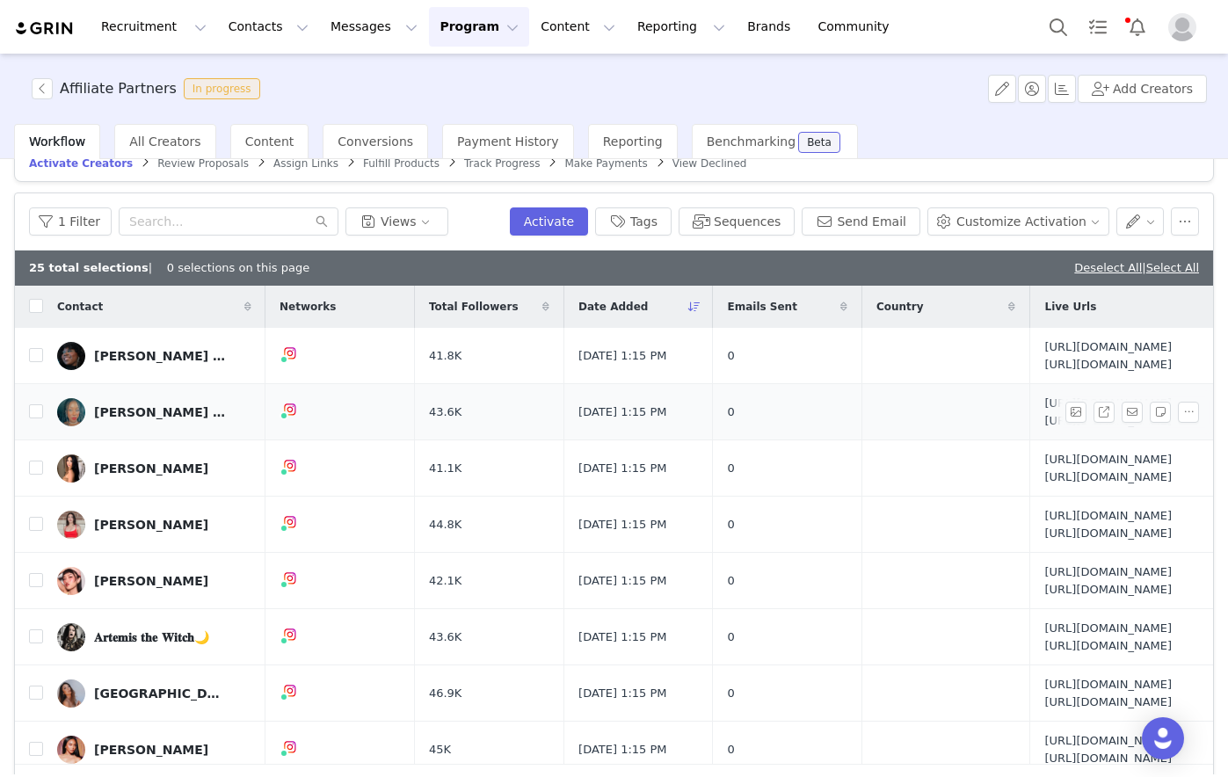
scroll to position [0, 0]
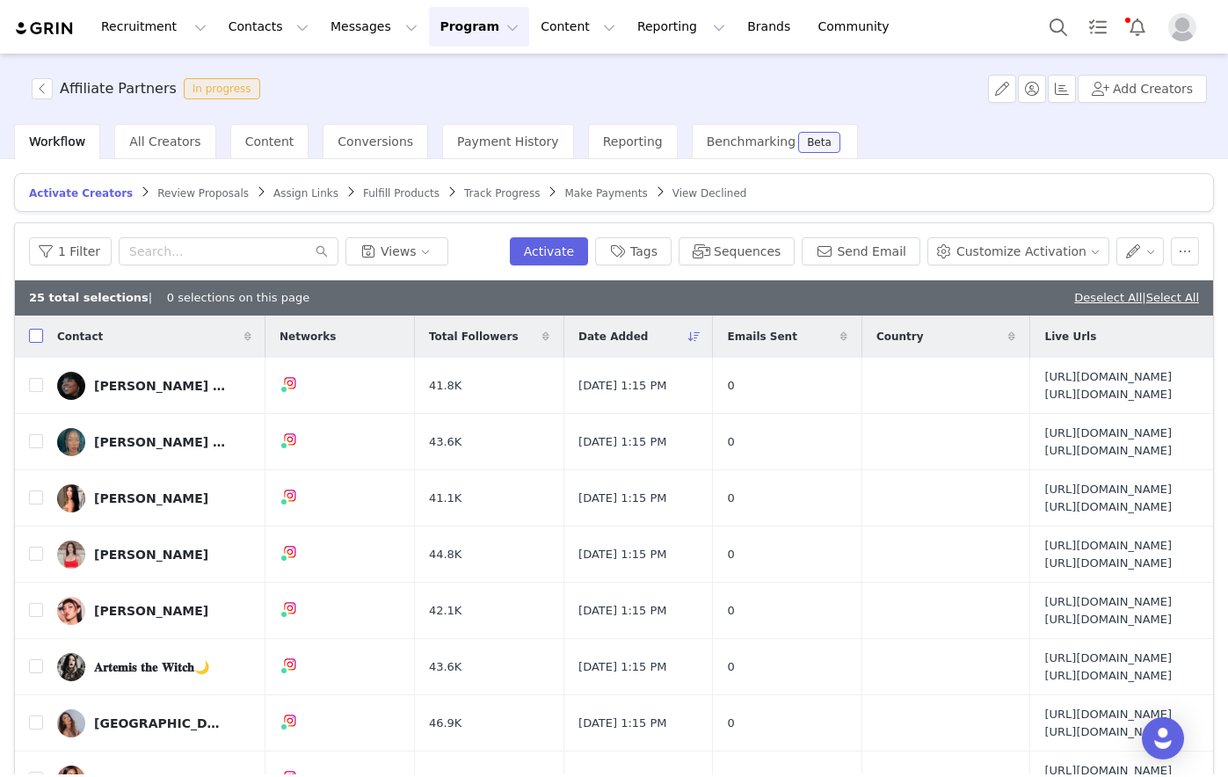
click at [38, 333] on input "checkbox" at bounding box center [36, 336] width 14 height 14
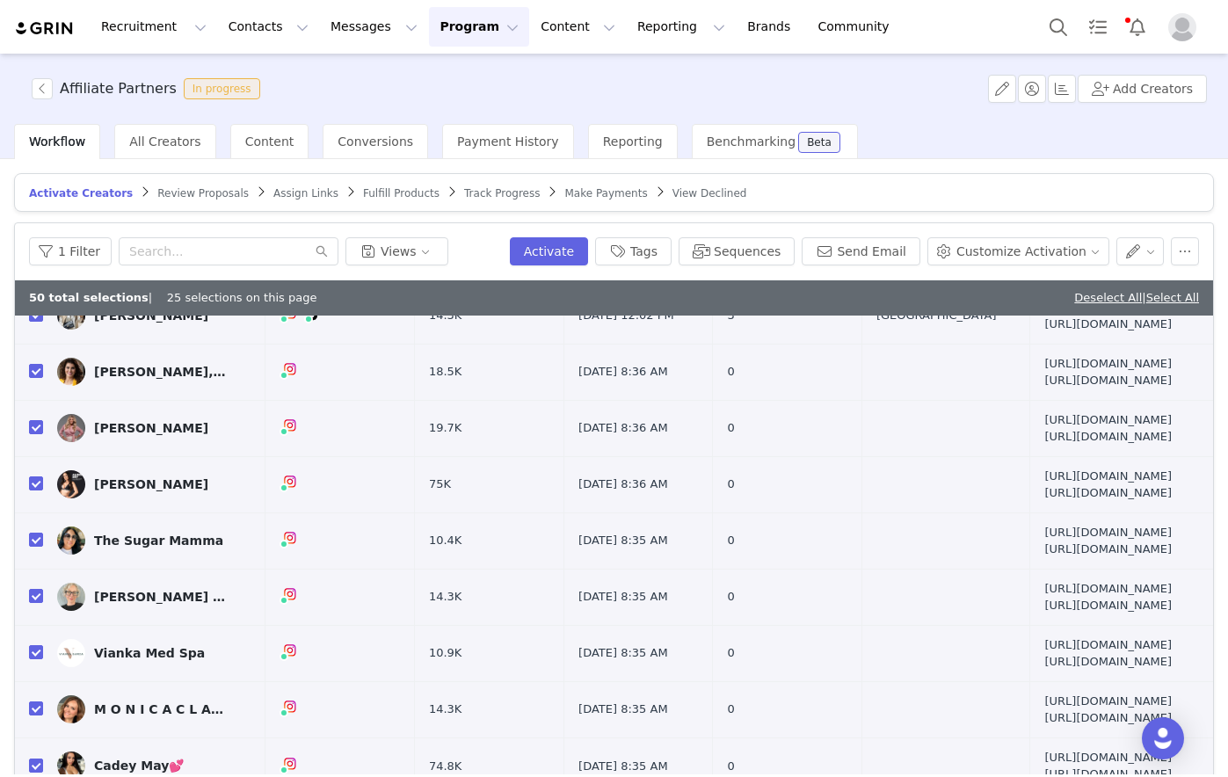
scroll to position [1842, 0]
click at [760, 245] on button "Sequences" at bounding box center [737, 251] width 116 height 28
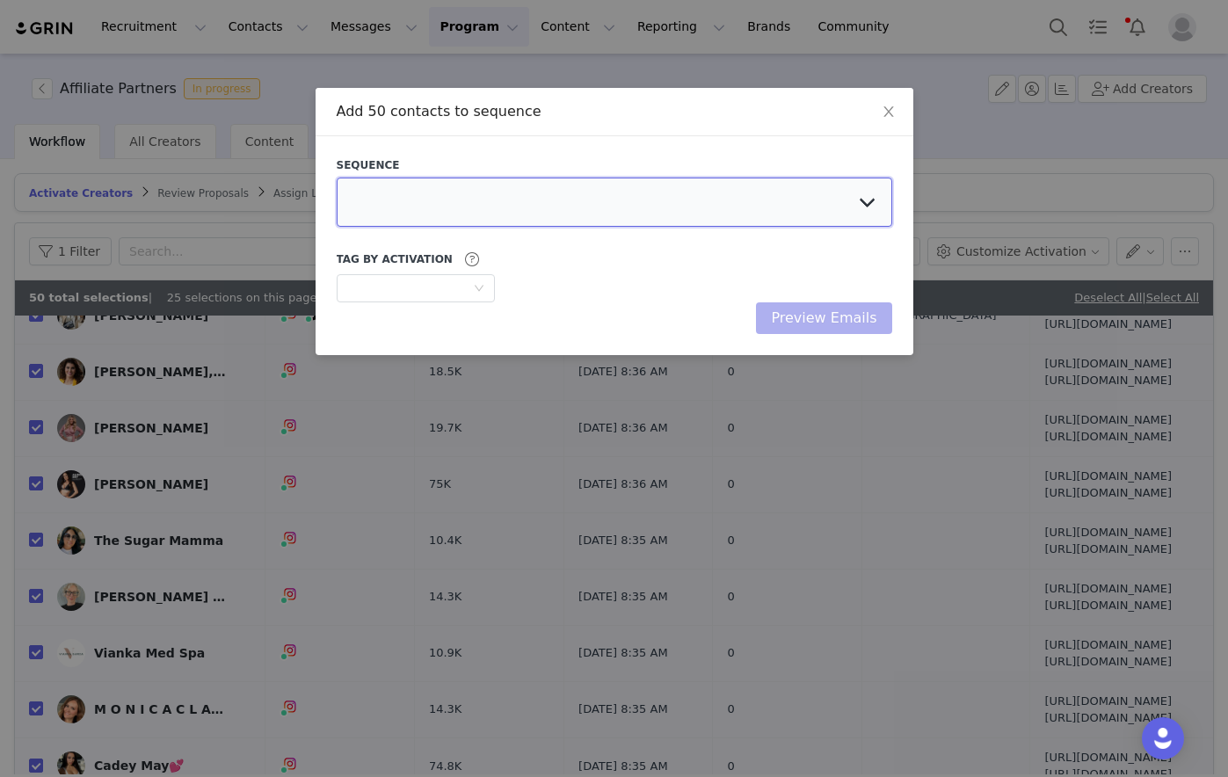
click at [579, 201] on select at bounding box center [615, 202] width 556 height 49
click at [337, 178] on select "Chasing Affiliate Outreach" at bounding box center [615, 202] width 556 height 49
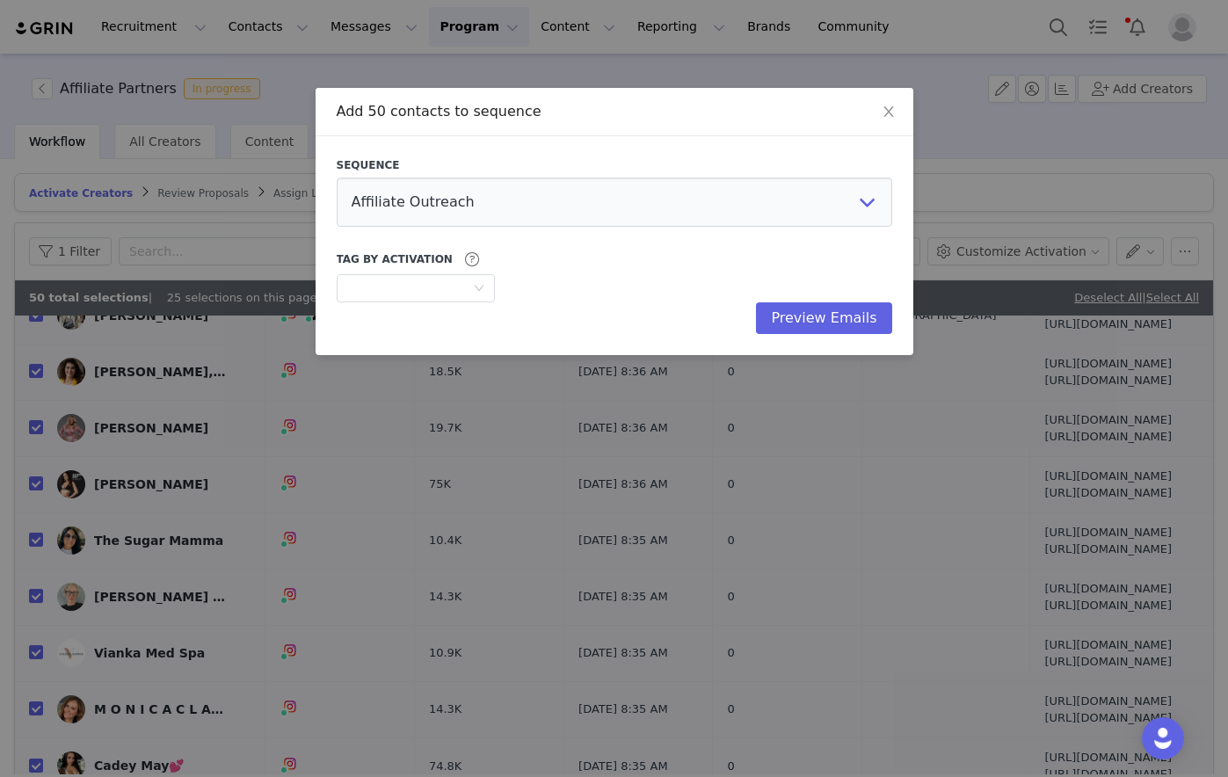
click at [614, 264] on div "Tag by Activation" at bounding box center [615, 259] width 556 height 21
click at [893, 104] on span "Close" at bounding box center [888, 112] width 49 height 49
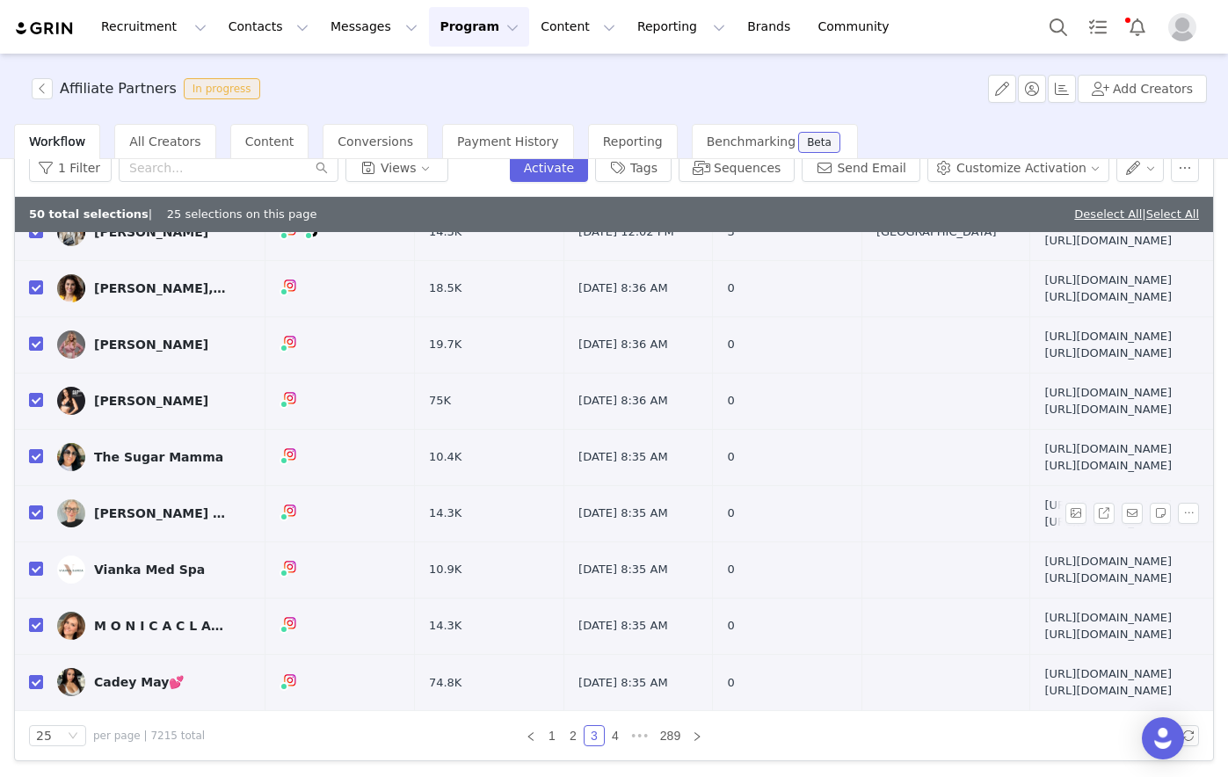
scroll to position [1578, 0]
click at [793, 170] on button "Sequences" at bounding box center [737, 168] width 116 height 28
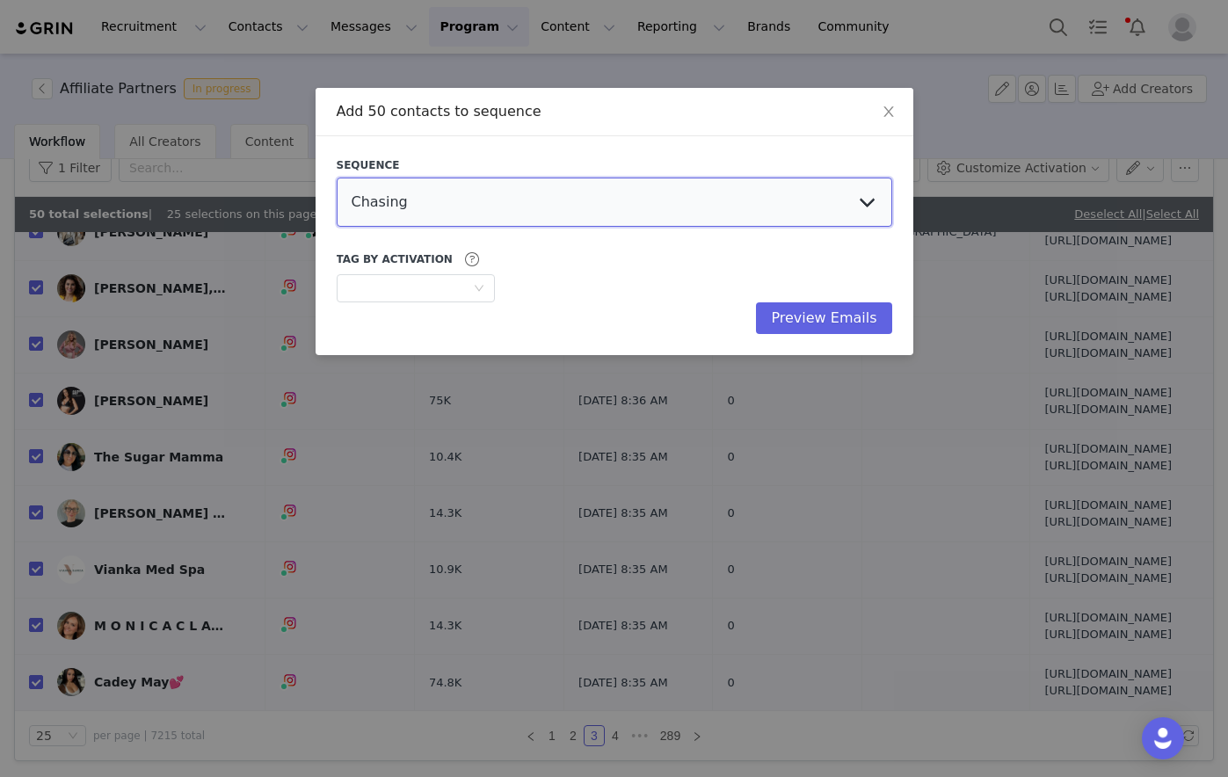
click at [499, 210] on select "Chasing Affiliate Outreach" at bounding box center [615, 202] width 556 height 49
click at [337, 178] on select "Chasing Affiliate Outreach" at bounding box center [615, 202] width 556 height 49
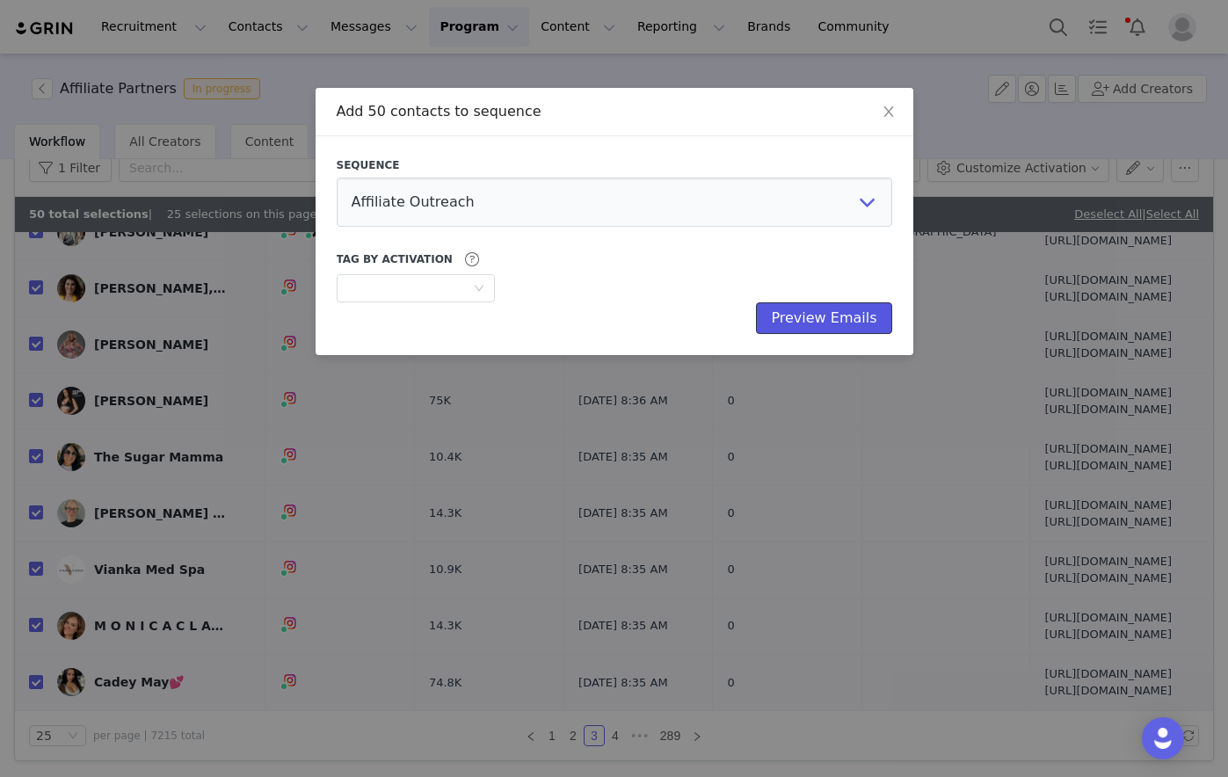
click at [799, 311] on button "Preview Emails" at bounding box center [823, 318] width 135 height 32
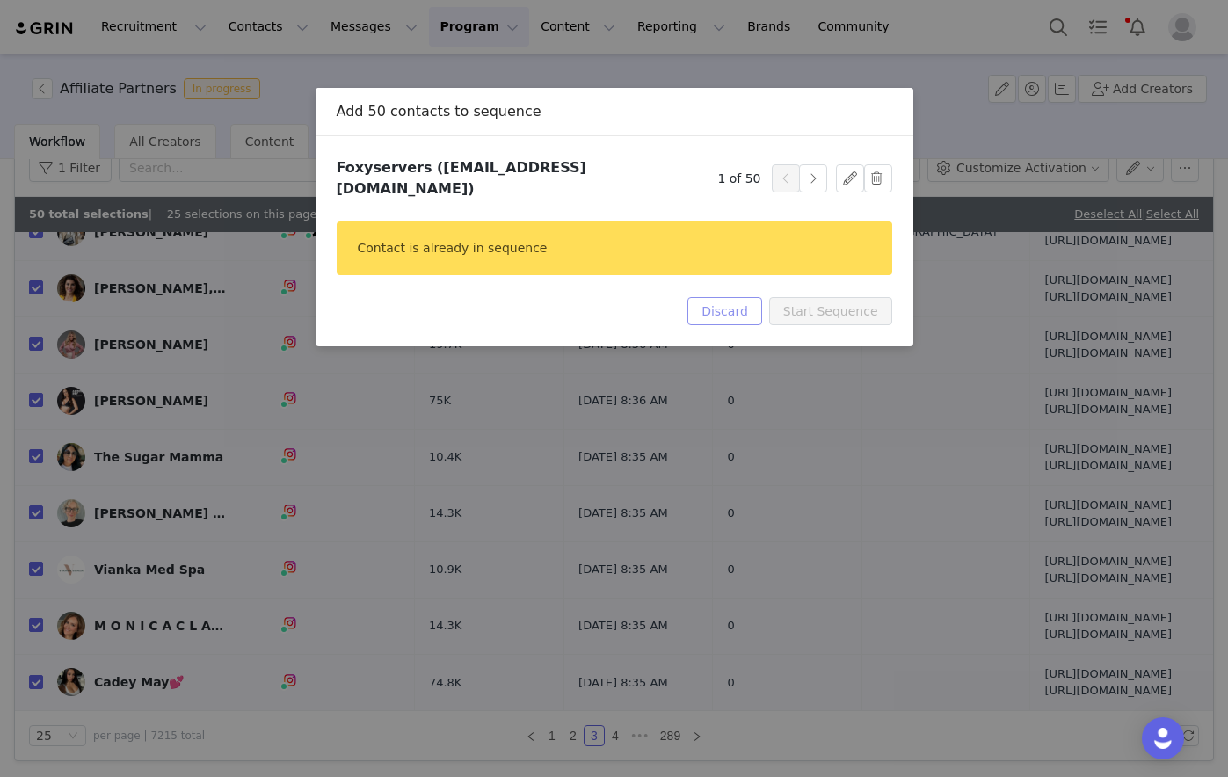
click at [757, 297] on button "Discard" at bounding box center [725, 311] width 75 height 28
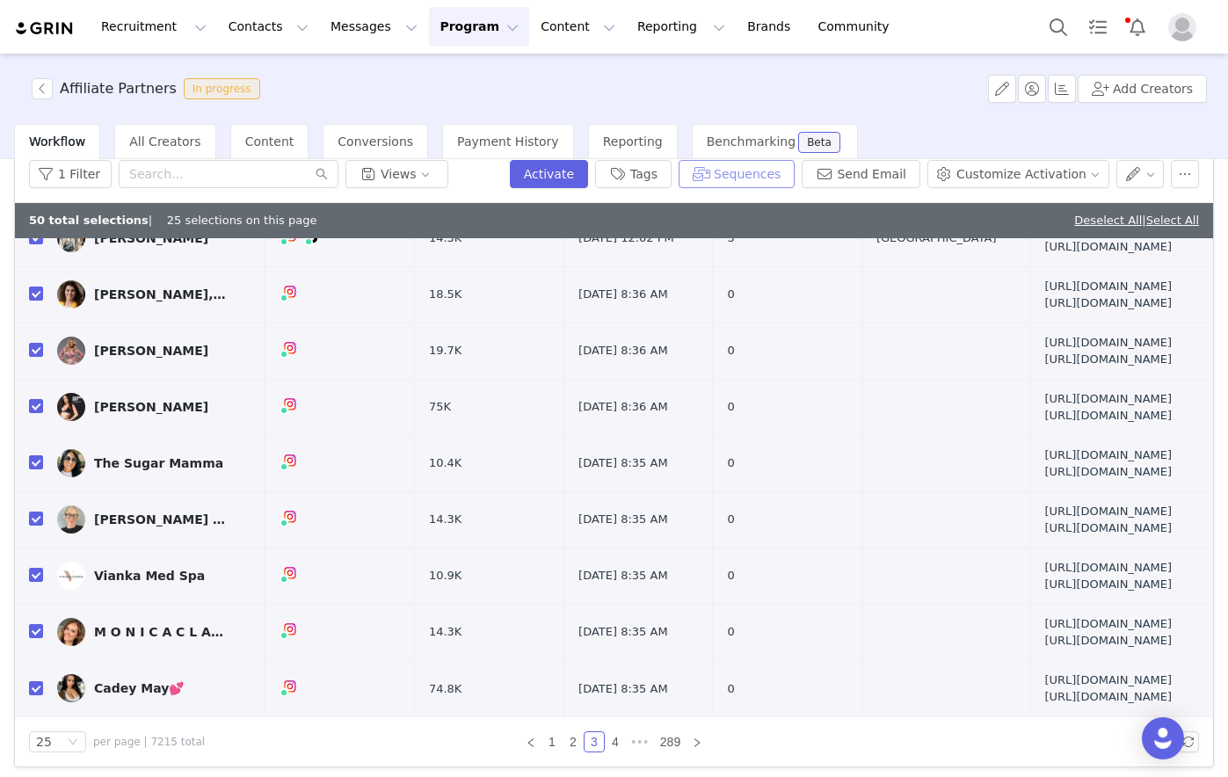
scroll to position [1407, 0]
click at [33, 244] on input "checkbox" at bounding box center [36, 237] width 14 height 14
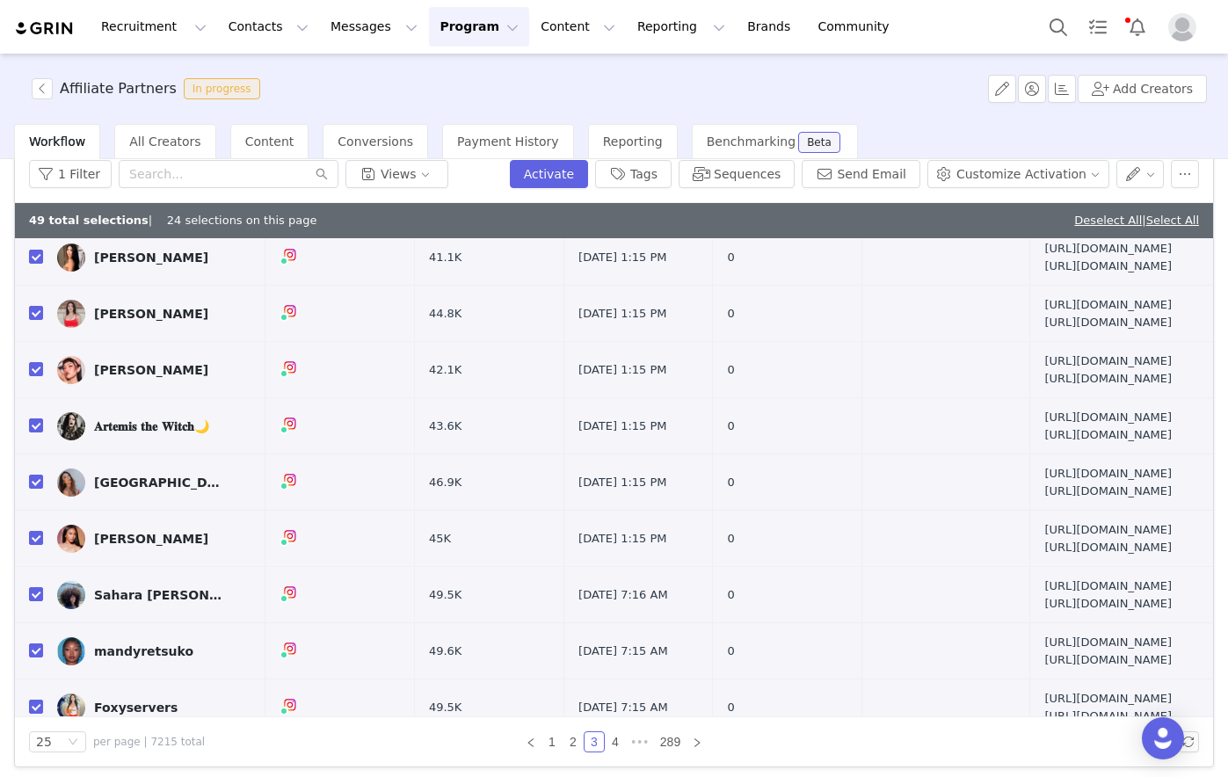
scroll to position [0, 0]
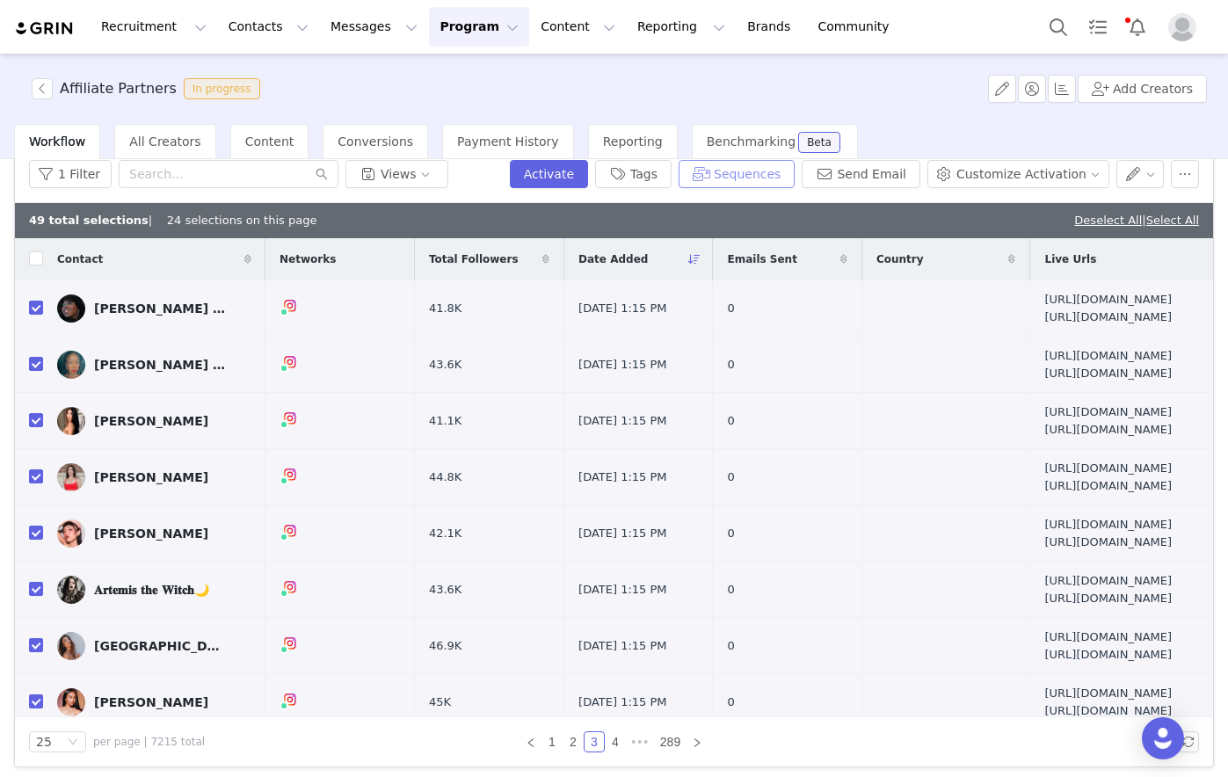
click at [756, 180] on button "Sequences" at bounding box center [737, 174] width 116 height 28
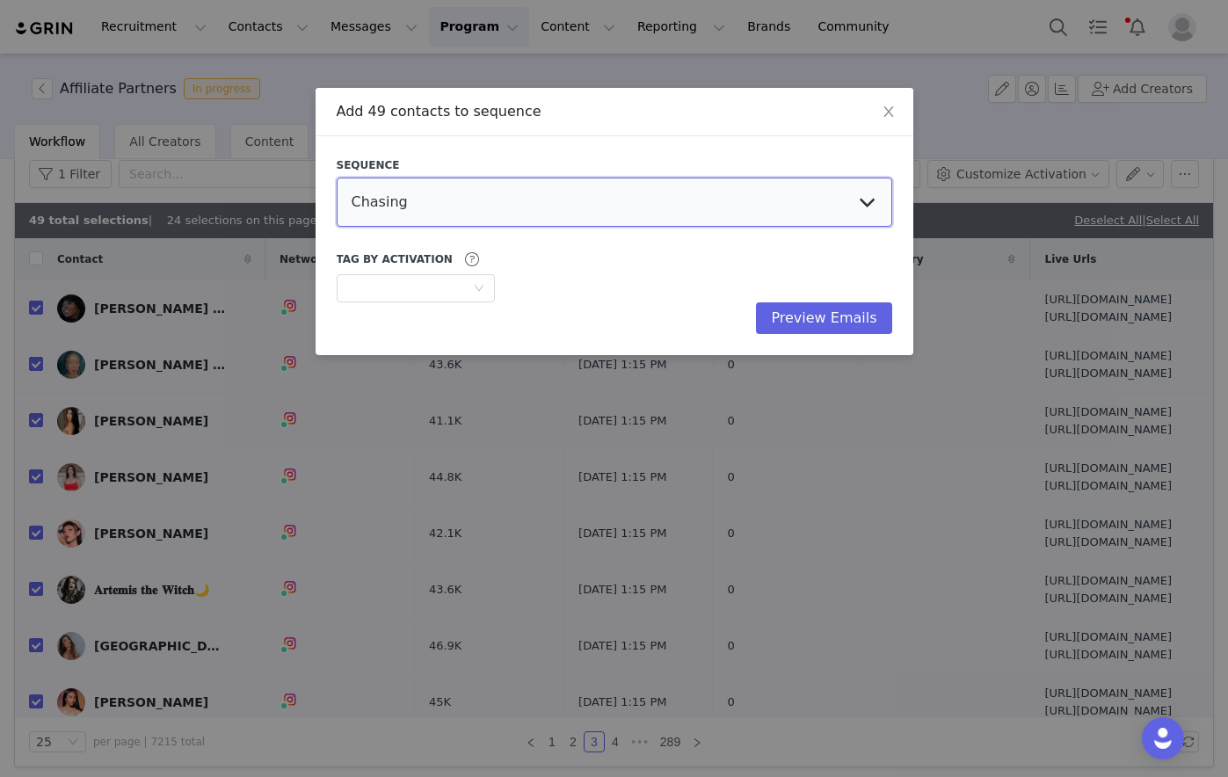
click at [571, 195] on select "Chasing Affiliate Outreach" at bounding box center [615, 202] width 556 height 49
click at [337, 178] on select "Chasing Affiliate Outreach" at bounding box center [615, 202] width 556 height 49
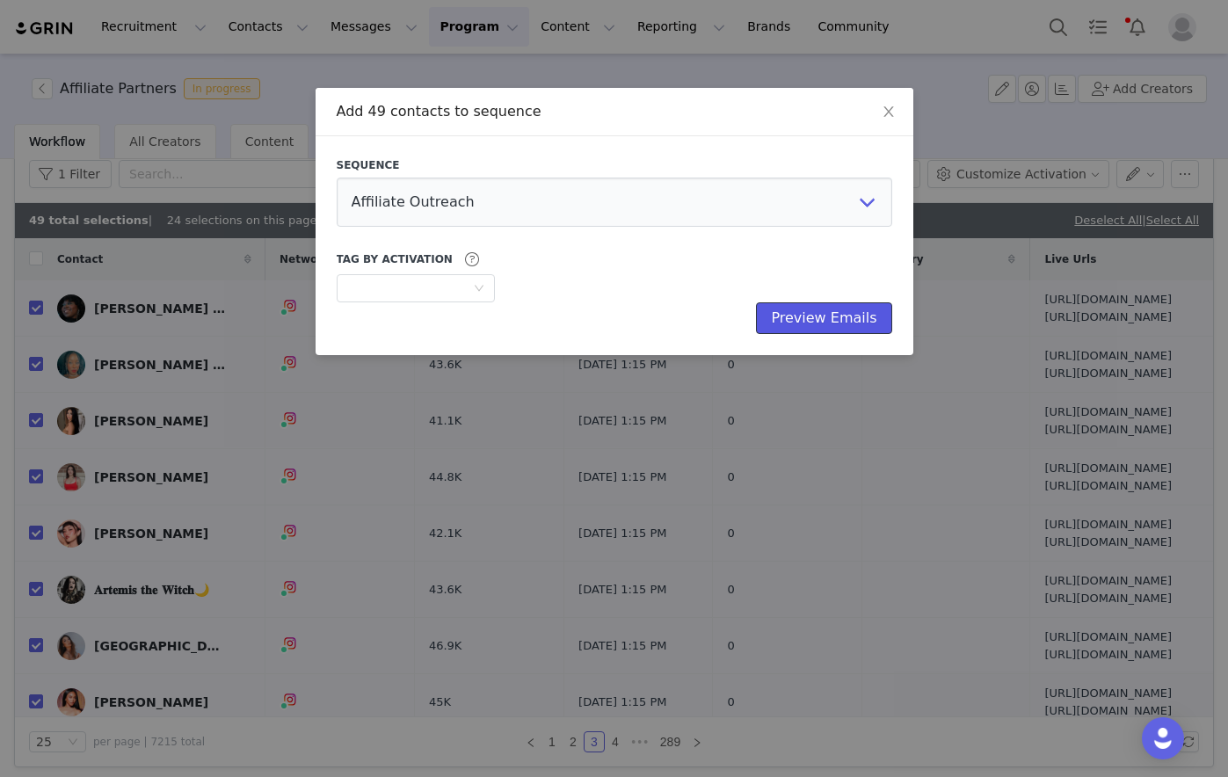
click at [807, 316] on button "Preview Emails" at bounding box center [823, 318] width 135 height 32
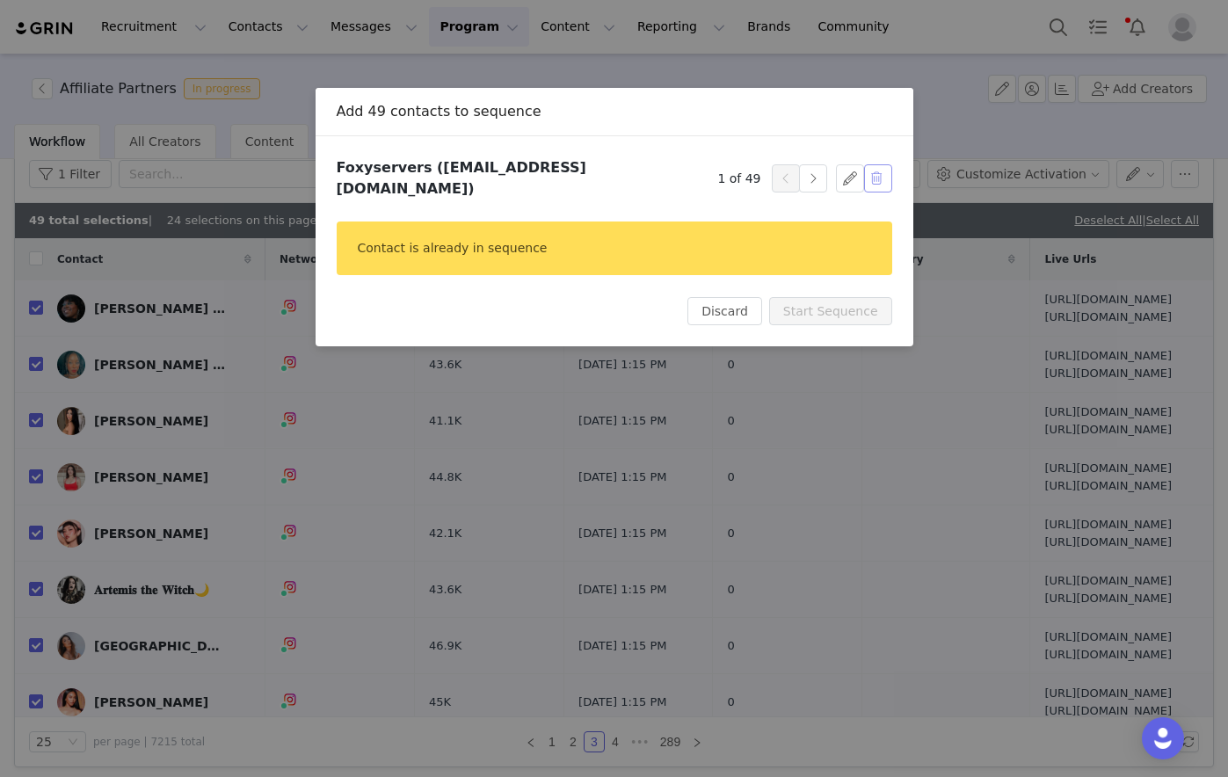
click at [872, 171] on button "button" at bounding box center [878, 178] width 28 height 28
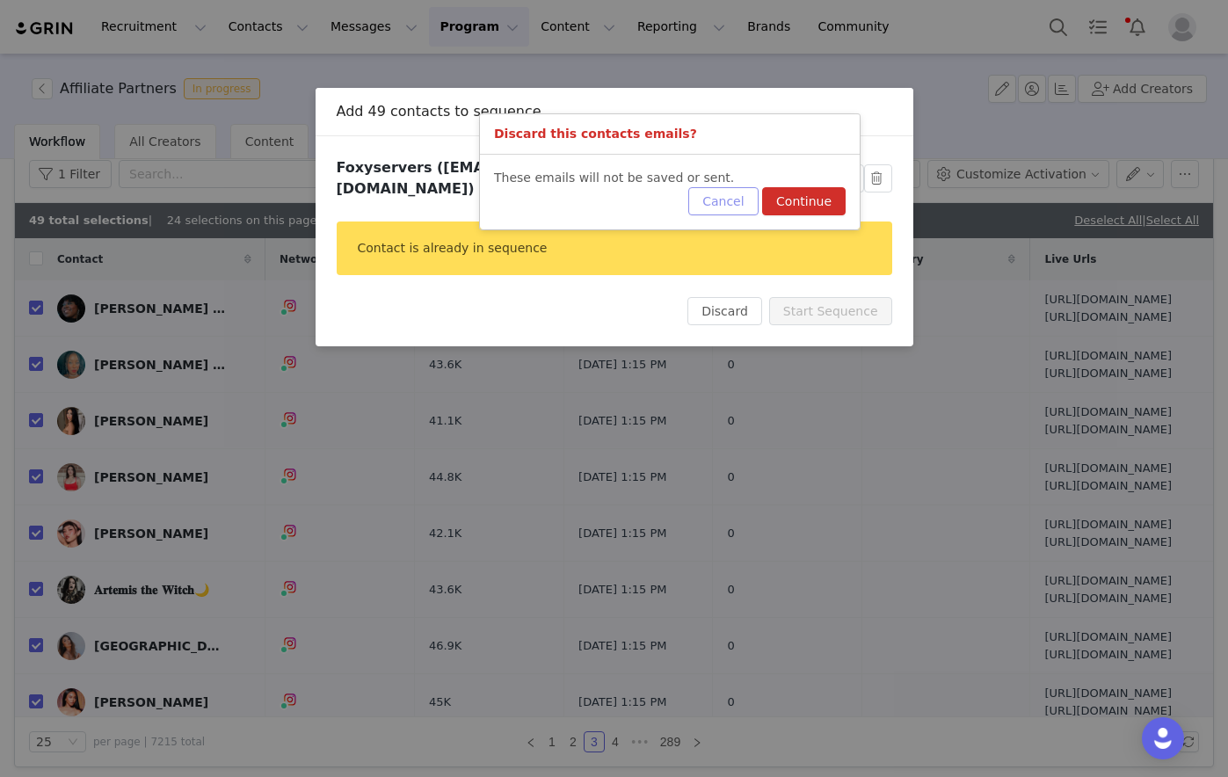
click at [717, 197] on button "Cancel" at bounding box center [722, 201] width 69 height 28
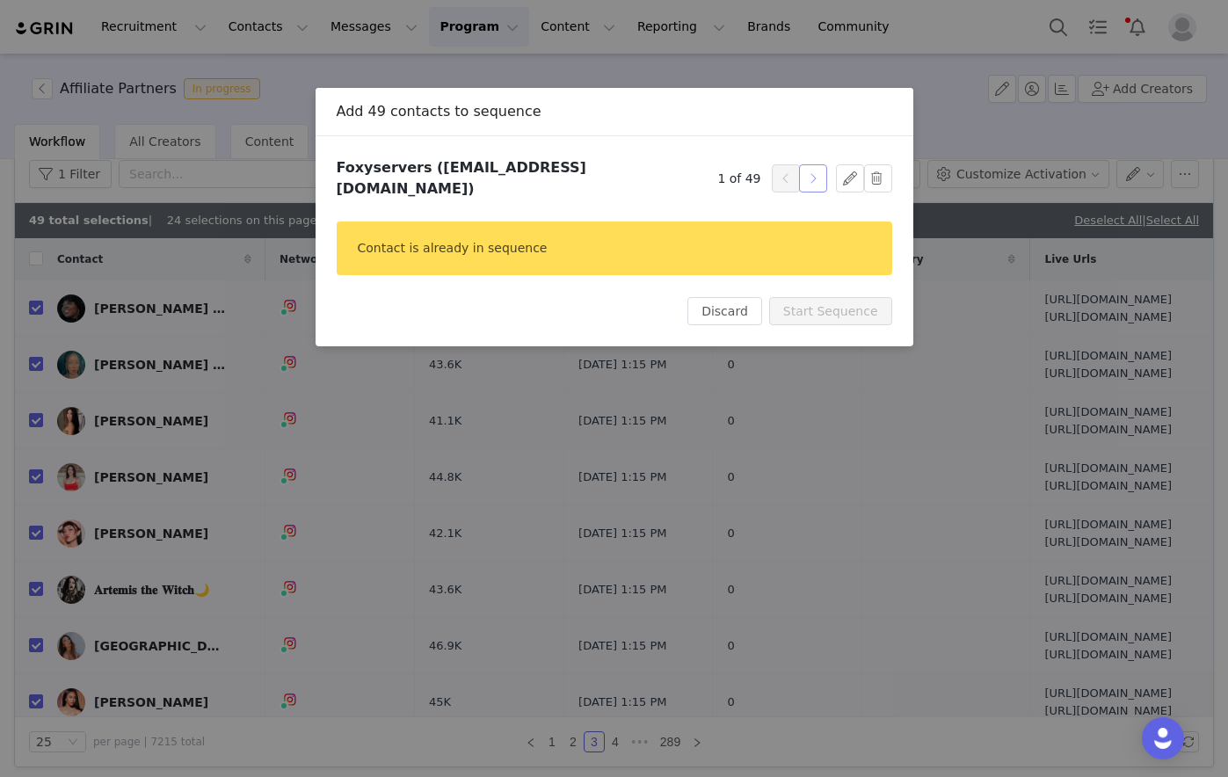
click at [821, 171] on button "button" at bounding box center [813, 178] width 28 height 28
click at [778, 314] on div "Discard Start Sequence" at bounding box center [790, 311] width 204 height 28
click at [756, 312] on button "Discard" at bounding box center [725, 311] width 75 height 28
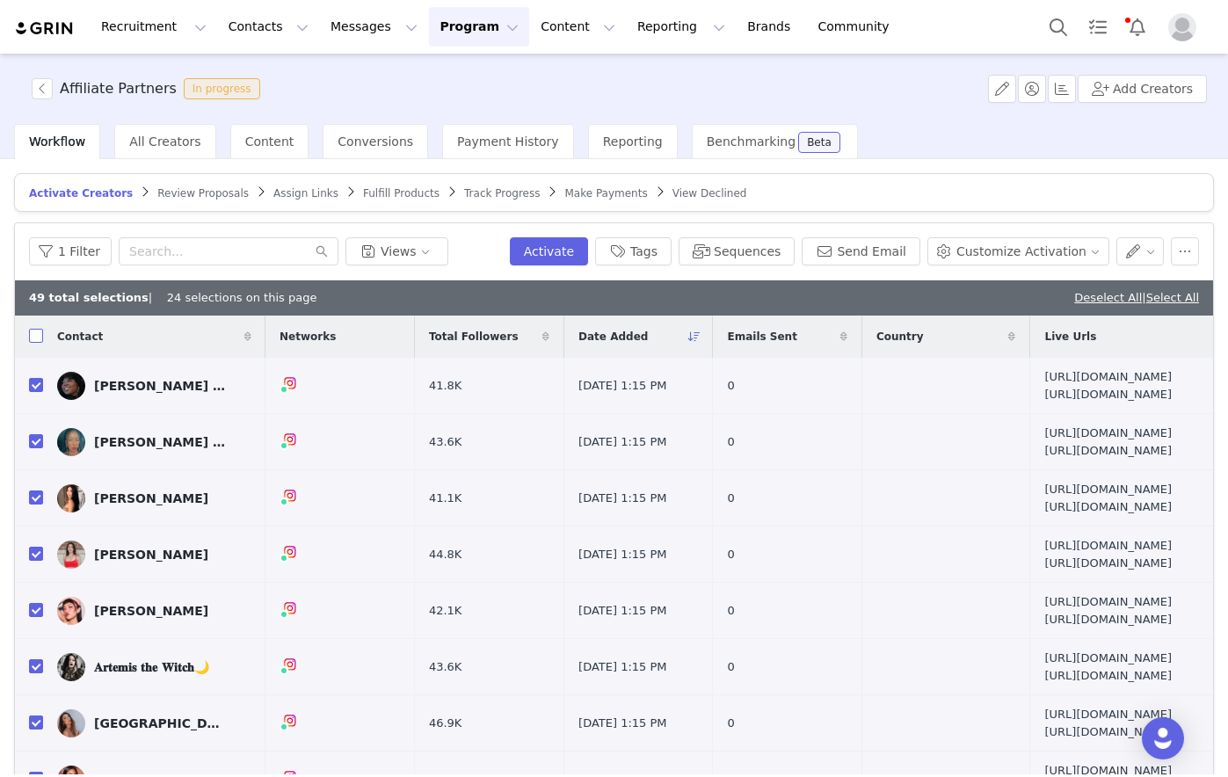
click at [37, 333] on input "checkbox" at bounding box center [36, 336] width 14 height 14
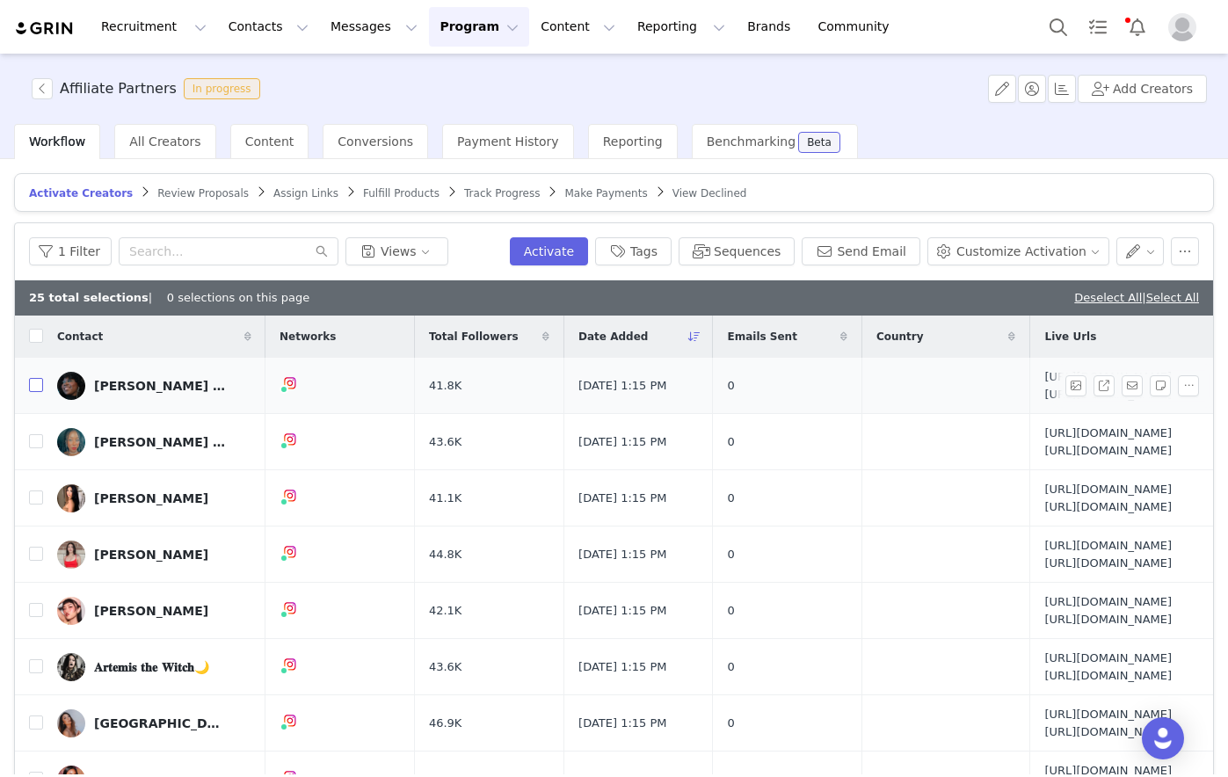
click at [32, 392] on input "checkbox" at bounding box center [36, 385] width 14 height 14
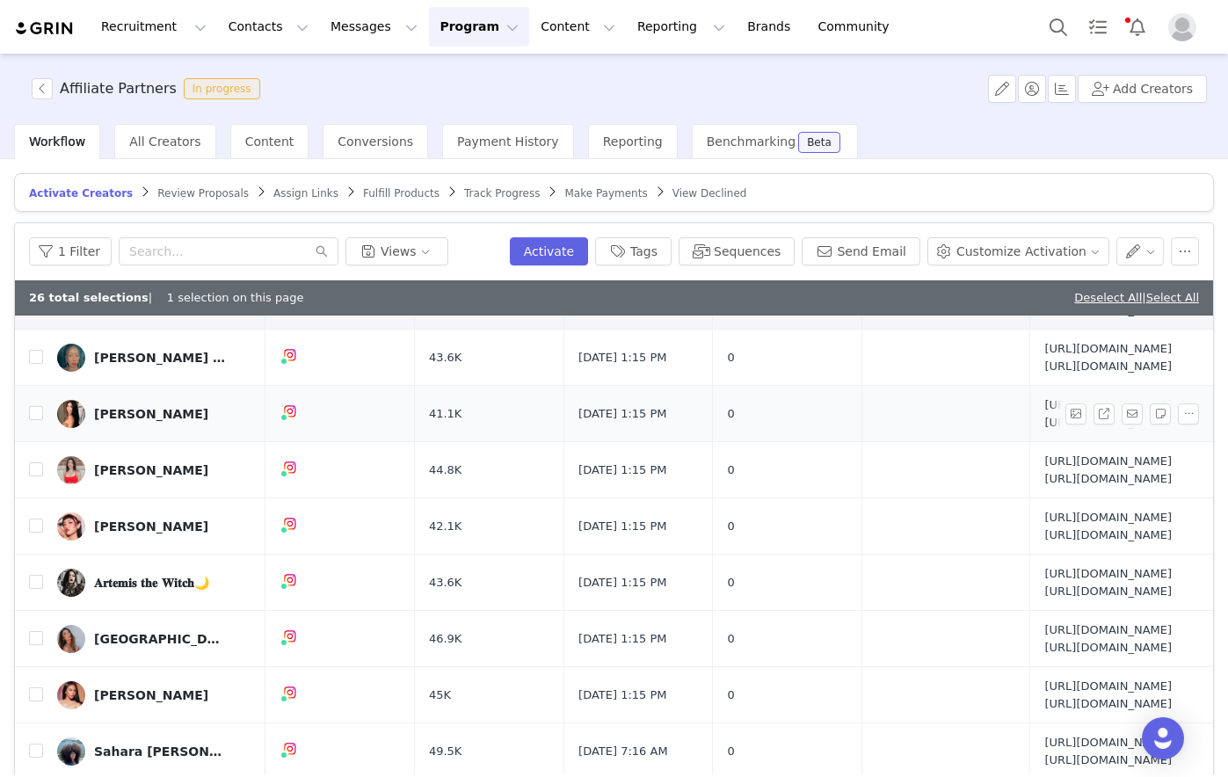
scroll to position [176, 0]
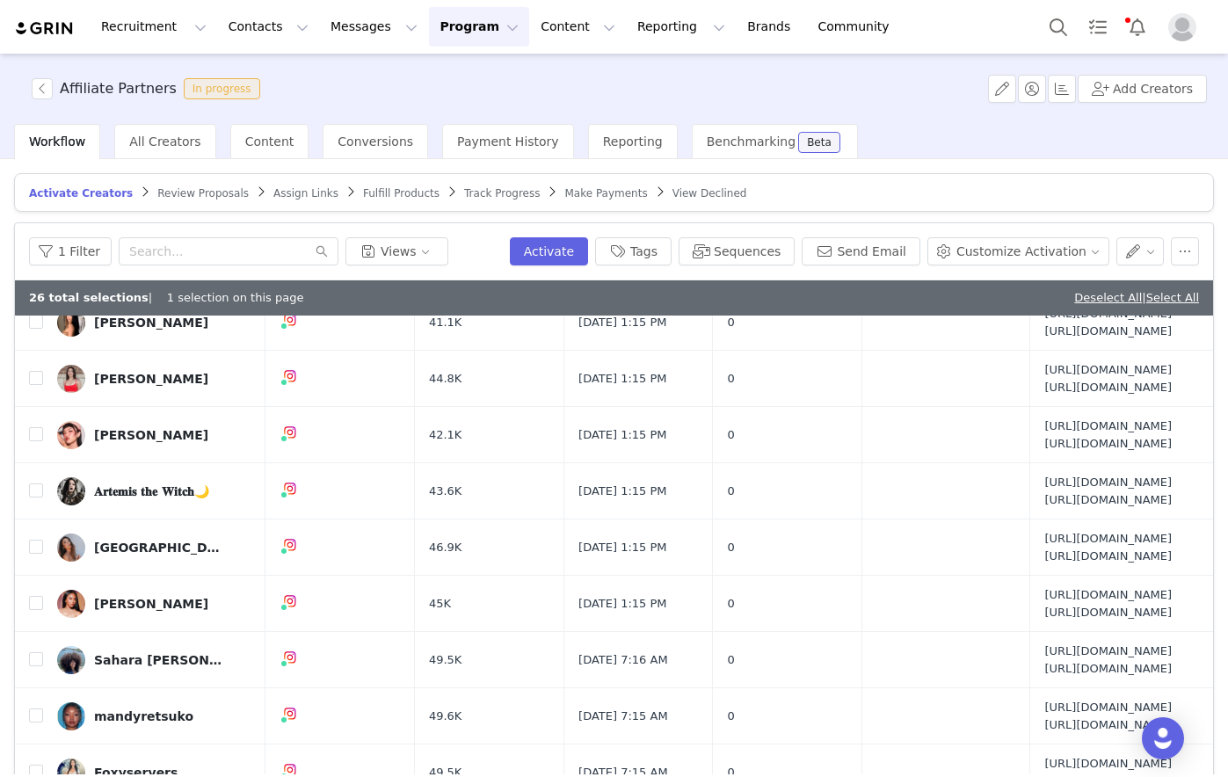
click at [40, 273] on input "checkbox" at bounding box center [36, 266] width 14 height 14
click at [38, 329] on input "checkbox" at bounding box center [36, 322] width 14 height 14
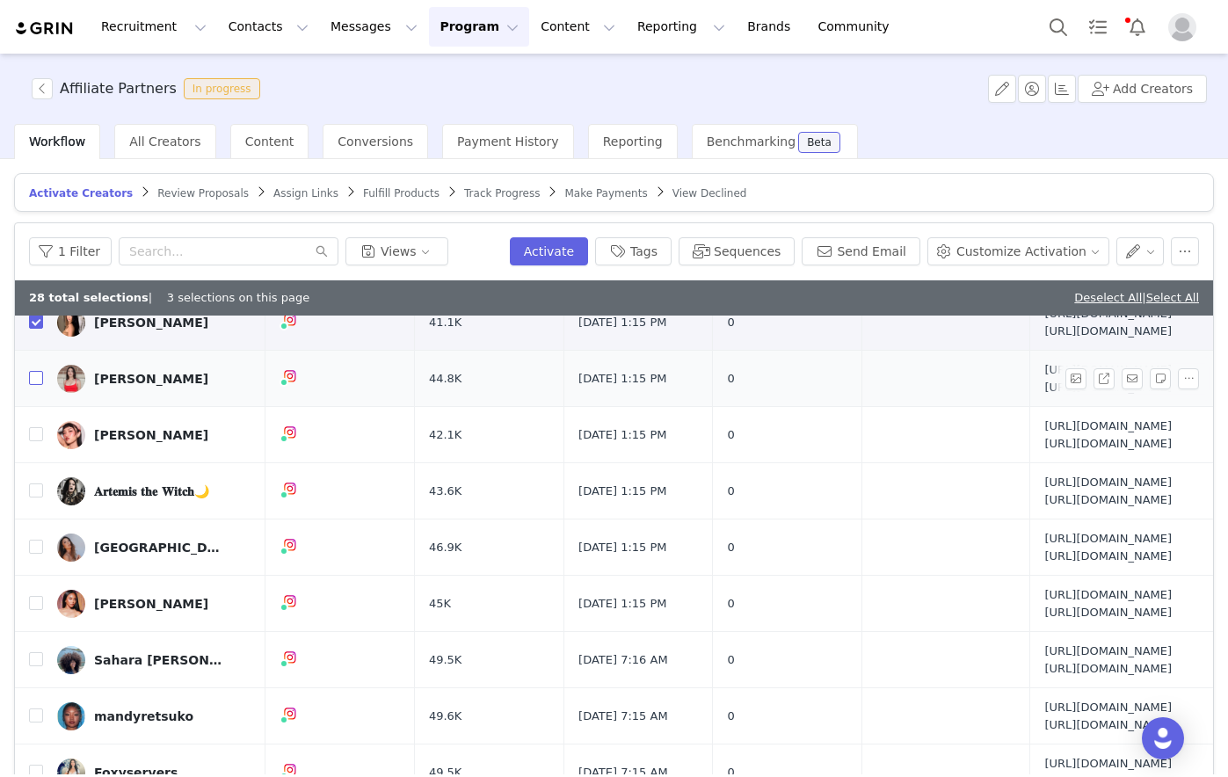
click at [32, 385] on input "checkbox" at bounding box center [36, 378] width 14 height 14
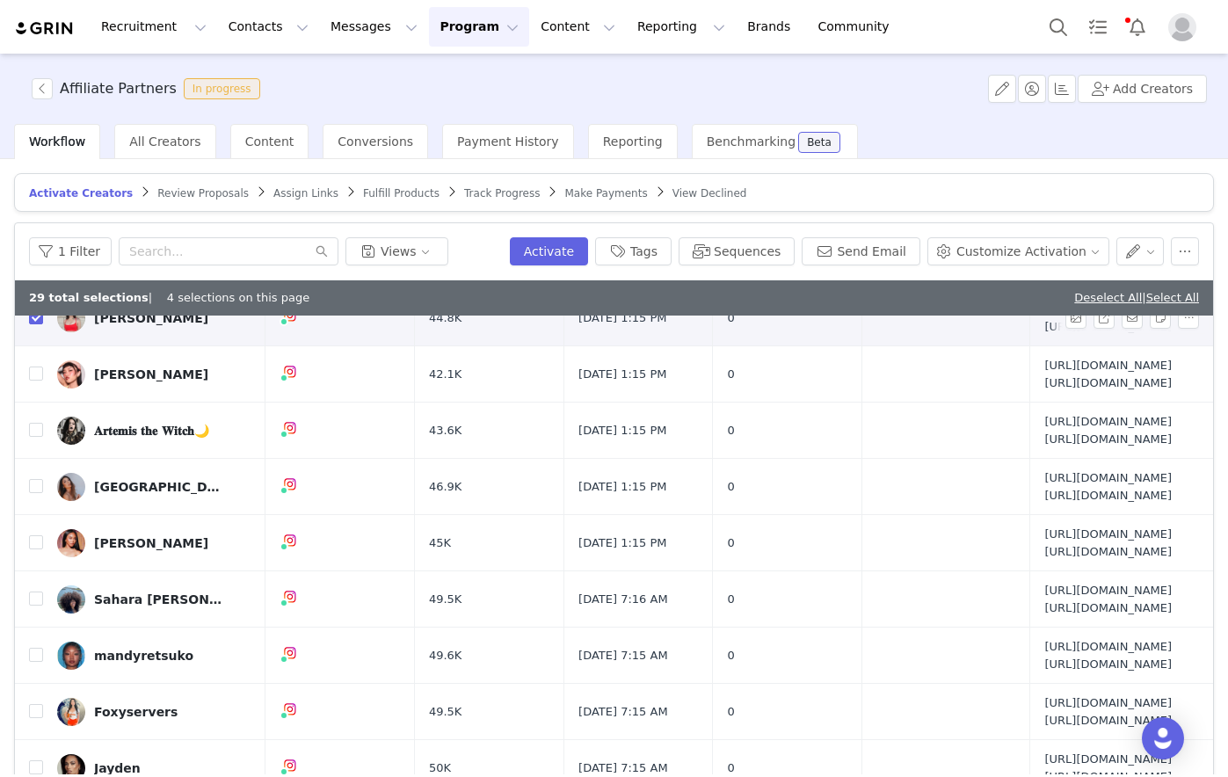
scroll to position [264, 0]
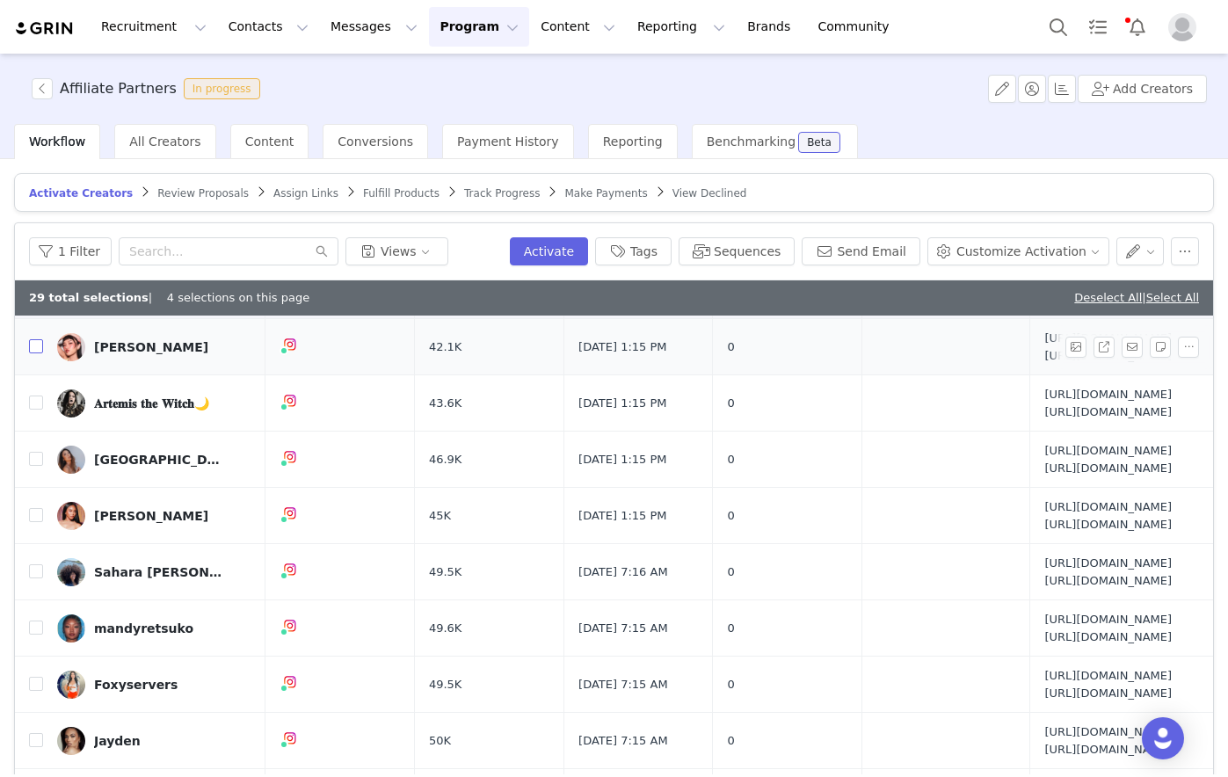
click at [34, 353] on input "checkbox" at bounding box center [36, 346] width 14 height 14
click at [35, 412] on label at bounding box center [36, 403] width 14 height 18
click at [35, 410] on input "checkbox" at bounding box center [36, 403] width 14 height 14
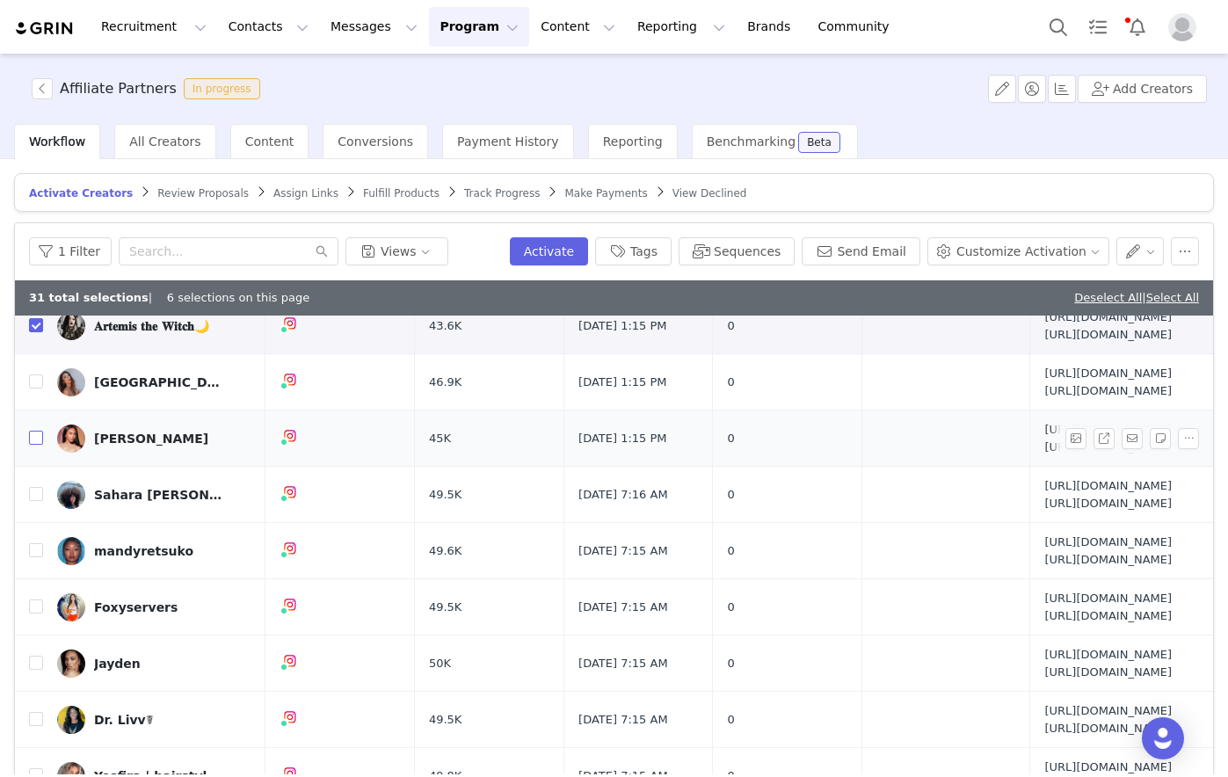
scroll to position [440, 0]
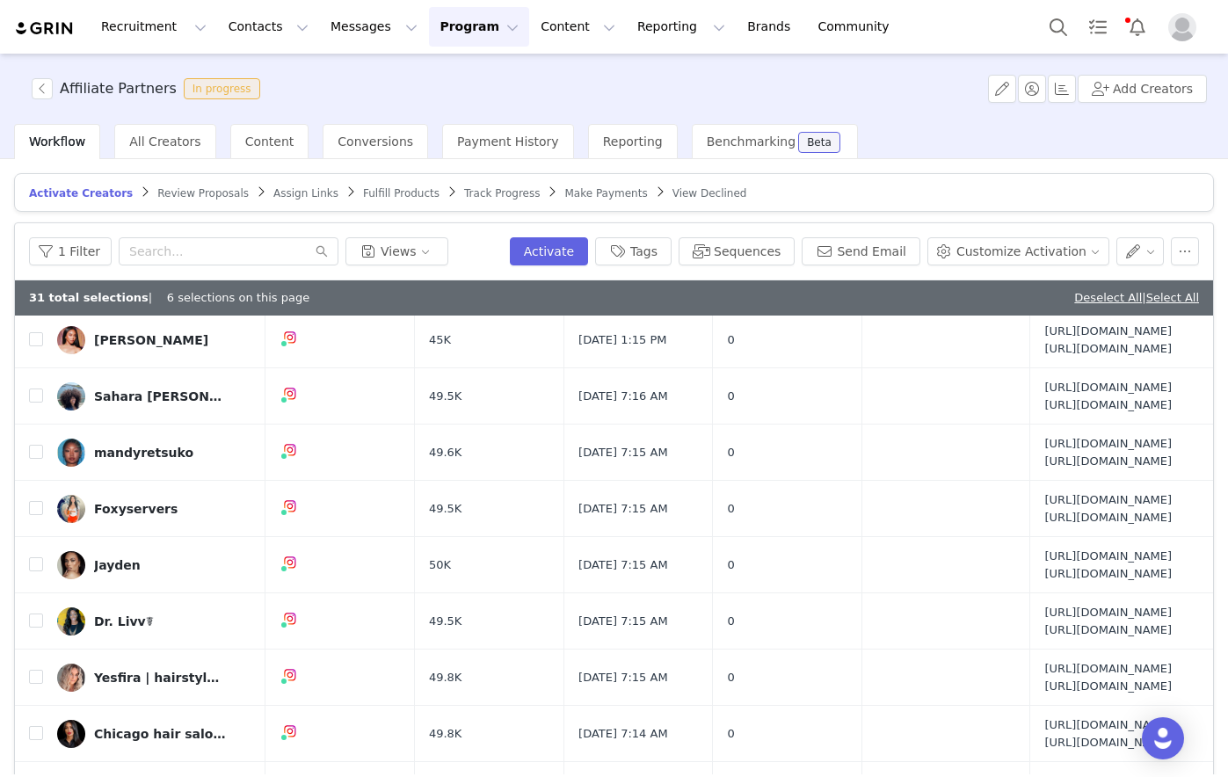
click at [37, 290] on input "checkbox" at bounding box center [36, 283] width 14 height 14
click at [43, 368] on td "Morgan Brown" at bounding box center [154, 340] width 222 height 56
click at [46, 368] on td "Morgan Brown" at bounding box center [154, 340] width 222 height 56
click at [38, 346] on input "checkbox" at bounding box center [36, 339] width 14 height 14
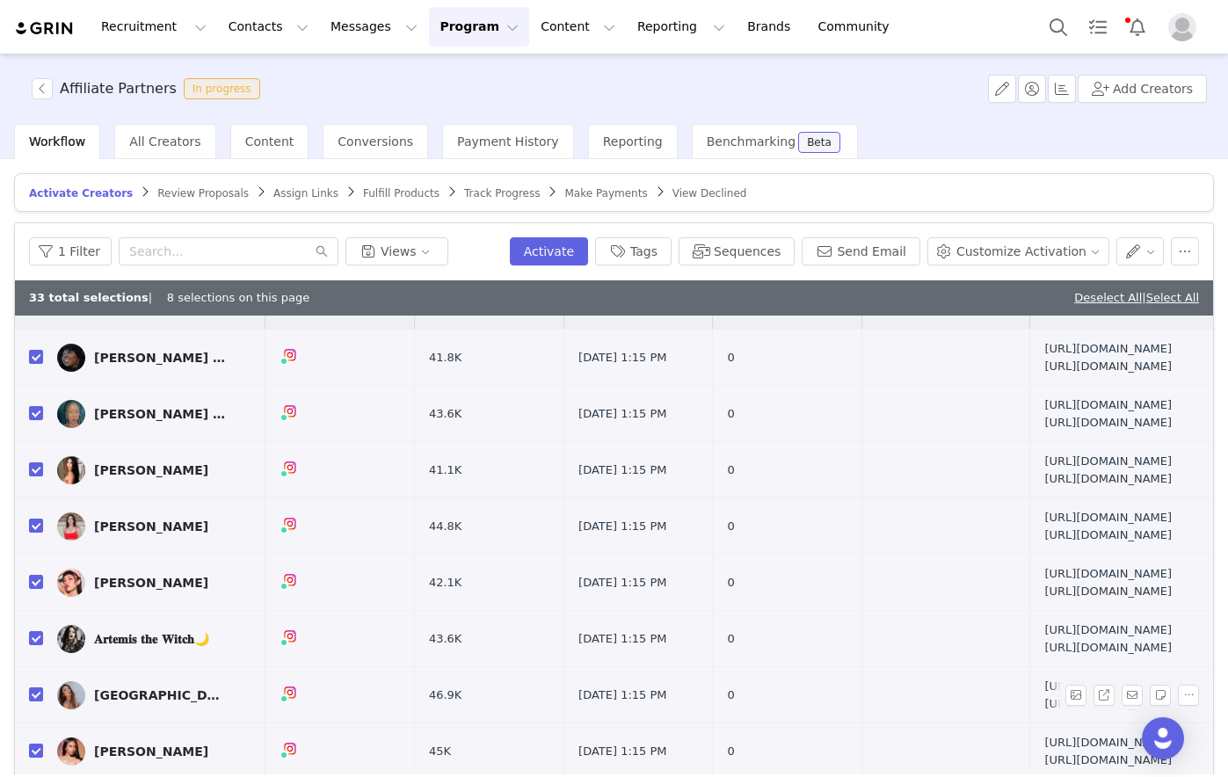
scroll to position [0, 0]
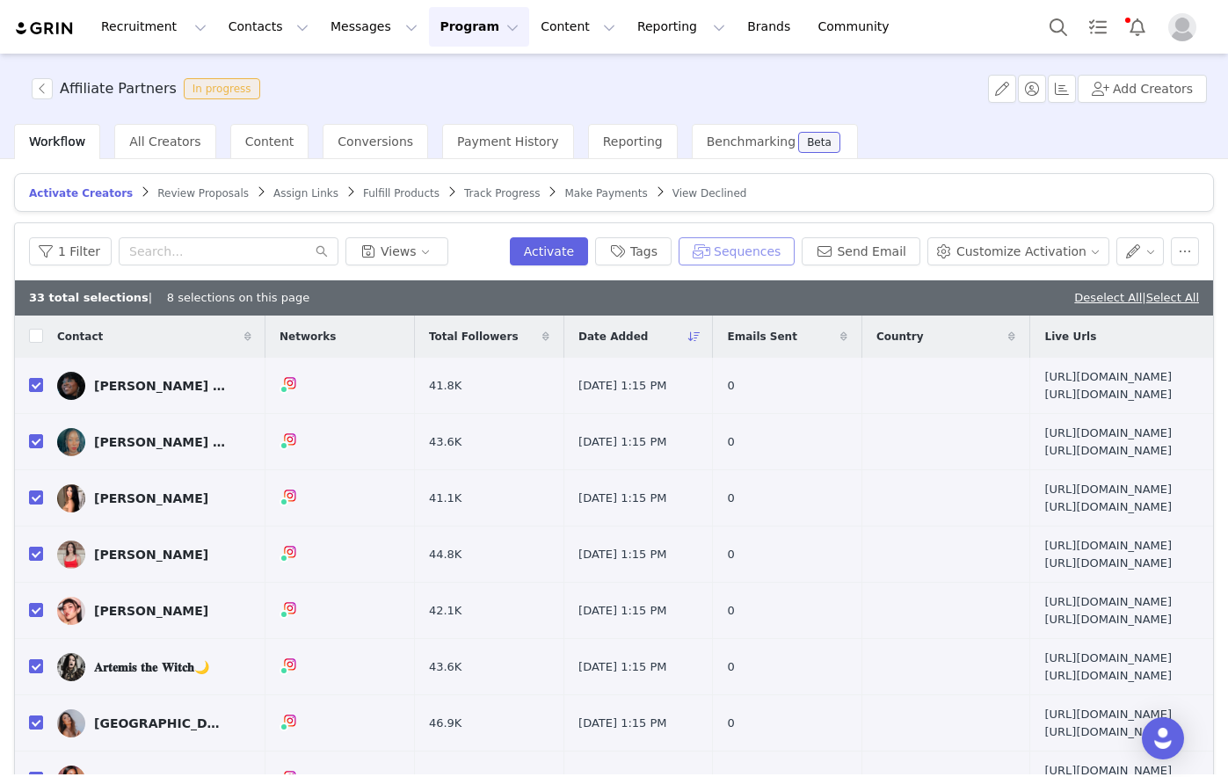
click at [783, 251] on button "Sequences" at bounding box center [737, 251] width 116 height 28
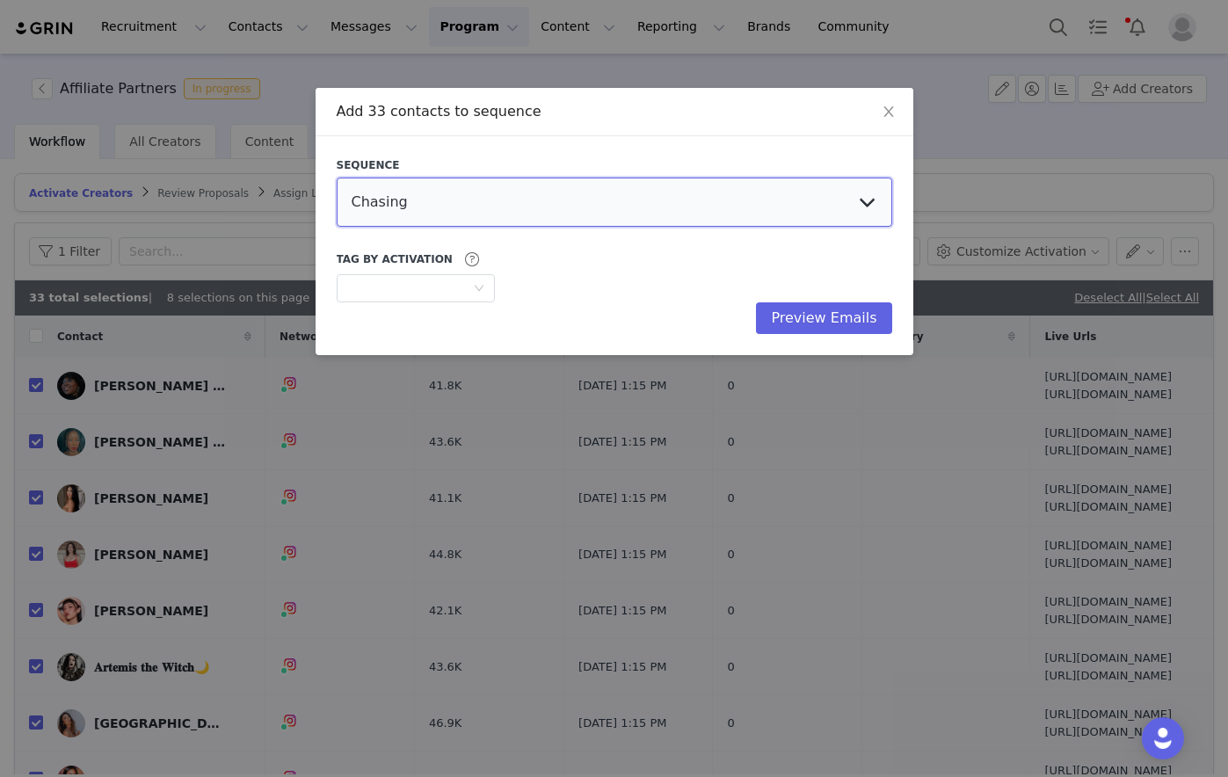
drag, startPoint x: 593, startPoint y: 200, endPoint x: 582, endPoint y: 211, distance: 16.2
click at [593, 200] on select "Chasing Affiliate Outreach" at bounding box center [615, 202] width 556 height 49
click at [337, 178] on select "Chasing Affiliate Outreach" at bounding box center [615, 202] width 556 height 49
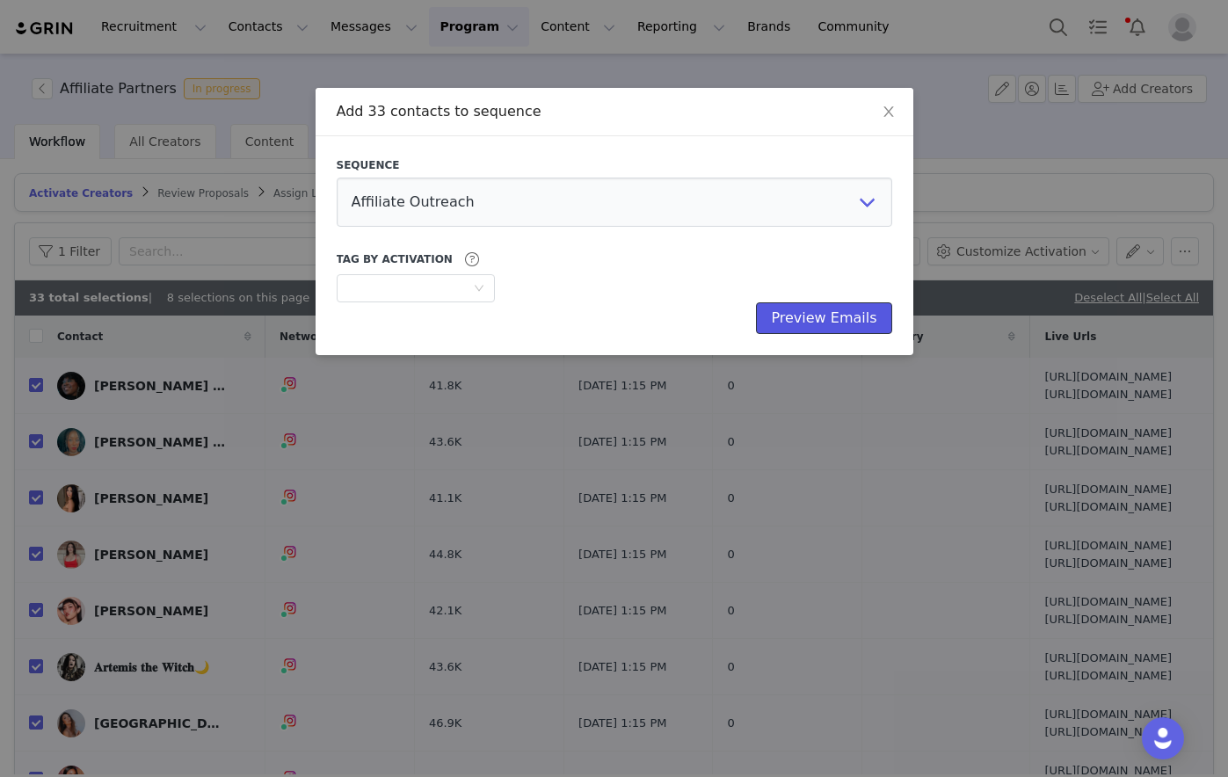
click at [827, 314] on button "Preview Emails" at bounding box center [823, 318] width 135 height 32
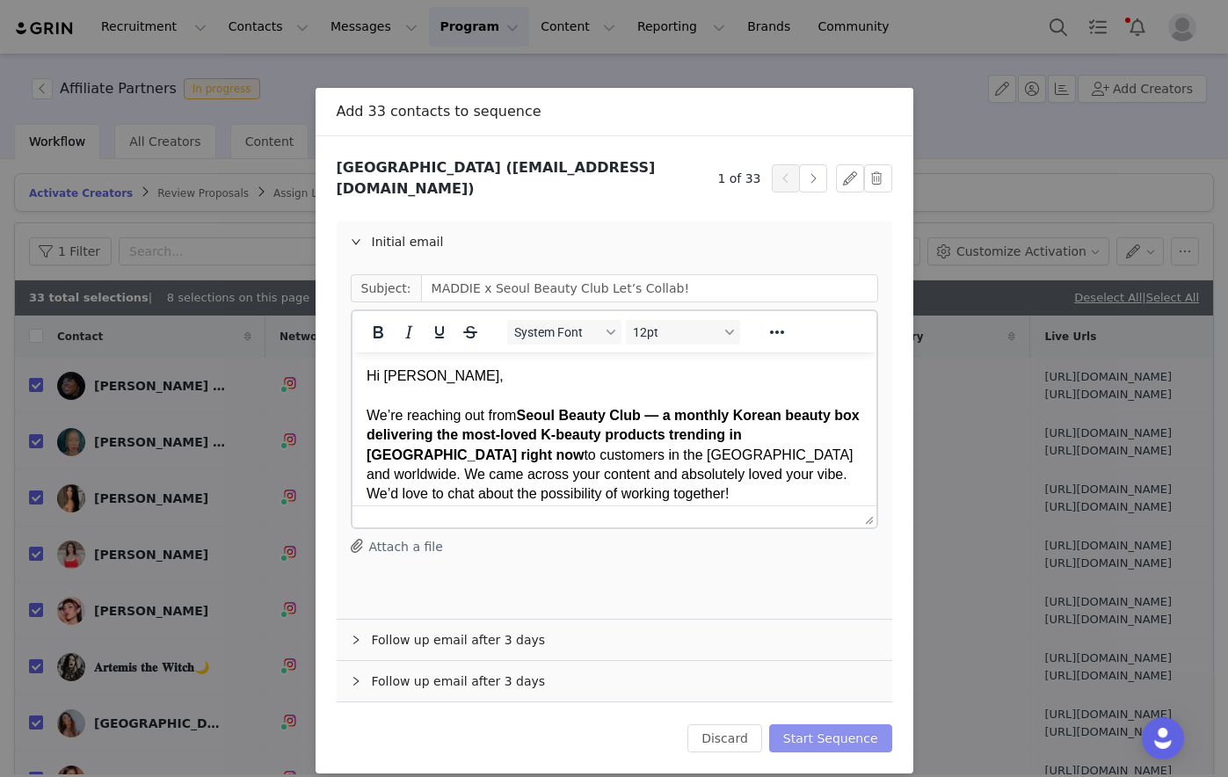
click at [828, 592] on button "Start Sequence" at bounding box center [830, 739] width 123 height 28
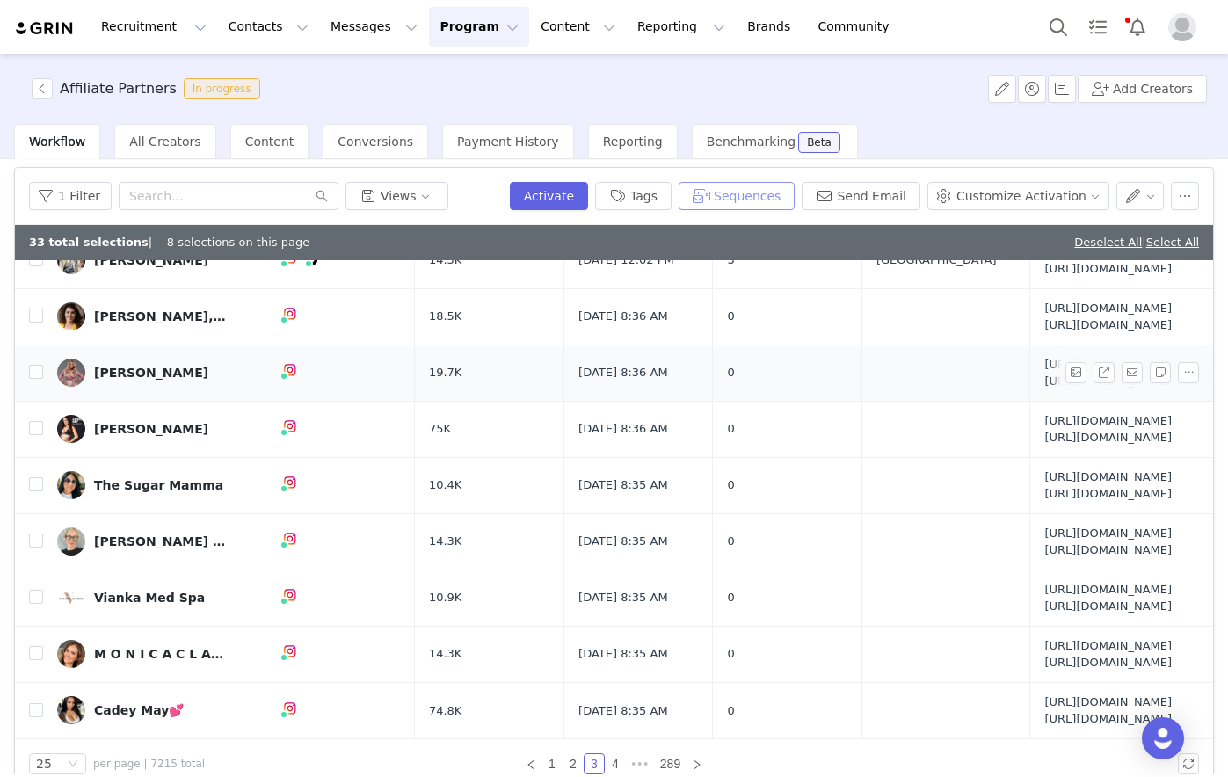
scroll to position [84, 0]
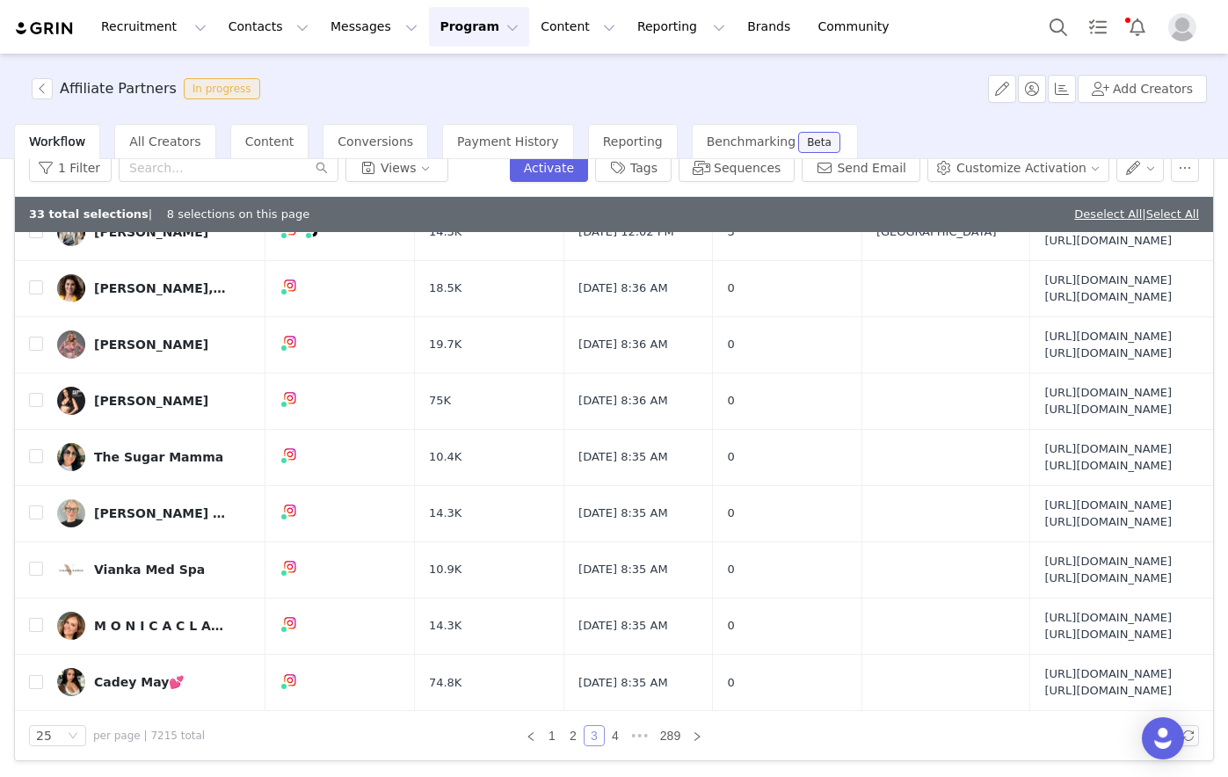
click at [586, 592] on link "3" at bounding box center [594, 735] width 19 height 19
click at [564, 592] on link "2" at bounding box center [573, 735] width 19 height 19
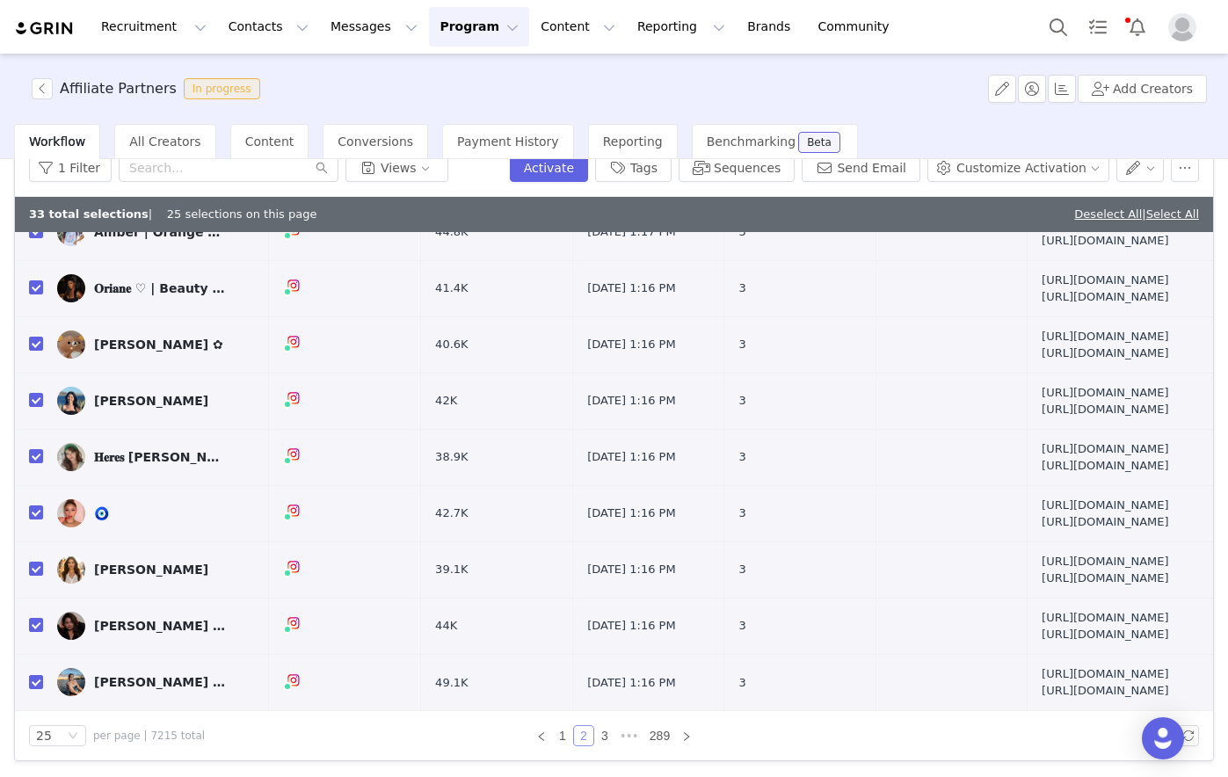
scroll to position [1842, 0]
click at [597, 592] on link "3" at bounding box center [604, 735] width 19 height 19
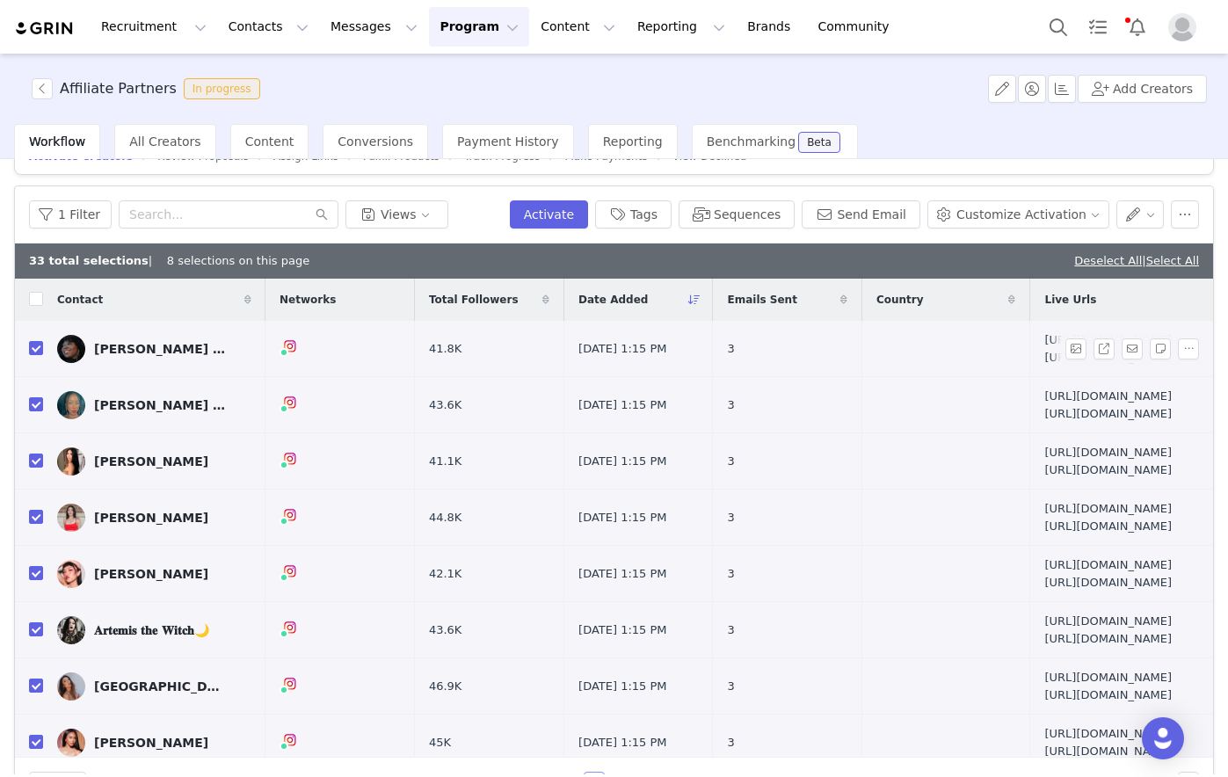
scroll to position [0, 0]
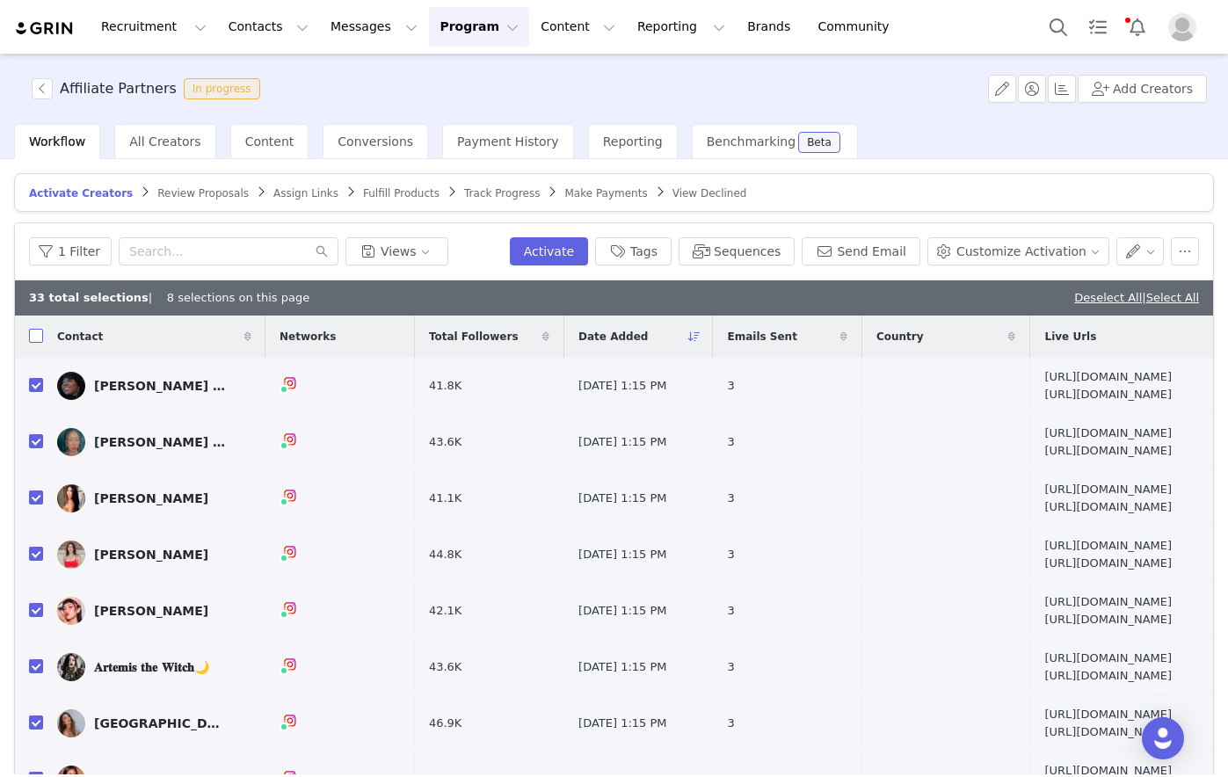
click at [36, 337] on input "checkbox" at bounding box center [36, 336] width 14 height 14
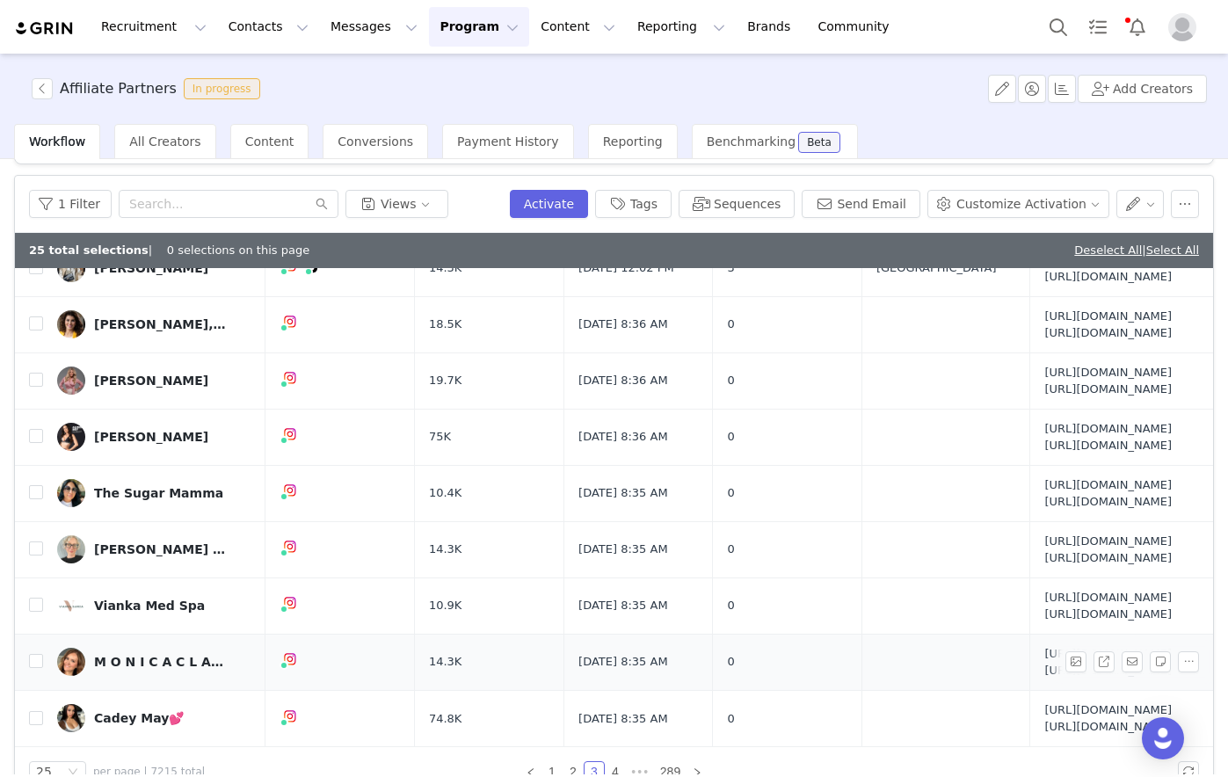
scroll to position [84, 0]
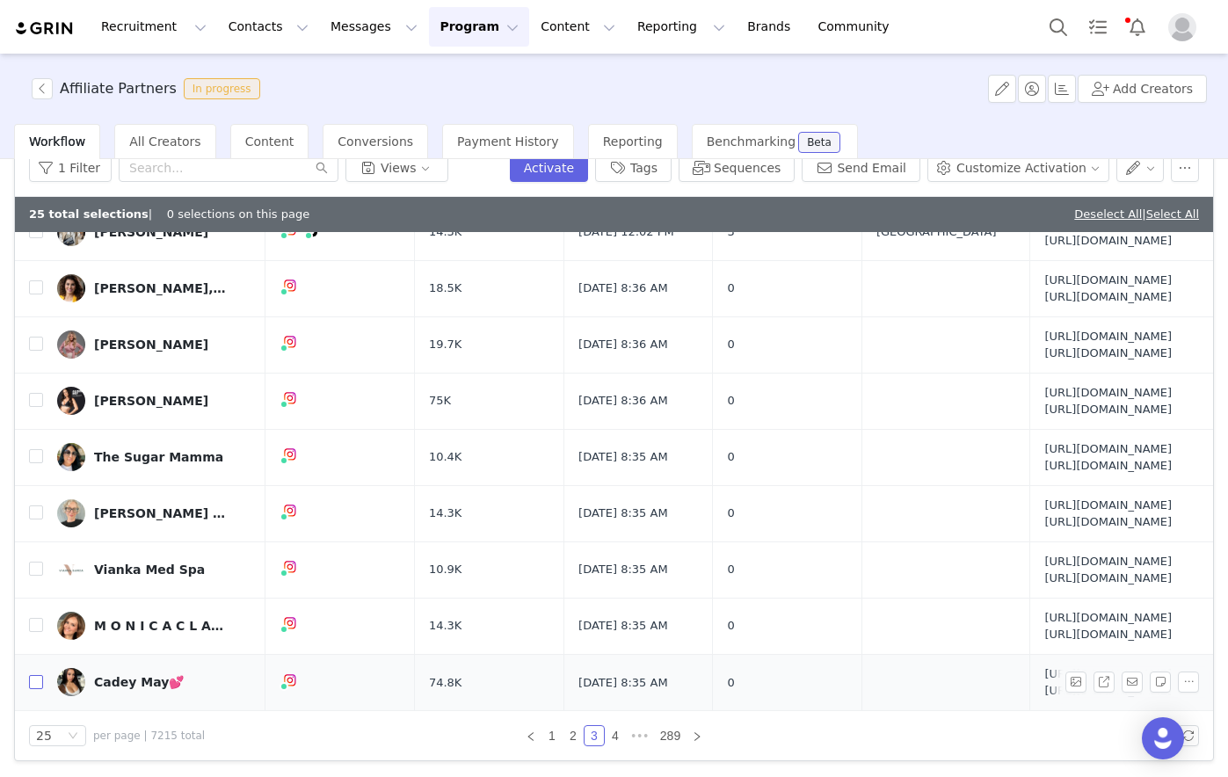
click at [33, 592] on input "checkbox" at bounding box center [36, 682] width 14 height 14
click at [40, 592] on input "checkbox" at bounding box center [36, 625] width 14 height 14
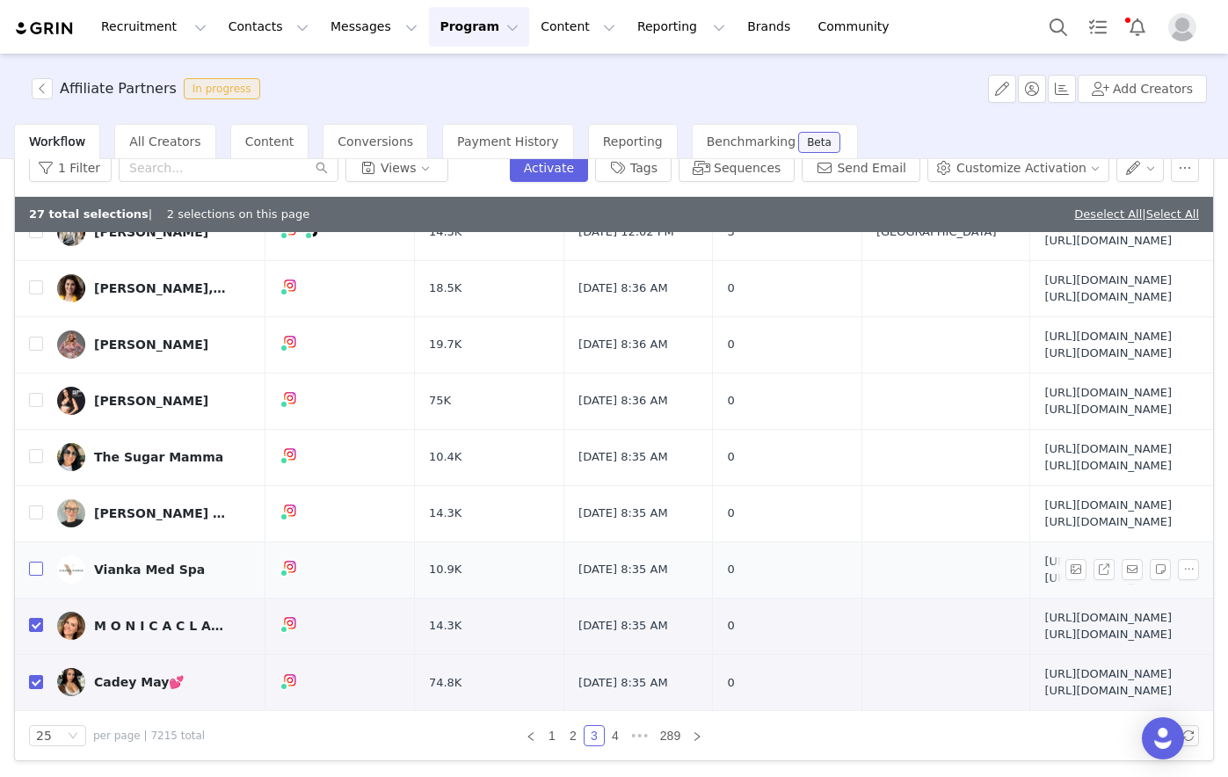
click at [34, 562] on input "checkbox" at bounding box center [36, 569] width 14 height 14
click at [37, 506] on input "checkbox" at bounding box center [36, 513] width 14 height 14
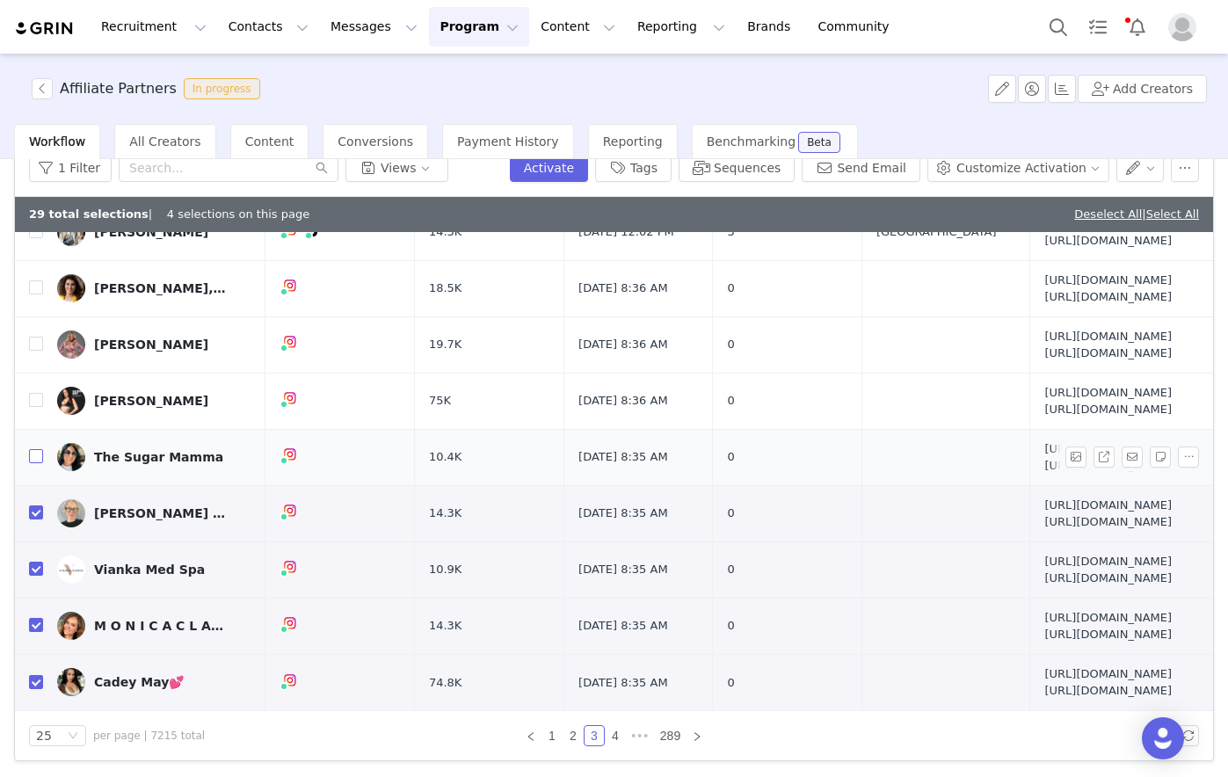
click at [41, 449] on input "checkbox" at bounding box center [36, 456] width 14 height 14
click at [38, 407] on input "checkbox" at bounding box center [36, 400] width 14 height 14
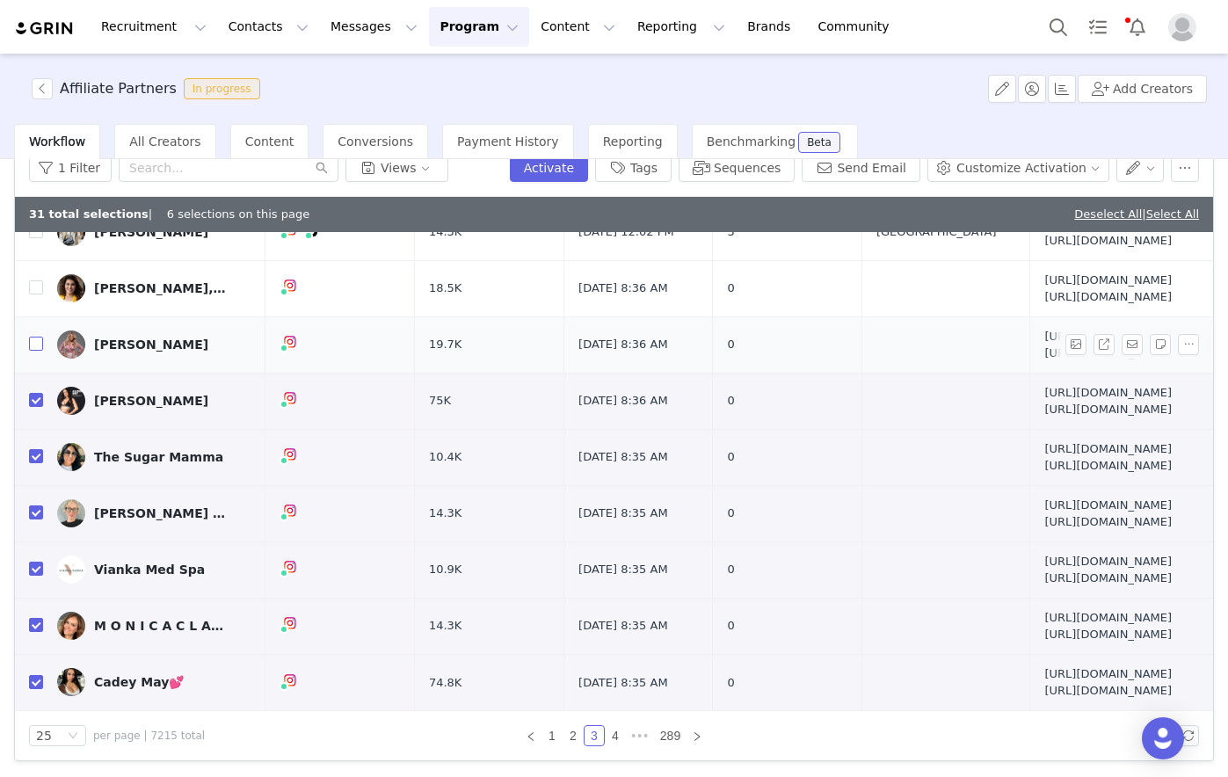
click at [38, 351] on input "checkbox" at bounding box center [36, 344] width 14 height 14
click at [36, 295] on input "checkbox" at bounding box center [36, 287] width 14 height 14
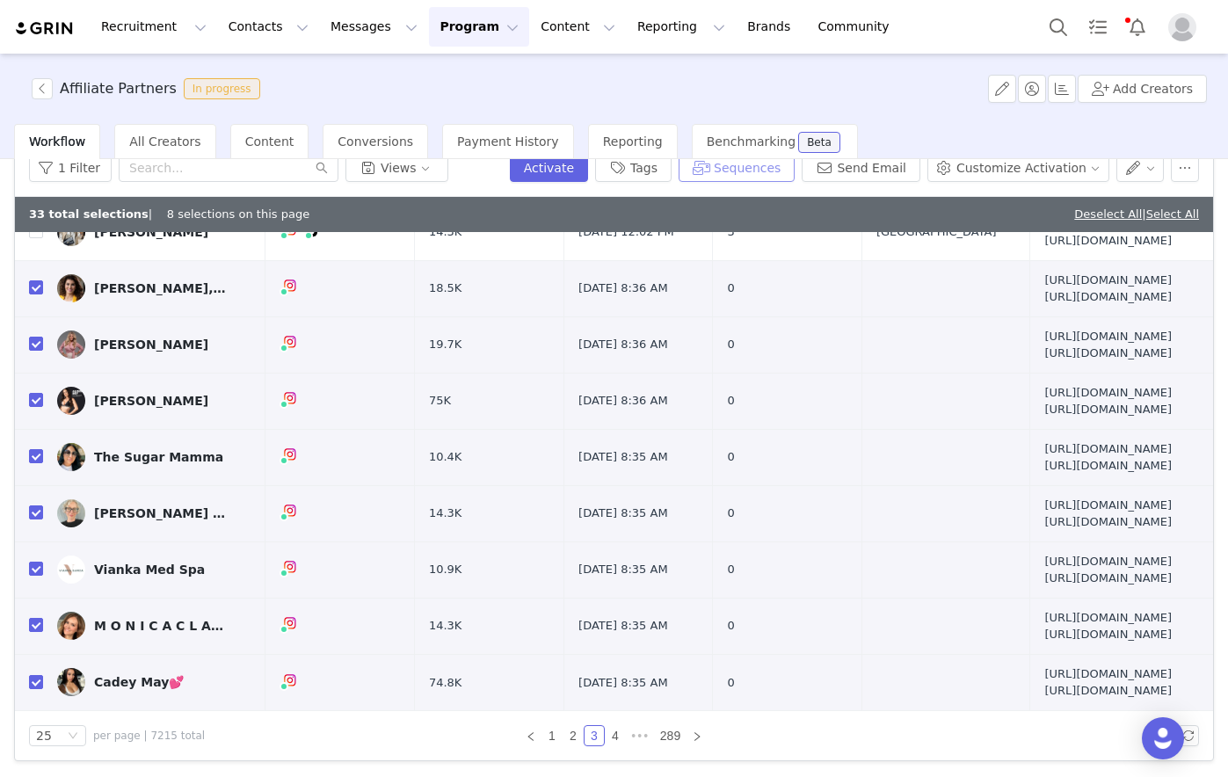
click at [739, 165] on button "Sequences" at bounding box center [737, 168] width 116 height 28
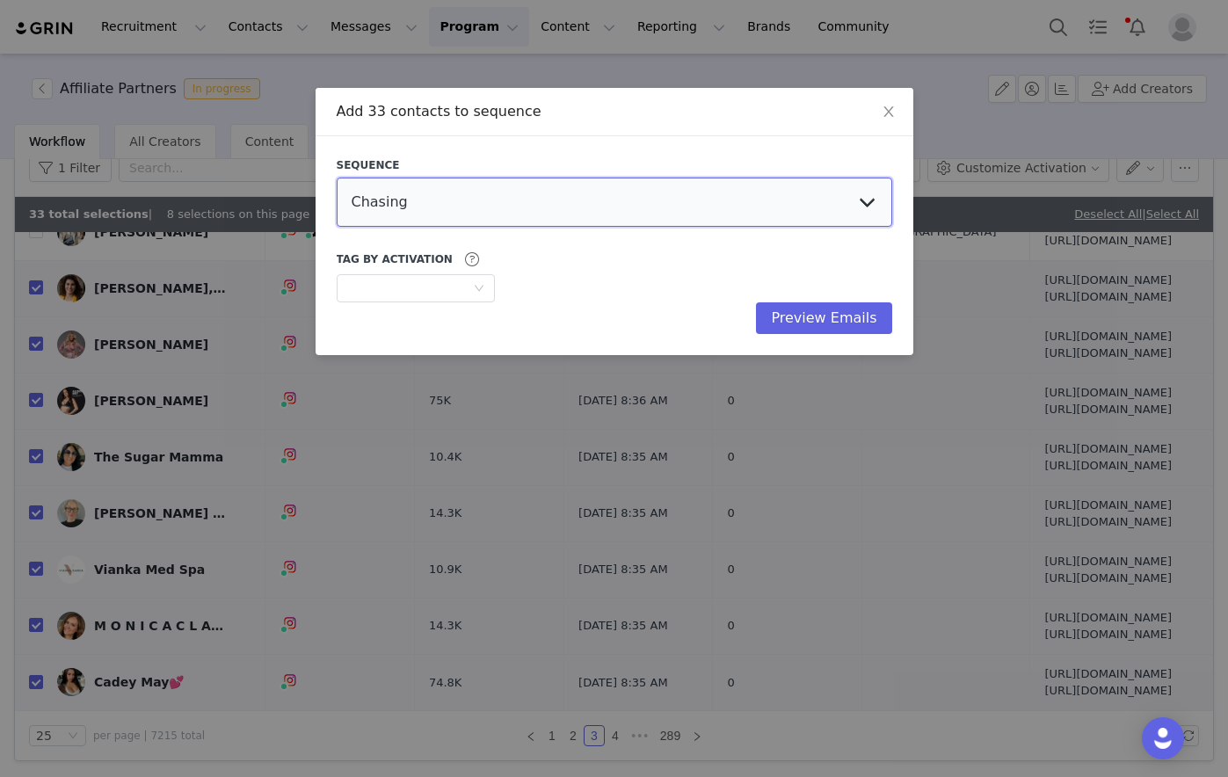
click at [579, 198] on select "Chasing Affiliate Outreach" at bounding box center [615, 202] width 556 height 49
click at [337, 178] on select "Chasing Affiliate Outreach" at bounding box center [615, 202] width 556 height 49
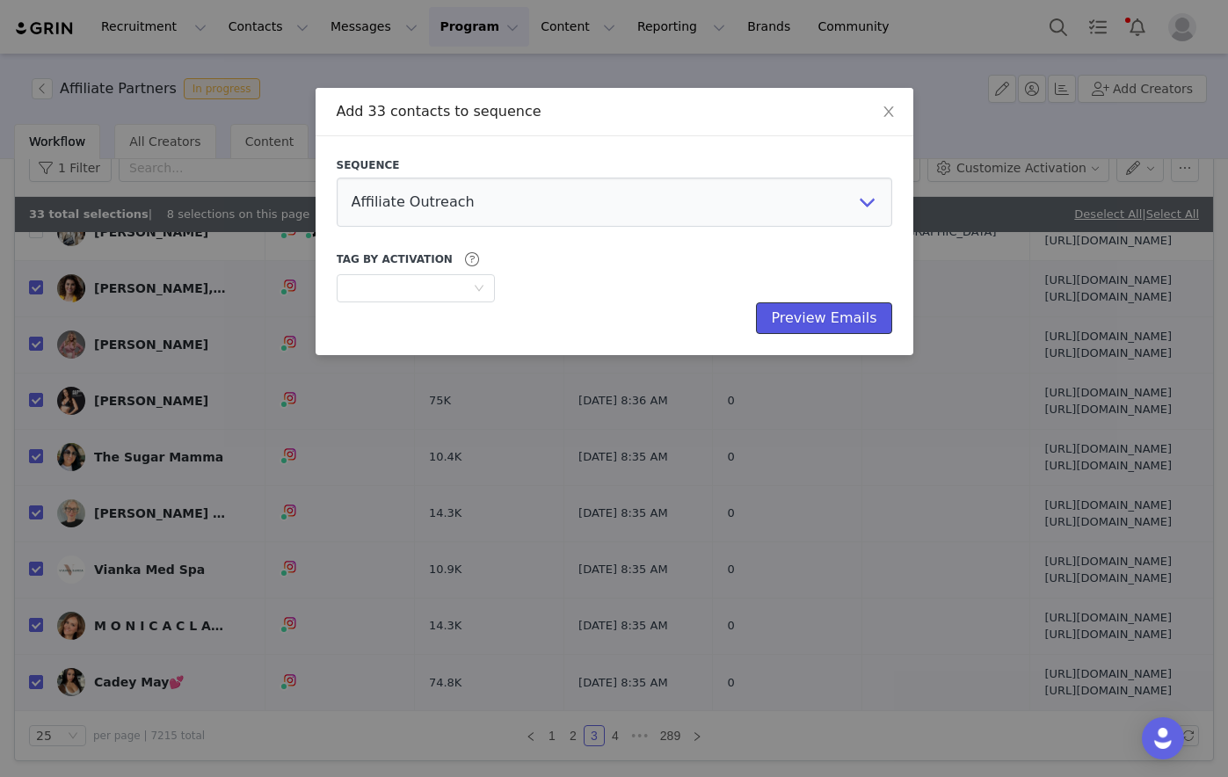
click at [821, 318] on button "Preview Emails" at bounding box center [823, 318] width 135 height 32
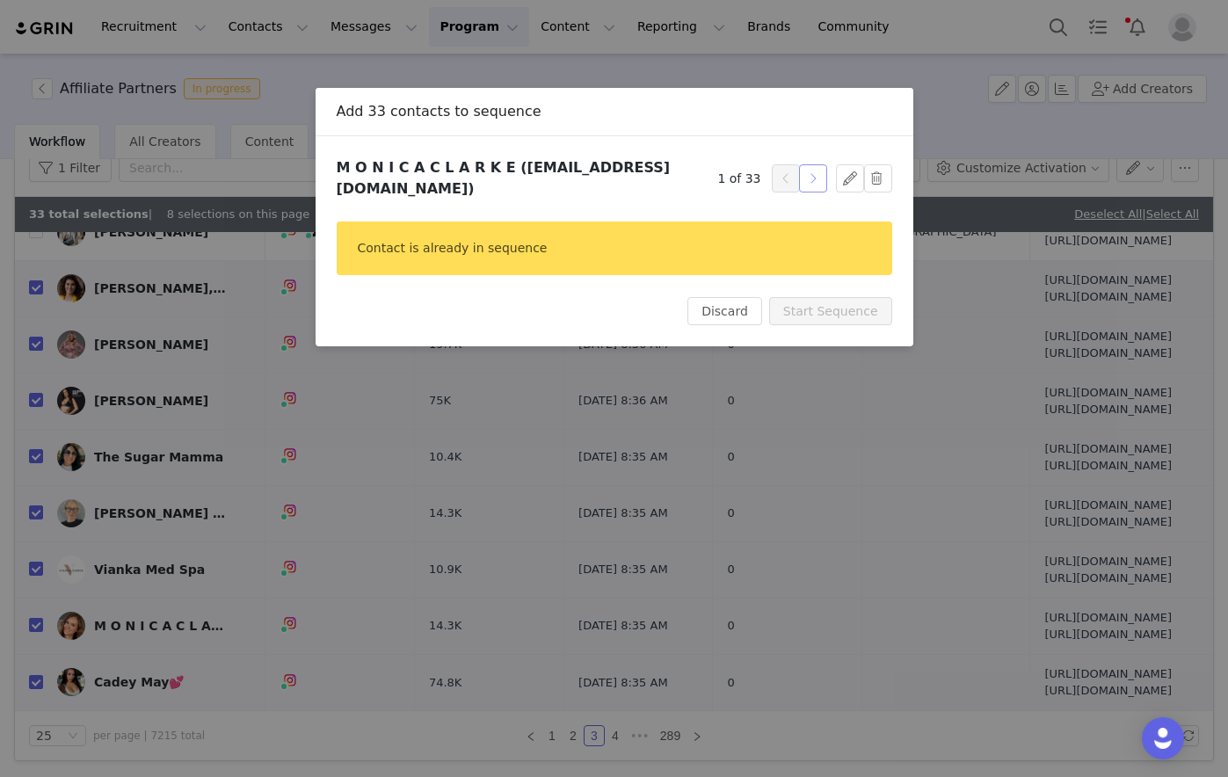
click at [817, 175] on button "button" at bounding box center [813, 178] width 28 height 28
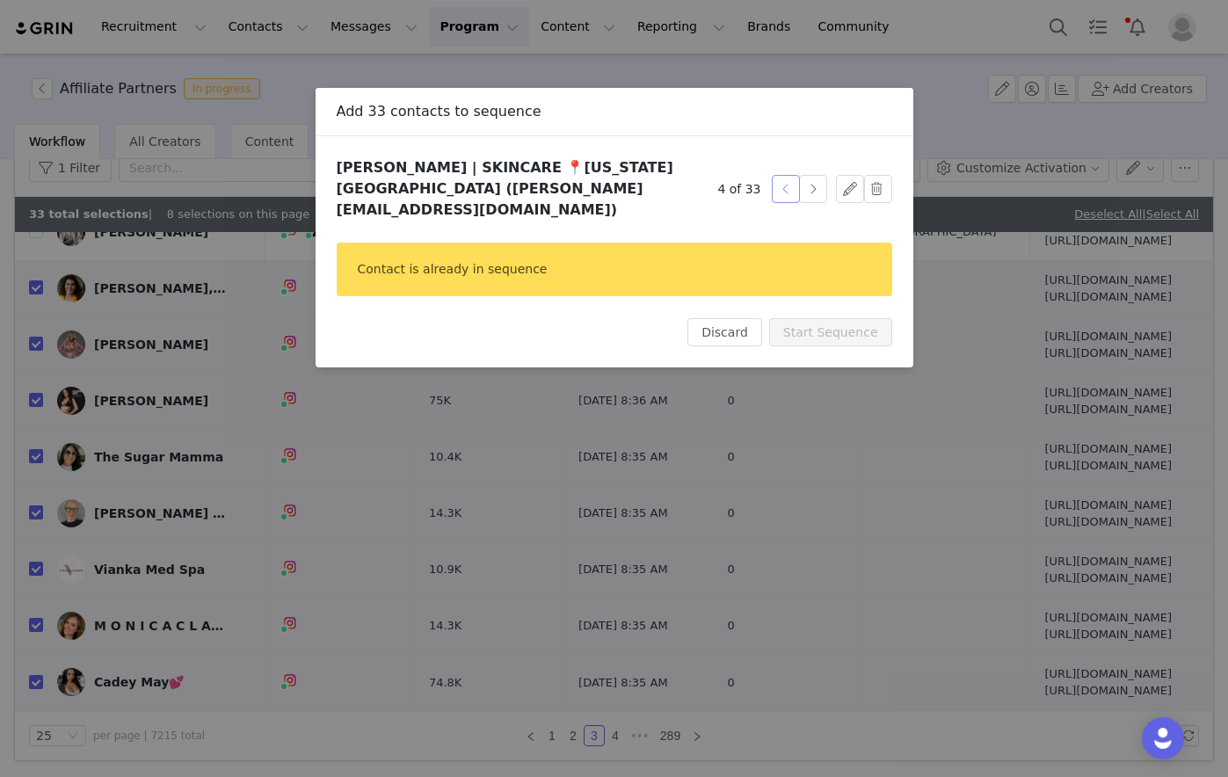
click at [784, 184] on button "button" at bounding box center [786, 189] width 28 height 28
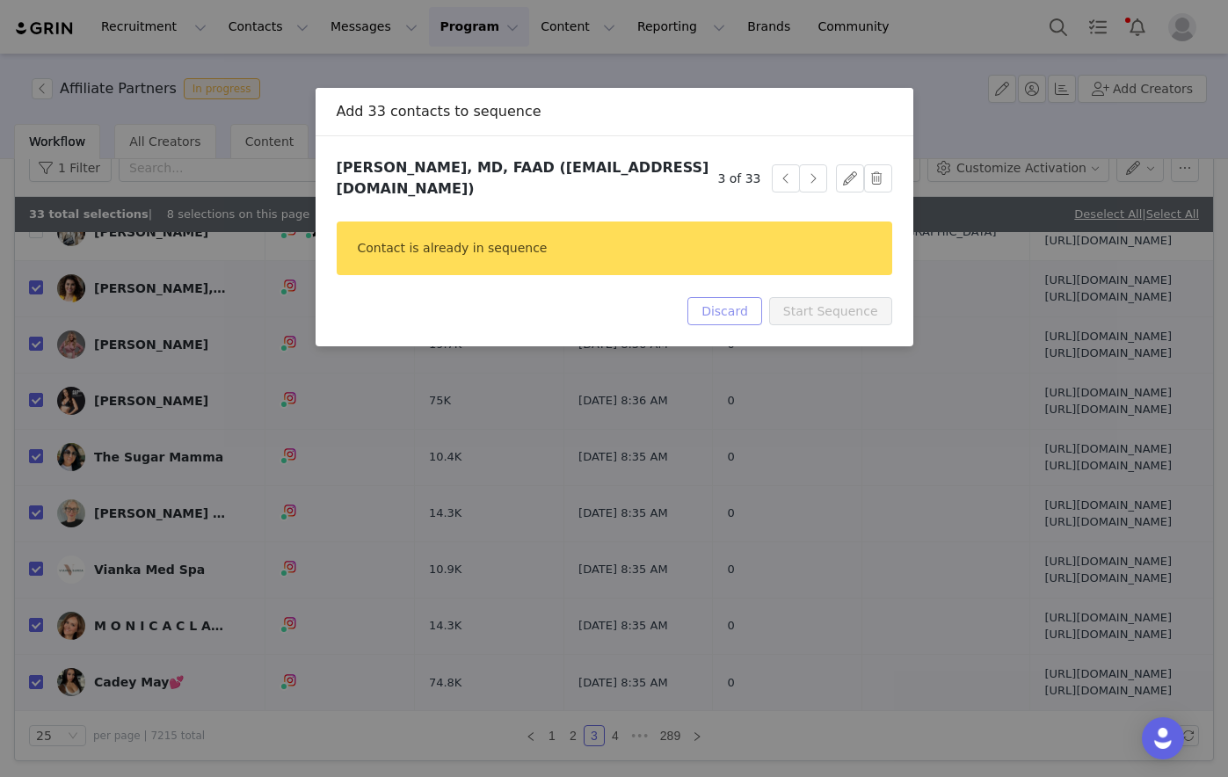
click at [740, 297] on button "Discard" at bounding box center [725, 311] width 75 height 28
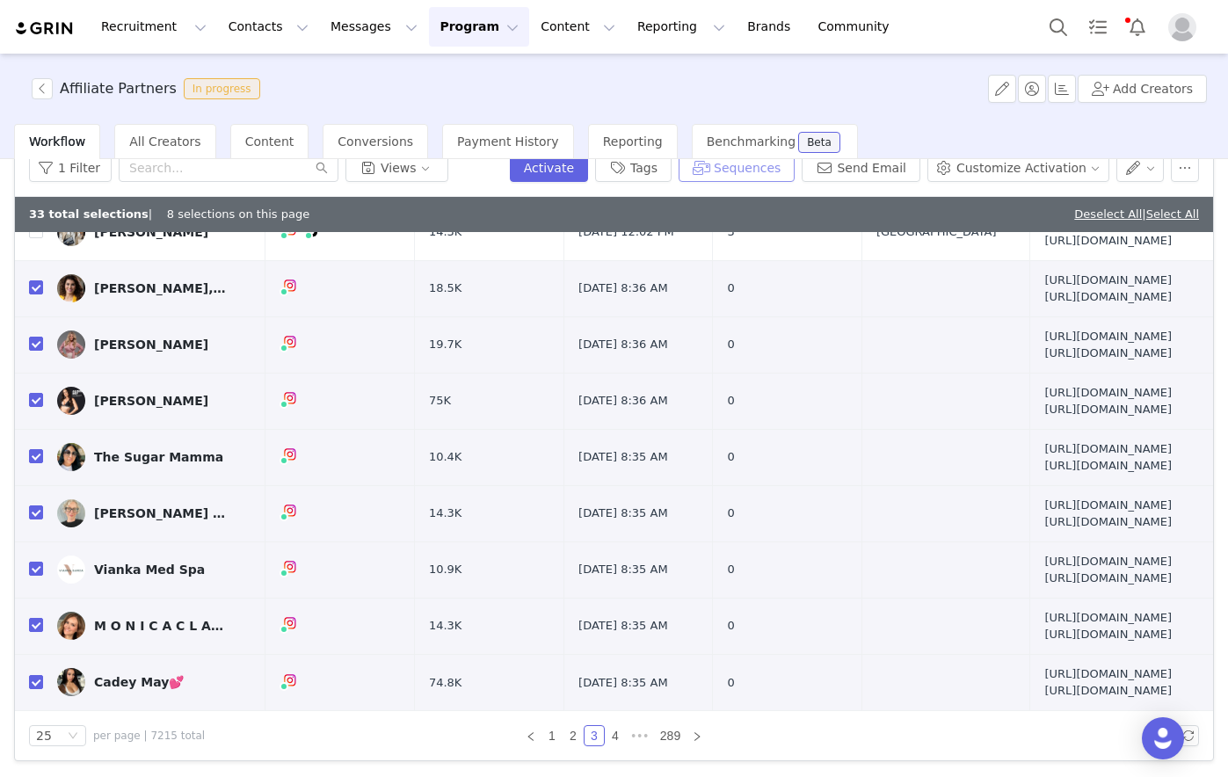
scroll to position [77, 0]
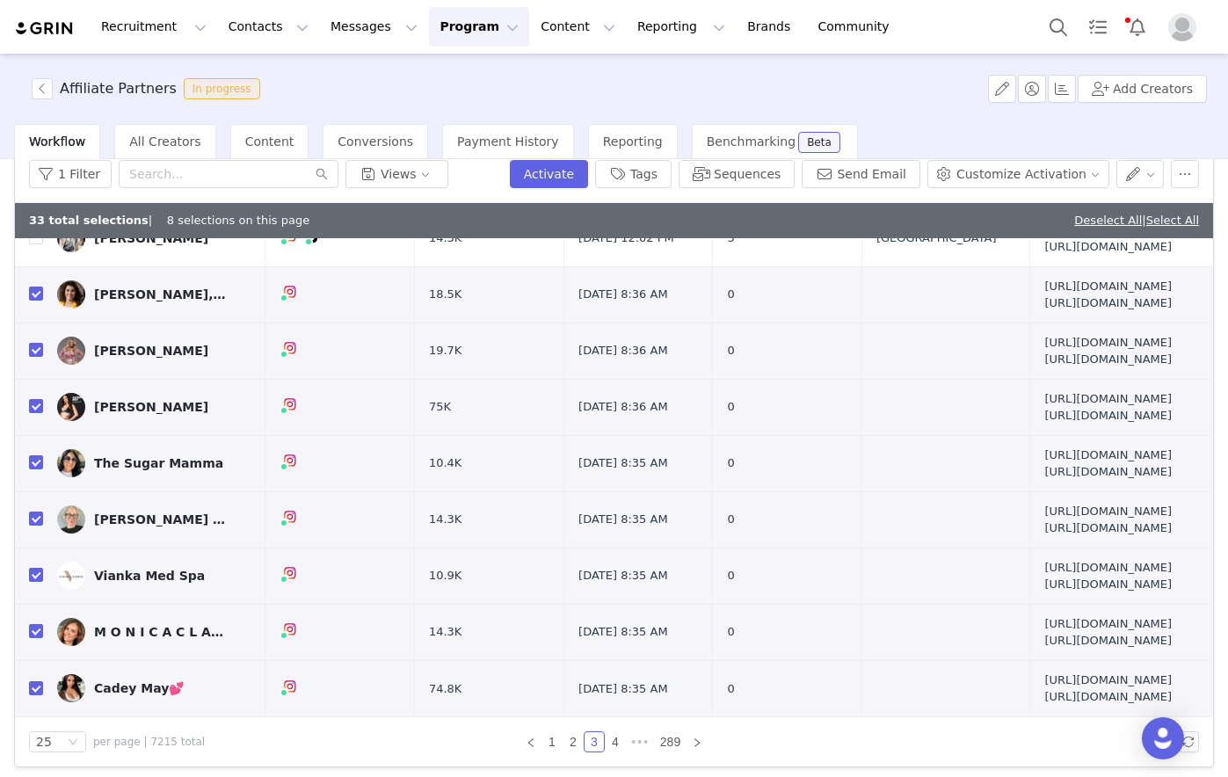
click at [458, 22] on button "Program Program" at bounding box center [479, 27] width 100 height 40
click at [454, 77] on p "Activations" at bounding box center [434, 78] width 68 height 18
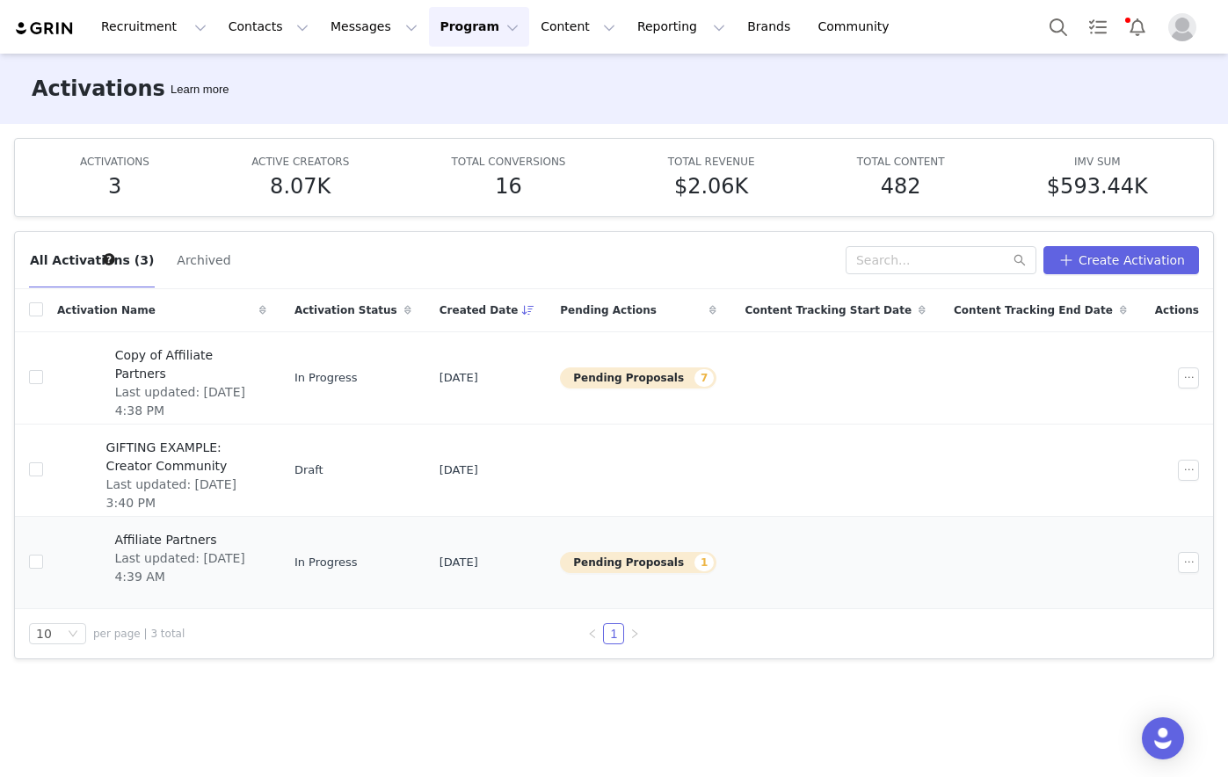
click at [185, 538] on span "Affiliate Partners" at bounding box center [184, 540] width 141 height 18
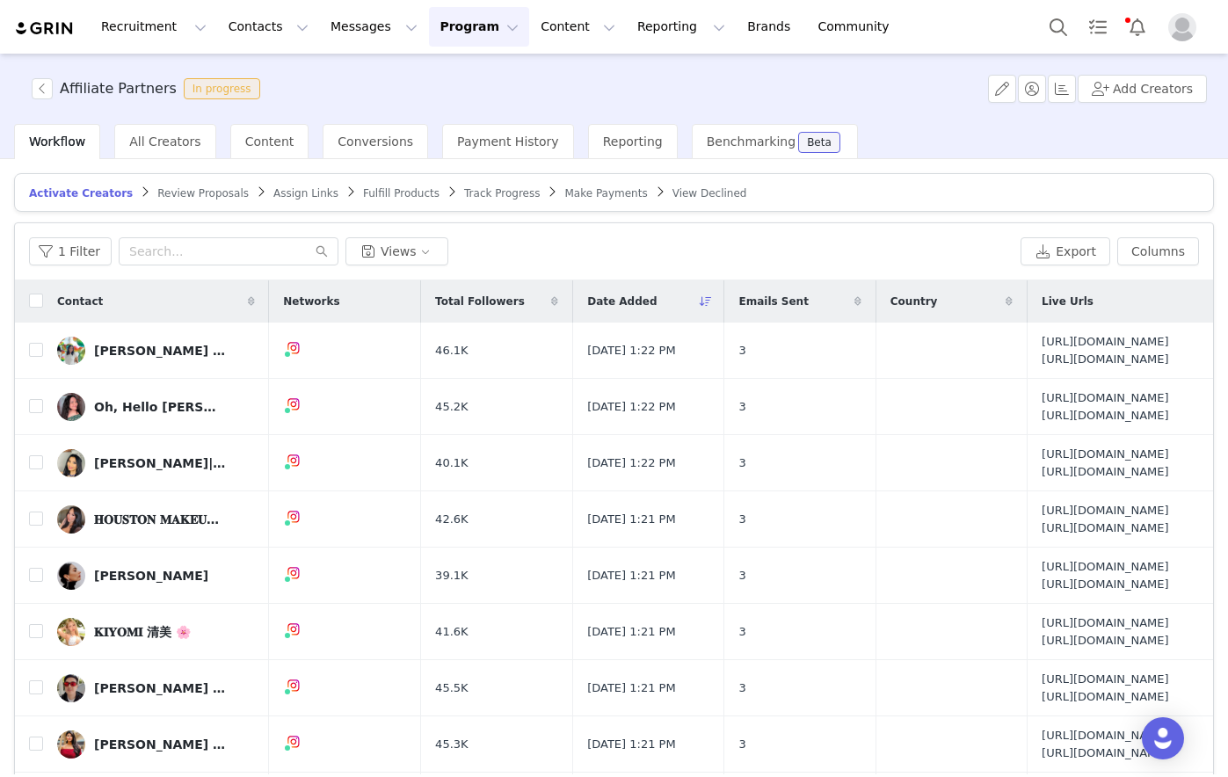
click at [273, 197] on span "Assign Links" at bounding box center [305, 193] width 65 height 12
